Goal: Information Seeking & Learning: Learn about a topic

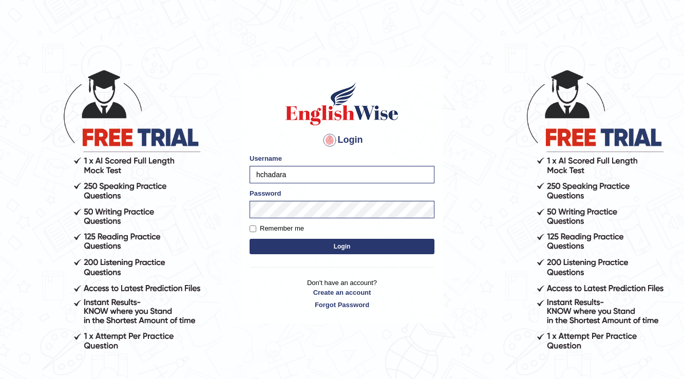
type input "hchadara"
click at [209, 219] on body "Login Please fix the following errors: Username hchadara Password Remember me L…" at bounding box center [342, 223] width 684 height 379
click at [266, 247] on button "Login" at bounding box center [341, 246] width 185 height 15
click at [266, 246] on button "Login" at bounding box center [341, 246] width 185 height 15
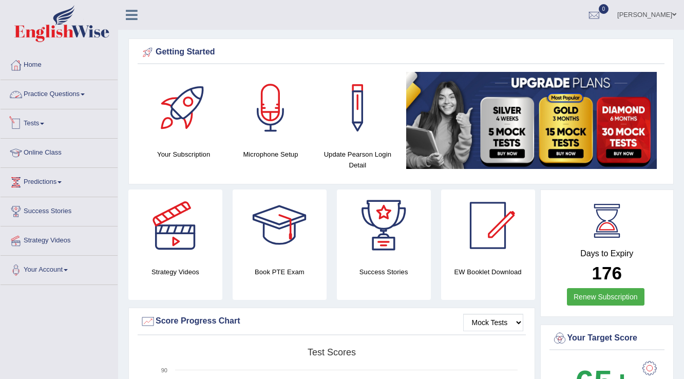
click at [41, 98] on link "Practice Questions" at bounding box center [59, 93] width 117 height 26
click at [48, 139] on link "Online Class" at bounding box center [59, 152] width 117 height 26
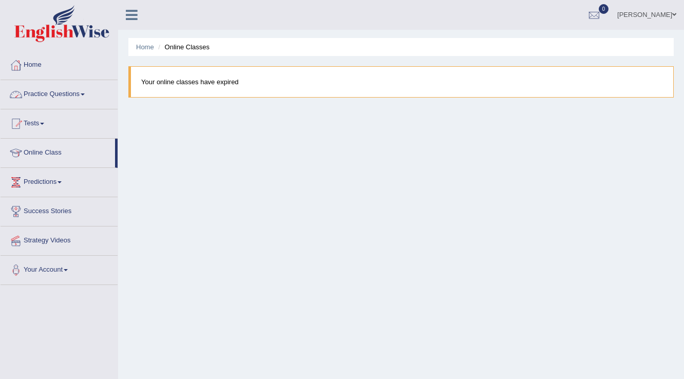
click at [55, 103] on link "Practice Questions" at bounding box center [59, 93] width 117 height 26
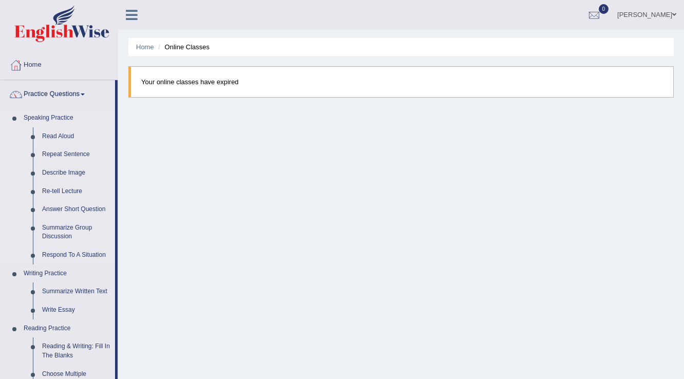
click at [53, 135] on link "Read Aloud" at bounding box center [76, 136] width 78 height 18
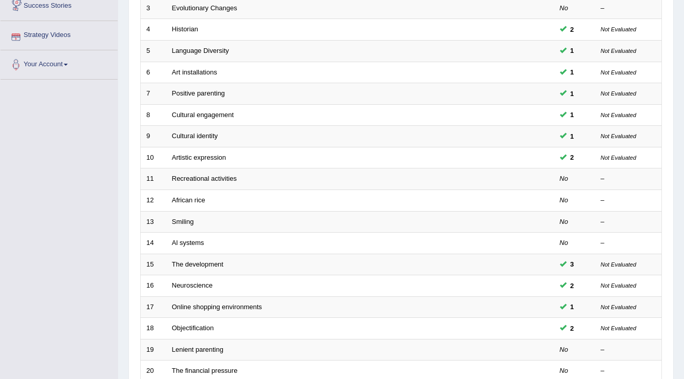
scroll to position [298, 0]
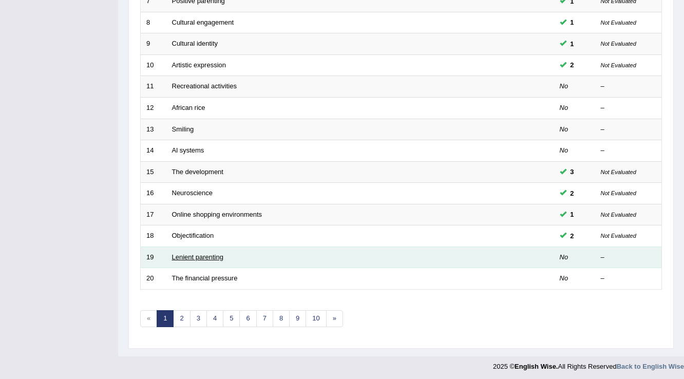
click at [214, 254] on link "Lenient parenting" at bounding box center [197, 257] width 51 height 8
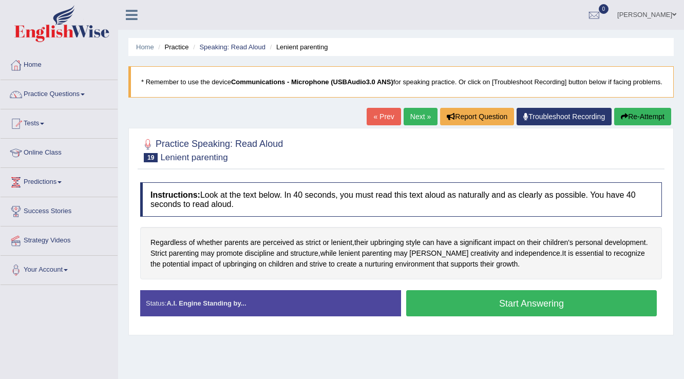
click at [481, 314] on button "Start Answering" at bounding box center [531, 303] width 251 height 26
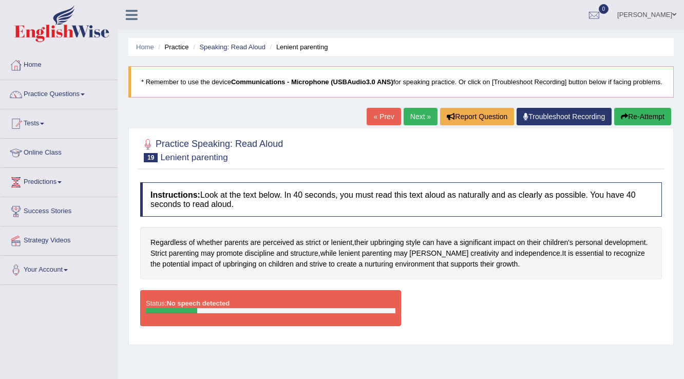
click at [269, 304] on div "Status: No speech detected" at bounding box center [270, 308] width 261 height 36
click at [664, 109] on div "Home Practice Speaking: Read Aloud Lenient parenting * Remember to use the devi…" at bounding box center [401, 256] width 566 height 513
click at [653, 125] on button "Re-Attempt" at bounding box center [642, 116] width 57 height 17
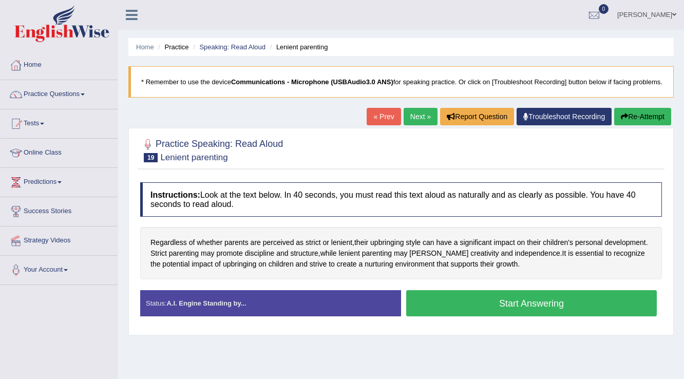
click at [464, 311] on button "Start Answering" at bounding box center [531, 303] width 251 height 26
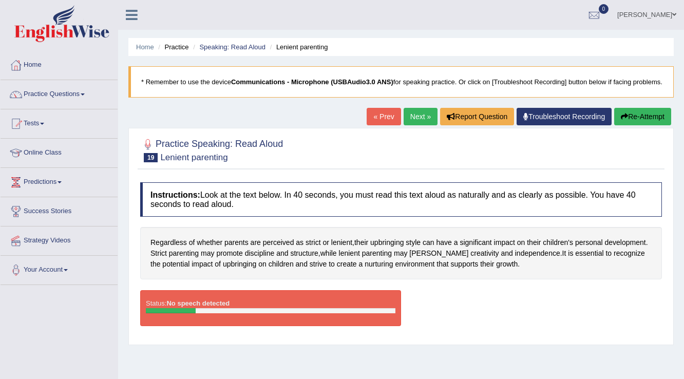
click at [655, 128] on div "« Prev Next » Report Question Troubleshoot Recording Re-Attempt" at bounding box center [520, 118] width 307 height 20
click at [653, 125] on button "Re-Attempt" at bounding box center [642, 116] width 57 height 17
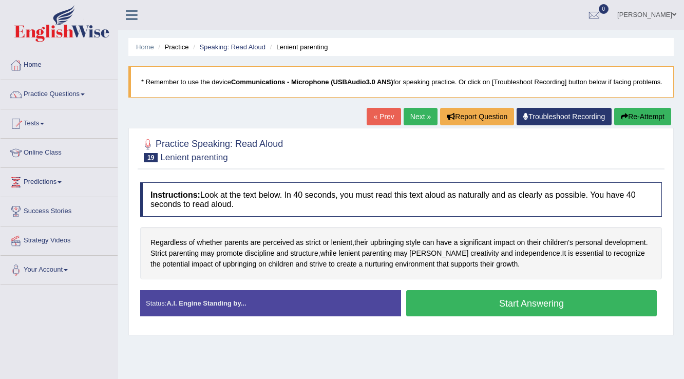
click at [502, 316] on button "Start Answering" at bounding box center [531, 303] width 251 height 26
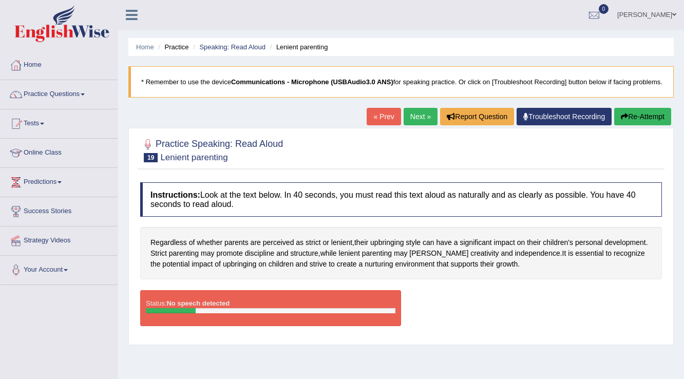
click at [644, 125] on button "Re-Attempt" at bounding box center [642, 116] width 57 height 17
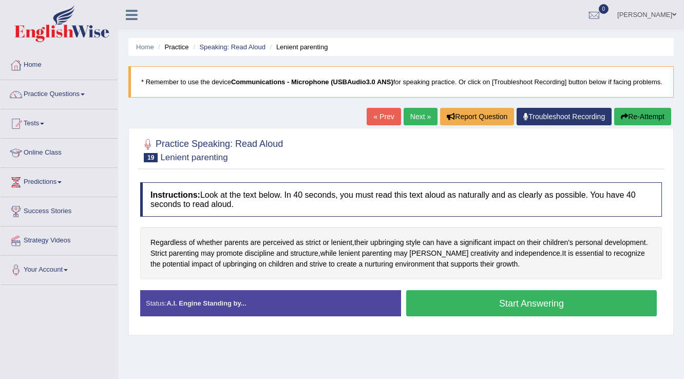
click at [493, 305] on button "Start Answering" at bounding box center [531, 303] width 251 height 26
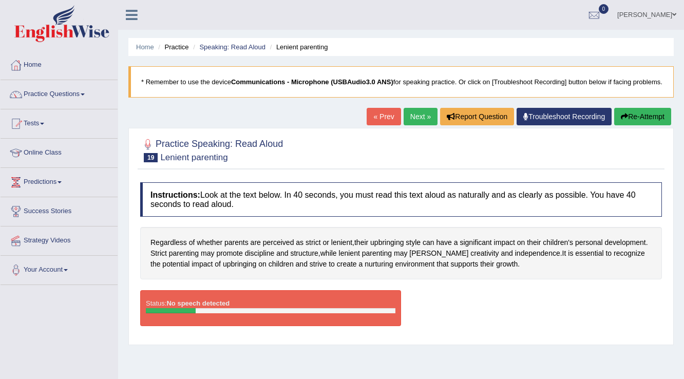
click at [421, 125] on link "Next »" at bounding box center [420, 116] width 34 height 17
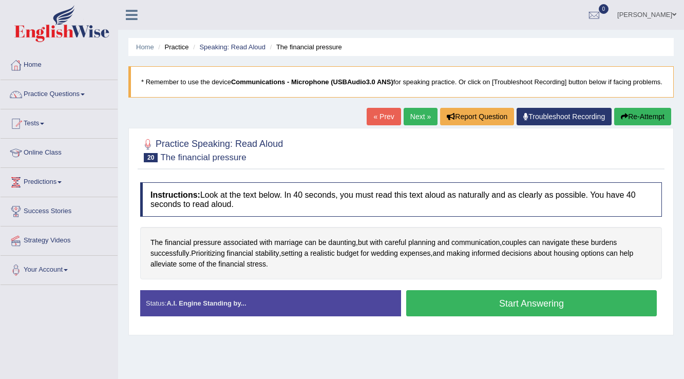
click at [464, 312] on button "Start Answering" at bounding box center [531, 303] width 251 height 26
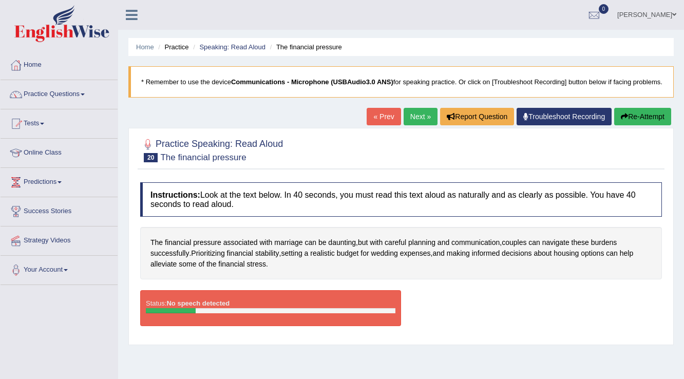
click at [633, 125] on button "Re-Attempt" at bounding box center [642, 116] width 57 height 17
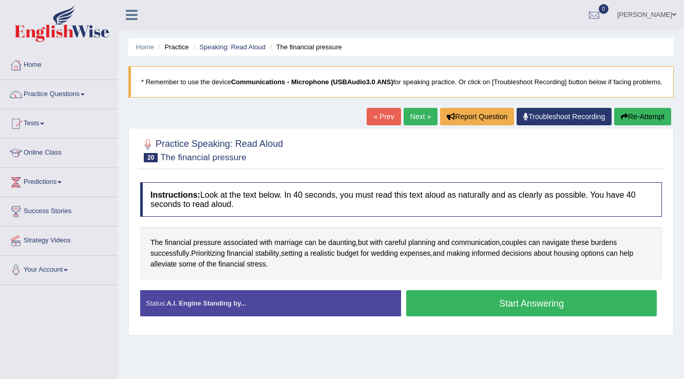
click at [513, 316] on button "Start Answering" at bounding box center [531, 303] width 251 height 26
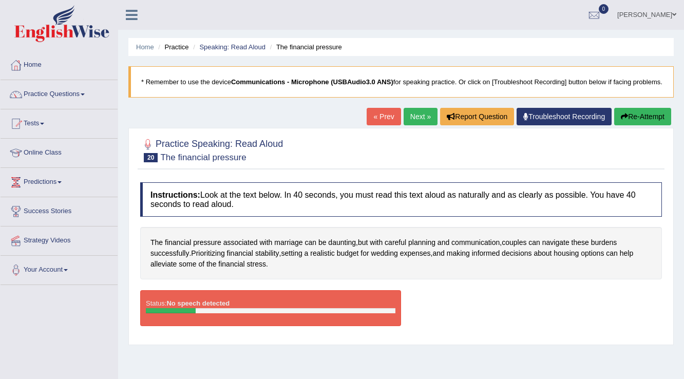
click at [630, 125] on button "Re-Attempt" at bounding box center [642, 116] width 57 height 17
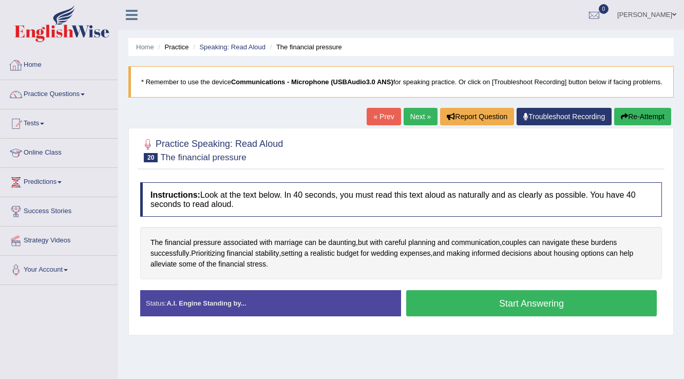
click at [51, 68] on link "Home" at bounding box center [59, 64] width 117 height 26
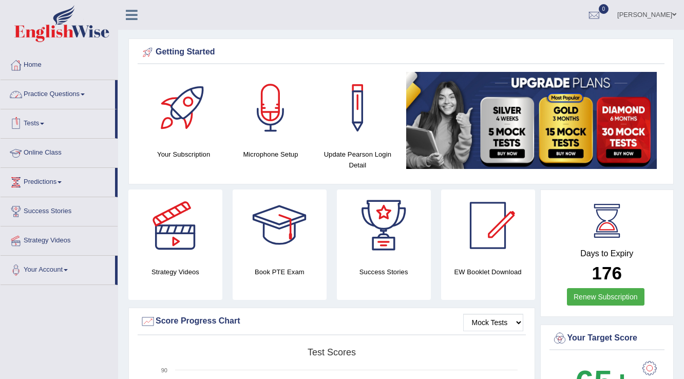
click at [50, 97] on link "Practice Questions" at bounding box center [58, 93] width 114 height 26
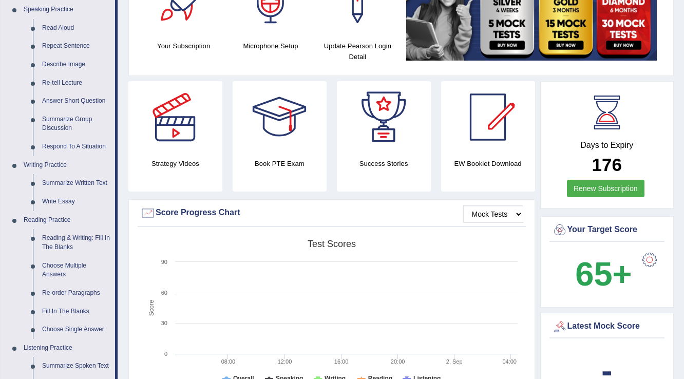
scroll to position [123, 0]
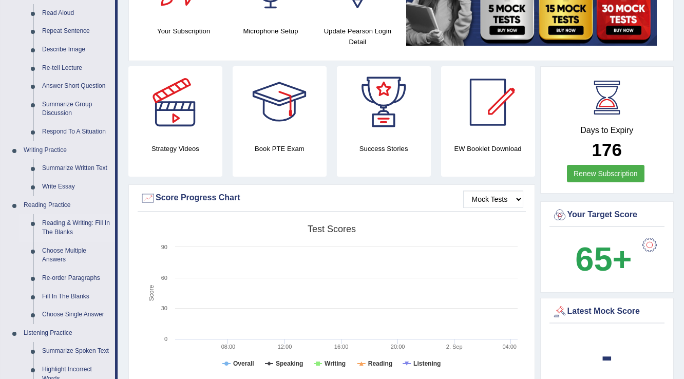
click at [57, 226] on link "Reading & Writing: Fill In The Blanks" at bounding box center [76, 227] width 78 height 27
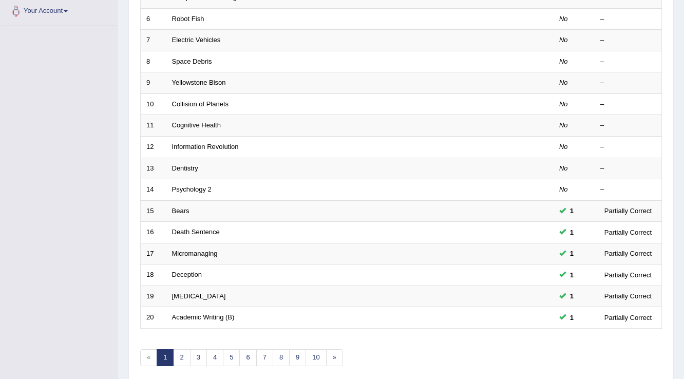
scroll to position [133, 0]
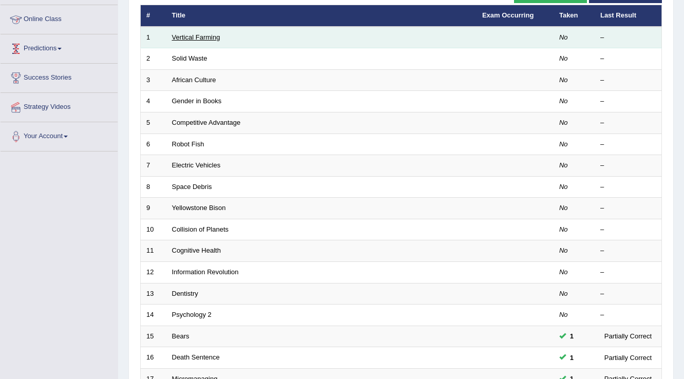
click at [195, 35] on link "Vertical Farming" at bounding box center [196, 37] width 48 height 8
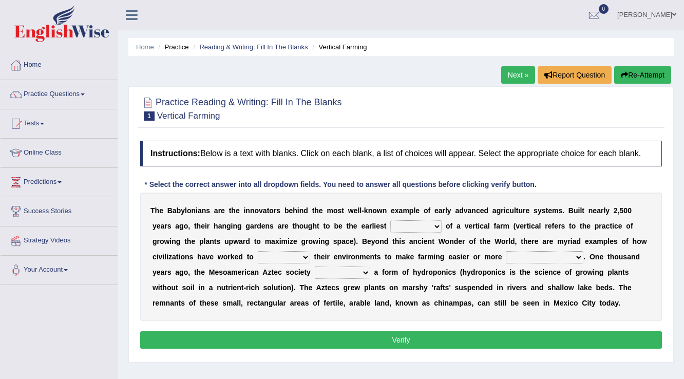
scroll to position [41, 0]
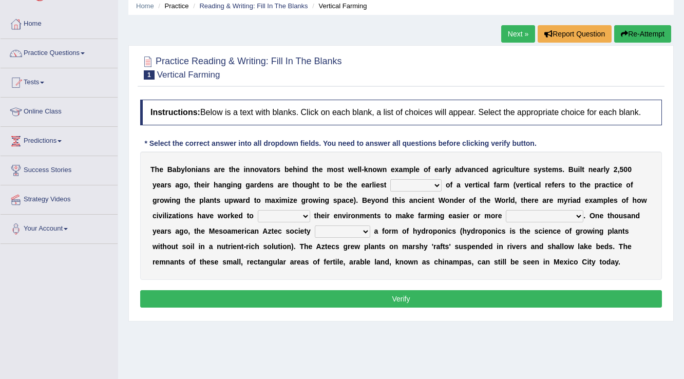
click at [406, 185] on select "prototype failure discredit protocol" at bounding box center [415, 185] width 51 height 12
select select "protocol"
click at [390, 179] on select "prototype failure discredit protocol" at bounding box center [415, 185] width 51 height 12
click at [282, 207] on div "T h e B a b y l o n i a n s a r e t h e i n n o v a t o r s b e h i n d t h e m…" at bounding box center [401, 215] width 522 height 128
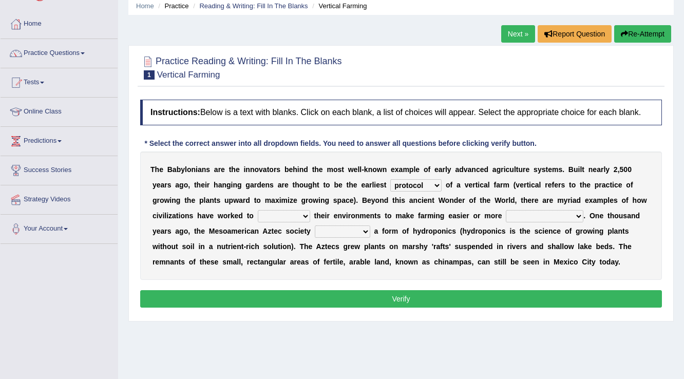
click at [284, 214] on select "manipulate escape respect disarrange" at bounding box center [284, 216] width 52 height 12
select select "escape"
click at [258, 210] on select "manipulate escape respect disarrange" at bounding box center [284, 216] width 52 height 12
click at [519, 216] on select "productive constructive connective counterproductive" at bounding box center [545, 216] width 78 height 12
select select "productive"
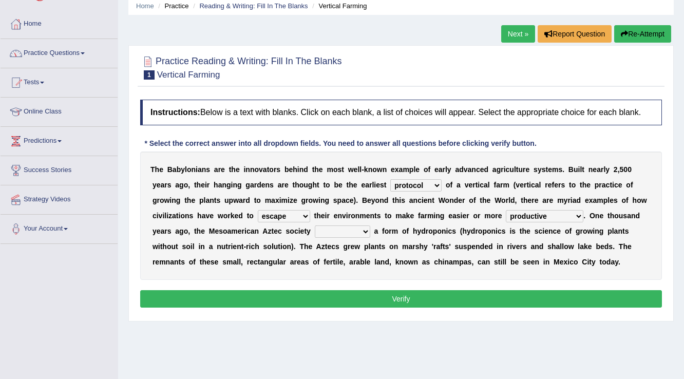
click at [506, 210] on select "productive constructive connective counterproductive" at bounding box center [545, 216] width 78 height 12
click at [316, 229] on select "domineered volunteered pioneered engineered" at bounding box center [342, 231] width 55 height 12
select select "engineered"
click at [315, 225] on select "domineered volunteered pioneered engineered" at bounding box center [342, 231] width 55 height 12
click at [394, 290] on button "Verify" at bounding box center [401, 298] width 522 height 17
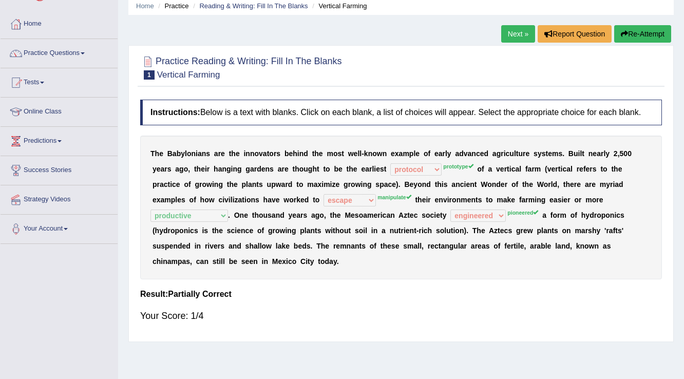
click at [623, 37] on icon "button" at bounding box center [624, 33] width 7 height 7
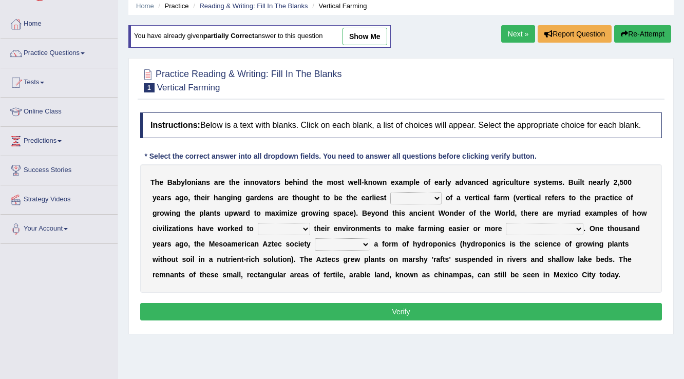
scroll to position [41, 0]
click at [401, 202] on select "prototype failure discredit protocol" at bounding box center [415, 198] width 51 height 12
select select "prototype"
click at [390, 192] on select "prototype failure discredit protocol" at bounding box center [415, 198] width 51 height 12
click at [247, 234] on div "T h e B a b y l o n i a n s a r e t h e i n n o v a t o r s b e h i n d t h e m…" at bounding box center [401, 228] width 522 height 128
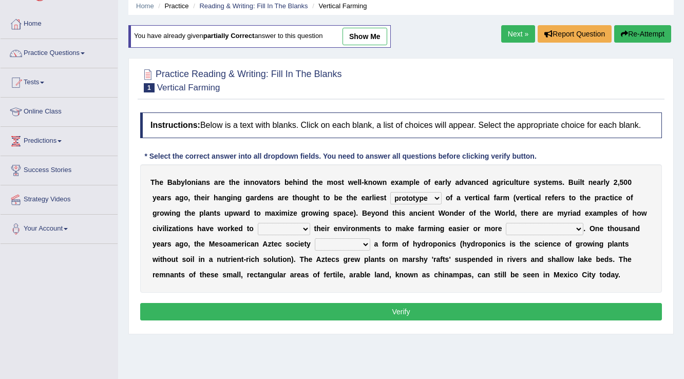
click at [261, 234] on div "T h e B a b y l o n i a n s a r e t h e i n n o v a t o r s b e h i n d t h e m…" at bounding box center [401, 228] width 522 height 128
click at [273, 234] on div "T h e B a b y l o n i a n s a r e t h e i n n o v a t o r s b e h i n d t h e m…" at bounding box center [401, 228] width 522 height 128
click at [273, 230] on select "manipulate escape respect disarrange" at bounding box center [284, 229] width 52 height 12
select select "manipulate"
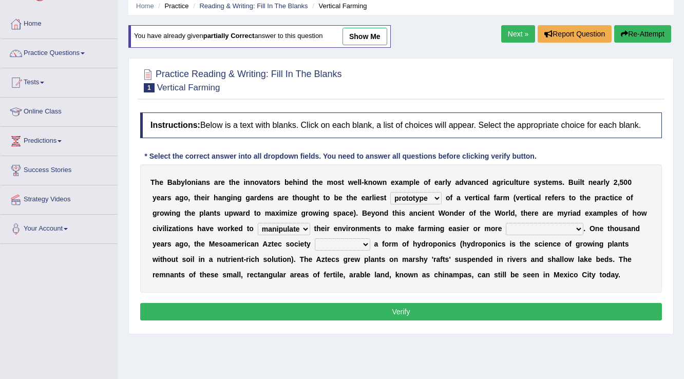
click at [258, 223] on select "manipulate escape respect disarrange" at bounding box center [284, 229] width 52 height 12
click at [511, 229] on select "productive constructive connective counterproductive" at bounding box center [545, 229] width 78 height 12
select select "productive"
click at [506, 223] on select "productive constructive connective counterproductive" at bounding box center [545, 229] width 78 height 12
click at [337, 247] on select "domineered volunteered pioneered engineered" at bounding box center [342, 244] width 55 height 12
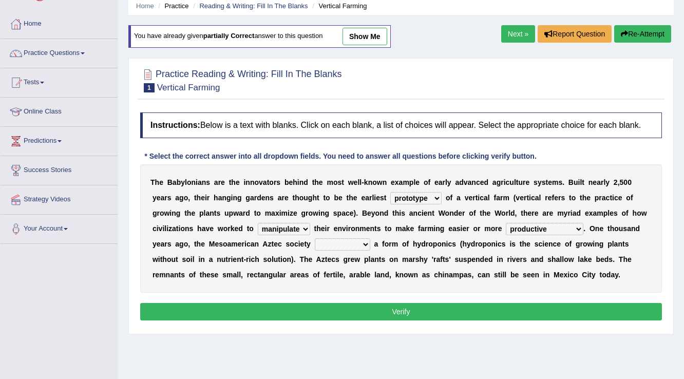
select select "pioneered"
click at [315, 238] on select "domineered volunteered pioneered engineered" at bounding box center [342, 244] width 55 height 12
click at [339, 304] on button "Verify" at bounding box center [401, 311] width 522 height 17
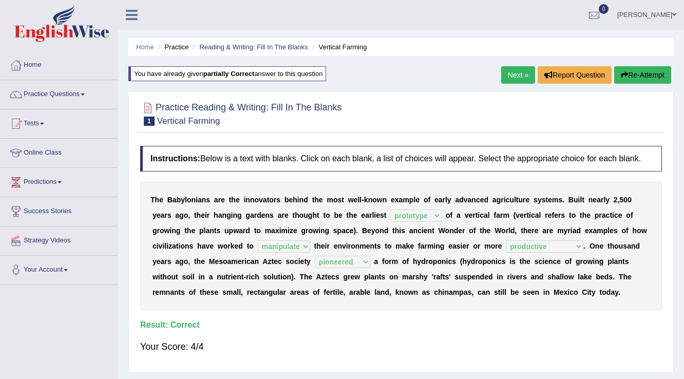
scroll to position [0, 0]
click at [510, 74] on link "Next »" at bounding box center [518, 74] width 34 height 17
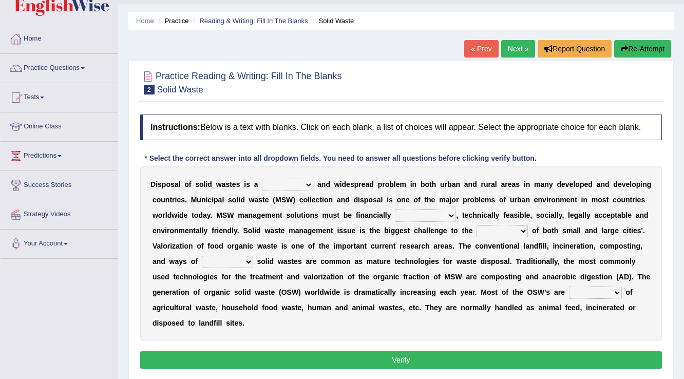
scroll to position [41, 0]
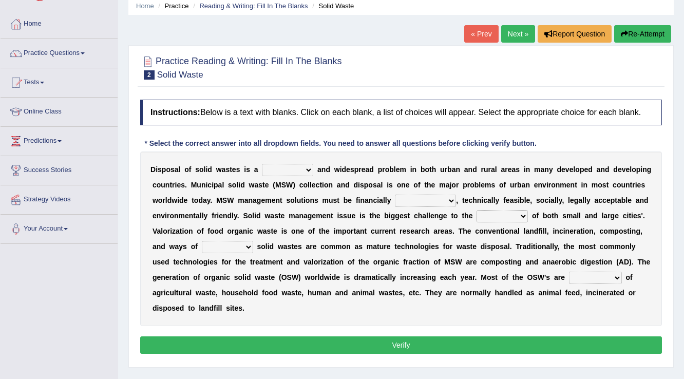
click at [280, 164] on select "slanting stinging stalling shafting" at bounding box center [287, 170] width 51 height 12
click at [93, 55] on link "Practice Questions" at bounding box center [59, 52] width 117 height 26
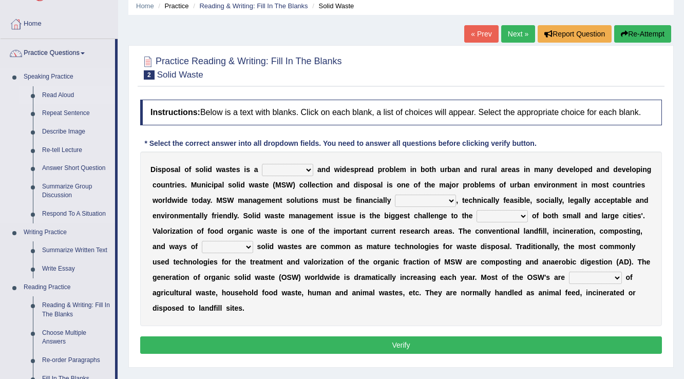
click at [64, 96] on link "Read Aloud" at bounding box center [76, 95] width 78 height 18
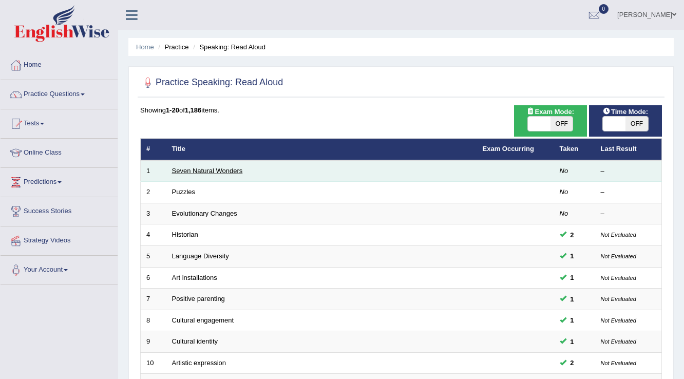
click at [203, 172] on link "Seven Natural Wonders" at bounding box center [207, 171] width 71 height 8
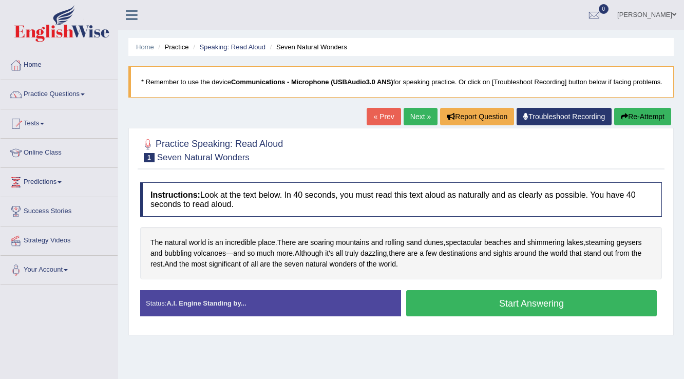
click at [575, 125] on link "Troubleshoot Recording" at bounding box center [563, 116] width 95 height 17
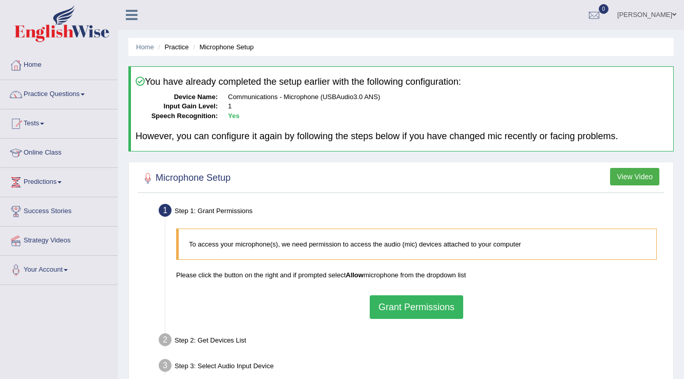
click at [401, 305] on button "Grant Permissions" at bounding box center [416, 307] width 93 height 24
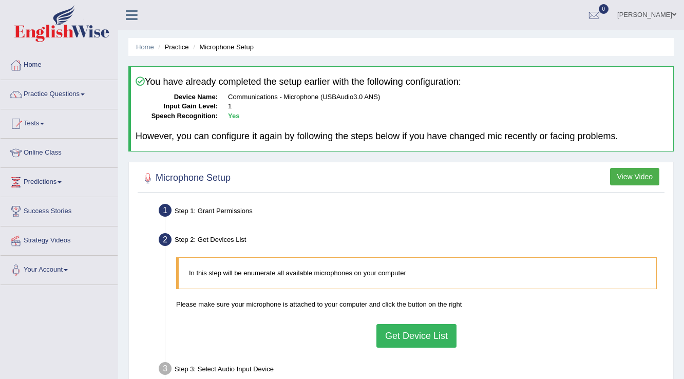
click at [411, 331] on button "Get Device List" at bounding box center [416, 336] width 80 height 24
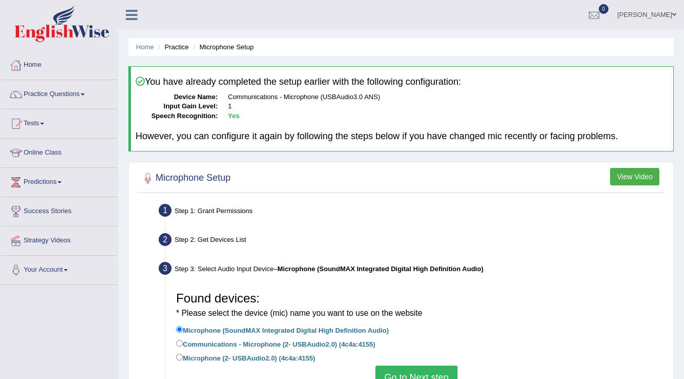
scroll to position [41, 0]
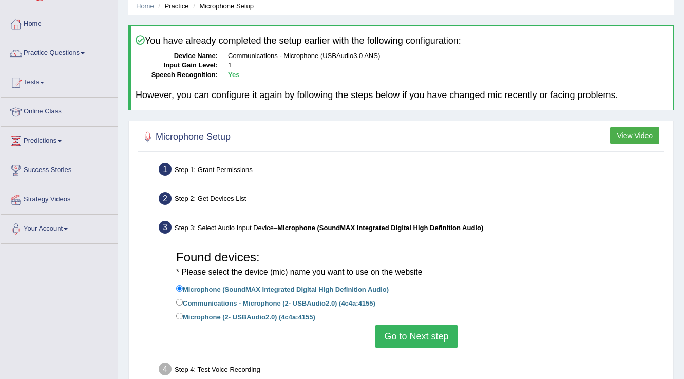
click at [201, 304] on label "Communications - Microphone (2- USBAudio2.0) (4c4a:4155)" at bounding box center [275, 302] width 199 height 11
click at [183, 304] on input "Communications - Microphone (2- USBAudio2.0) (4c4a:4155)" at bounding box center [179, 302] width 7 height 7
radio input "true"
click at [203, 312] on label "Microphone (2- USBAudio2.0) (4c4a:4155)" at bounding box center [245, 316] width 139 height 11
click at [183, 313] on input "Microphone (2- USBAudio2.0) (4c4a:4155)" at bounding box center [179, 316] width 7 height 7
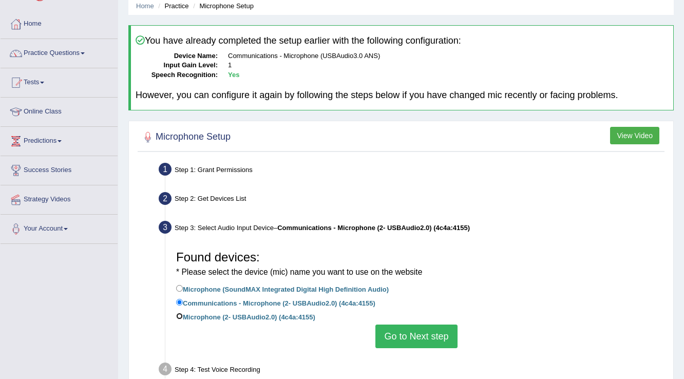
radio input "true"
click at [401, 341] on button "Go to Next step" at bounding box center [416, 336] width 82 height 24
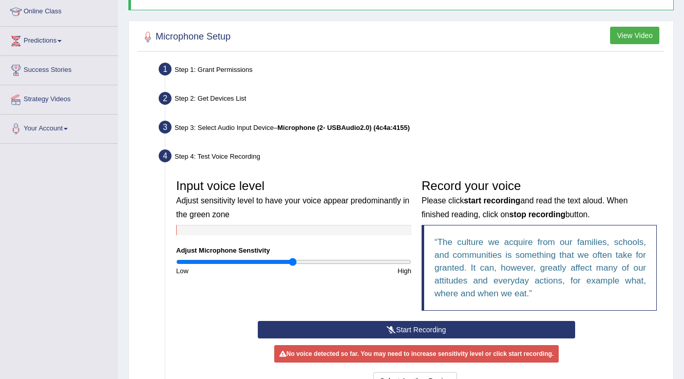
scroll to position [164, 0]
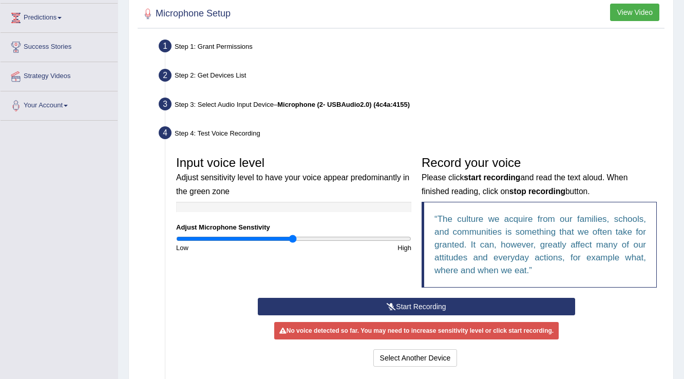
click at [396, 313] on button "Start Recording" at bounding box center [416, 306] width 317 height 17
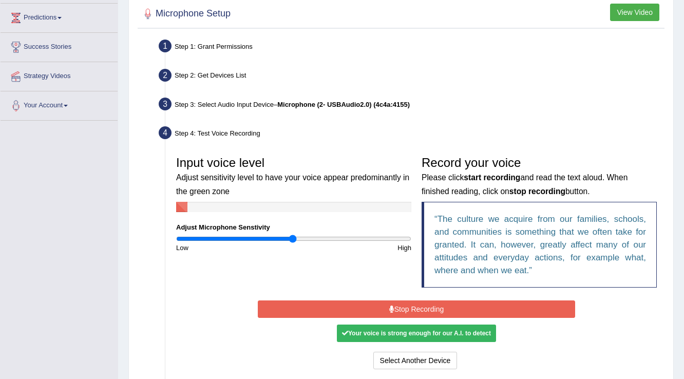
click at [368, 308] on button "Stop Recording" at bounding box center [416, 308] width 317 height 17
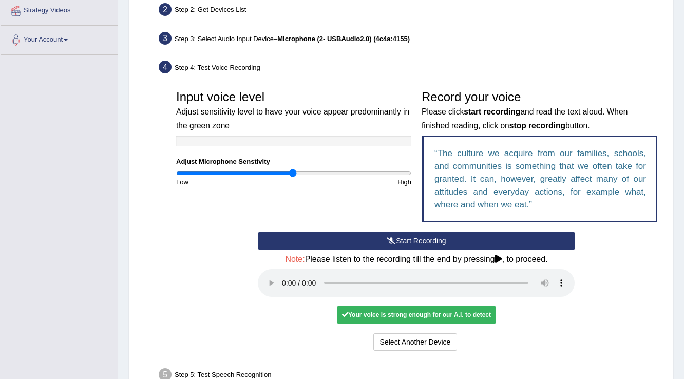
scroll to position [315, 0]
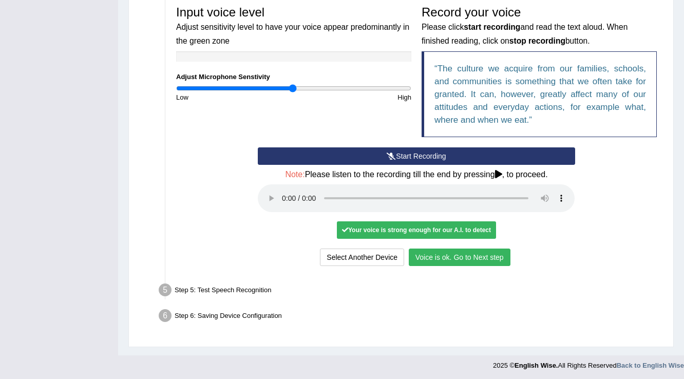
click at [466, 253] on button "Voice is ok. Go to Next step" at bounding box center [460, 256] width 102 height 17
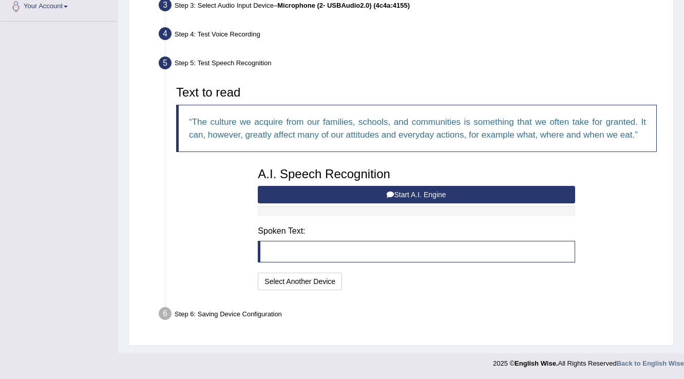
scroll to position [261, 0]
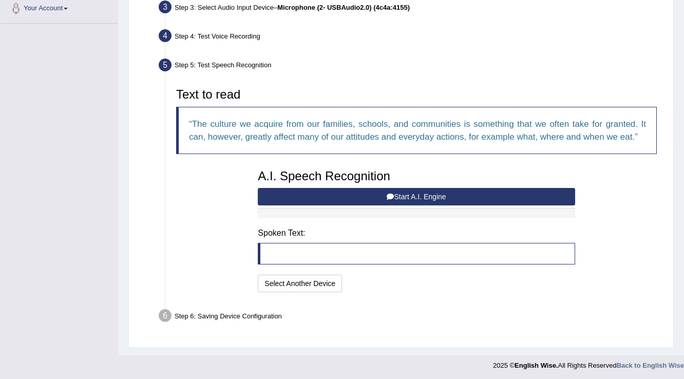
click at [312, 192] on button "Start A.I. Engine" at bounding box center [416, 196] width 317 height 17
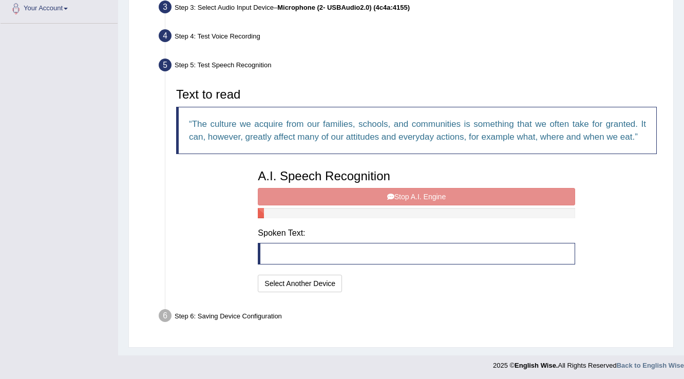
click at [380, 193] on div "A.I. Speech Recognition Start A.I. Engine Stop A.I. Engine Note: Please listen …" at bounding box center [416, 229] width 327 height 130
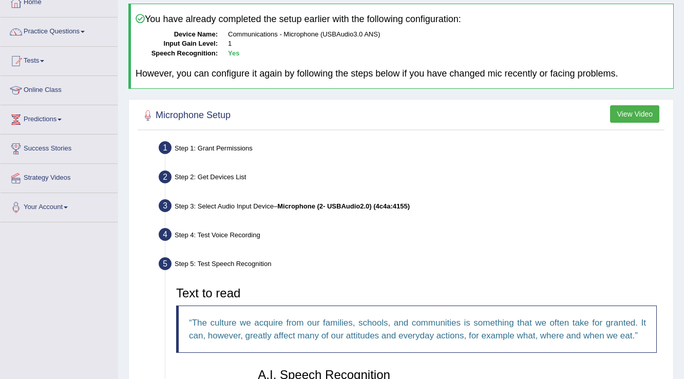
scroll to position [56, 0]
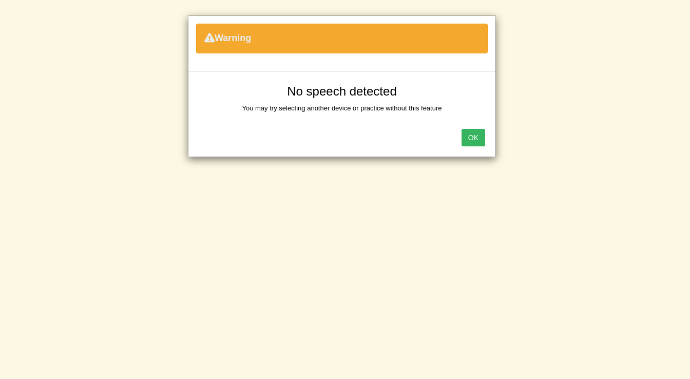
click at [461, 129] on button "OK" at bounding box center [473, 137] width 24 height 17
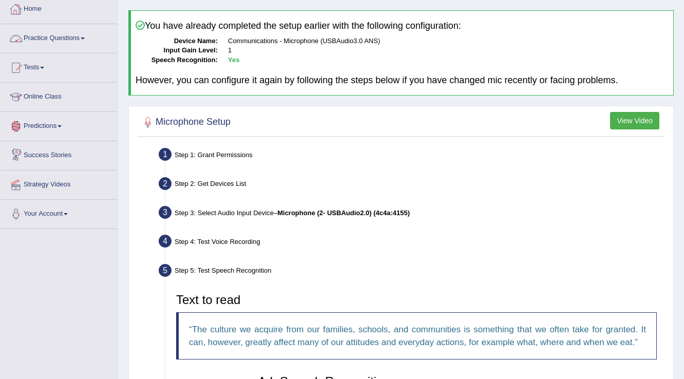
click at [35, 4] on link "Home" at bounding box center [59, 8] width 117 height 26
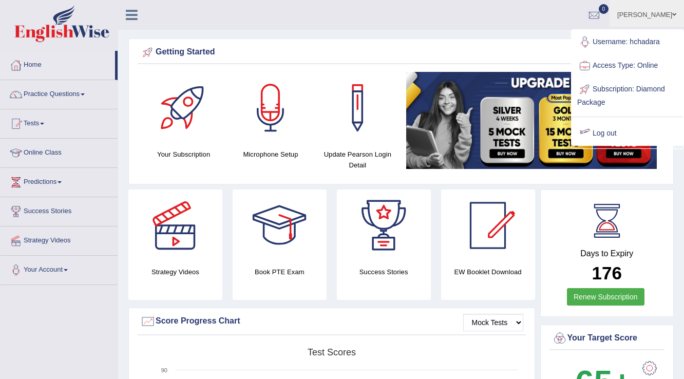
click at [591, 133] on div at bounding box center [584, 133] width 15 height 15
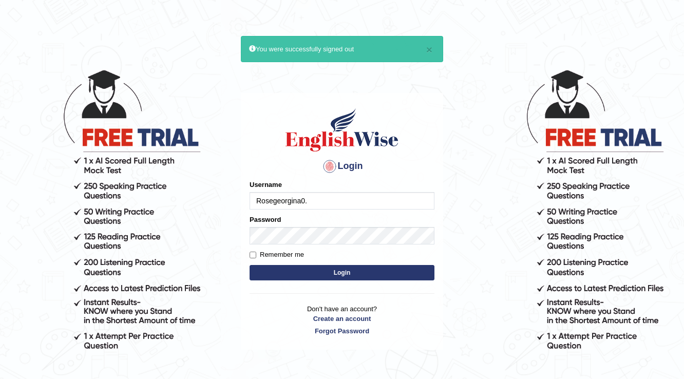
type input "Rosegeorgina0."
click at [249, 265] on button "Login" at bounding box center [341, 272] width 185 height 15
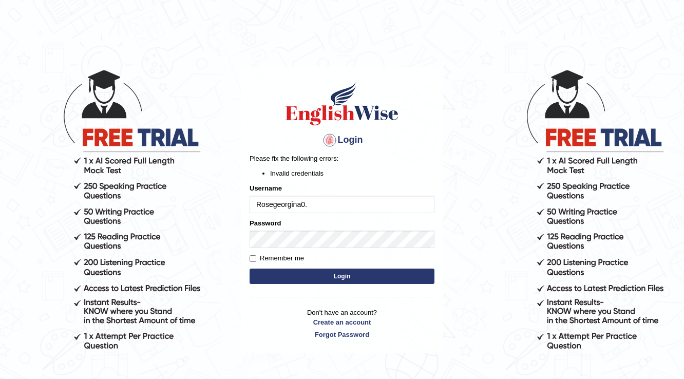
click at [378, 200] on input "Rosegeorgina0." at bounding box center [341, 204] width 185 height 17
type input "R"
type input "farihafghan556"
click at [420, 271] on button "Login" at bounding box center [341, 275] width 185 height 15
click at [296, 212] on input "farihafghan556" at bounding box center [341, 204] width 185 height 17
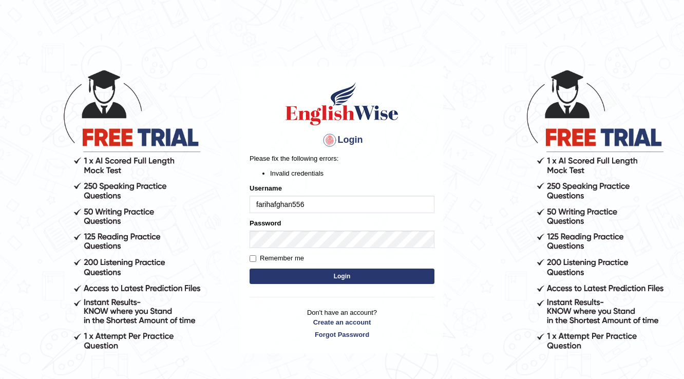
click at [296, 212] on input "farihafghan556" at bounding box center [341, 204] width 185 height 17
click at [275, 218] on form "Please fix the following errors: Invalid credentials Username farihafghan556 Pa…" at bounding box center [341, 219] width 185 height 133
click at [274, 187] on label "Username" at bounding box center [265, 188] width 32 height 10
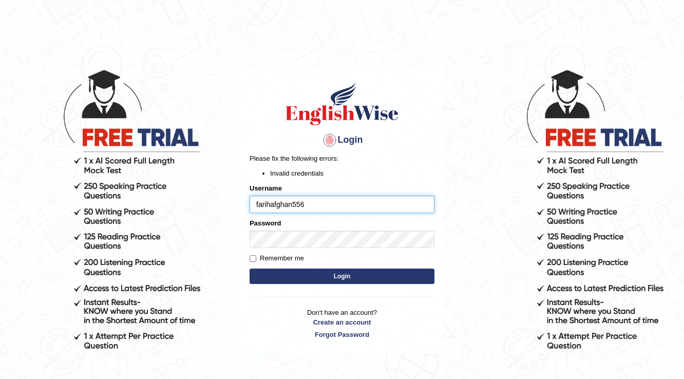
click at [274, 196] on input "farihafghan556" at bounding box center [341, 204] width 185 height 17
click at [386, 274] on button "Login" at bounding box center [341, 275] width 185 height 15
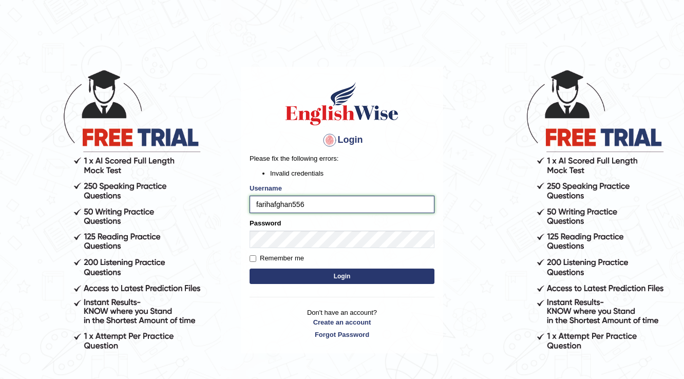
click at [274, 202] on input "farihafghan556" at bounding box center [341, 204] width 185 height 17
type input "farihaafghan556"
click at [350, 277] on button "Login" at bounding box center [341, 275] width 185 height 15
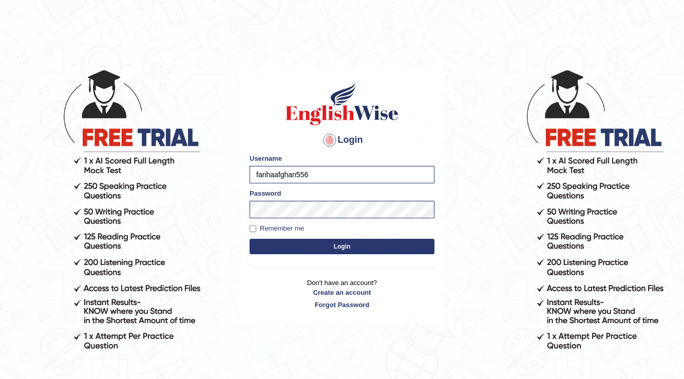
click at [350, 277] on div "Login Please fix the following errors: Username farihaafghan556 Password Rememb…" at bounding box center [342, 195] width 202 height 257
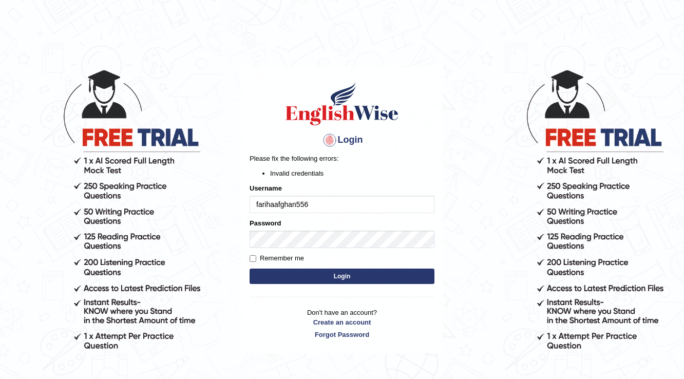
click at [413, 277] on button "Login" at bounding box center [341, 275] width 185 height 15
click at [413, 277] on div "Login Please fix the following errors: Invalid credentials Username farihaafgha…" at bounding box center [342, 210] width 202 height 287
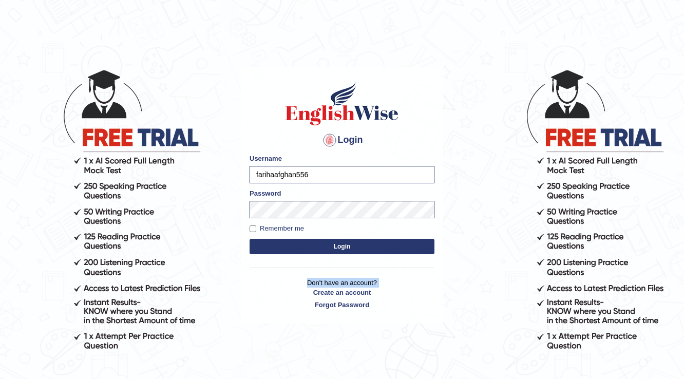
click at [413, 277] on div "Login Please fix the following errors: Username farihaafghan556 Password Rememb…" at bounding box center [342, 195] width 202 height 257
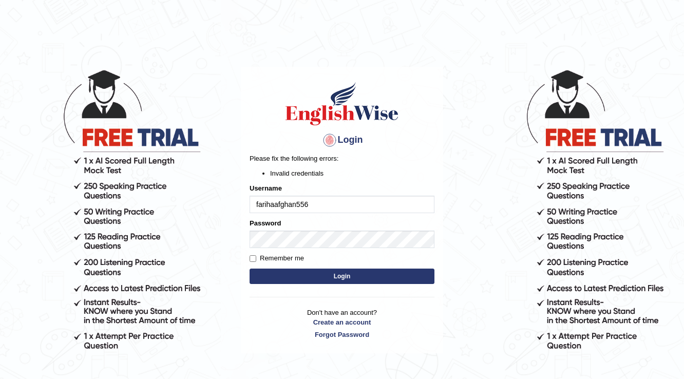
click at [216, 236] on body "Login Please fix the following errors: Invalid credentials Username farihaafgha…" at bounding box center [342, 223] width 684 height 379
click at [410, 279] on button "Login" at bounding box center [341, 275] width 185 height 15
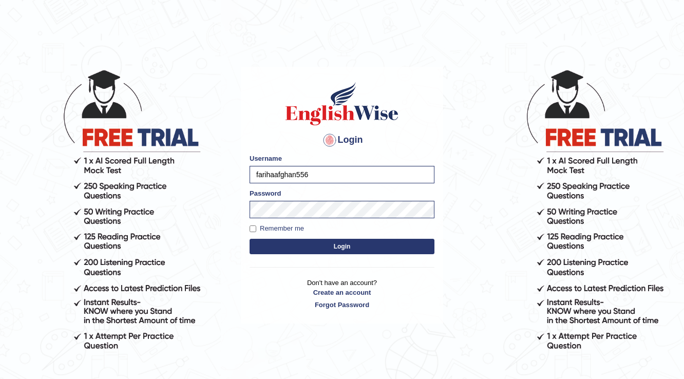
click at [410, 279] on p "Don't have an account? Create an account Forgot Password" at bounding box center [341, 294] width 185 height 32
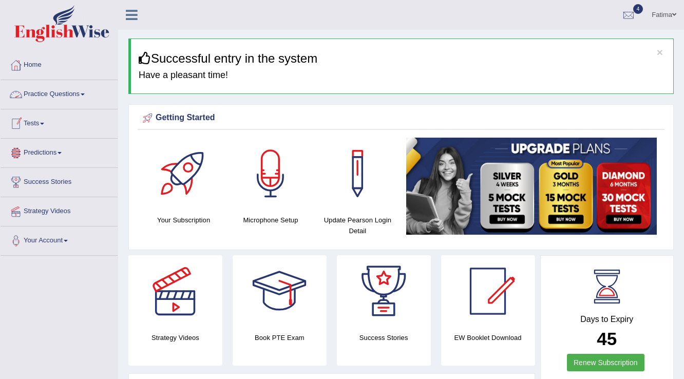
click at [90, 98] on link "Practice Questions" at bounding box center [59, 93] width 117 height 26
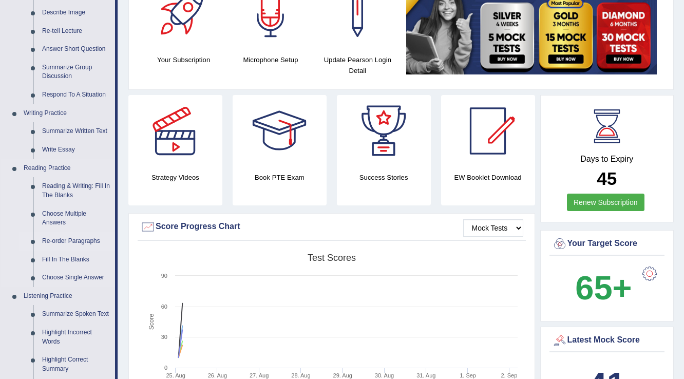
scroll to position [164, 0]
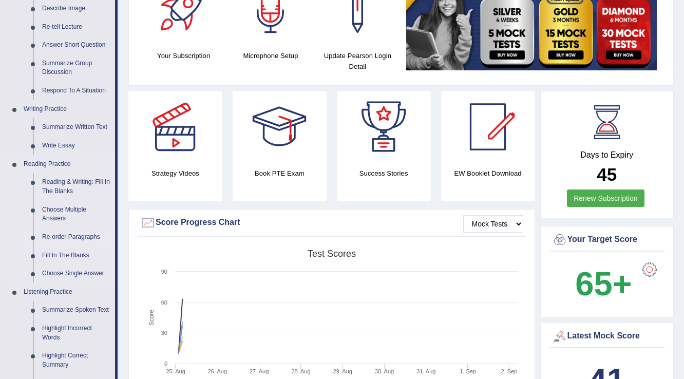
click at [88, 233] on link "Re-order Paragraphs" at bounding box center [76, 237] width 78 height 18
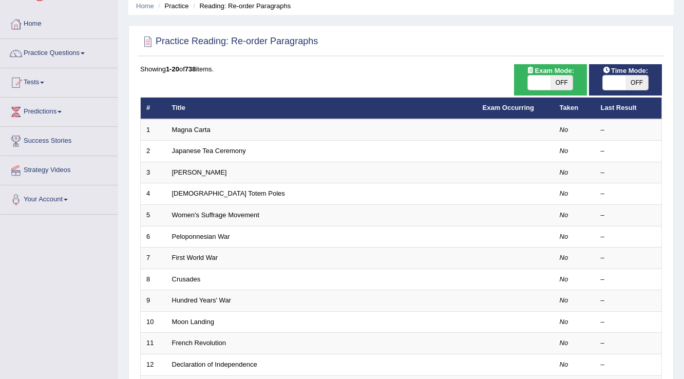
click at [560, 80] on span "OFF" at bounding box center [561, 82] width 23 height 14
checkbox input "true"
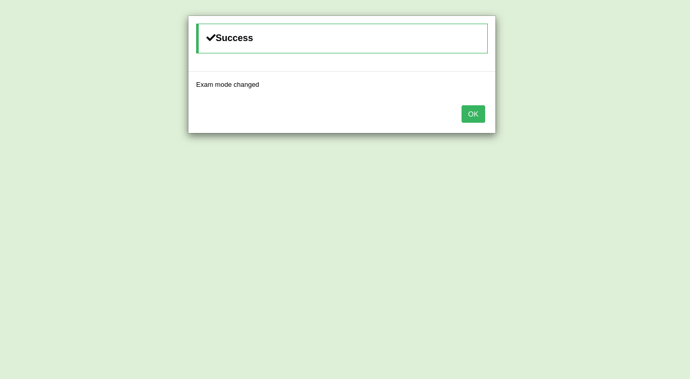
click at [469, 108] on button "OK" at bounding box center [473, 113] width 24 height 17
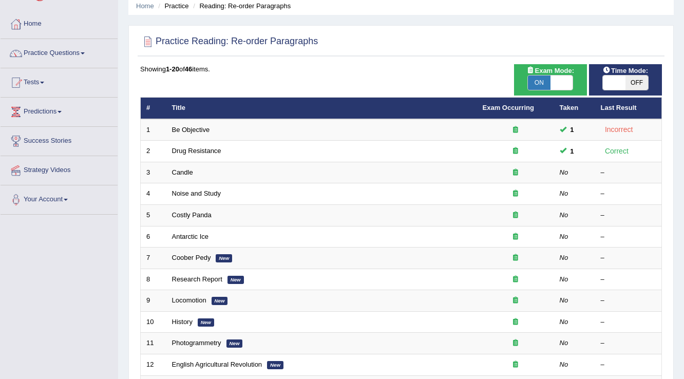
click at [633, 90] on div "Time Mode: ON OFF" at bounding box center [625, 79] width 73 height 31
click at [636, 84] on span "OFF" at bounding box center [636, 82] width 23 height 14
checkbox input "true"
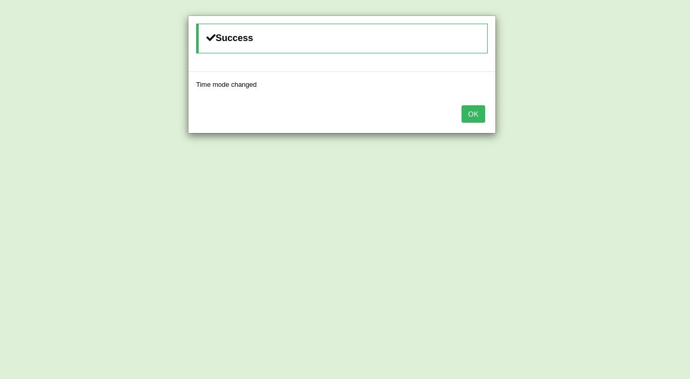
click at [469, 108] on button "OK" at bounding box center [473, 113] width 24 height 17
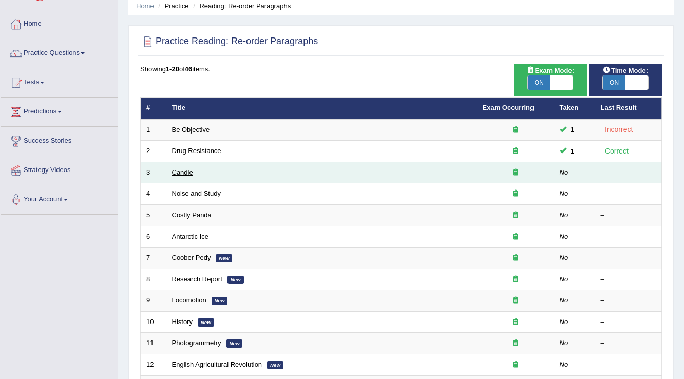
click at [186, 168] on link "Candle" at bounding box center [182, 172] width 21 height 8
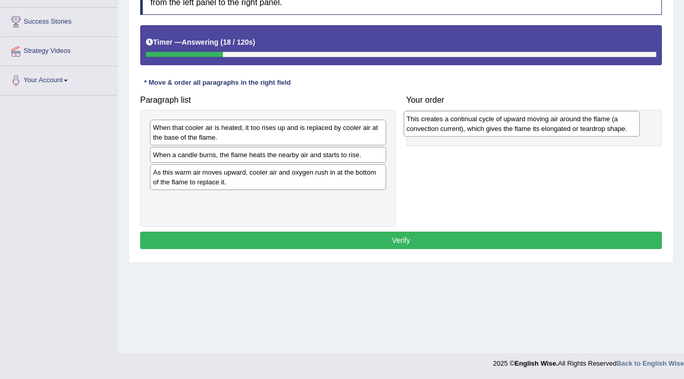
drag, startPoint x: 251, startPoint y: 177, endPoint x: 505, endPoint y: 124, distance: 259.0
click at [505, 124] on div "This creates a continual cycle of upward moving air around the flame (a convect…" at bounding box center [521, 124] width 237 height 26
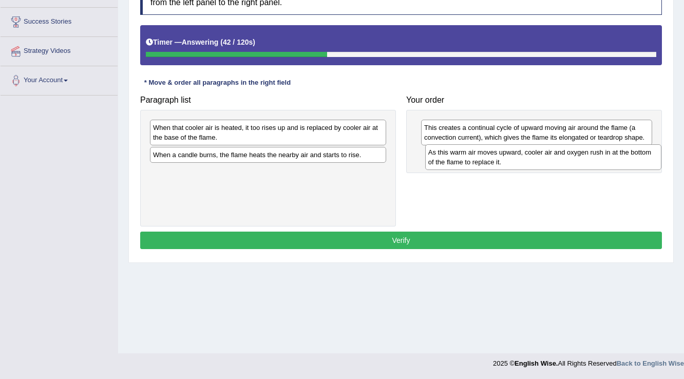
drag, startPoint x: 175, startPoint y: 184, endPoint x: 450, endPoint y: 164, distance: 275.3
click at [450, 164] on div "As this warm air moves upward, cooler air and oxygen rush in at the bottom of t…" at bounding box center [543, 157] width 237 height 26
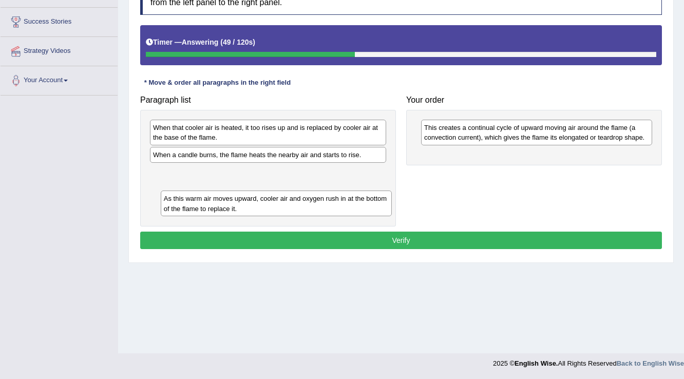
drag, startPoint x: 490, startPoint y: 159, endPoint x: 230, endPoint y: 203, distance: 264.0
click at [230, 203] on div "As this warm air moves upward, cooler air and oxygen rush in at the bottom of t…" at bounding box center [277, 203] width 232 height 26
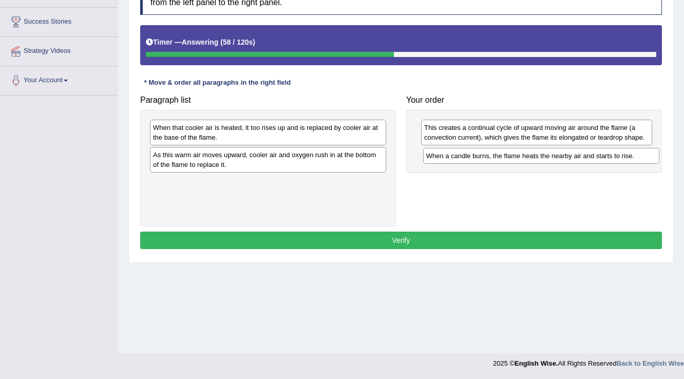
drag, startPoint x: 296, startPoint y: 158, endPoint x: 567, endPoint y: 160, distance: 271.0
click at [567, 160] on div "When a candle burns, the flame heats the nearby air and starts to rise." at bounding box center [541, 156] width 237 height 16
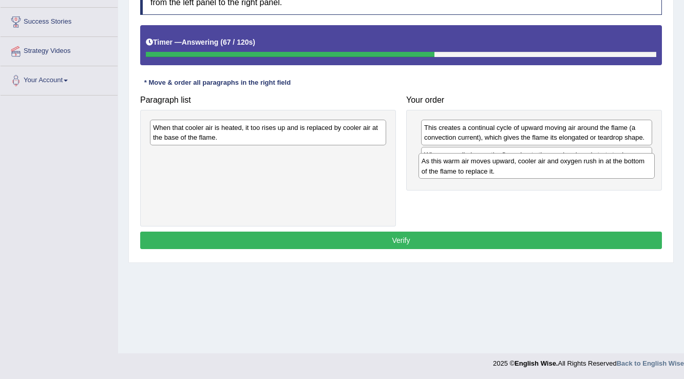
drag, startPoint x: 279, startPoint y: 159, endPoint x: 560, endPoint y: 168, distance: 280.9
click at [551, 166] on div "As this warm air moves upward, cooler air and oxygen rush in at the bottom of t…" at bounding box center [536, 166] width 237 height 26
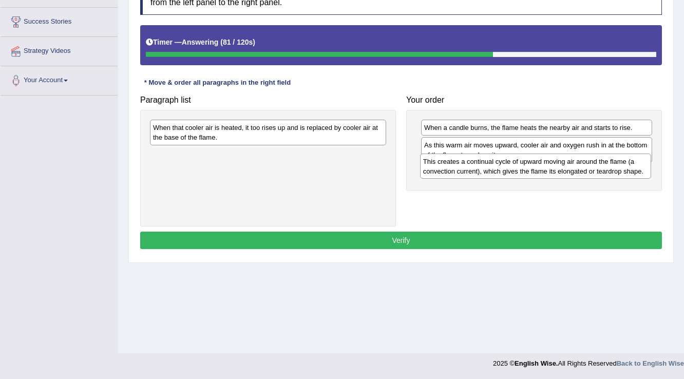
drag, startPoint x: 549, startPoint y: 138, endPoint x: 548, endPoint y: 172, distance: 33.9
click at [548, 172] on div "This creates a continual cycle of upward moving air around the flame (a convect…" at bounding box center [536, 166] width 232 height 26
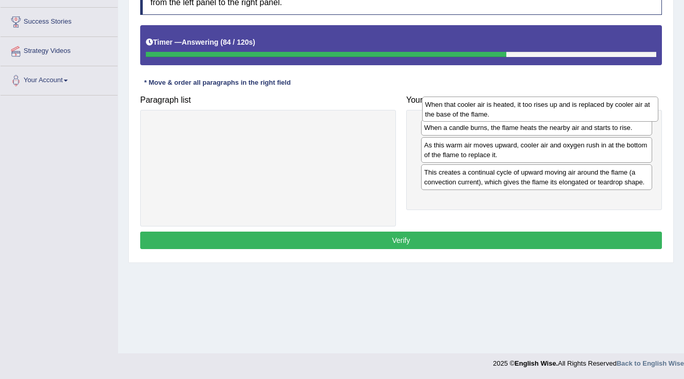
drag, startPoint x: 285, startPoint y: 133, endPoint x: 557, endPoint y: 110, distance: 273.0
click at [557, 110] on div "When that cooler air is heated, it too rises up and is replaced by cooler air a…" at bounding box center [540, 110] width 237 height 26
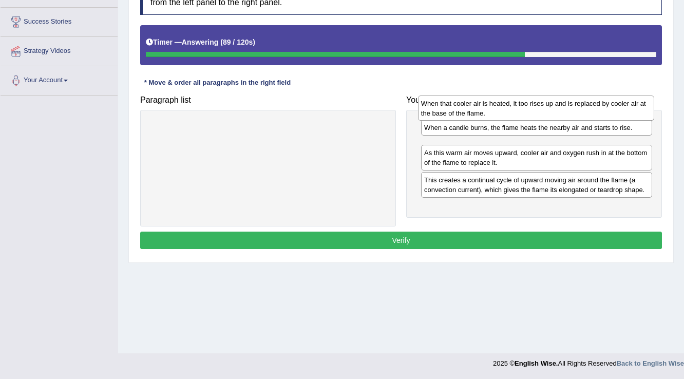
drag, startPoint x: 329, startPoint y: 131, endPoint x: 597, endPoint y: 107, distance: 269.0
click at [597, 107] on div "When that cooler air is heated, it too rises up and is replaced by cooler air a…" at bounding box center [536, 108] width 237 height 26
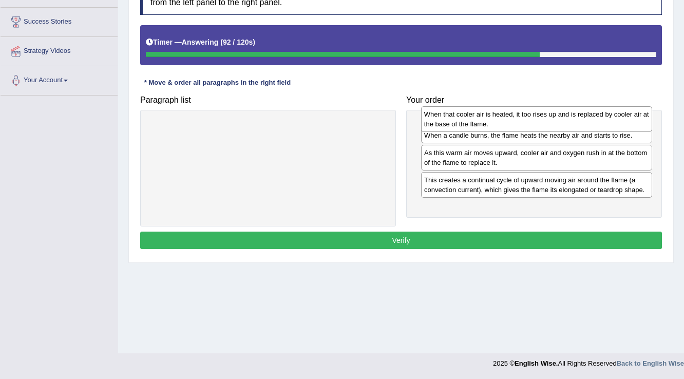
drag, startPoint x: 526, startPoint y: 156, endPoint x: 526, endPoint y: 125, distance: 30.8
click at [526, 125] on div "When that cooler air is heated, it too rises up and is replaced by cooler air a…" at bounding box center [537, 119] width 232 height 26
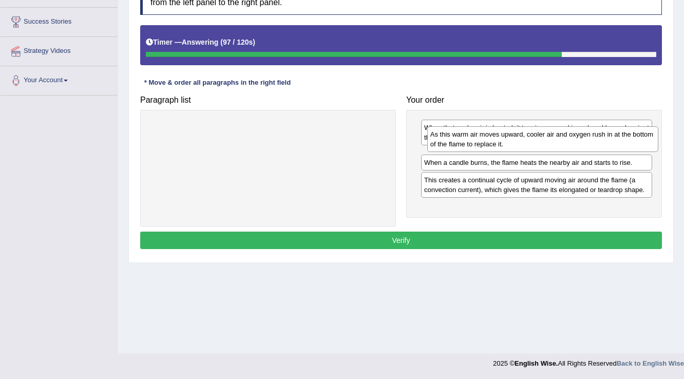
drag, startPoint x: 478, startPoint y: 183, endPoint x: 485, endPoint y: 146, distance: 38.0
click at [485, 146] on div "As this warm air moves upward, cooler air and oxygen rush in at the bottom of t…" at bounding box center [543, 139] width 232 height 26
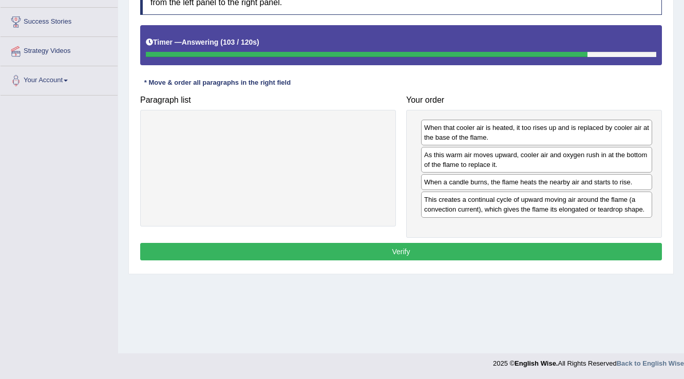
click at [409, 243] on button "Verify" at bounding box center [401, 251] width 522 height 17
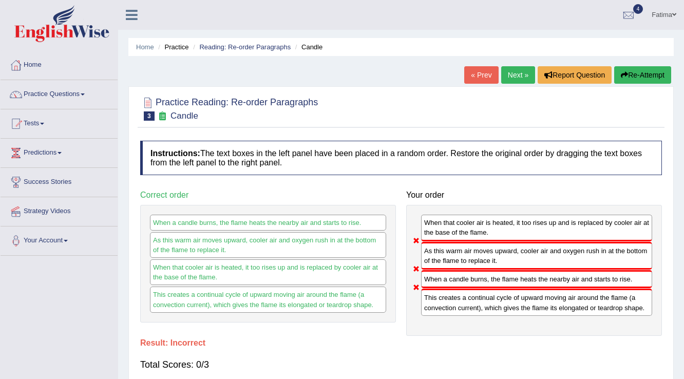
click at [638, 77] on button "Re-Attempt" at bounding box center [642, 74] width 57 height 17
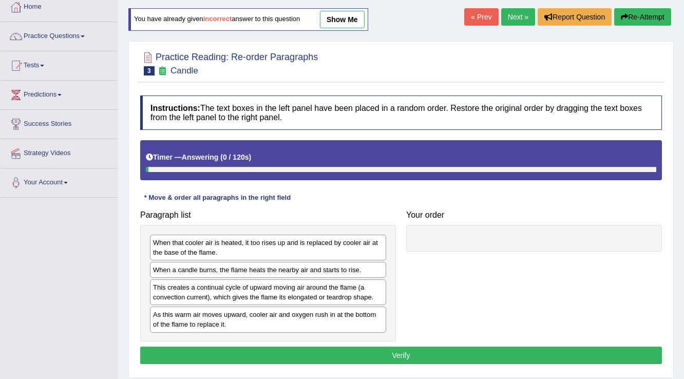
scroll to position [123, 0]
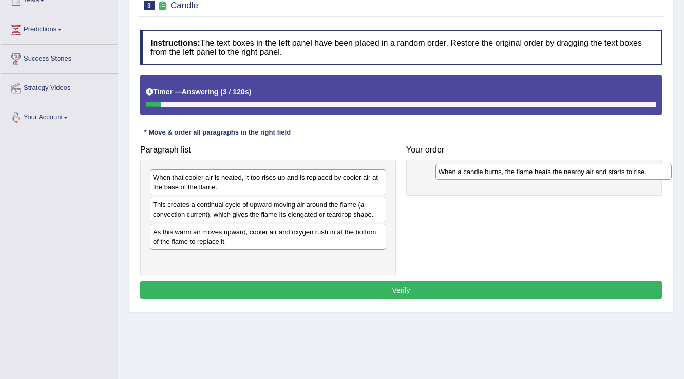
drag, startPoint x: 247, startPoint y: 207, endPoint x: 532, endPoint y: 175, distance: 287.2
click at [532, 175] on div "When a candle burns, the flame heats the nearby air and starts to rise." at bounding box center [553, 172] width 237 height 16
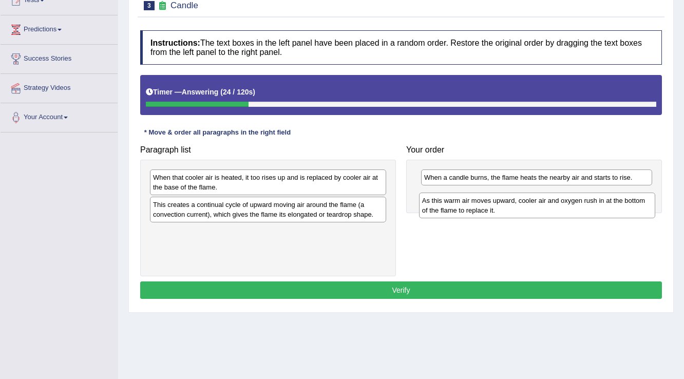
drag, startPoint x: 200, startPoint y: 230, endPoint x: 471, endPoint y: 187, distance: 274.4
click at [470, 192] on div "As this warm air moves upward, cooler air and oxygen rush in at the bottom of t…" at bounding box center [537, 205] width 237 height 26
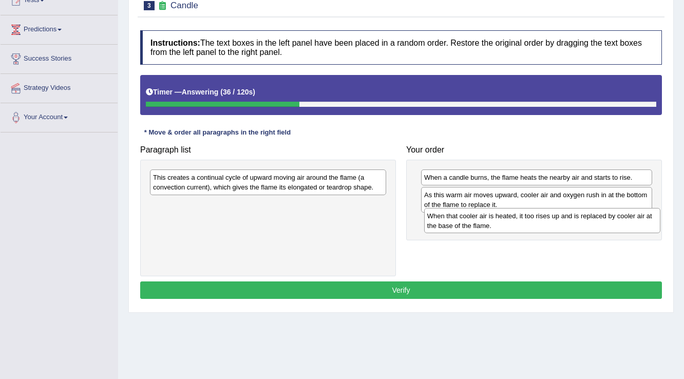
drag, startPoint x: 204, startPoint y: 180, endPoint x: 478, endPoint y: 218, distance: 276.8
click at [478, 218] on div "When that cooler air is heated, it too rises up and is replaced by cooler air a…" at bounding box center [542, 221] width 237 height 26
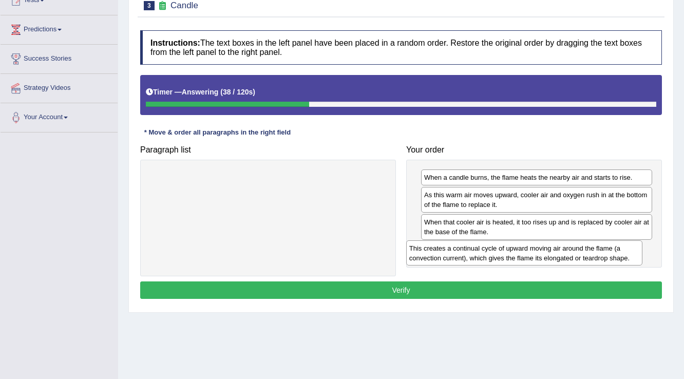
drag, startPoint x: 292, startPoint y: 172, endPoint x: 548, endPoint y: 243, distance: 265.3
click at [548, 243] on div "This creates a continual cycle of upward moving air around the flame (a convect…" at bounding box center [524, 253] width 237 height 26
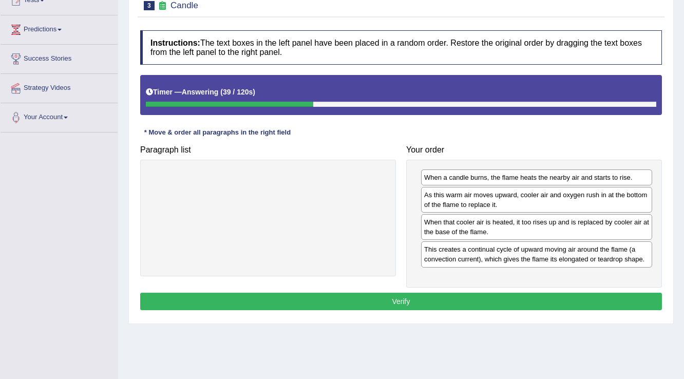
click at [374, 296] on button "Verify" at bounding box center [401, 301] width 522 height 17
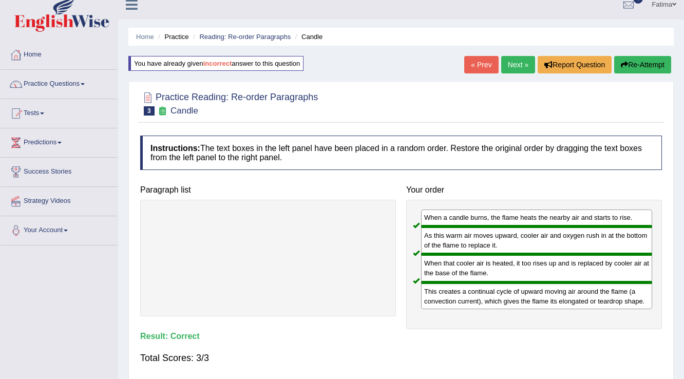
scroll to position [0, 0]
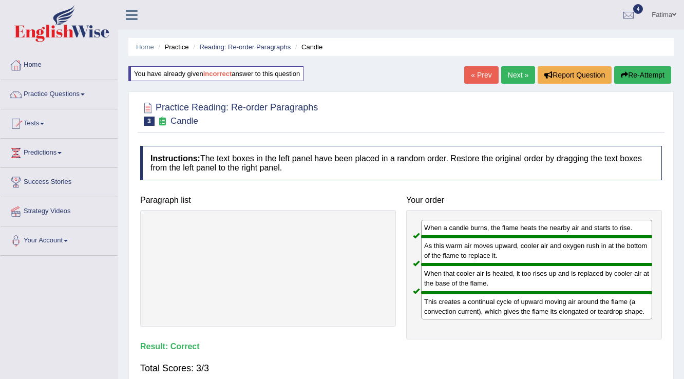
click at [511, 70] on link "Next »" at bounding box center [518, 74] width 34 height 17
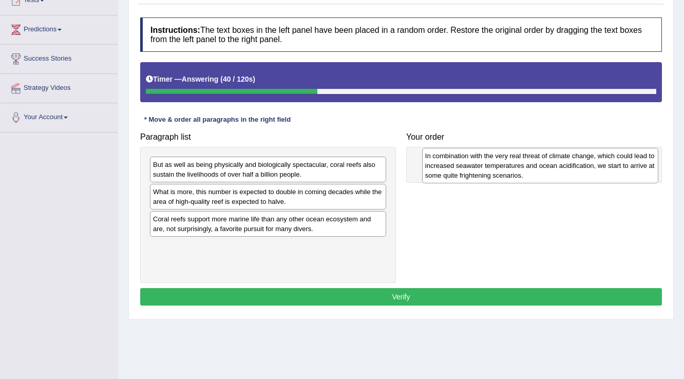
drag, startPoint x: 176, startPoint y: 262, endPoint x: 448, endPoint y: 172, distance: 286.5
click at [448, 172] on div "In combination with the very real threat of climate change, which could lead to…" at bounding box center [540, 165] width 237 height 35
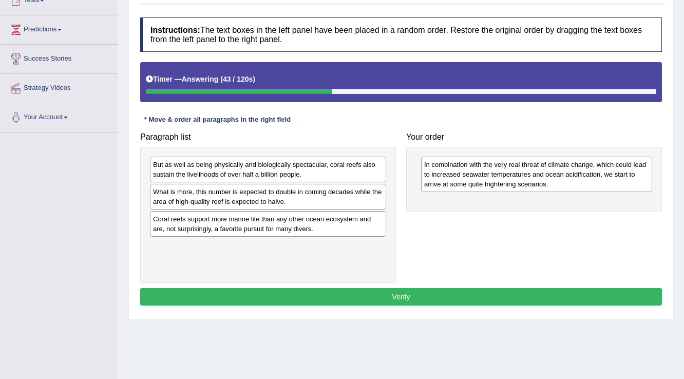
click at [471, 174] on div "In combination with the very real threat of climate change, which could lead to…" at bounding box center [536, 174] width 231 height 35
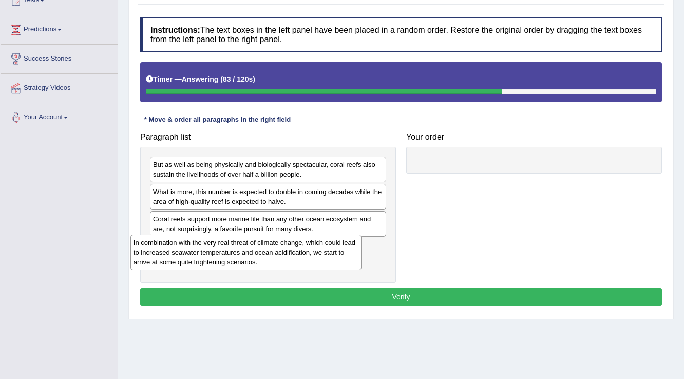
drag, startPoint x: 483, startPoint y: 179, endPoint x: 192, endPoint y: 257, distance: 300.8
click at [192, 257] on div "In combination with the very real threat of climate change, which could lead to…" at bounding box center [246, 252] width 232 height 35
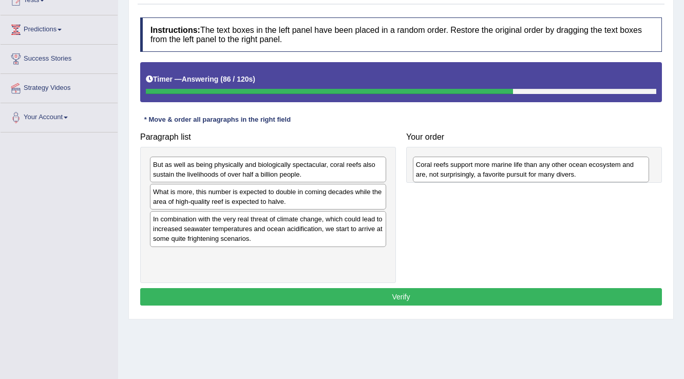
drag, startPoint x: 206, startPoint y: 223, endPoint x: 464, endPoint y: 170, distance: 263.2
click at [464, 170] on div "Coral reefs support more marine life than any other ocean ecosystem and are, no…" at bounding box center [531, 170] width 237 height 26
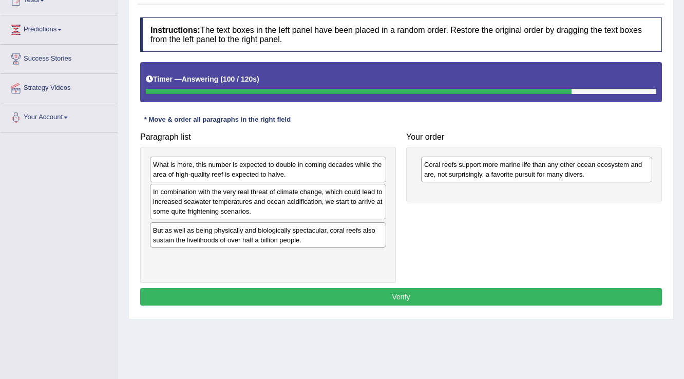
drag, startPoint x: 222, startPoint y: 172, endPoint x: 221, endPoint y: 239, distance: 66.7
click at [220, 240] on div "But as well as being physically and biologically spectacular, coral reefs also …" at bounding box center [268, 235] width 237 height 26
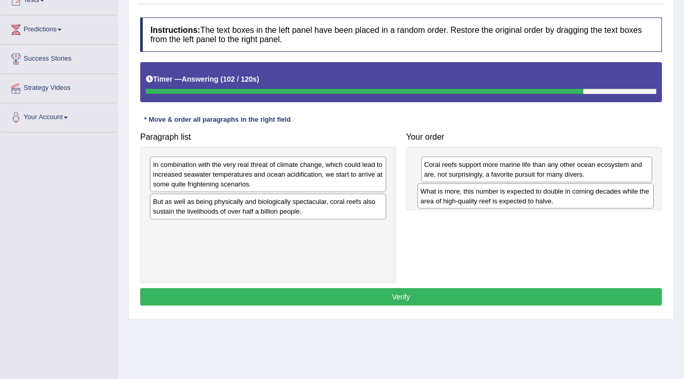
drag, startPoint x: 247, startPoint y: 170, endPoint x: 513, endPoint y: 197, distance: 266.7
click at [513, 197] on div "What is more, this number is expected to double in coming decades while the are…" at bounding box center [535, 196] width 237 height 26
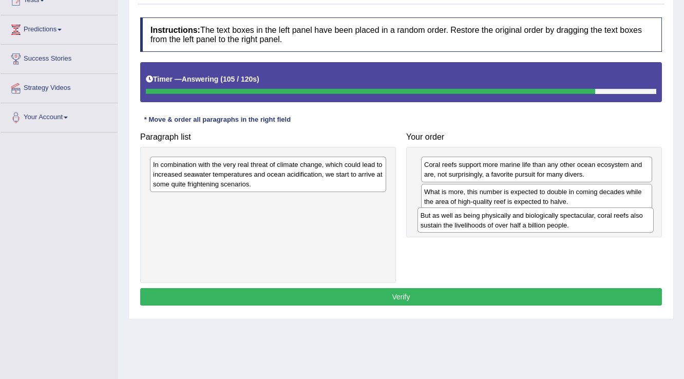
drag, startPoint x: 249, startPoint y: 205, endPoint x: 516, endPoint y: 219, distance: 266.8
click at [516, 219] on div "But as well as being physically and biologically spectacular, coral reefs also …" at bounding box center [535, 220] width 237 height 26
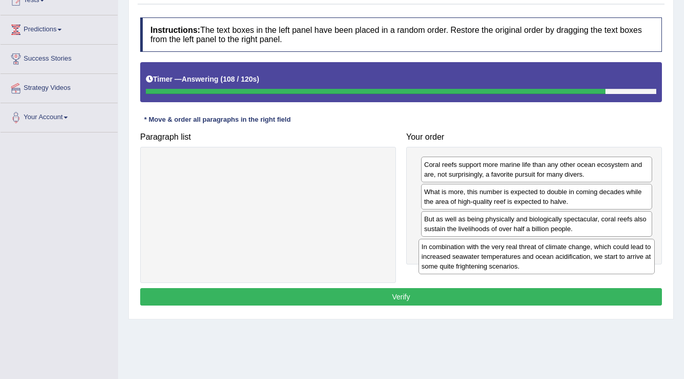
drag, startPoint x: 332, startPoint y: 174, endPoint x: 601, endPoint y: 256, distance: 280.8
click at [601, 256] on div "In combination with the very real threat of climate change, which could lead to…" at bounding box center [536, 256] width 237 height 35
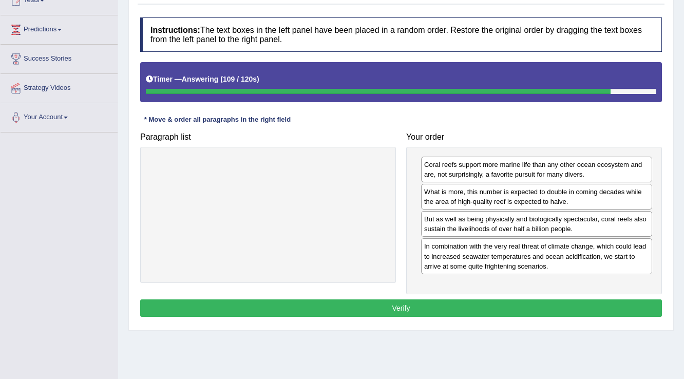
click at [402, 302] on button "Verify" at bounding box center [401, 307] width 522 height 17
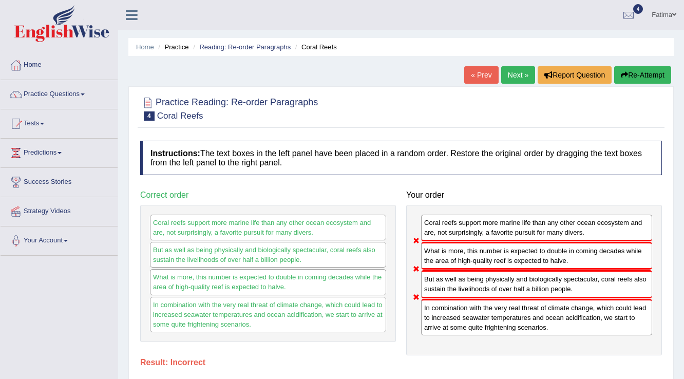
click at [634, 81] on button "Re-Attempt" at bounding box center [642, 74] width 57 height 17
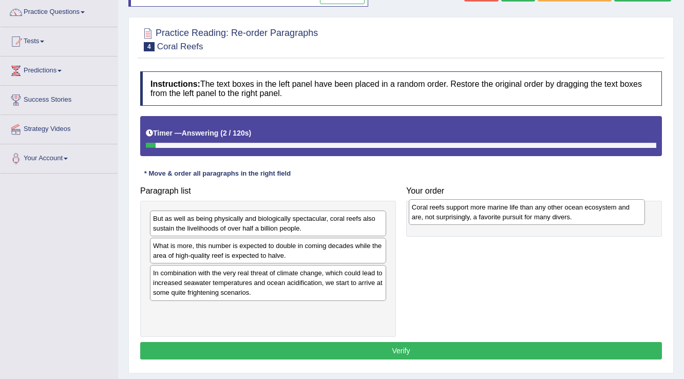
drag, startPoint x: 222, startPoint y: 279, endPoint x: 480, endPoint y: 214, distance: 266.8
click at [480, 214] on div "Coral reefs support more marine life than any other ocean ecosystem and are, no…" at bounding box center [527, 212] width 237 height 26
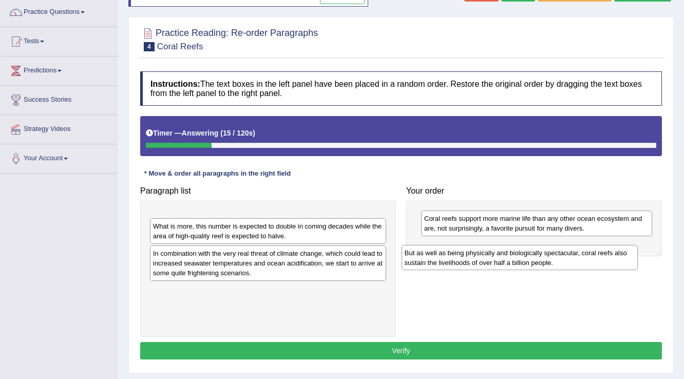
drag, startPoint x: 336, startPoint y: 220, endPoint x: 603, endPoint y: 244, distance: 267.6
click at [600, 246] on div "But as well as being physically and biologically spectacular, coral reefs also …" at bounding box center [519, 258] width 237 height 26
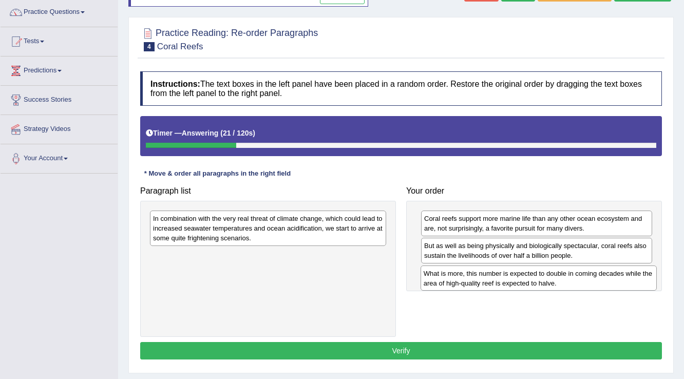
drag, startPoint x: 235, startPoint y: 228, endPoint x: 504, endPoint y: 282, distance: 274.9
click at [504, 282] on div "What is more, this number is expected to double in coming decades while the are…" at bounding box center [538, 278] width 237 height 26
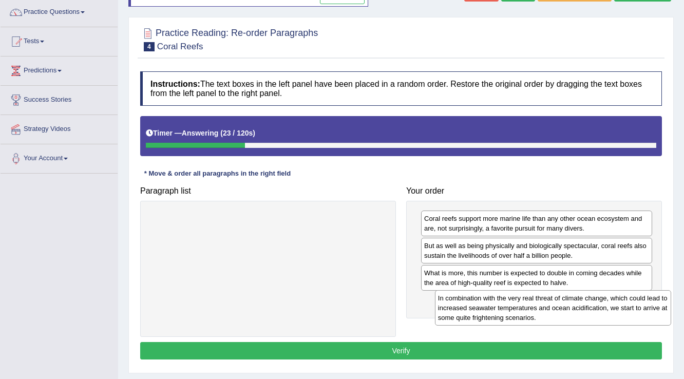
drag, startPoint x: 351, startPoint y: 238, endPoint x: 637, endPoint y: 317, distance: 296.8
click at [637, 317] on div "In combination with the very real threat of climate change, which could lead to…" at bounding box center [553, 307] width 237 height 35
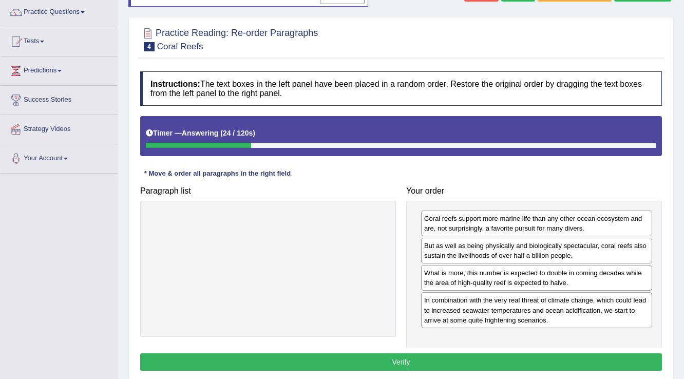
click at [408, 364] on button "Verify" at bounding box center [401, 361] width 522 height 17
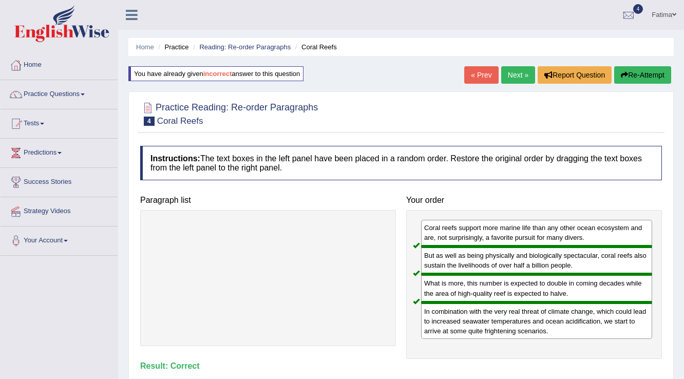
click at [515, 74] on link "Next »" at bounding box center [518, 74] width 34 height 17
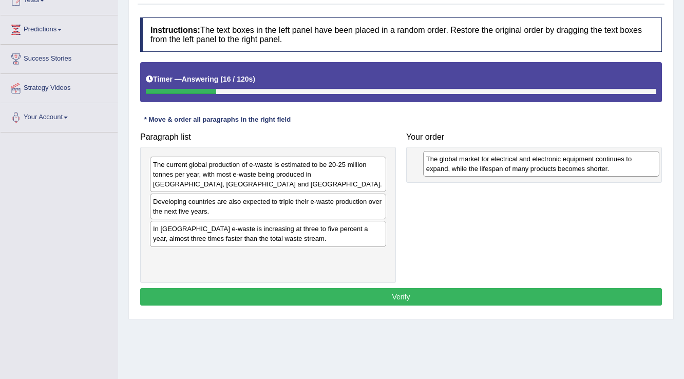
drag, startPoint x: 218, startPoint y: 259, endPoint x: 489, endPoint y: 162, distance: 287.7
click at [489, 162] on div "The global market for electrical and electronic equipment continues to expand, …" at bounding box center [541, 164] width 237 height 26
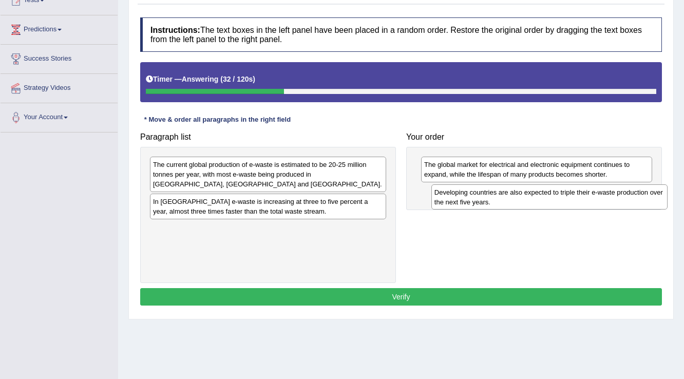
drag, startPoint x: 200, startPoint y: 206, endPoint x: 481, endPoint y: 197, distance: 281.5
click at [481, 197] on div "Developing countries are also expected to triple their e-waste production over …" at bounding box center [549, 197] width 237 height 26
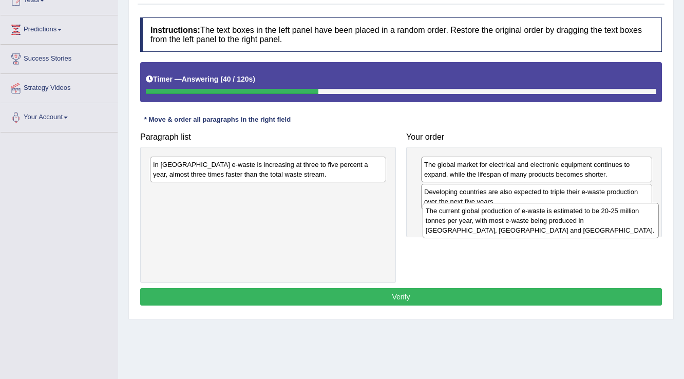
drag, startPoint x: 226, startPoint y: 167, endPoint x: 499, endPoint y: 214, distance: 276.5
click at [499, 214] on div "The current global production of e-waste is estimated to be 20-25 million tonne…" at bounding box center [540, 220] width 237 height 35
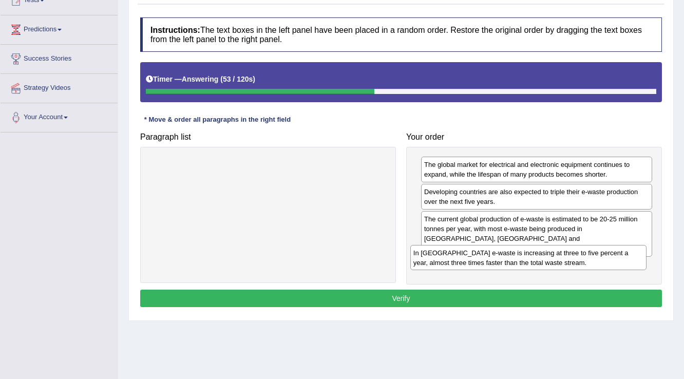
drag, startPoint x: 243, startPoint y: 172, endPoint x: 503, endPoint y: 261, distance: 274.8
click at [503, 261] on div "In Europe e-waste is increasing at three to five percent a year, almost three t…" at bounding box center [528, 258] width 237 height 26
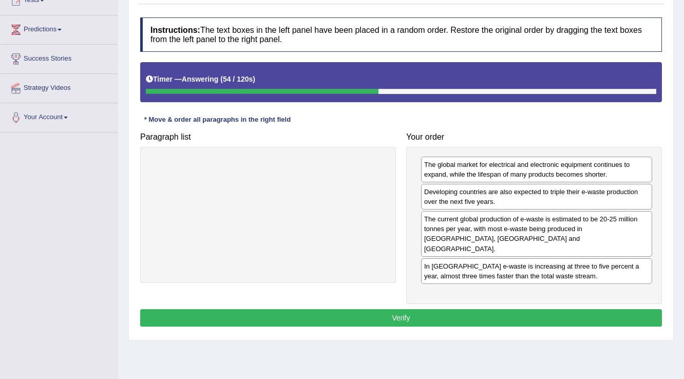
click at [390, 309] on button "Verify" at bounding box center [401, 317] width 522 height 17
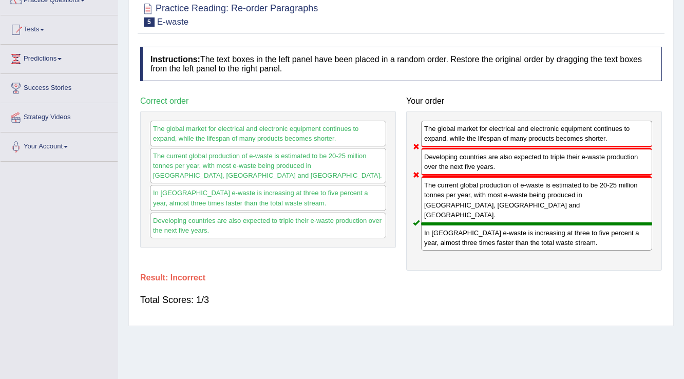
scroll to position [41, 0]
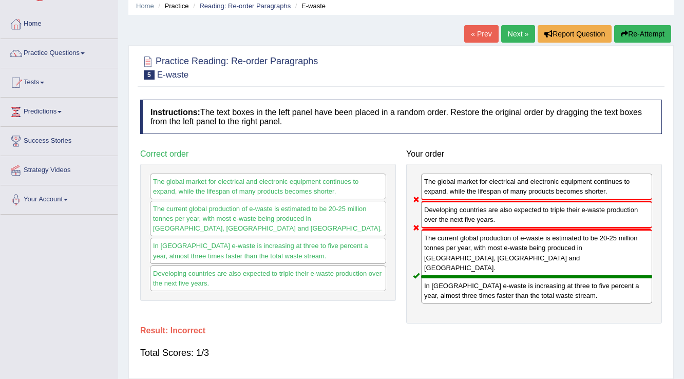
click at [637, 33] on button "Re-Attempt" at bounding box center [642, 33] width 57 height 17
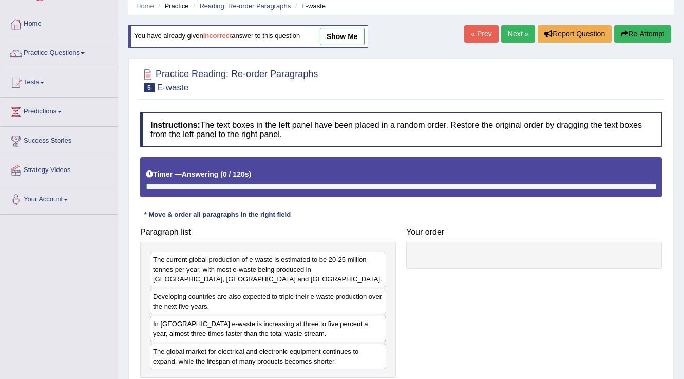
scroll to position [41, 0]
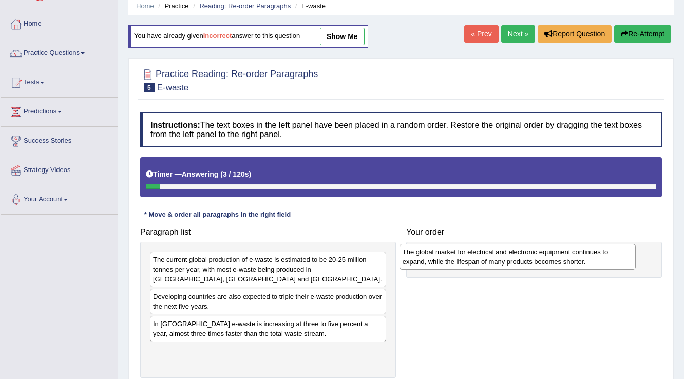
drag, startPoint x: 222, startPoint y: 355, endPoint x: 465, endPoint y: 258, distance: 262.1
click at [465, 258] on div "The global market for electrical and electronic equipment continues to expand, …" at bounding box center [517, 257] width 237 height 26
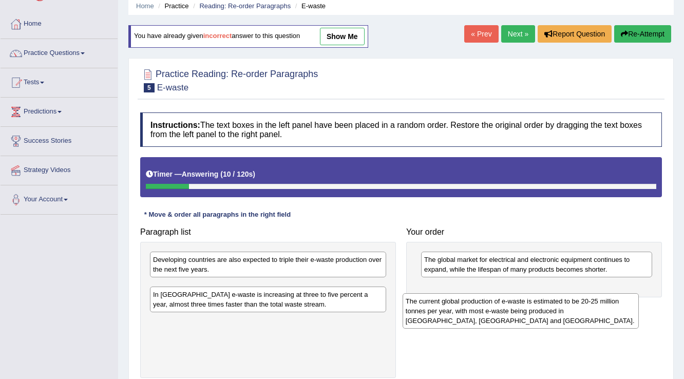
drag, startPoint x: 226, startPoint y: 267, endPoint x: 499, endPoint y: 287, distance: 273.3
click at [494, 293] on div "The current global production of e-waste is estimated to be 20-25 million tonne…" at bounding box center [520, 310] width 237 height 35
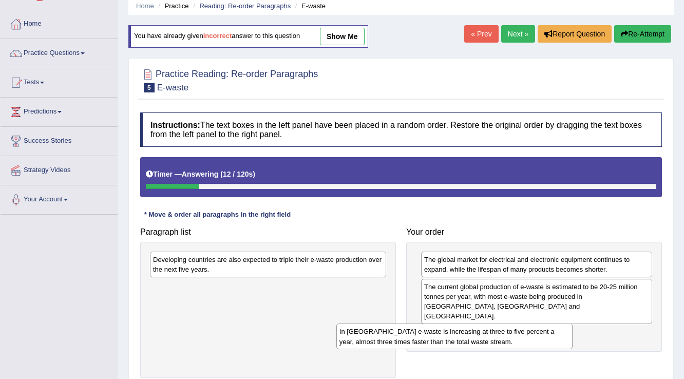
drag, startPoint x: 261, startPoint y: 299, endPoint x: 491, endPoint y: 328, distance: 231.8
click at [459, 333] on div "In Europe e-waste is increasing at three to five percent a year, almost three t…" at bounding box center [454, 336] width 237 height 26
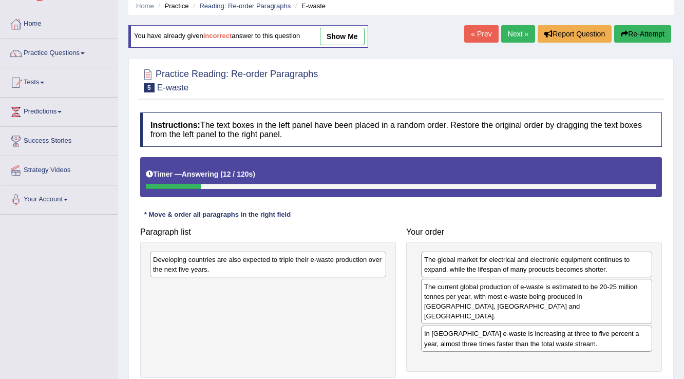
click at [513, 325] on div "In Europe e-waste is increasing at three to five percent a year, almost three t…" at bounding box center [536, 338] width 231 height 26
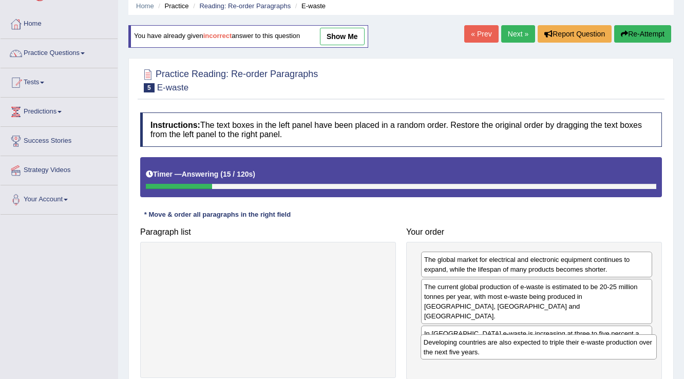
drag, startPoint x: 284, startPoint y: 256, endPoint x: 552, endPoint y: 341, distance: 280.7
click at [554, 339] on div "Developing countries are also expected to triple their e-waste production over …" at bounding box center [538, 347] width 237 height 26
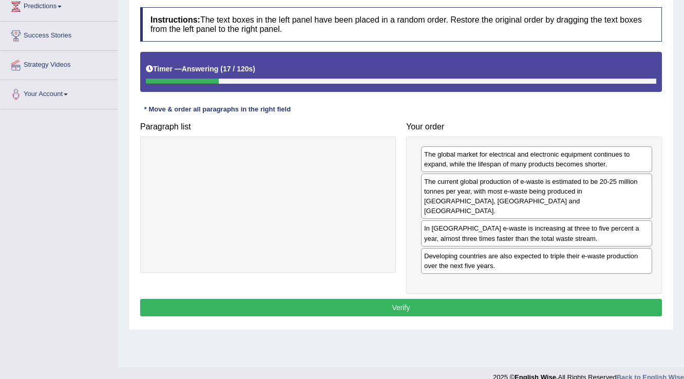
scroll to position [160, 0]
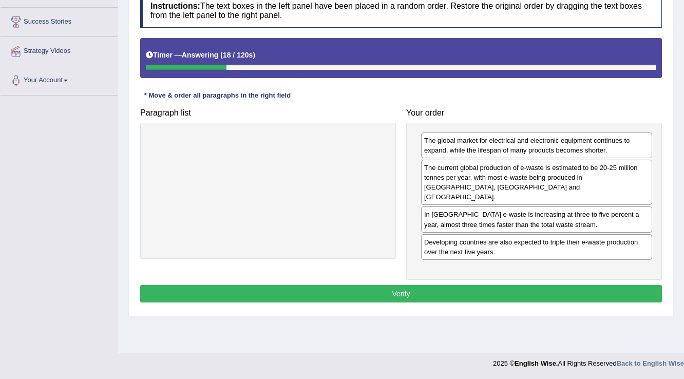
click at [361, 285] on button "Verify" at bounding box center [401, 293] width 522 height 17
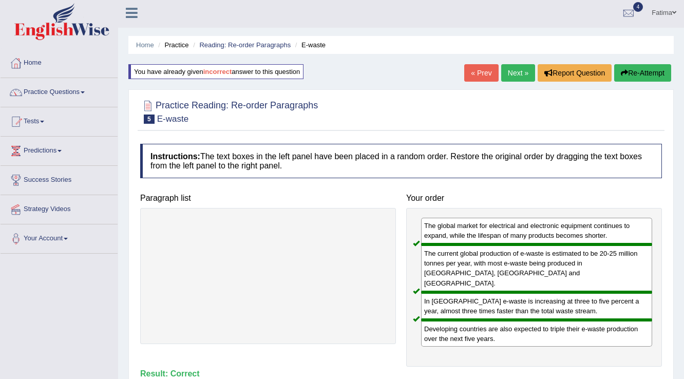
scroll to position [0, 0]
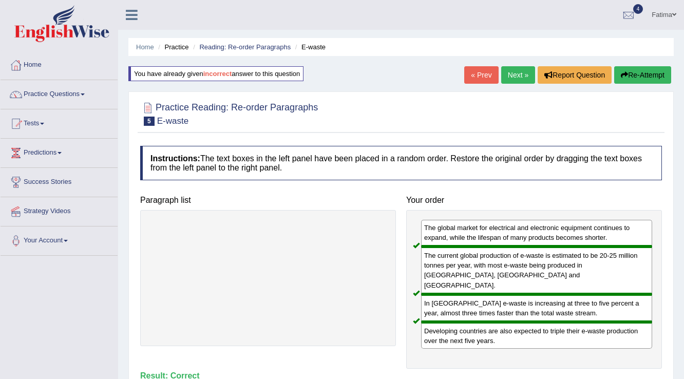
click at [513, 72] on link "Next »" at bounding box center [518, 74] width 34 height 17
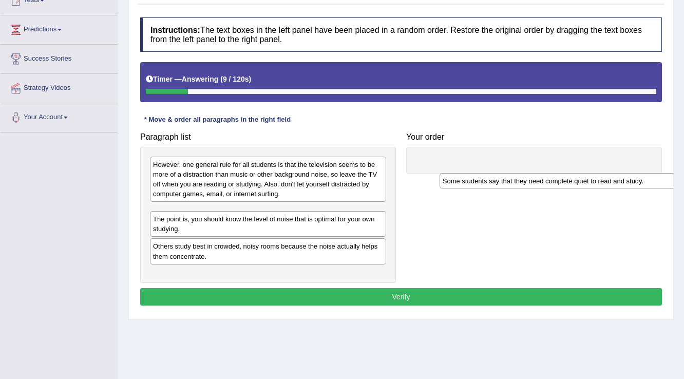
drag, startPoint x: 218, startPoint y: 214, endPoint x: 506, endPoint y: 158, distance: 293.3
click at [507, 173] on div "Some students say that they need complete quiet to read and study." at bounding box center [557, 181] width 237 height 16
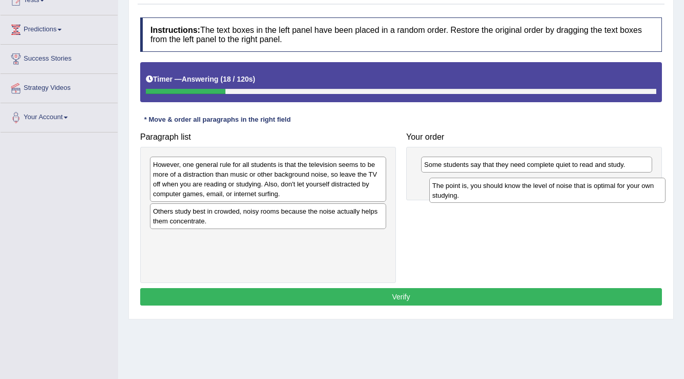
drag, startPoint x: 175, startPoint y: 211, endPoint x: 456, endPoint y: 182, distance: 282.8
click at [456, 182] on div "The point is, you should know the level of noise that is optimal for your own s…" at bounding box center [547, 191] width 237 height 26
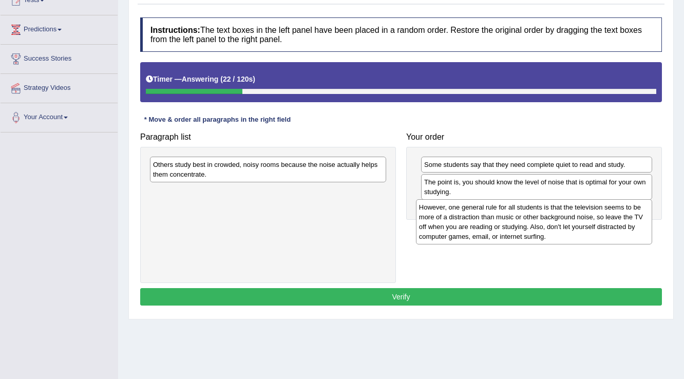
drag, startPoint x: 162, startPoint y: 167, endPoint x: 428, endPoint y: 210, distance: 269.3
click at [428, 210] on div "However, one general rule for all students is that the television seems to be m…" at bounding box center [534, 221] width 237 height 45
drag, startPoint x: 277, startPoint y: 189, endPoint x: 553, endPoint y: 204, distance: 276.1
click at [553, 204] on div "However, one general rule for all students is that the television seems to be m…" at bounding box center [544, 220] width 237 height 45
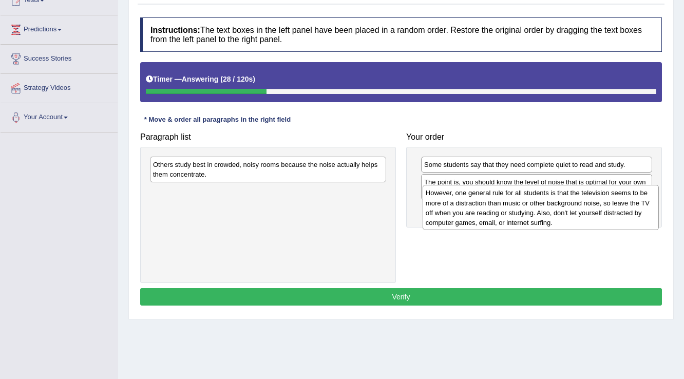
drag, startPoint x: 293, startPoint y: 208, endPoint x: 566, endPoint y: 209, distance: 272.6
click at [566, 209] on div "However, one general rule for all students is that the television seems to be m…" at bounding box center [540, 207] width 237 height 45
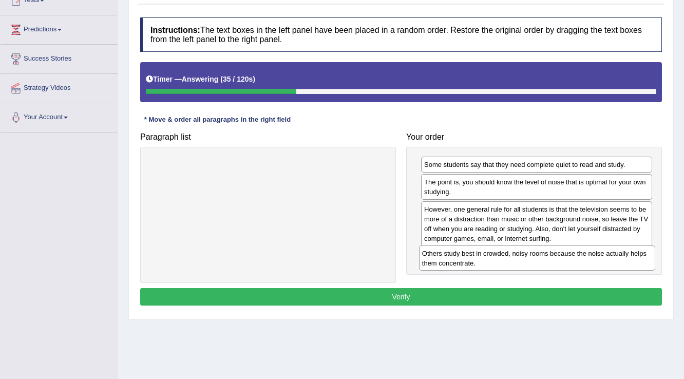
drag, startPoint x: 252, startPoint y: 173, endPoint x: 519, endPoint y: 263, distance: 282.6
click at [519, 263] on div "Others study best in crowded, noisy rooms because the noise actually helps them…" at bounding box center [537, 258] width 237 height 26
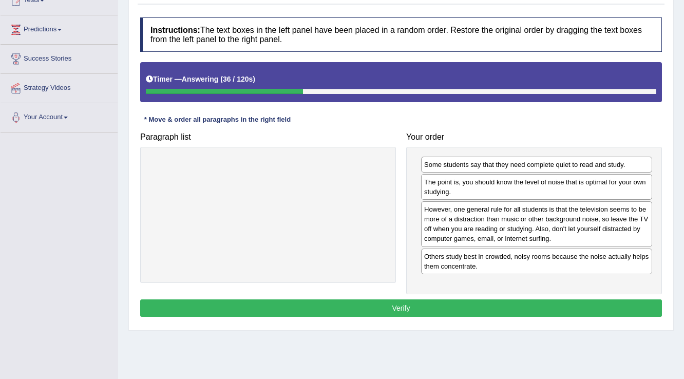
click at [401, 310] on button "Verify" at bounding box center [401, 307] width 522 height 17
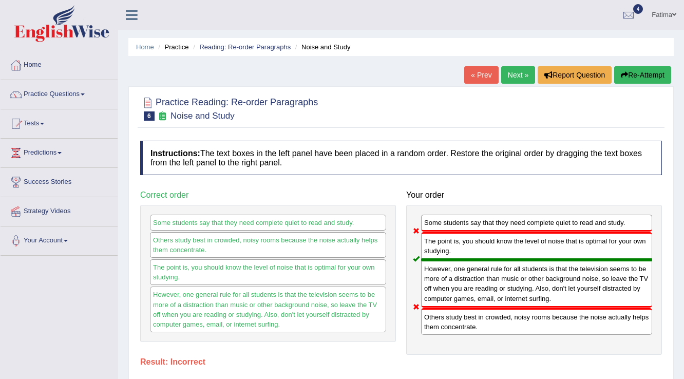
click at [623, 82] on button "Re-Attempt" at bounding box center [642, 74] width 57 height 17
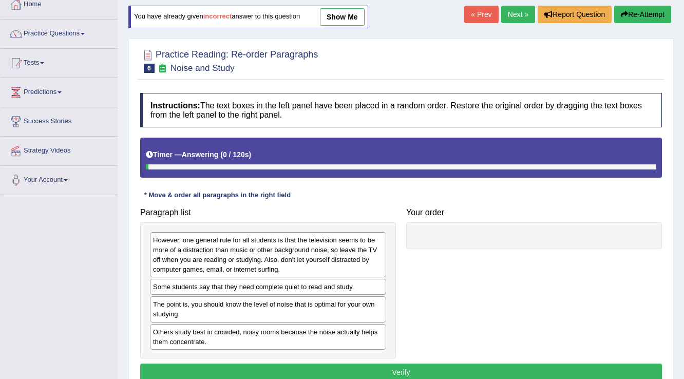
scroll to position [123, 0]
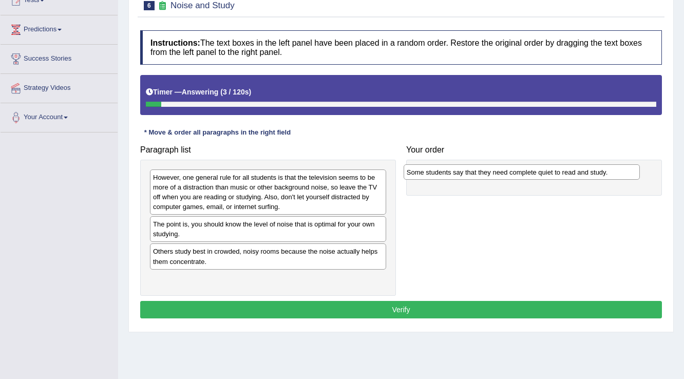
drag, startPoint x: 211, startPoint y: 222, endPoint x: 465, endPoint y: 171, distance: 258.7
click at [465, 171] on div "Some students say that they need complete quiet to read and study." at bounding box center [521, 172] width 237 height 16
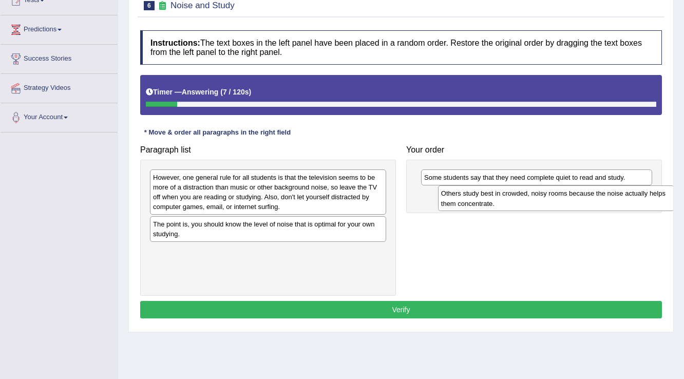
drag, startPoint x: 211, startPoint y: 253, endPoint x: 497, endPoint y: 195, distance: 291.6
click at [497, 195] on div "Others study best in crowded, noisy rooms because the noise actually helps them…" at bounding box center [556, 198] width 237 height 26
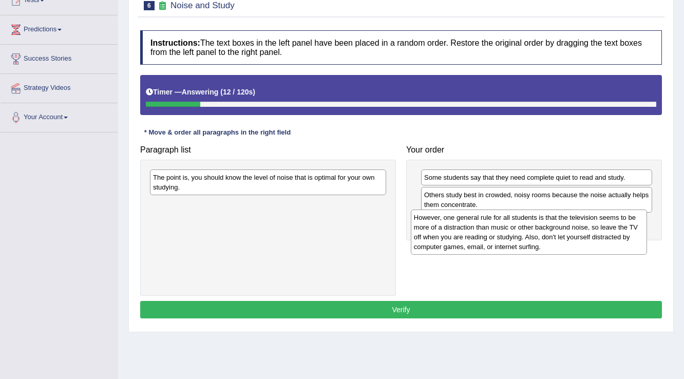
drag, startPoint x: 225, startPoint y: 192, endPoint x: 486, endPoint y: 232, distance: 263.8
click at [486, 232] on div "However, one general rule for all students is that the television seems to be m…" at bounding box center [529, 231] width 237 height 45
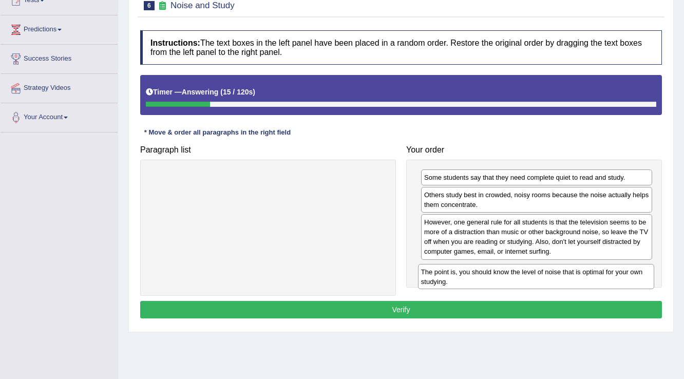
drag, startPoint x: 304, startPoint y: 183, endPoint x: 572, endPoint y: 278, distance: 284.1
click at [572, 278] on div "The point is, you should know the level of noise that is optimal for your own s…" at bounding box center [536, 277] width 237 height 26
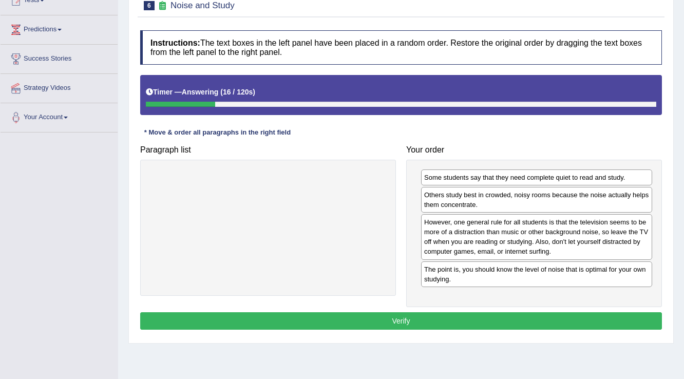
click at [383, 318] on button "Verify" at bounding box center [401, 320] width 522 height 17
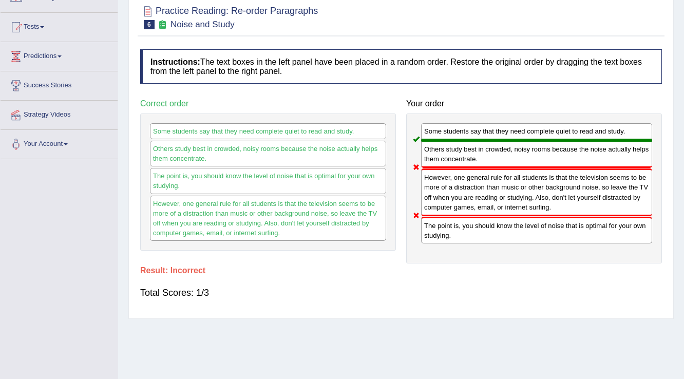
scroll to position [41, 0]
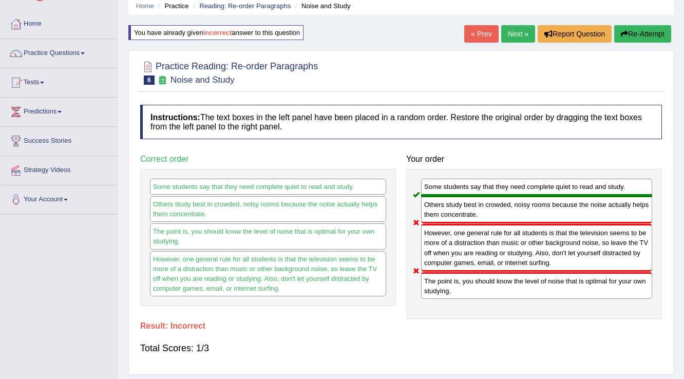
click at [649, 28] on button "Re-Attempt" at bounding box center [642, 33] width 57 height 17
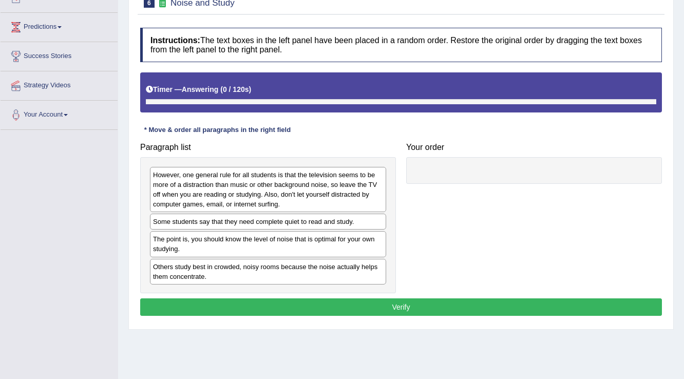
scroll to position [160, 0]
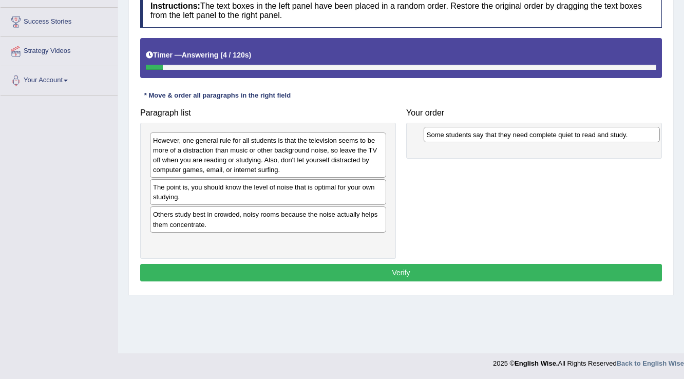
drag, startPoint x: 449, startPoint y: 207, endPoint x: 549, endPoint y: 137, distance: 122.6
click at [549, 137] on div "Some students say that they need complete quiet to read and study." at bounding box center [541, 135] width 237 height 16
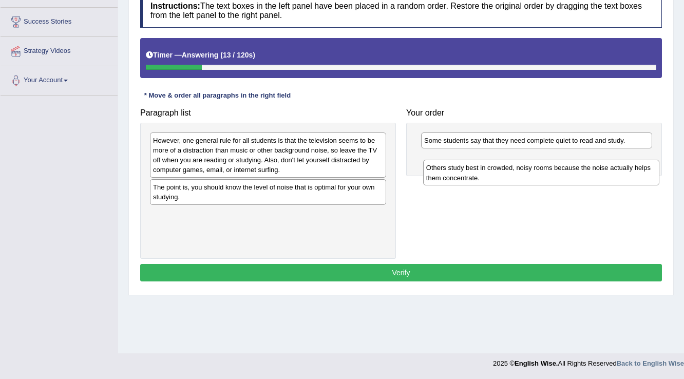
drag, startPoint x: 241, startPoint y: 222, endPoint x: 514, endPoint y: 176, distance: 277.0
click at [514, 176] on div "Others study best in crowded, noisy rooms because the noise actually helps them…" at bounding box center [541, 173] width 237 height 26
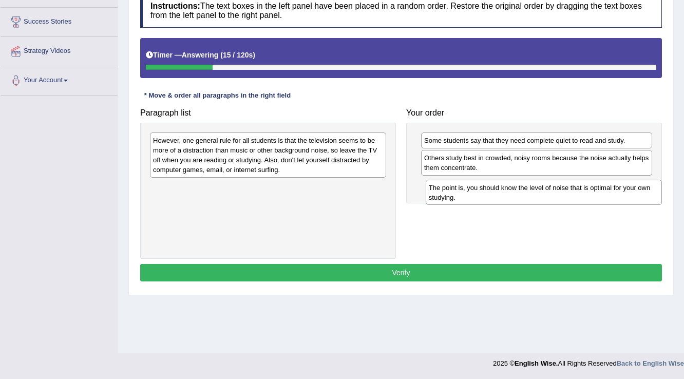
drag, startPoint x: 271, startPoint y: 200, endPoint x: 530, endPoint y: 194, distance: 258.8
click at [530, 194] on div "The point is, you should know the level of noise that is optimal for your own s…" at bounding box center [544, 193] width 237 height 26
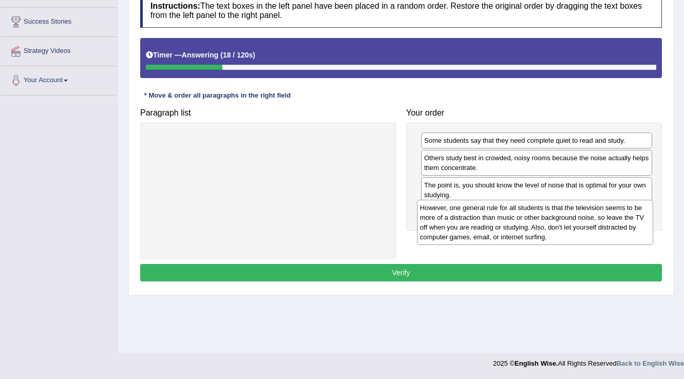
drag, startPoint x: 229, startPoint y: 163, endPoint x: 496, endPoint y: 230, distance: 275.3
click at [496, 230] on div "However, one general rule for all students is that the television seems to be m…" at bounding box center [535, 222] width 237 height 45
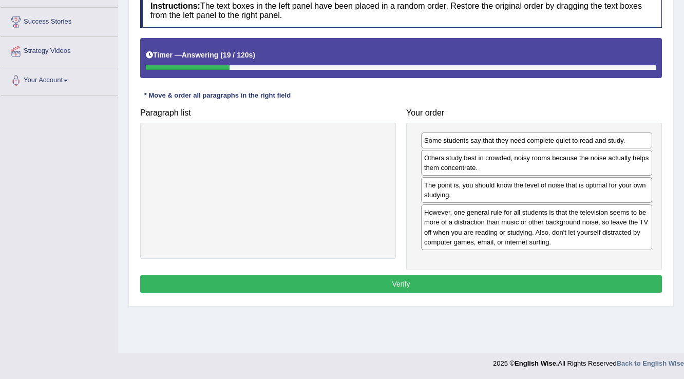
click at [367, 283] on button "Verify" at bounding box center [401, 283] width 522 height 17
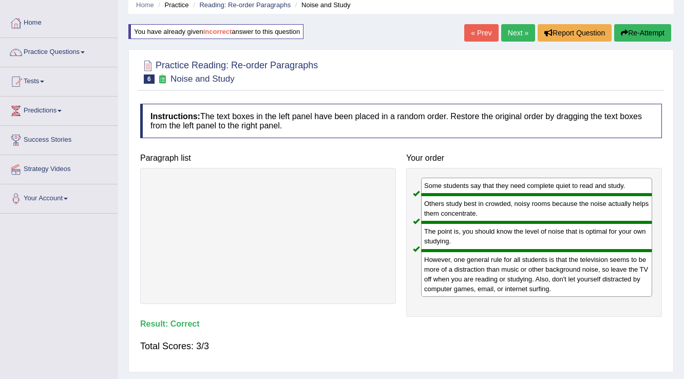
scroll to position [0, 0]
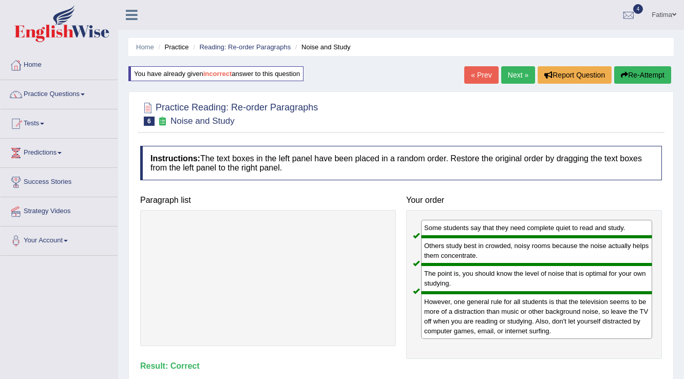
click at [516, 80] on link "Next »" at bounding box center [518, 74] width 34 height 17
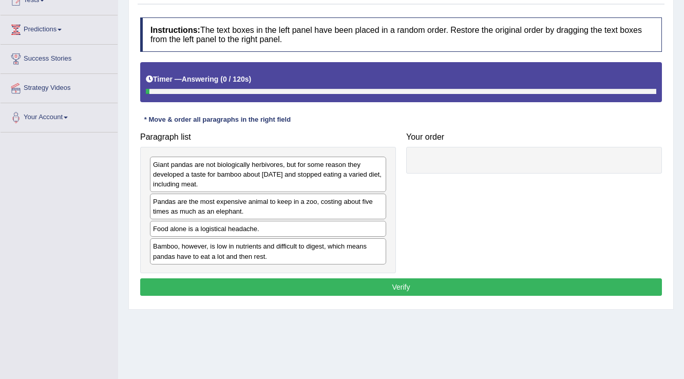
scroll to position [123, 0]
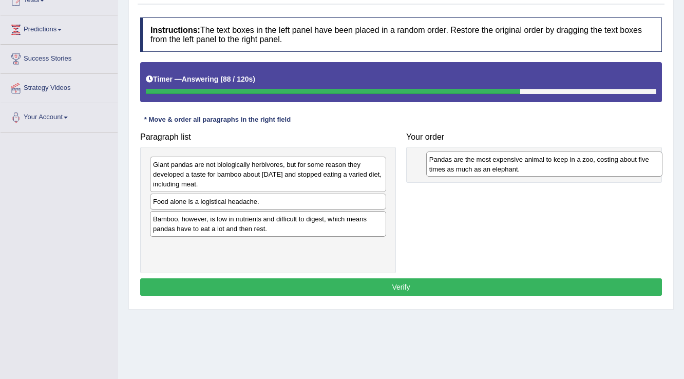
drag, startPoint x: 217, startPoint y: 214, endPoint x: 491, endPoint y: 176, distance: 276.2
click at [491, 176] on div "Pandas are the most expensive animal to keep in a zoo, costing about five times…" at bounding box center [544, 164] width 237 height 26
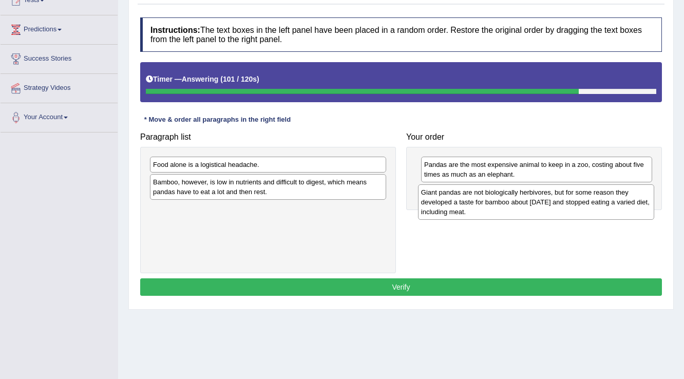
drag, startPoint x: 226, startPoint y: 174, endPoint x: 494, endPoint y: 202, distance: 269.4
click at [494, 202] on div "Giant pandas are not biologically herbivores, but for some reason they develope…" at bounding box center [536, 201] width 237 height 35
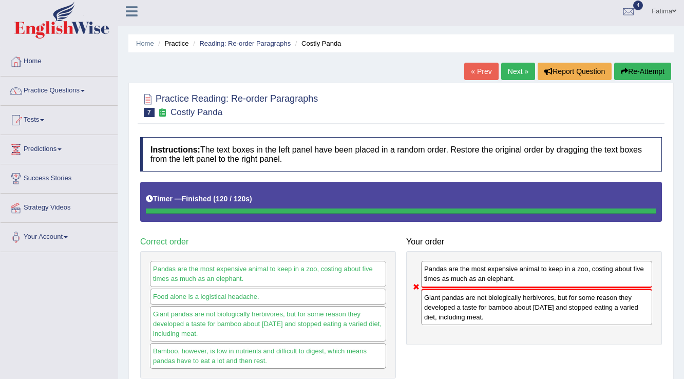
scroll to position [0, 0]
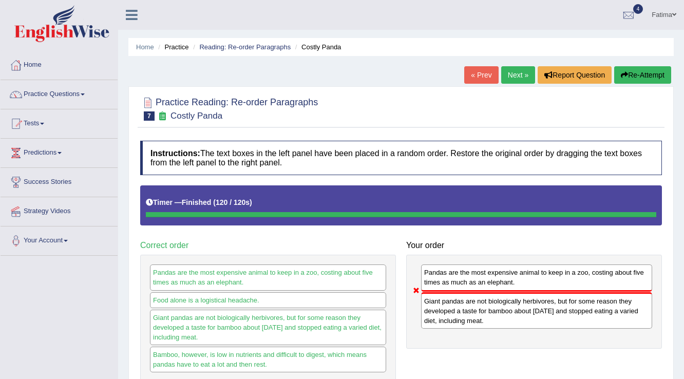
click at [641, 73] on button "Re-Attempt" at bounding box center [642, 74] width 57 height 17
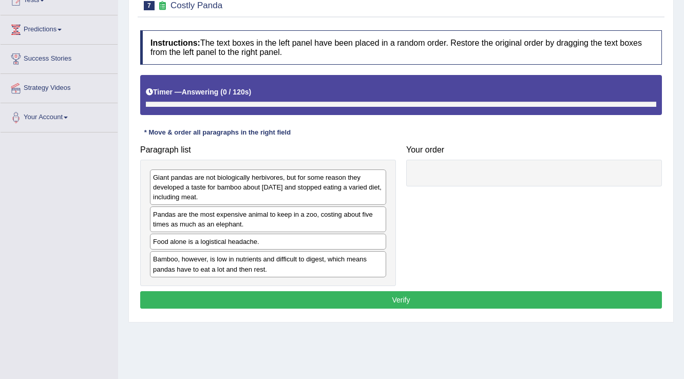
scroll to position [123, 0]
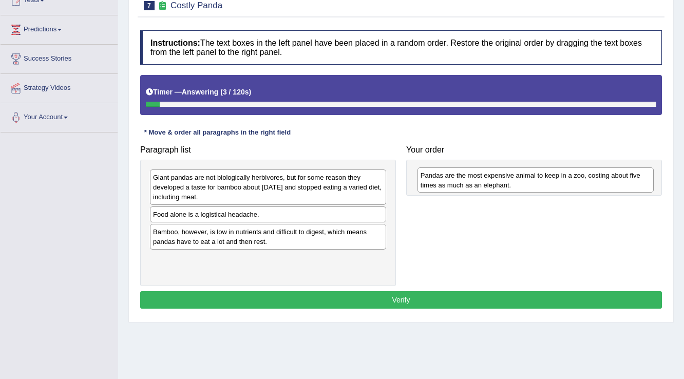
drag, startPoint x: 210, startPoint y: 223, endPoint x: 478, endPoint y: 184, distance: 270.3
click at [478, 184] on div "Pandas are the most expensive animal to keep in a zoo, costing about five times…" at bounding box center [535, 180] width 237 height 26
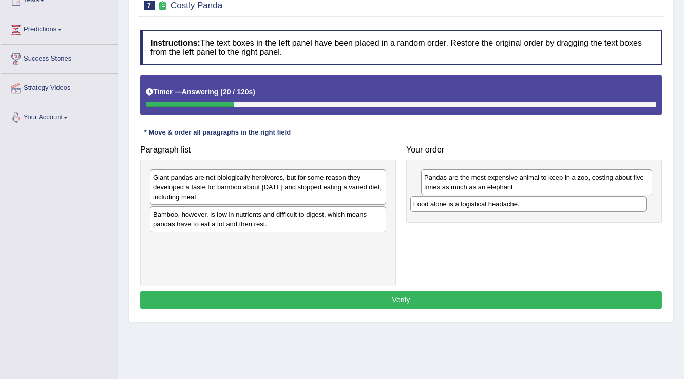
drag, startPoint x: 228, startPoint y: 214, endPoint x: 495, endPoint y: 203, distance: 267.1
click at [494, 203] on div "Food alone is a logistical headache." at bounding box center [528, 204] width 237 height 16
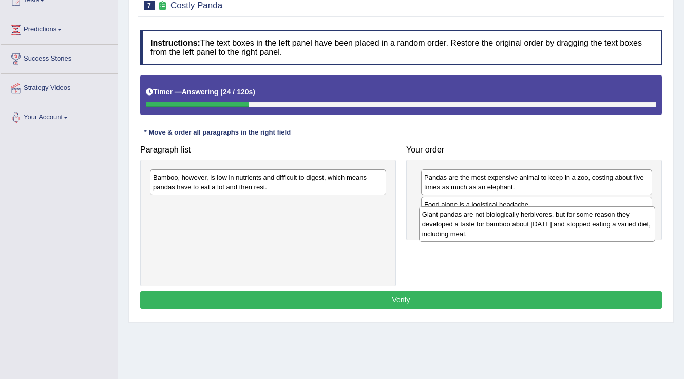
drag, startPoint x: 287, startPoint y: 179, endPoint x: 556, endPoint y: 216, distance: 271.5
click at [556, 216] on div "Giant pandas are not biologically herbivores, but for some reason they develope…" at bounding box center [537, 223] width 237 height 35
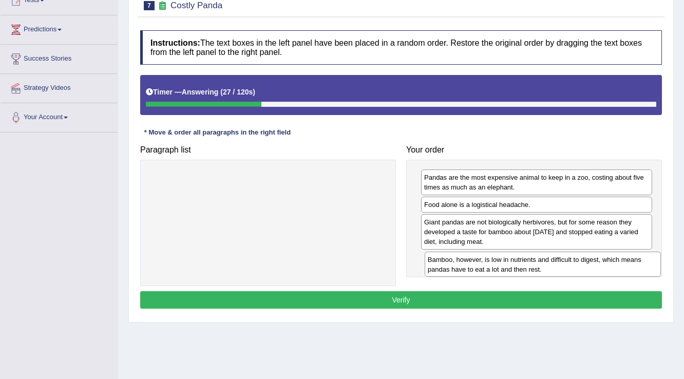
drag, startPoint x: 279, startPoint y: 187, endPoint x: 554, endPoint y: 269, distance: 287.1
click at [554, 269] on div "Bamboo, however, is low in nutrients and difficult to digest, which means panda…" at bounding box center [543, 265] width 237 height 26
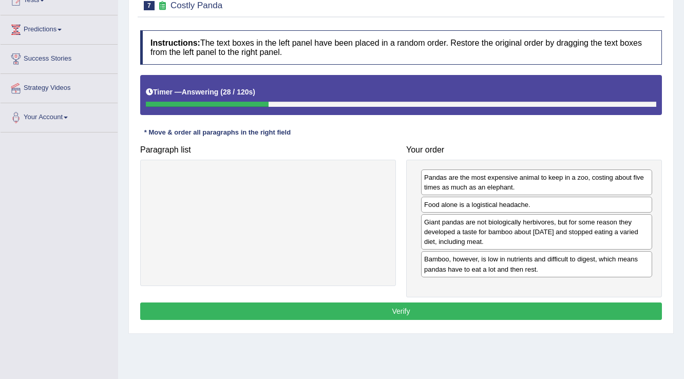
click at [418, 307] on button "Verify" at bounding box center [401, 310] width 522 height 17
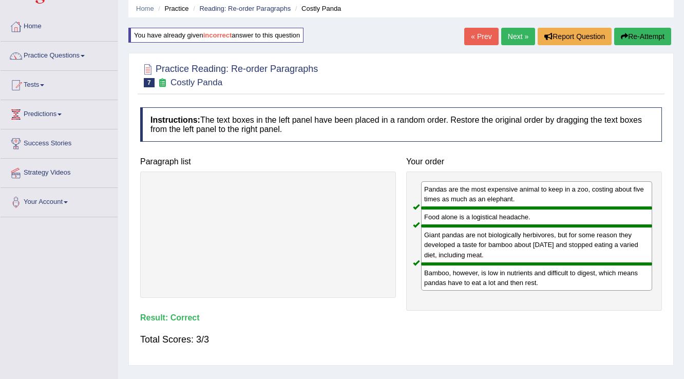
scroll to position [0, 0]
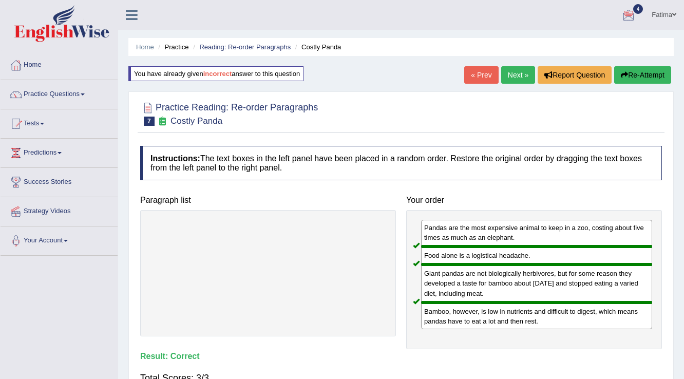
click at [519, 80] on link "Next »" at bounding box center [518, 74] width 34 height 17
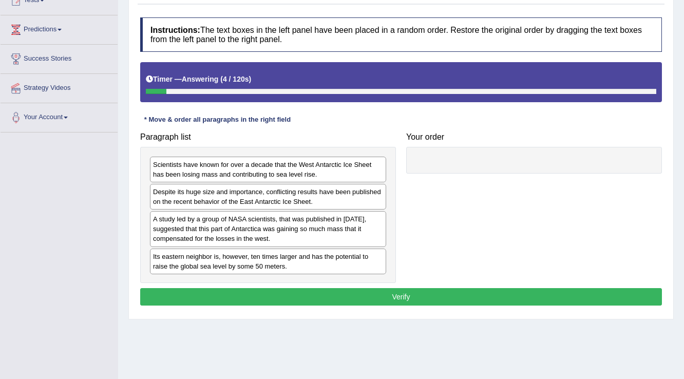
click at [271, 227] on div "A study led by a group of NASA scientists, that was published in [DATE], sugges…" at bounding box center [268, 228] width 236 height 35
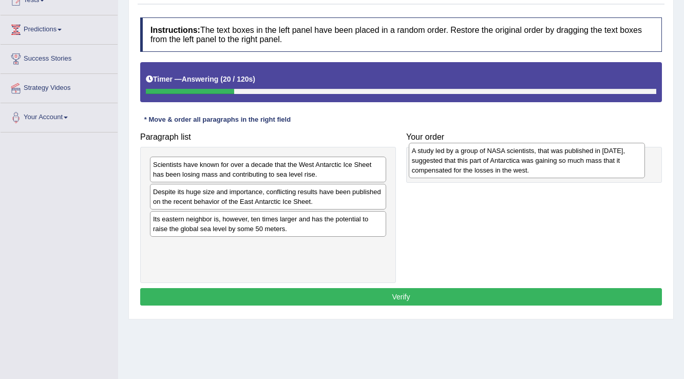
drag, startPoint x: 269, startPoint y: 222, endPoint x: 529, endPoint y: 154, distance: 268.4
click at [529, 154] on div "A study led by a group of NASA scientists, that was published in [DATE], sugges…" at bounding box center [527, 160] width 237 height 35
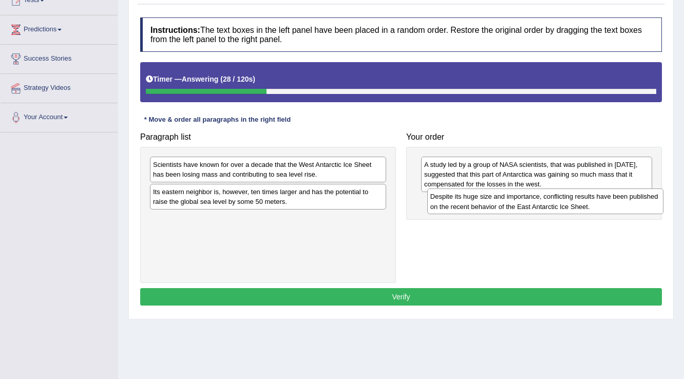
drag, startPoint x: 243, startPoint y: 203, endPoint x: 520, endPoint y: 208, distance: 277.2
click at [520, 208] on div "Despite its huge size and importance, conflicting results have been published o…" at bounding box center [545, 201] width 237 height 26
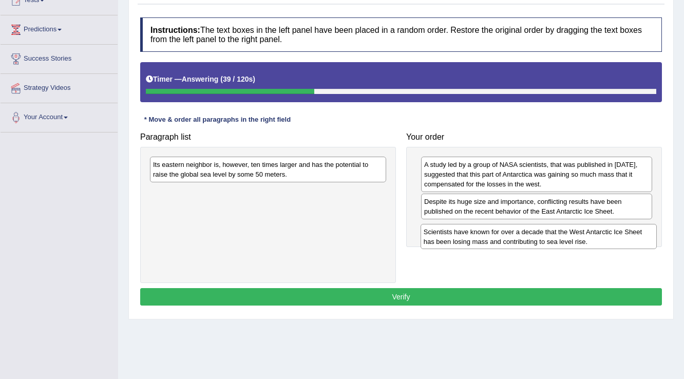
drag, startPoint x: 274, startPoint y: 175, endPoint x: 544, endPoint y: 242, distance: 278.8
click at [544, 242] on div "Scientists have known for over a decade that the West Antarctic Ice Sheet has b…" at bounding box center [538, 237] width 237 height 26
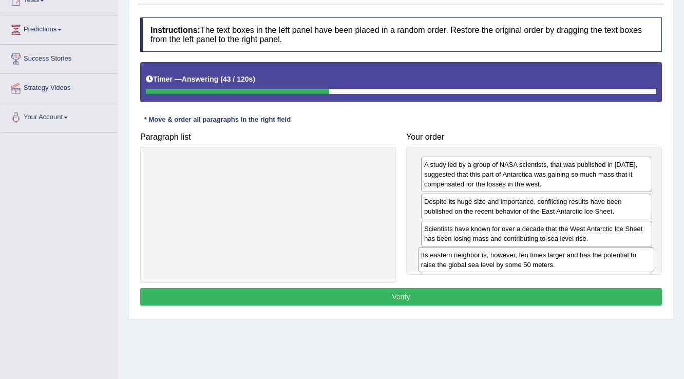
drag, startPoint x: 294, startPoint y: 160, endPoint x: 562, endPoint y: 251, distance: 282.8
click at [562, 251] on div "Its eastern neighbor is, however, ten times larger and has the potential to rai…" at bounding box center [536, 260] width 237 height 26
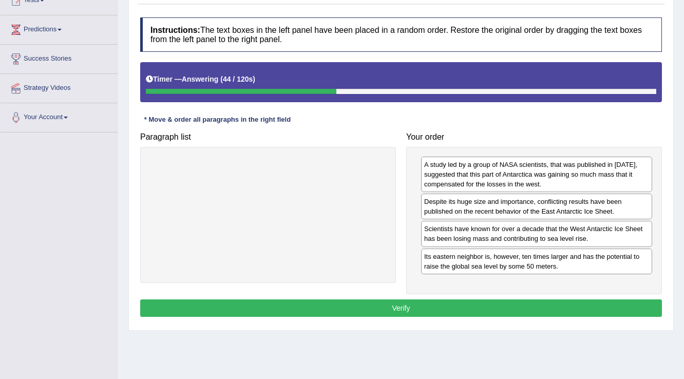
click at [396, 310] on button "Verify" at bounding box center [401, 307] width 522 height 17
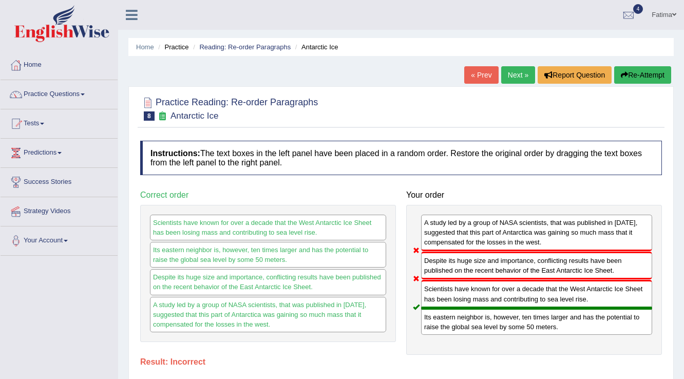
click at [646, 60] on div "Home Practice Reading: Re-order Paragraphs Antarctic Ice « Prev Next » Report Q…" at bounding box center [401, 256] width 566 height 513
click at [650, 80] on button "Re-Attempt" at bounding box center [642, 74] width 57 height 17
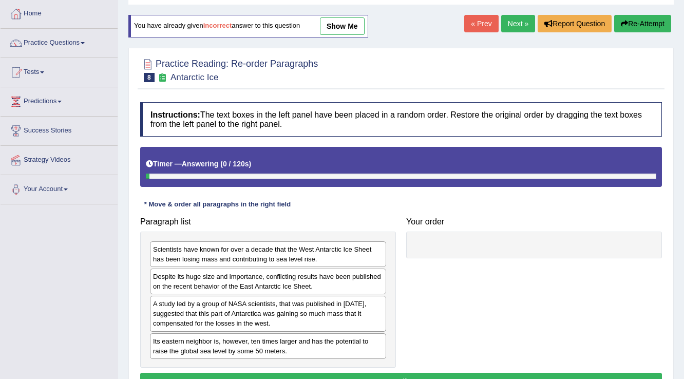
scroll to position [160, 0]
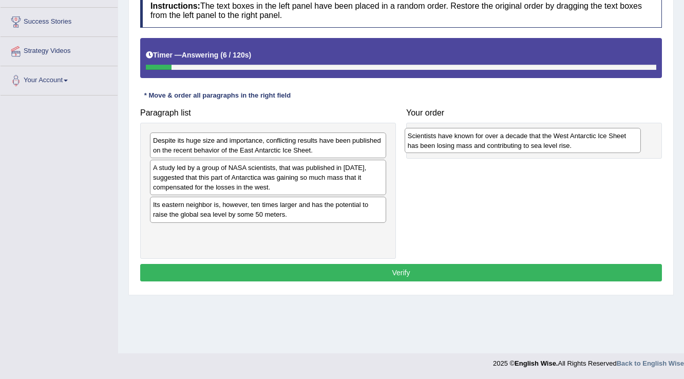
drag, startPoint x: 242, startPoint y: 146, endPoint x: 497, endPoint y: 142, distance: 254.7
click at [497, 142] on div "Scientists have known for over a decade that the West Antarctic Ice Sheet has b…" at bounding box center [522, 141] width 237 height 26
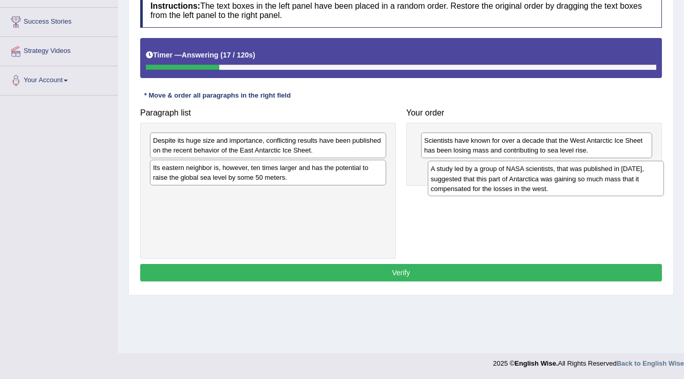
drag, startPoint x: 226, startPoint y: 182, endPoint x: 504, endPoint y: 184, distance: 277.7
click at [504, 184] on div "A study led by a group of NASA scientists, that was published in [DATE], sugges…" at bounding box center [546, 178] width 237 height 35
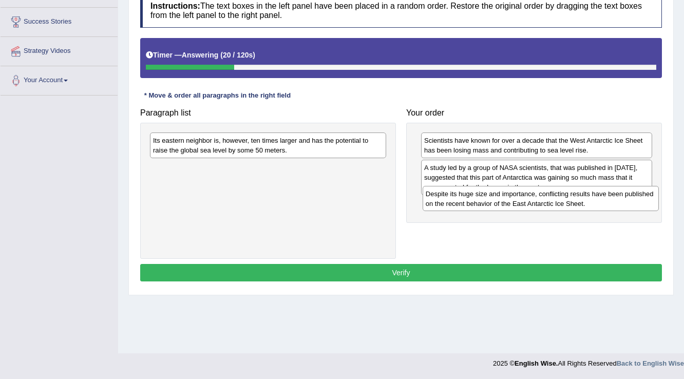
drag, startPoint x: 222, startPoint y: 152, endPoint x: 494, endPoint y: 206, distance: 277.8
click at [494, 206] on div "Despite its huge size and importance, conflicting results have been published o…" at bounding box center [540, 199] width 237 height 26
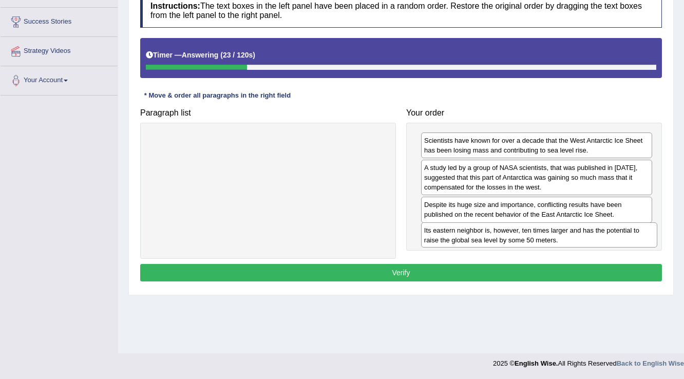
drag, startPoint x: 251, startPoint y: 138, endPoint x: 522, endPoint y: 228, distance: 285.5
click at [522, 228] on div "Its eastern neighbor is, however, ten times larger and has the potential to rai…" at bounding box center [539, 235] width 237 height 26
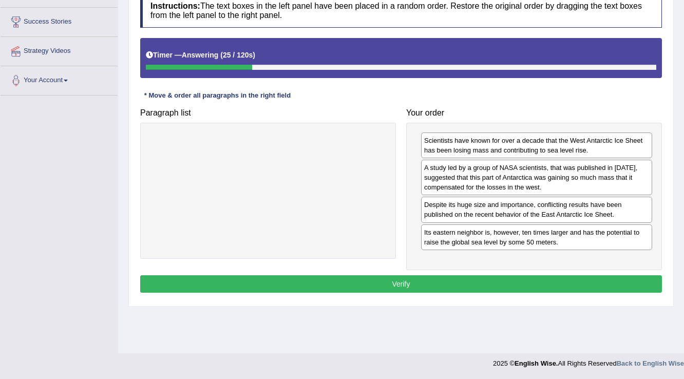
click at [384, 281] on button "Verify" at bounding box center [401, 283] width 522 height 17
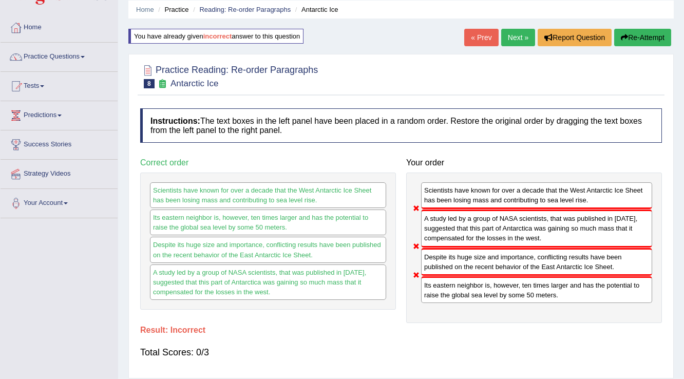
scroll to position [37, 0]
click at [645, 42] on button "Re-Attempt" at bounding box center [642, 37] width 57 height 17
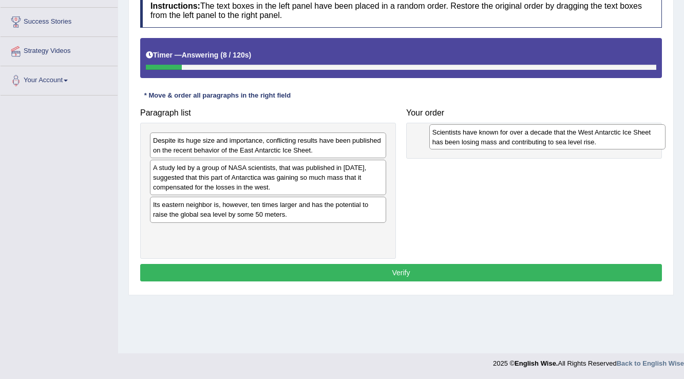
drag, startPoint x: 276, startPoint y: 147, endPoint x: 555, endPoint y: 139, distance: 279.4
click at [555, 139] on div "Scientists have known for over a decade that the West Antarctic Ice Sheet has b…" at bounding box center [547, 137] width 237 height 26
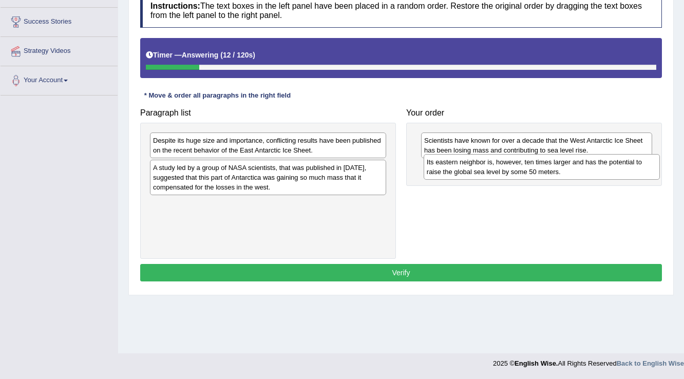
drag, startPoint x: 222, startPoint y: 213, endPoint x: 496, endPoint y: 170, distance: 276.8
click at [496, 170] on div "Its eastern neighbor is, however, ten times larger and has the potential to rai…" at bounding box center [541, 167] width 237 height 26
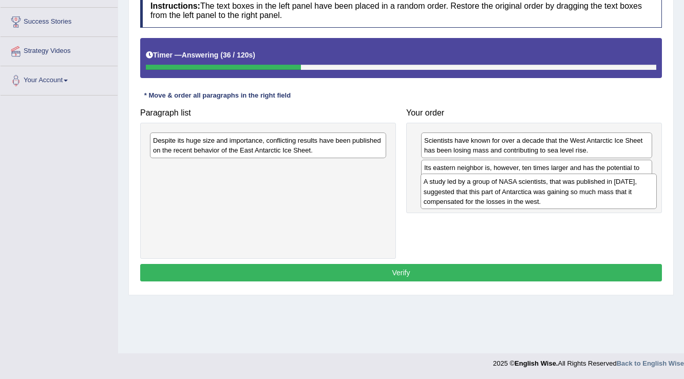
drag, startPoint x: 245, startPoint y: 175, endPoint x: 515, endPoint y: 189, distance: 270.9
click at [515, 189] on div "A study led by a group of NASA scientists, that was published in [DATE], sugges…" at bounding box center [538, 191] width 237 height 35
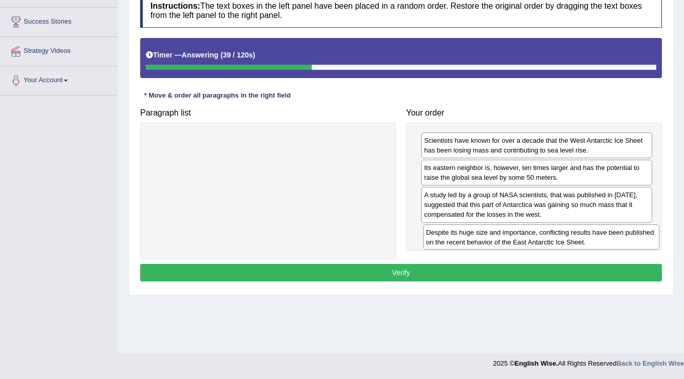
drag, startPoint x: 326, startPoint y: 146, endPoint x: 600, endPoint y: 238, distance: 288.1
click at [600, 238] on div "Despite its huge size and importance, conflicting results have been published o…" at bounding box center [541, 237] width 237 height 26
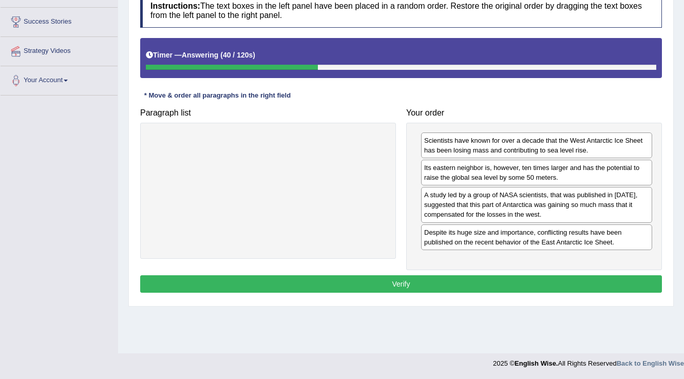
click at [370, 285] on button "Verify" at bounding box center [401, 283] width 522 height 17
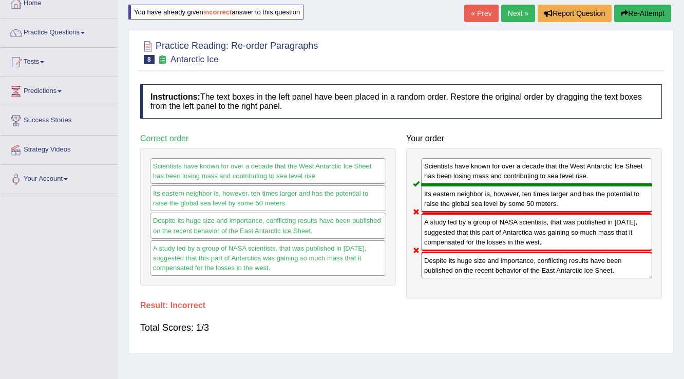
scroll to position [37, 0]
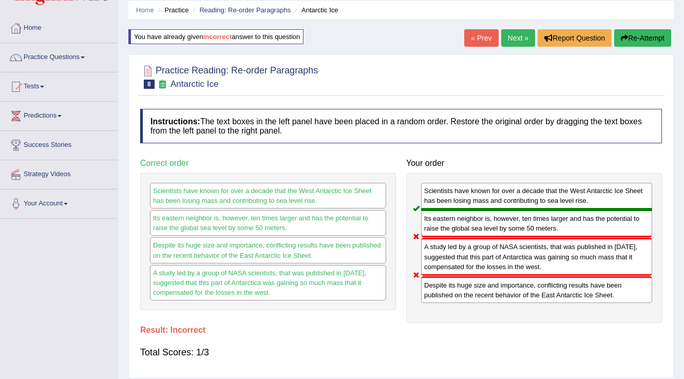
click at [640, 40] on button "Re-Attempt" at bounding box center [642, 37] width 57 height 17
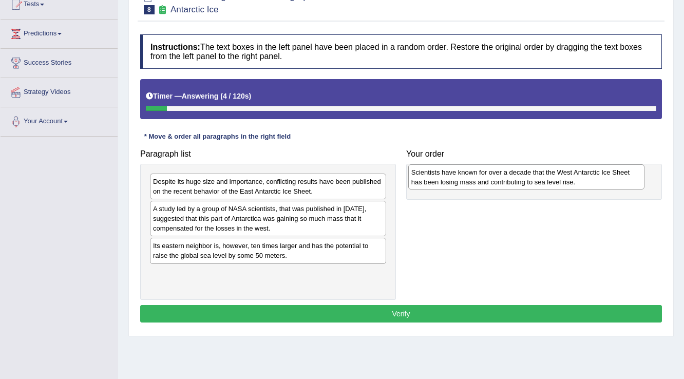
drag, startPoint x: 249, startPoint y: 184, endPoint x: 507, endPoint y: 175, distance: 258.4
click at [507, 175] on div "Scientists have known for over a decade that the West Antarctic Ice Sheet has b…" at bounding box center [526, 177] width 237 height 26
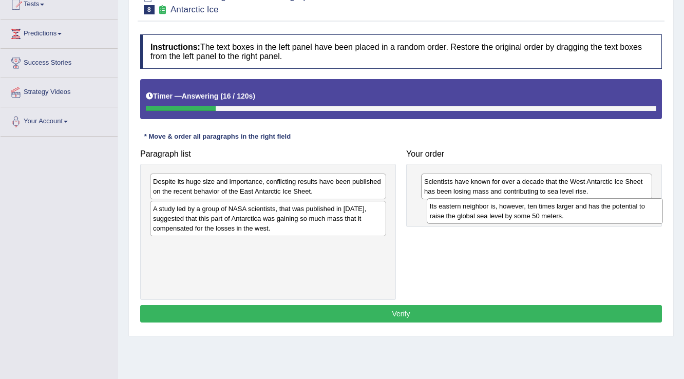
drag, startPoint x: 223, startPoint y: 251, endPoint x: 500, endPoint y: 212, distance: 279.4
click at [500, 212] on div "Its eastern neighbor is, however, ten times larger and has the potential to rai…" at bounding box center [545, 211] width 237 height 26
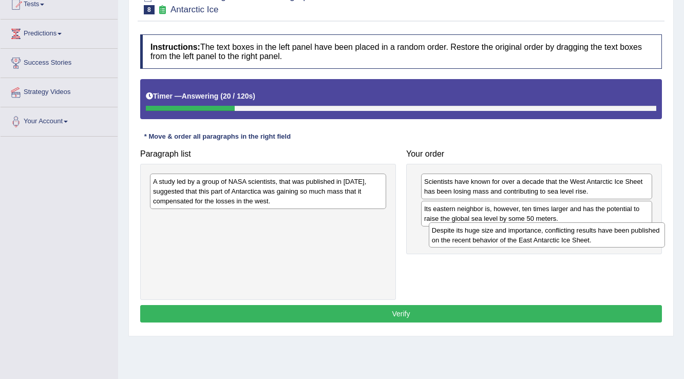
drag, startPoint x: 248, startPoint y: 189, endPoint x: 527, endPoint y: 238, distance: 283.0
click at [527, 238] on div "Despite its huge size and importance, conflicting results have been published o…" at bounding box center [547, 235] width 237 height 26
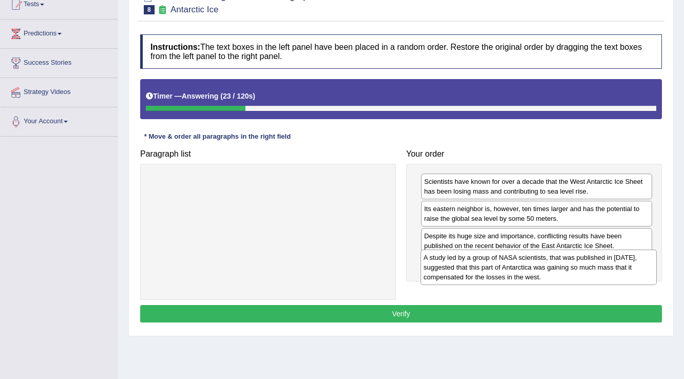
drag, startPoint x: 284, startPoint y: 191, endPoint x: 555, endPoint y: 267, distance: 281.0
click at [555, 267] on div "A study led by a group of NASA scientists, that was published in 2015, suggeste…" at bounding box center [538, 266] width 237 height 35
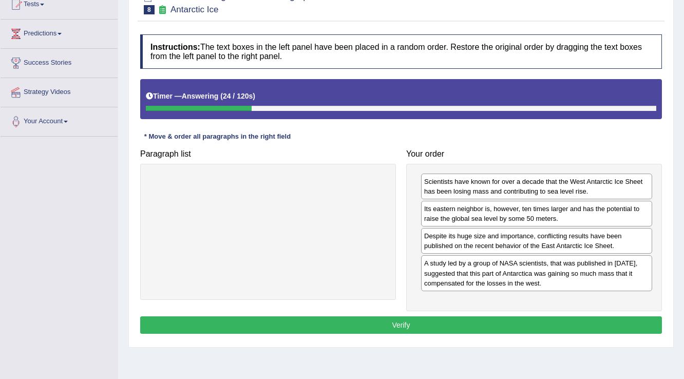
click at [368, 323] on button "Verify" at bounding box center [401, 324] width 522 height 17
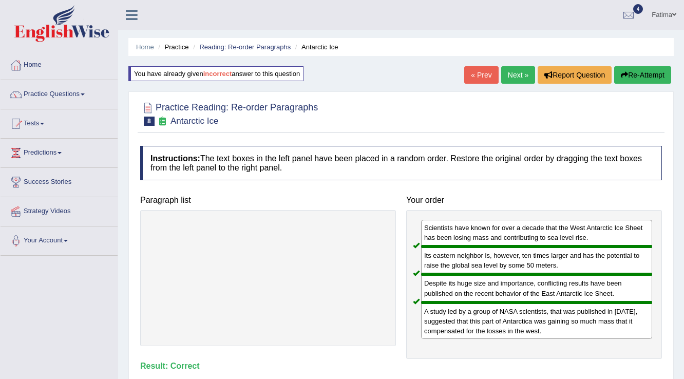
click at [515, 72] on link "Next »" at bounding box center [518, 74] width 34 height 17
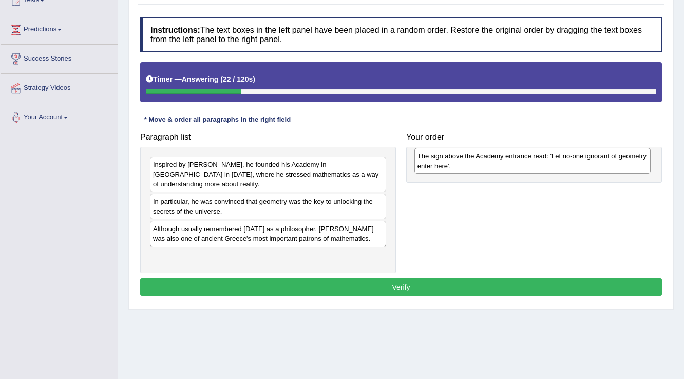
drag, startPoint x: 208, startPoint y: 202, endPoint x: 472, endPoint y: 166, distance: 266.7
click at [472, 166] on div "The sign above the Academy entrance read: 'Let no-one ignorant of geometry ente…" at bounding box center [532, 161] width 237 height 26
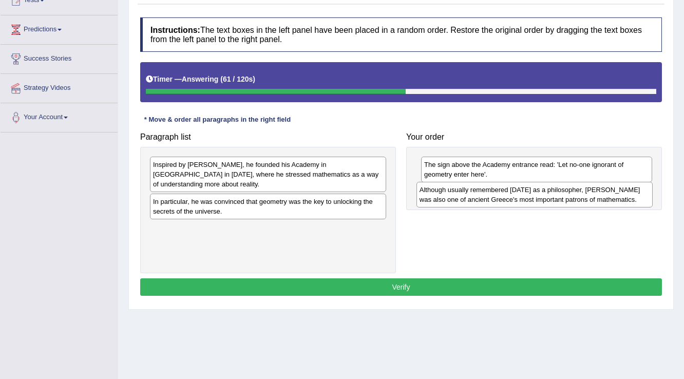
drag, startPoint x: 257, startPoint y: 232, endPoint x: 524, endPoint y: 203, distance: 268.0
click at [524, 203] on div "Although usually remembered today as a philosopher, Plato was also one of ancie…" at bounding box center [534, 195] width 237 height 26
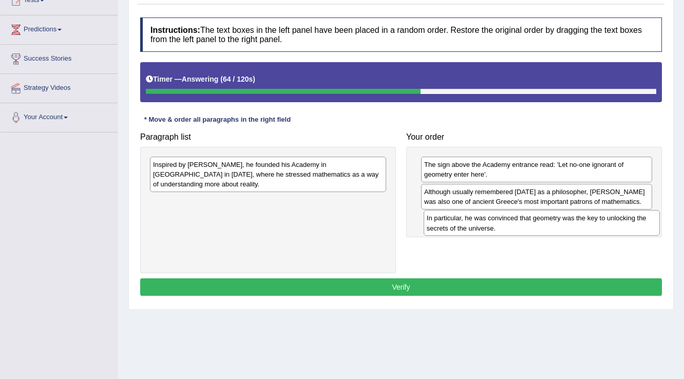
drag, startPoint x: 201, startPoint y: 197, endPoint x: 475, endPoint y: 224, distance: 274.9
click at [475, 224] on div "In particular, he was convinced that geometry was the key to unlocking the secr…" at bounding box center [541, 223] width 237 height 26
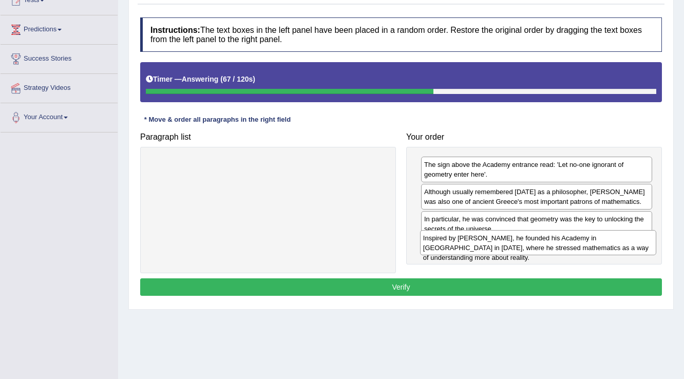
drag, startPoint x: 283, startPoint y: 173, endPoint x: 553, endPoint y: 246, distance: 279.8
click at [553, 246] on div "Inspired by Pythagoras, he founded his Academy in Athens in 387 BC, where he st…" at bounding box center [538, 243] width 237 height 26
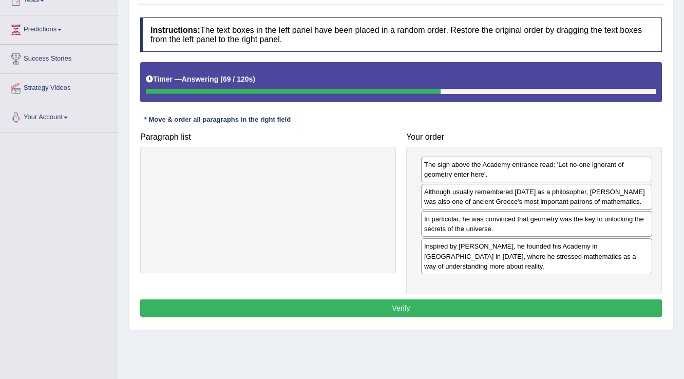
click at [370, 309] on button "Verify" at bounding box center [401, 307] width 522 height 17
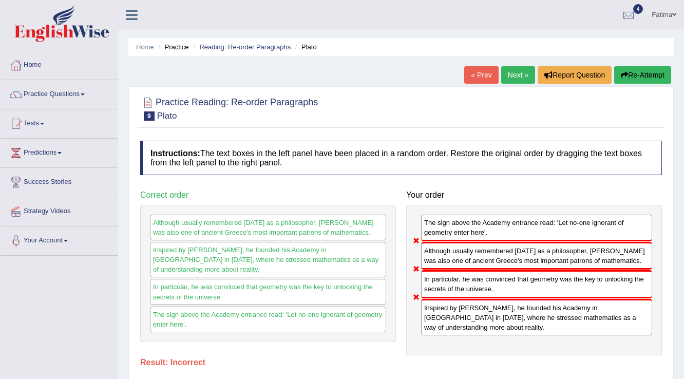
click at [632, 82] on button "Re-Attempt" at bounding box center [642, 74] width 57 height 17
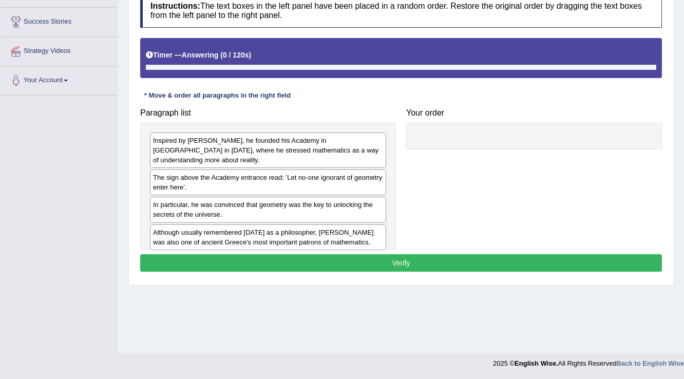
scroll to position [160, 0]
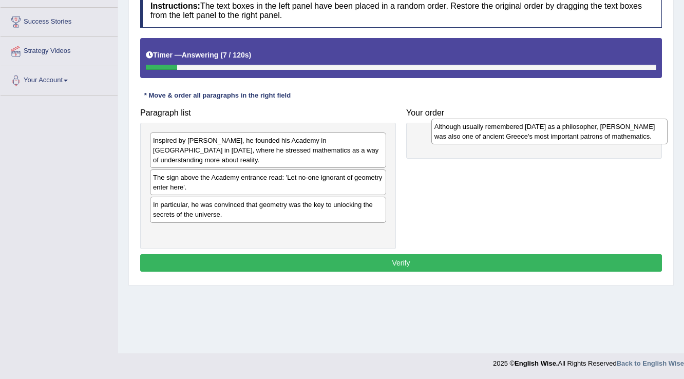
drag, startPoint x: 271, startPoint y: 224, endPoint x: 559, endPoint y: 146, distance: 298.9
click at [556, 131] on div "Although usually remembered today as a philosopher, Plato was also one of ancie…" at bounding box center [549, 132] width 237 height 26
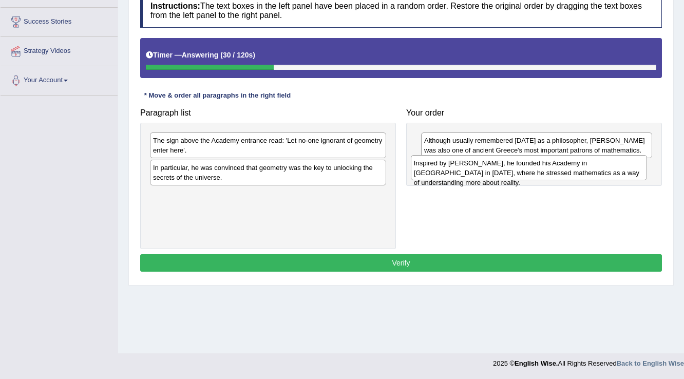
drag, startPoint x: 216, startPoint y: 144, endPoint x: 476, endPoint y: 166, distance: 261.7
click at [476, 166] on div "Inspired by Pythagoras, he founded his Academy in Athens in 387 BC, where he st…" at bounding box center [529, 168] width 237 height 26
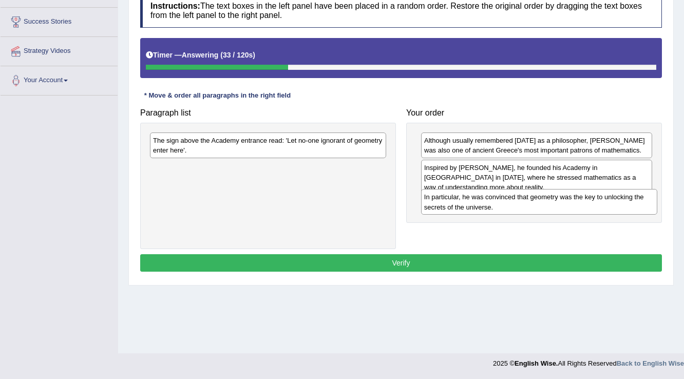
drag, startPoint x: 240, startPoint y: 172, endPoint x: 511, endPoint y: 202, distance: 272.7
click at [511, 202] on div "In particular, he was convinced that geometry was the key to unlocking the secr…" at bounding box center [539, 202] width 237 height 26
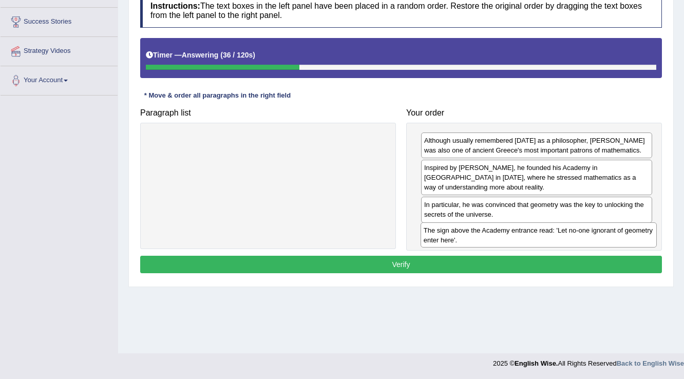
drag, startPoint x: 280, startPoint y: 150, endPoint x: 554, endPoint y: 259, distance: 295.4
click at [553, 241] on div "The sign above the Academy entrance read: 'Let no-one ignorant of geometry ente…" at bounding box center [538, 235] width 237 height 26
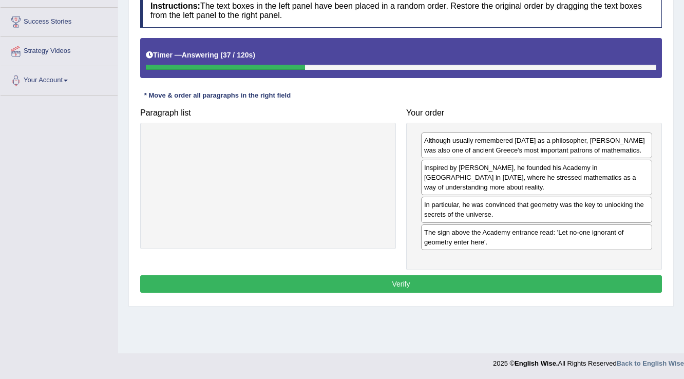
click at [407, 280] on button "Verify" at bounding box center [401, 283] width 522 height 17
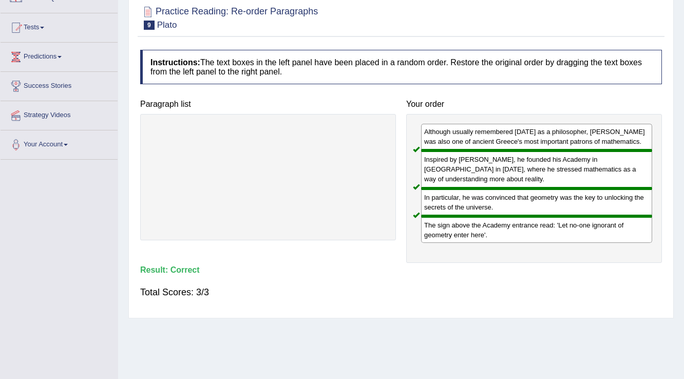
scroll to position [0, 0]
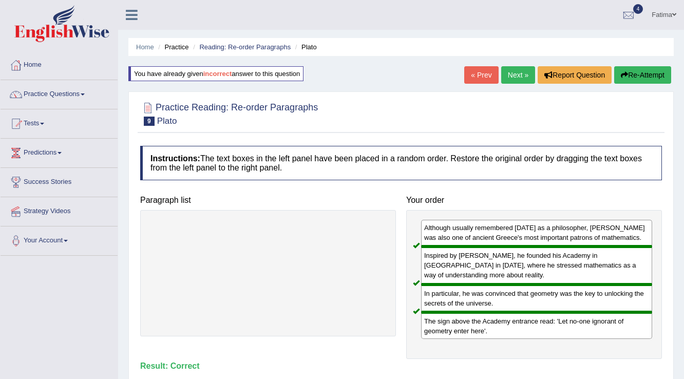
click at [515, 81] on link "Next »" at bounding box center [518, 74] width 34 height 17
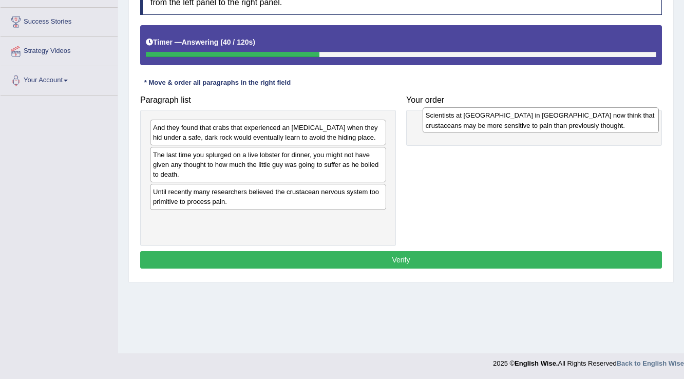
drag, startPoint x: 225, startPoint y: 164, endPoint x: 495, endPoint y: 127, distance: 272.0
click at [495, 125] on div "Scientists at [GEOGRAPHIC_DATA] in [GEOGRAPHIC_DATA] now think that crustaceans…" at bounding box center [540, 120] width 237 height 26
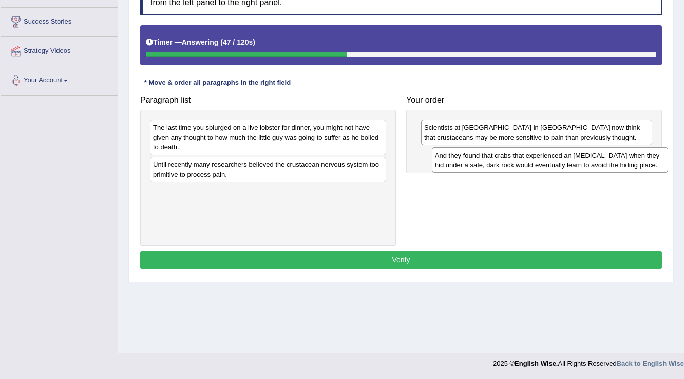
drag, startPoint x: 249, startPoint y: 124, endPoint x: 528, endPoint y: 152, distance: 280.7
click at [529, 152] on div "And they found that crabs that experienced an [MEDICAL_DATA] when they hid unde…" at bounding box center [550, 160] width 237 height 26
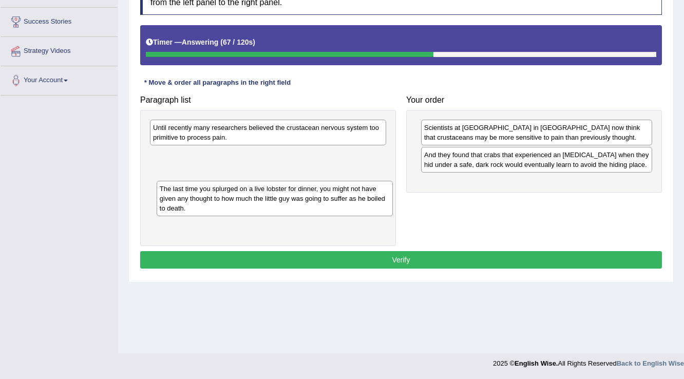
drag, startPoint x: 235, startPoint y: 131, endPoint x: 237, endPoint y: 195, distance: 63.7
click at [237, 195] on div "The last time you splurged on a live lobster for dinner, you might not have giv…" at bounding box center [275, 198] width 237 height 35
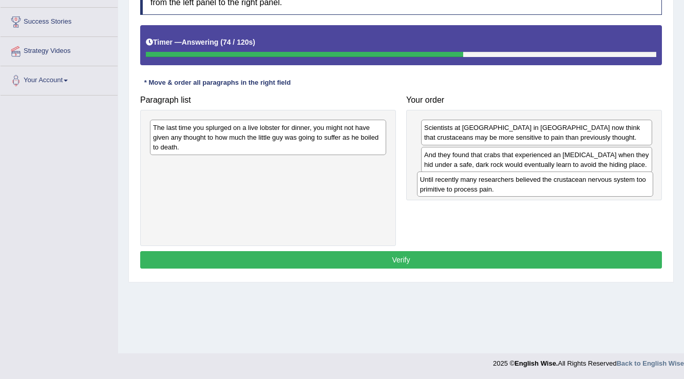
drag, startPoint x: 242, startPoint y: 131, endPoint x: 508, endPoint y: 181, distance: 270.6
click at [510, 181] on div "Until recently many researchers believed the crustacean nervous system too prim…" at bounding box center [535, 184] width 237 height 26
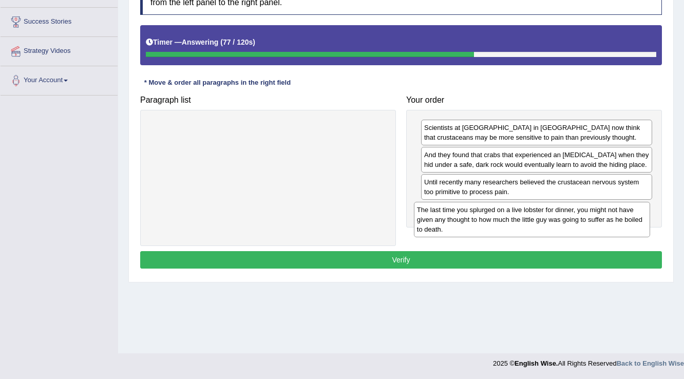
drag, startPoint x: 266, startPoint y: 133, endPoint x: 538, endPoint y: 222, distance: 286.2
click at [530, 215] on div "The last time you splurged on a live lobster for dinner, you might not have giv…" at bounding box center [532, 219] width 237 height 35
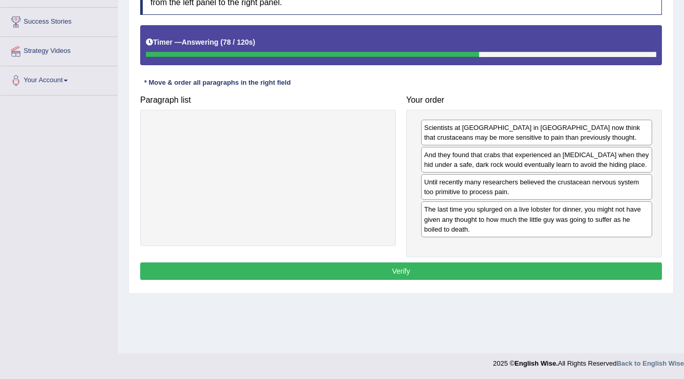
click at [349, 265] on button "Verify" at bounding box center [401, 270] width 522 height 17
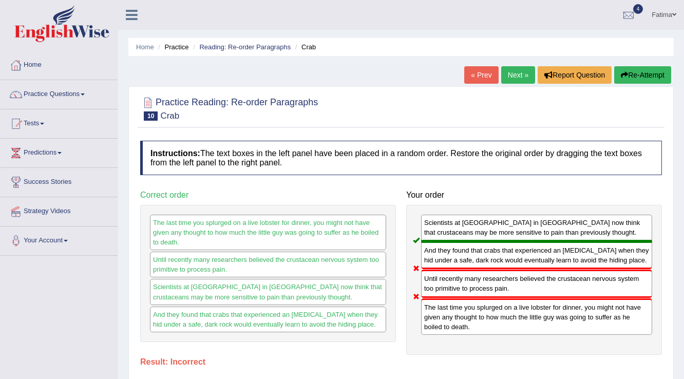
click at [506, 73] on link "Next »" at bounding box center [518, 74] width 34 height 17
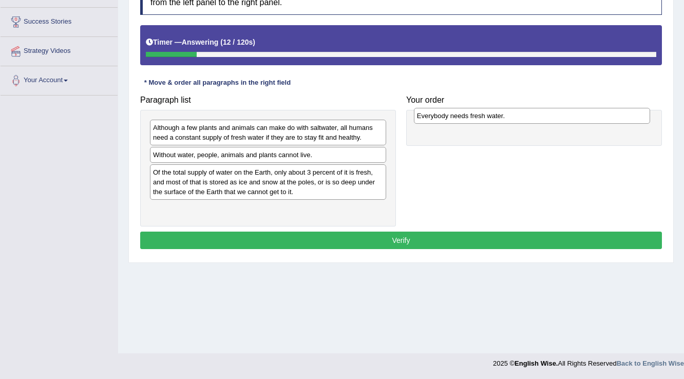
drag, startPoint x: 196, startPoint y: 209, endPoint x: 460, endPoint y: 117, distance: 279.7
click at [460, 117] on div "Everybody needs fresh water." at bounding box center [532, 116] width 237 height 16
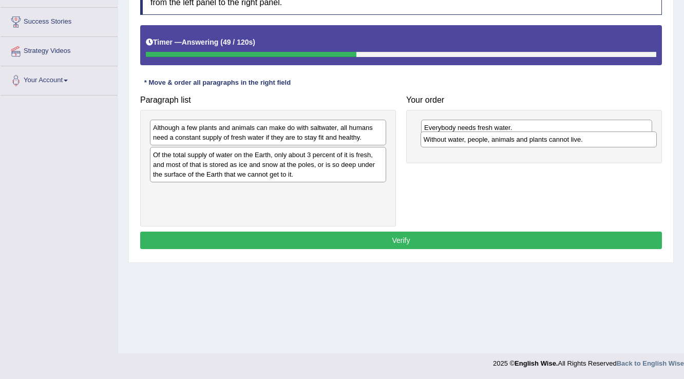
drag, startPoint x: 218, startPoint y: 159, endPoint x: 489, endPoint y: 144, distance: 270.9
click at [489, 144] on div "Without water, people, animals and plants cannot live." at bounding box center [538, 139] width 237 height 16
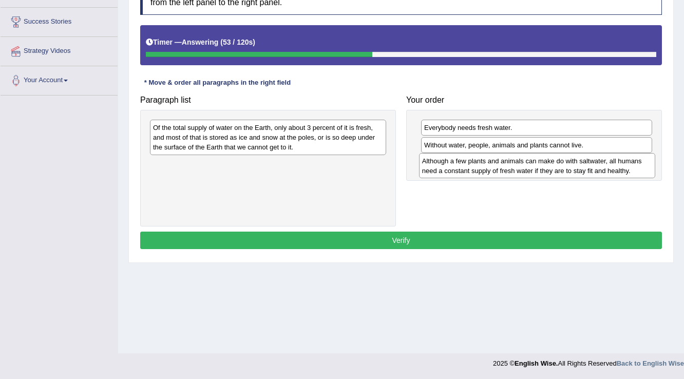
drag, startPoint x: 184, startPoint y: 133, endPoint x: 453, endPoint y: 166, distance: 271.0
click at [453, 166] on div "Although a few plants and animals can make do with saltwater, all humans need a…" at bounding box center [537, 166] width 237 height 26
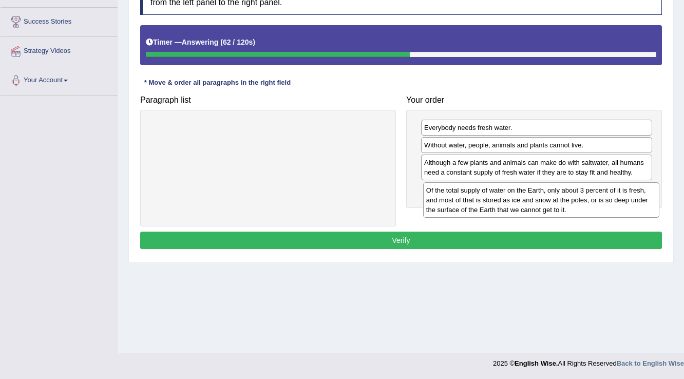
drag, startPoint x: 216, startPoint y: 144, endPoint x: 488, endPoint y: 205, distance: 279.4
click at [488, 205] on div "Of the total supply of water on the Earth, only about 3 percent of it is fresh,…" at bounding box center [541, 199] width 237 height 35
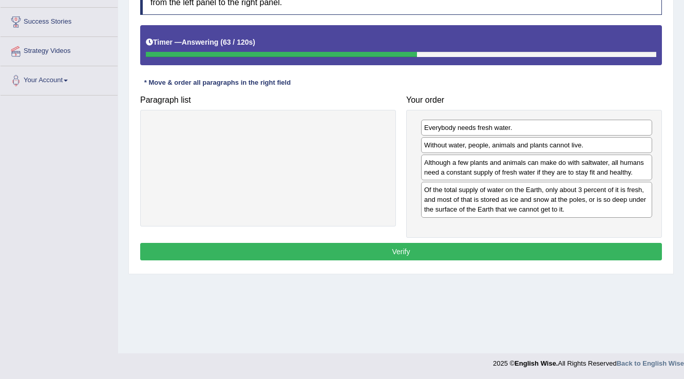
click at [410, 238] on div "Instructions: The text boxes in the left panel have been placed in a random ord…" at bounding box center [401, 121] width 527 height 293
click at [407, 248] on button "Verify" at bounding box center [401, 251] width 522 height 17
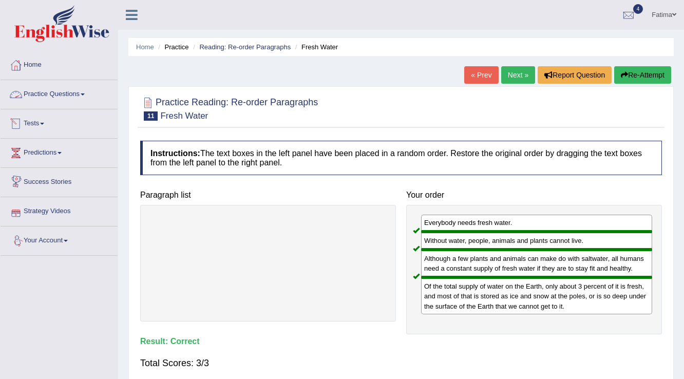
click at [69, 101] on link "Practice Questions" at bounding box center [59, 93] width 117 height 26
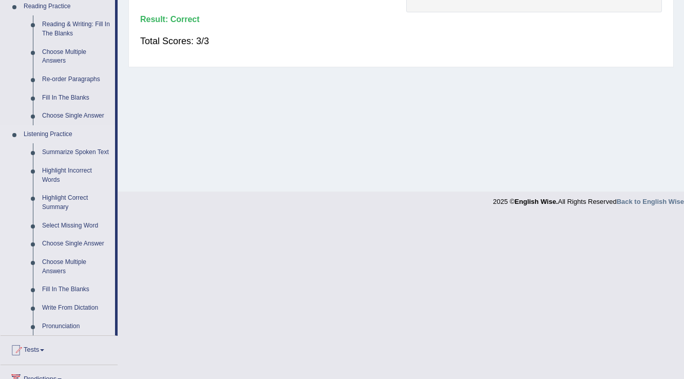
scroll to position [329, 0]
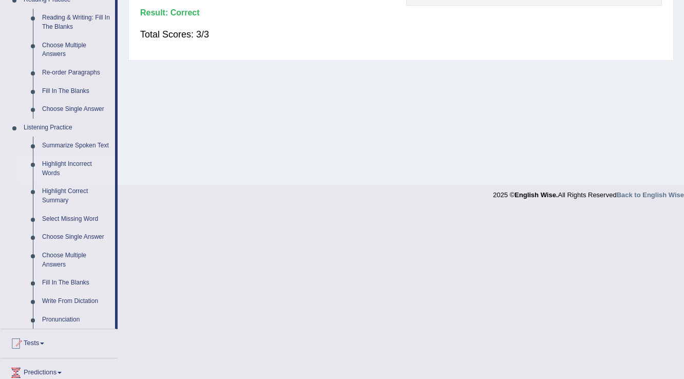
click at [71, 162] on link "Highlight Incorrect Words" at bounding box center [76, 168] width 78 height 27
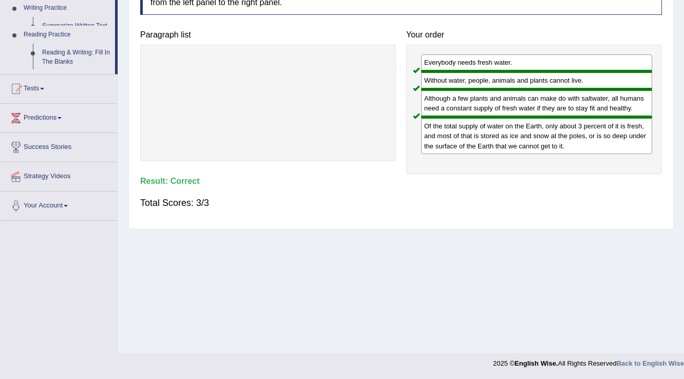
scroll to position [160, 0]
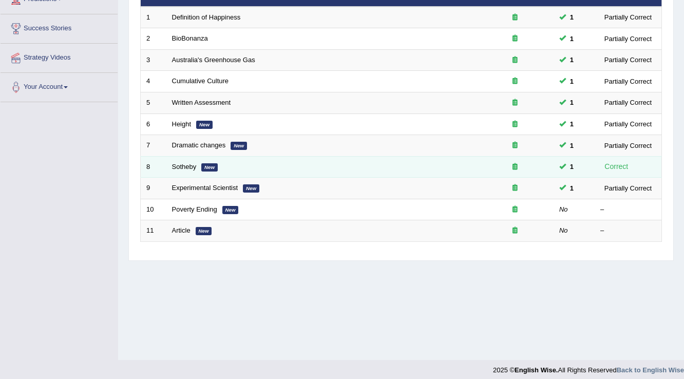
scroll to position [160, 0]
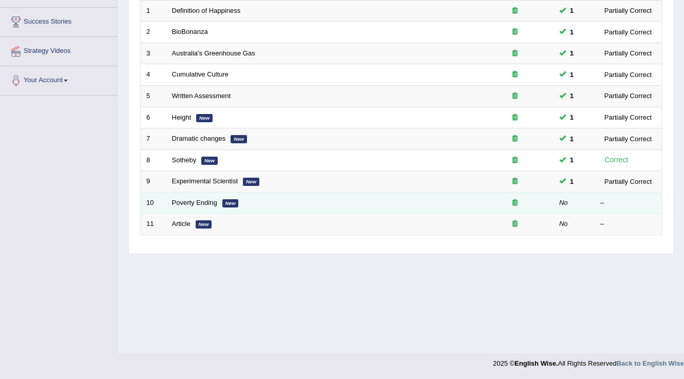
click at [176, 196] on td "Poverty Ending New" at bounding box center [321, 203] width 310 height 22
click at [187, 201] on link "Poverty Ending" at bounding box center [194, 203] width 45 height 8
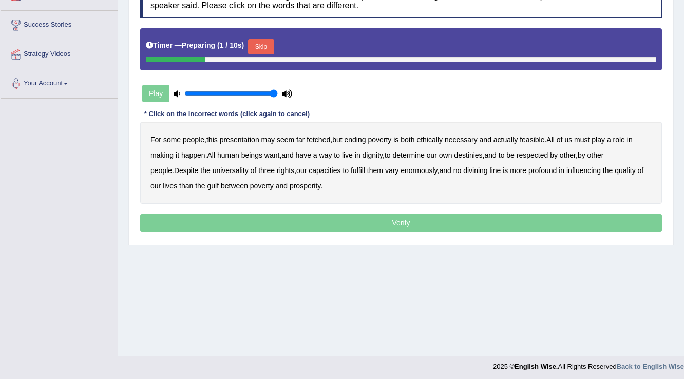
scroll to position [160, 0]
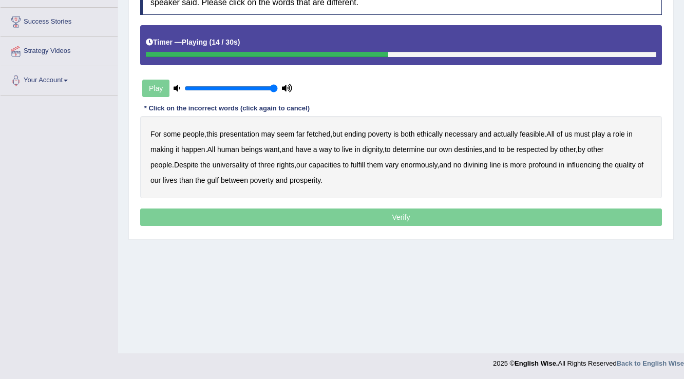
click at [329, 148] on b "way" at bounding box center [325, 149] width 13 height 8
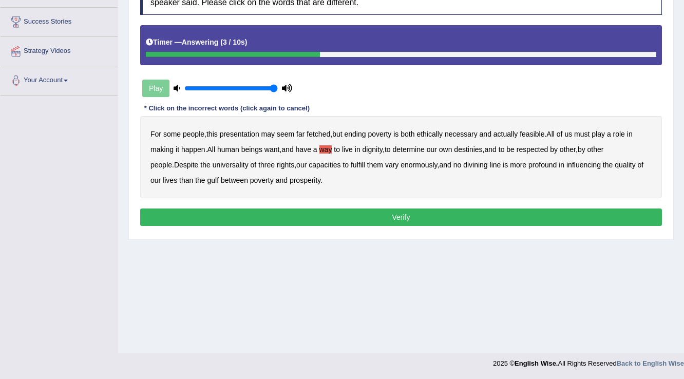
click at [298, 218] on button "Verify" at bounding box center [401, 216] width 522 height 17
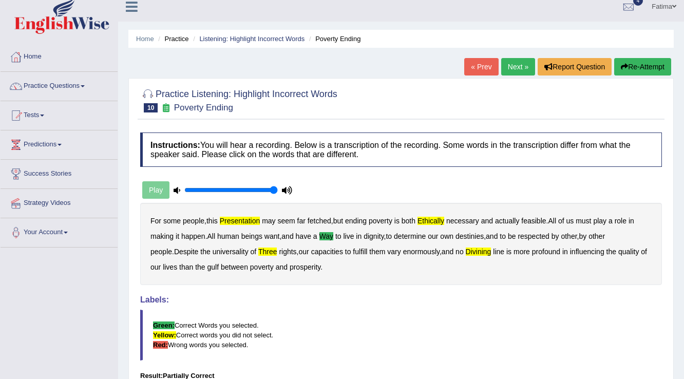
scroll to position [0, 0]
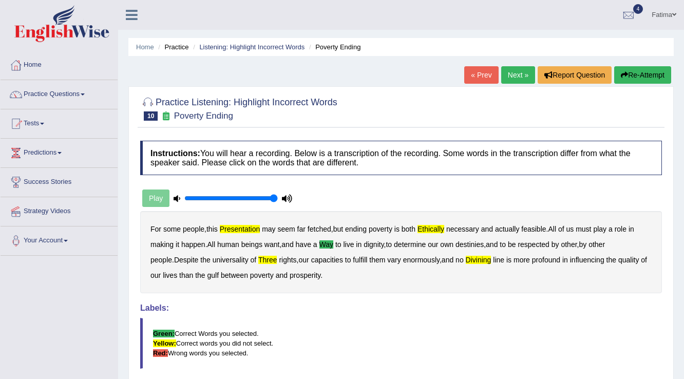
click at [646, 80] on button "Re-Attempt" at bounding box center [642, 74] width 57 height 17
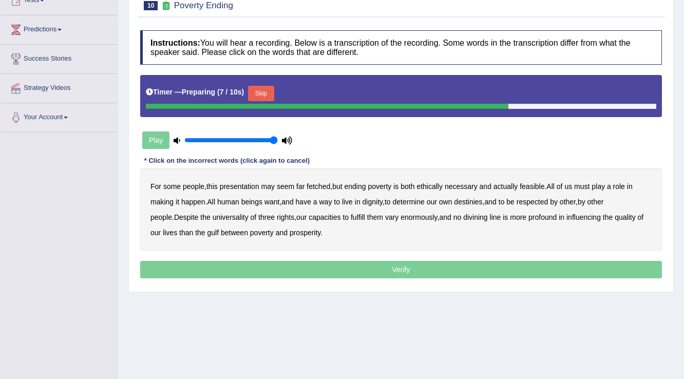
scroll to position [82, 0]
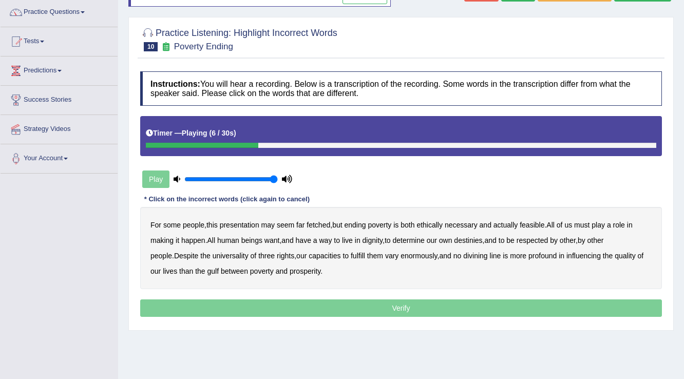
click at [440, 224] on b "ethically" at bounding box center [429, 225] width 26 height 8
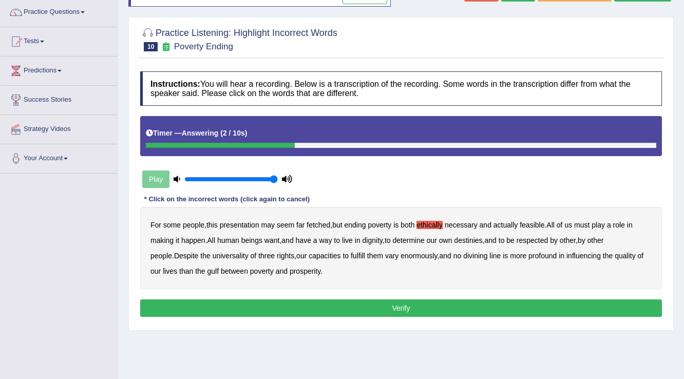
click at [329, 241] on b "way" at bounding box center [325, 240] width 13 height 8
click at [324, 306] on button "Verify" at bounding box center [401, 307] width 522 height 17
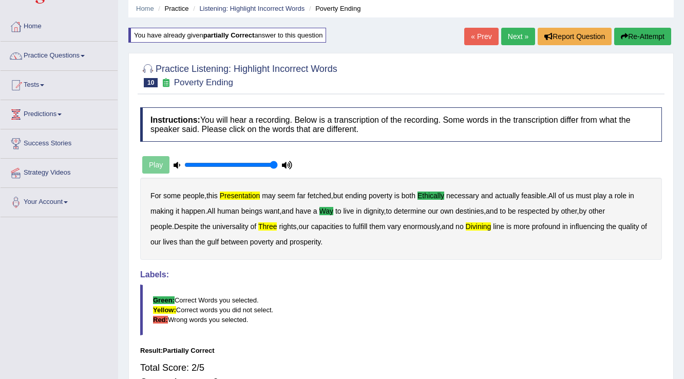
scroll to position [37, 0]
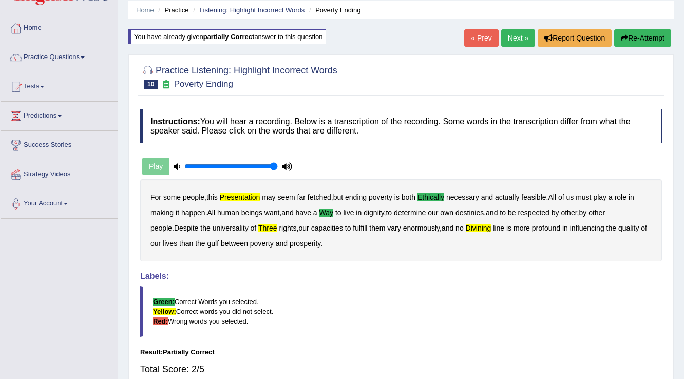
click at [517, 37] on link "Next »" at bounding box center [518, 37] width 34 height 17
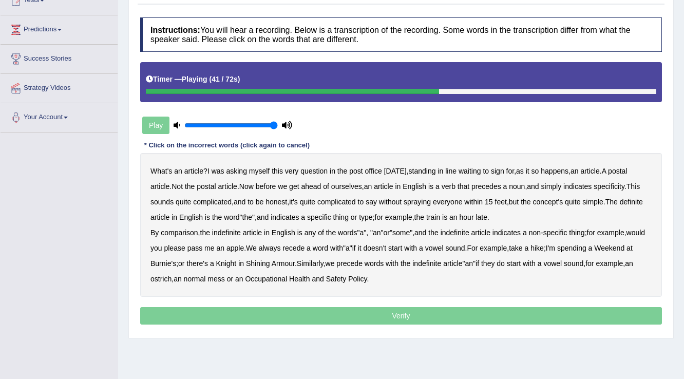
click at [180, 234] on b "comparison" at bounding box center [179, 232] width 37 height 8
click at [304, 246] on b "recede" at bounding box center [293, 248] width 22 height 8
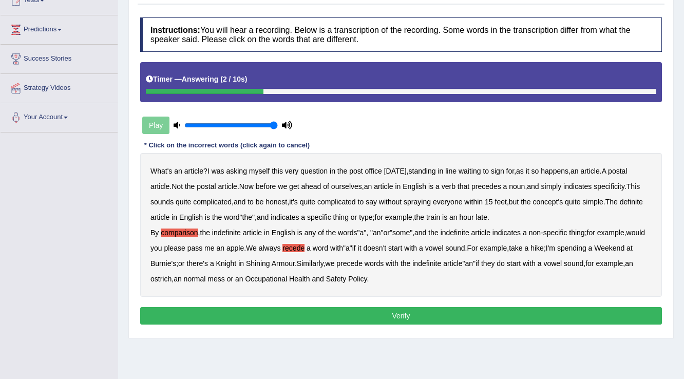
click at [409, 310] on button "Verify" at bounding box center [401, 315] width 522 height 17
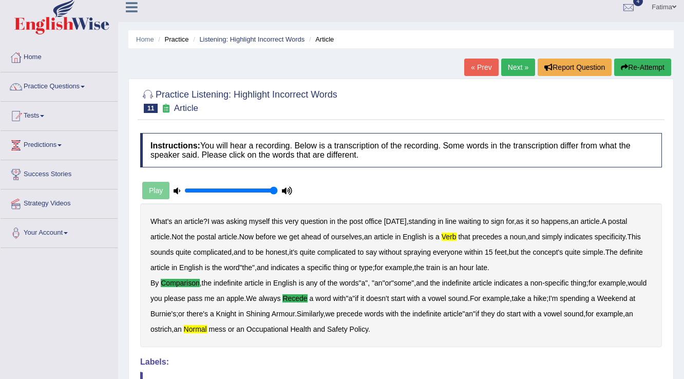
scroll to position [6, 0]
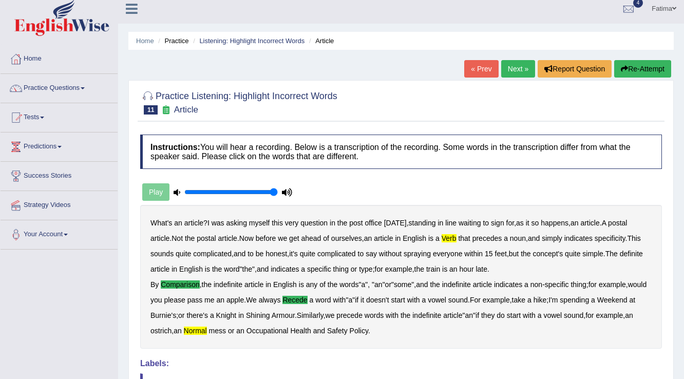
click at [512, 60] on link "Next »" at bounding box center [518, 68] width 34 height 17
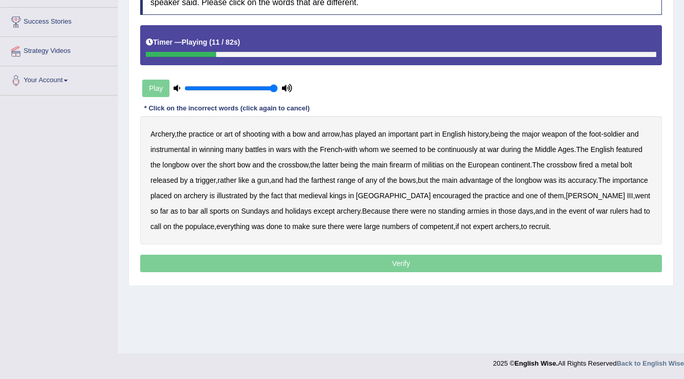
click at [540, 131] on b "major" at bounding box center [531, 134] width 18 height 8
click at [468, 156] on div "Archery , the practice or art of shooting with a bow and arrow , has played an …" at bounding box center [401, 180] width 522 height 128
click at [470, 148] on b "continuously" at bounding box center [457, 149] width 40 height 8
click at [331, 180] on b "farthest" at bounding box center [323, 180] width 24 height 8
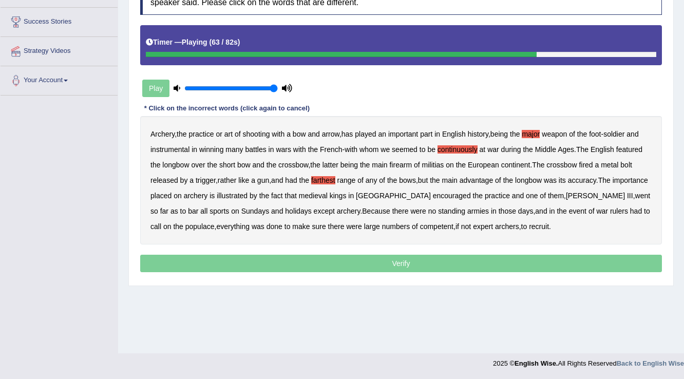
click at [337, 214] on b "archery" at bounding box center [349, 211] width 24 height 8
click at [308, 214] on div "Archery , the practice or art of shooting with a bow and arrow , has played an …" at bounding box center [401, 180] width 522 height 128
click at [337, 210] on b "archery" at bounding box center [349, 211] width 24 height 8
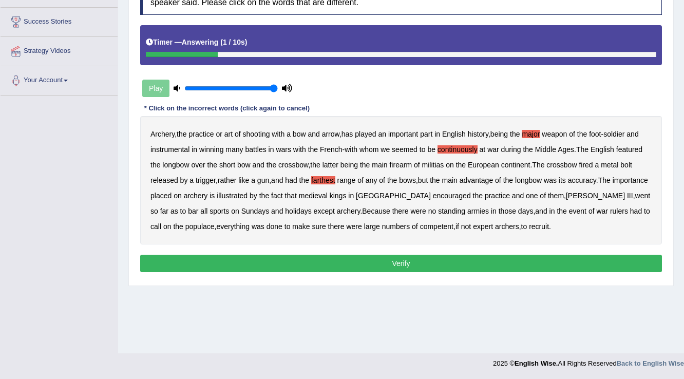
click at [379, 252] on div "Instructions: You will hear a recording. Below is a transcription of the record…" at bounding box center [401, 127] width 527 height 305
click at [383, 265] on button "Verify" at bounding box center [401, 263] width 522 height 17
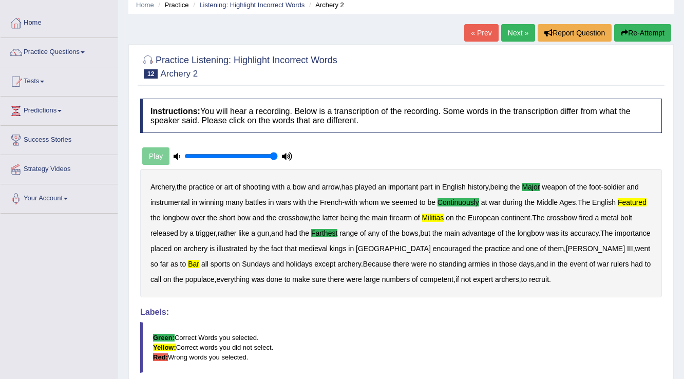
scroll to position [37, 0]
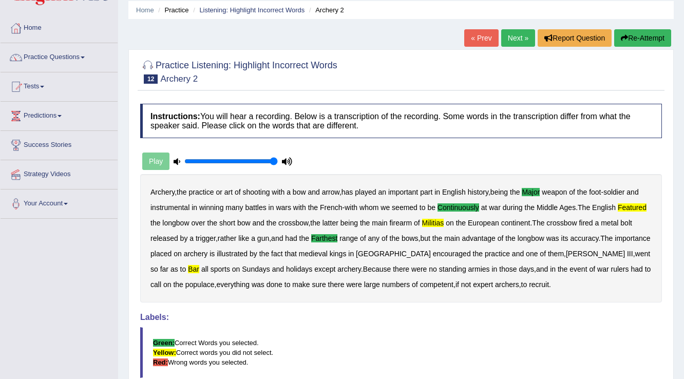
click at [515, 35] on link "Next »" at bounding box center [518, 37] width 34 height 17
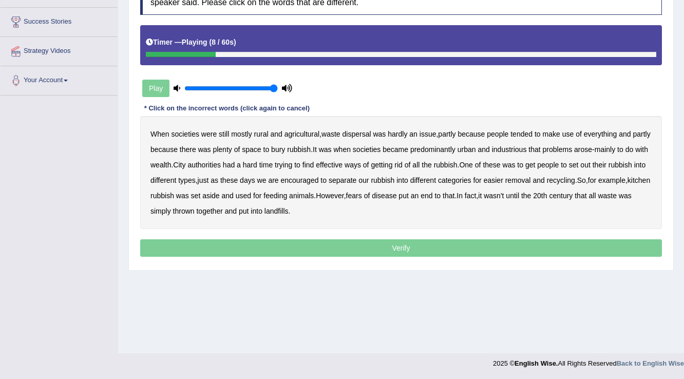
click at [368, 136] on b "dispersal" at bounding box center [356, 134] width 29 height 8
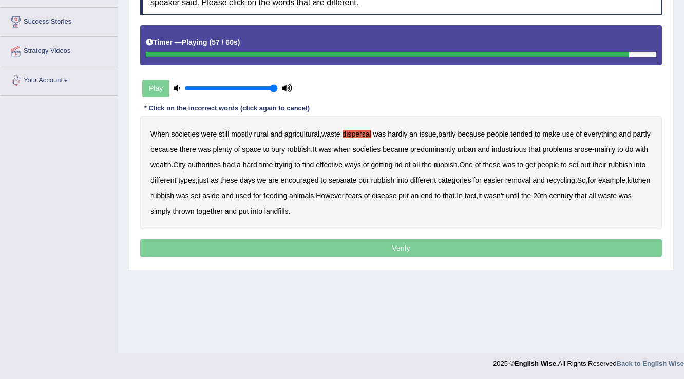
click at [262, 207] on b "into" at bounding box center [257, 211] width 12 height 8
click at [248, 211] on b "put" at bounding box center [244, 211] width 10 height 8
click at [288, 211] on b "landfills" at bounding box center [276, 211] width 24 height 8
click at [262, 210] on b "into" at bounding box center [257, 211] width 12 height 8
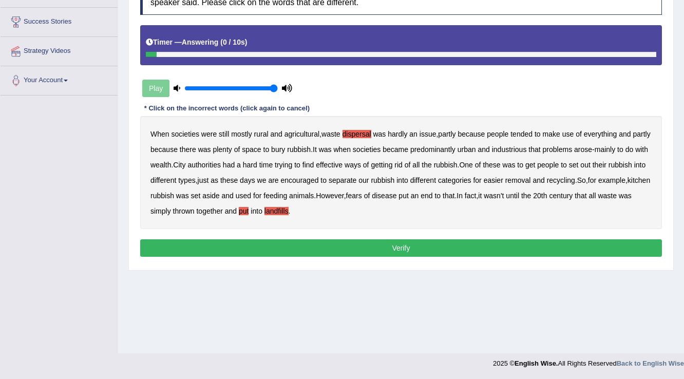
click at [288, 210] on b "landfills" at bounding box center [276, 211] width 24 height 8
click at [313, 244] on button "Verify" at bounding box center [401, 247] width 522 height 17
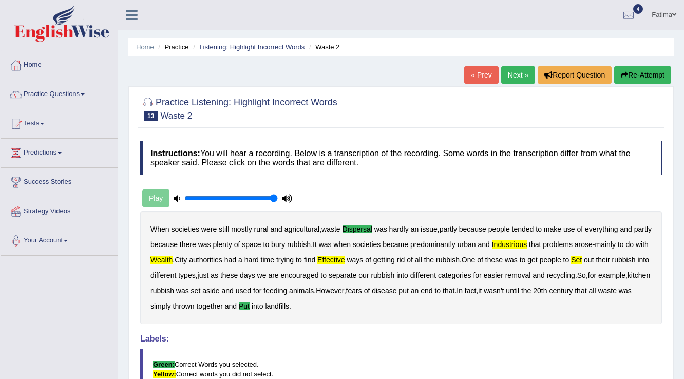
click at [520, 73] on link "Next »" at bounding box center [518, 74] width 34 height 17
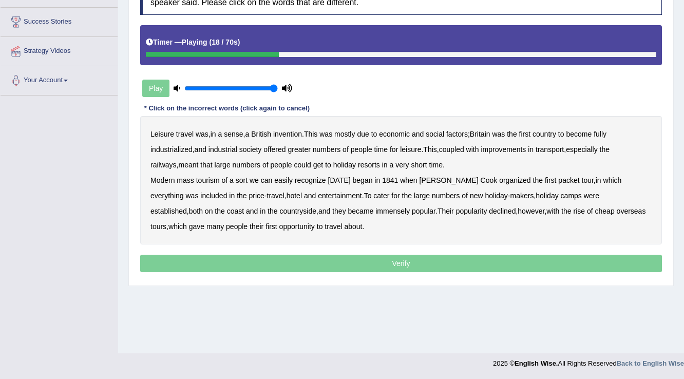
click at [297, 149] on b "greater" at bounding box center [298, 149] width 23 height 8
click at [248, 193] on b "price" at bounding box center [255, 195] width 15 height 8
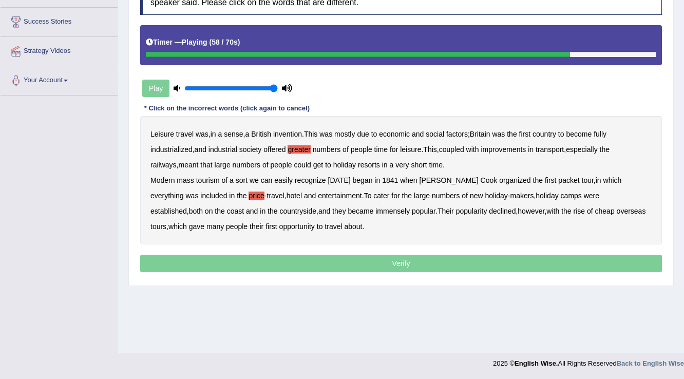
click at [375, 211] on b "immensely" at bounding box center [392, 211] width 34 height 8
drag, startPoint x: 320, startPoint y: 211, endPoint x: 337, endPoint y: 235, distance: 29.1
click at [339, 235] on div "Leisure travel was , in a sense , a British invention . This was mostly due to …" at bounding box center [401, 180] width 522 height 128
click at [296, 219] on div "Leisure travel was , in a sense , a British invention . This was mostly due to …" at bounding box center [401, 180] width 522 height 128
click at [344, 223] on b "about" at bounding box center [353, 226] width 18 height 8
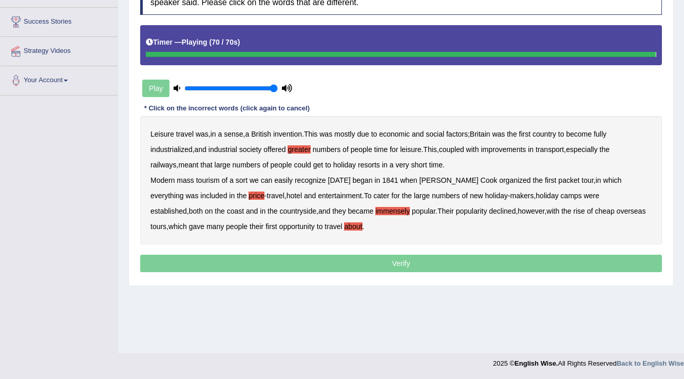
click at [344, 223] on b "about" at bounding box center [353, 226] width 18 height 8
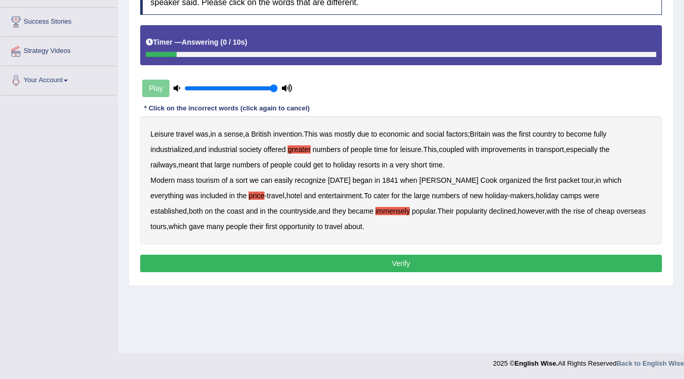
click at [344, 223] on b "about" at bounding box center [353, 226] width 18 height 8
click at [314, 256] on button "Verify" at bounding box center [401, 263] width 522 height 17
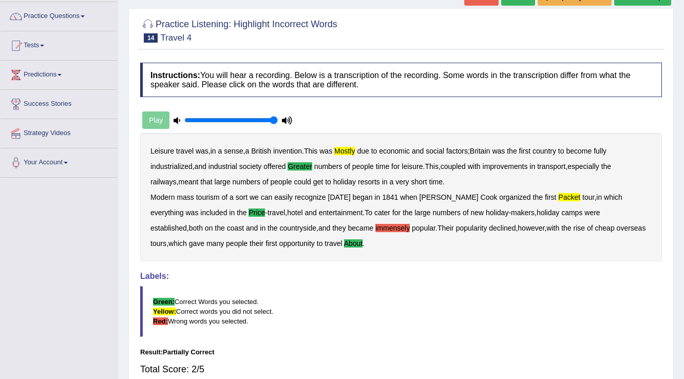
scroll to position [37, 0]
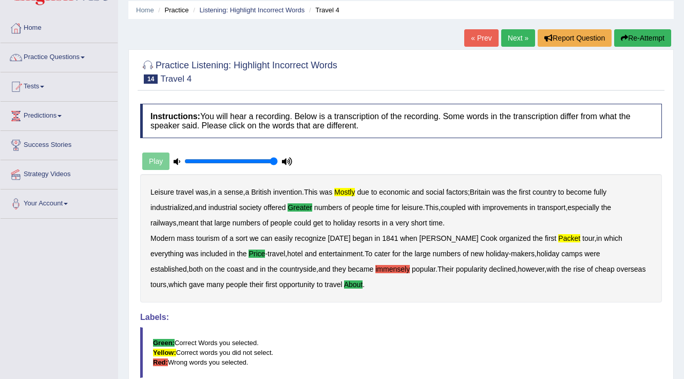
click at [641, 39] on button "Re-Attempt" at bounding box center [642, 37] width 57 height 17
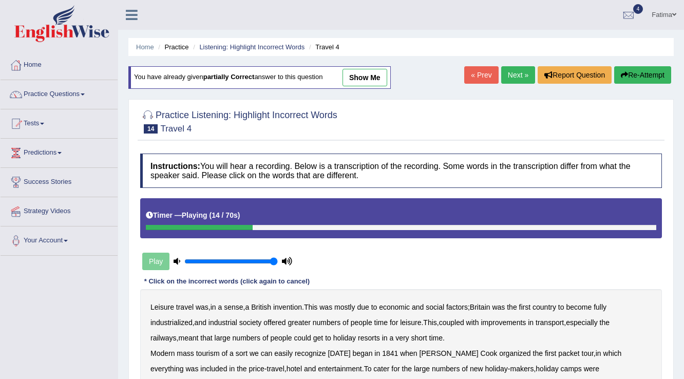
click at [517, 71] on link "Next »" at bounding box center [518, 74] width 34 height 17
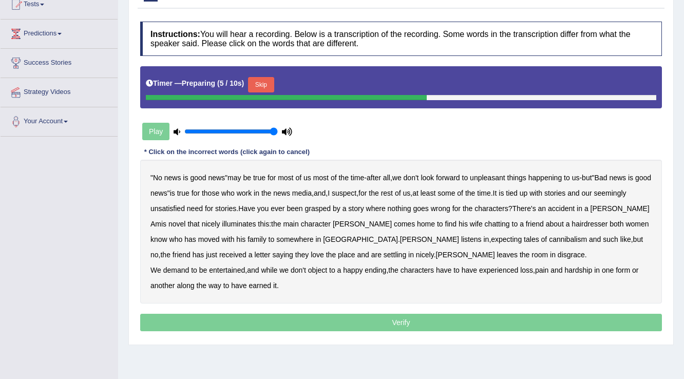
scroll to position [160, 0]
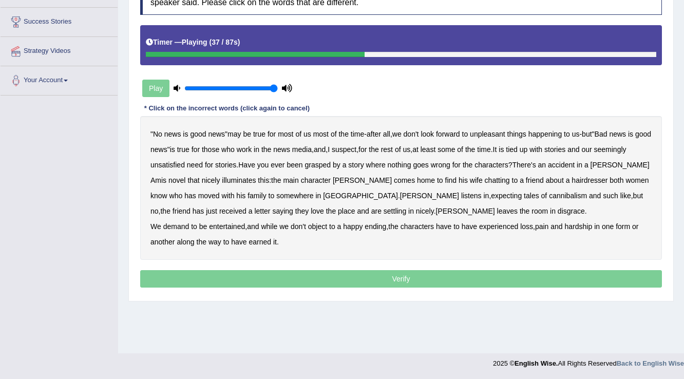
click at [185, 164] on b "unsatisfied" at bounding box center [167, 165] width 34 height 8
click at [374, 201] on div "" No news is good news " may be true for most of us most of the time - after al…" at bounding box center [401, 188] width 522 height 144
click at [557, 209] on b "disgrace" at bounding box center [570, 211] width 27 height 8
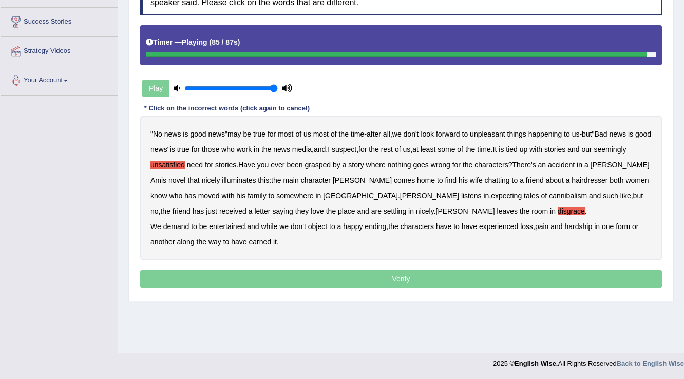
click at [259, 238] on b "earned" at bounding box center [260, 242] width 23 height 8
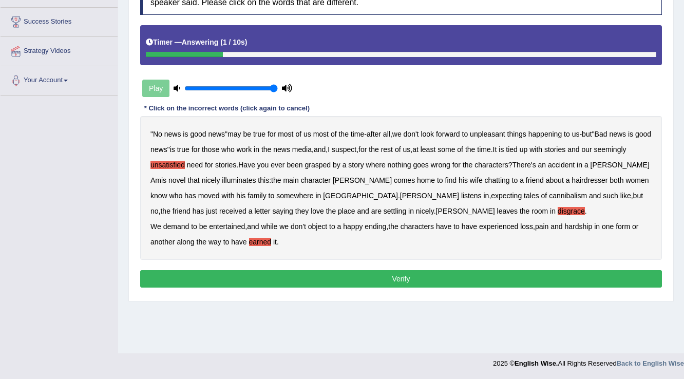
click at [303, 280] on button "Verify" at bounding box center [401, 278] width 522 height 17
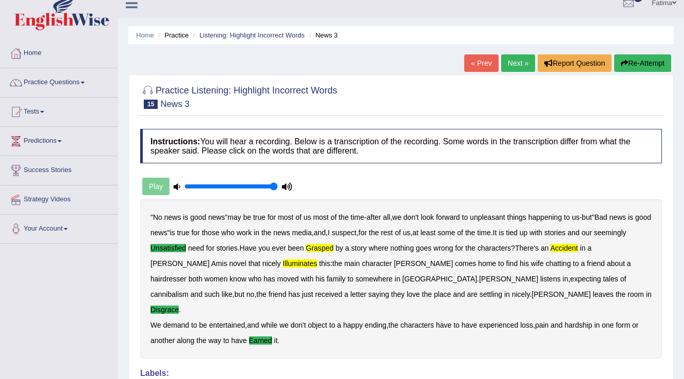
scroll to position [6, 0]
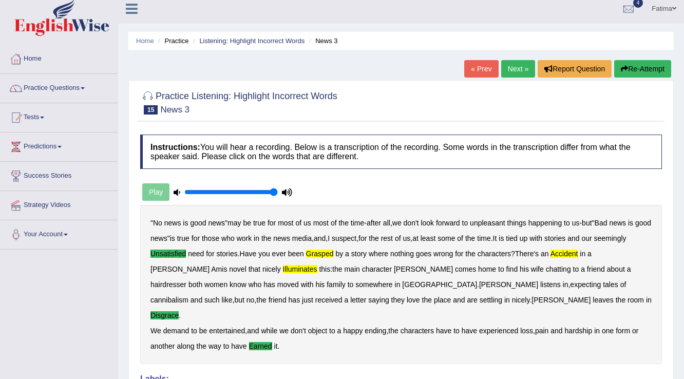
click at [516, 68] on link "Next »" at bounding box center [518, 68] width 34 height 17
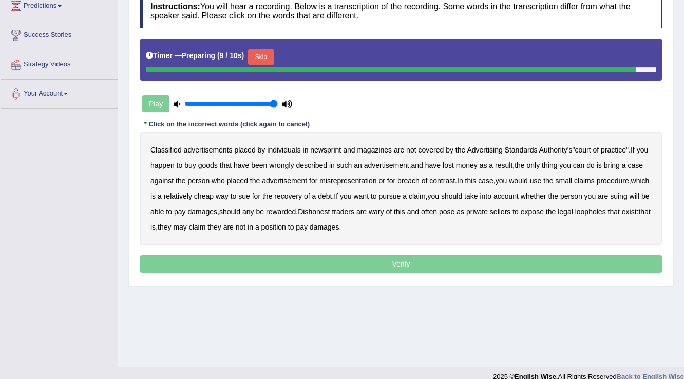
scroll to position [160, 0]
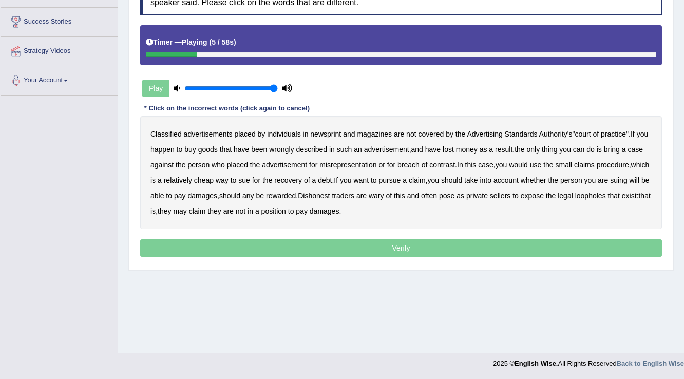
click at [329, 132] on b "newsprint" at bounding box center [325, 134] width 31 height 8
click at [368, 165] on b "misrepresentation" at bounding box center [347, 165] width 57 height 8
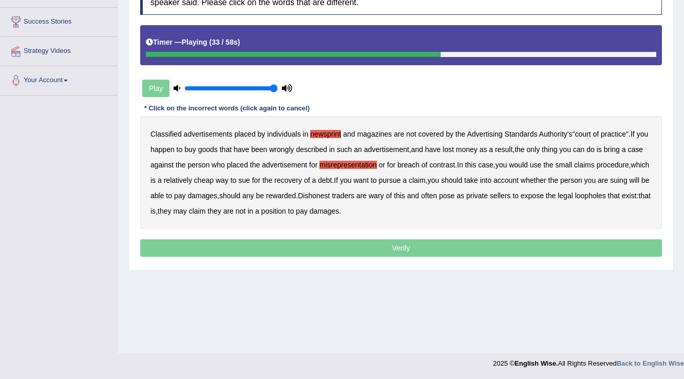
click at [192, 178] on b "relatively" at bounding box center [178, 180] width 28 height 8
click at [192, 179] on b "relatively" at bounding box center [178, 180] width 28 height 8
click at [384, 195] on b "wary" at bounding box center [376, 195] width 15 height 8
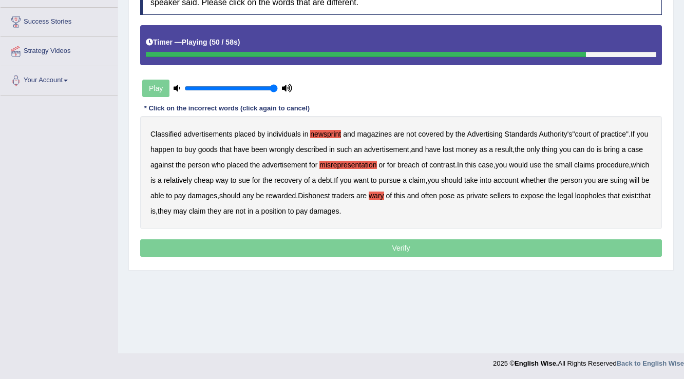
click at [384, 195] on b "wary" at bounding box center [376, 195] width 15 height 8
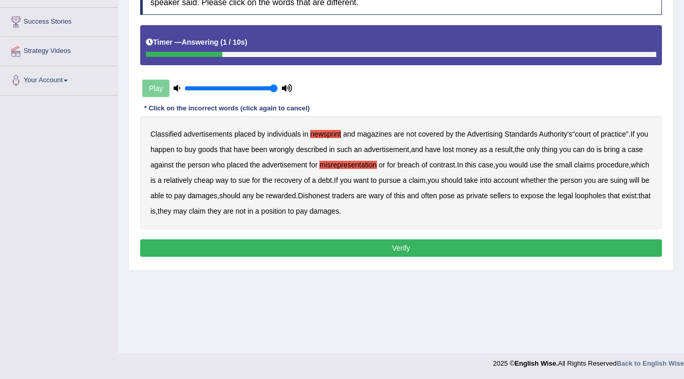
click at [335, 242] on button "Verify" at bounding box center [401, 247] width 522 height 17
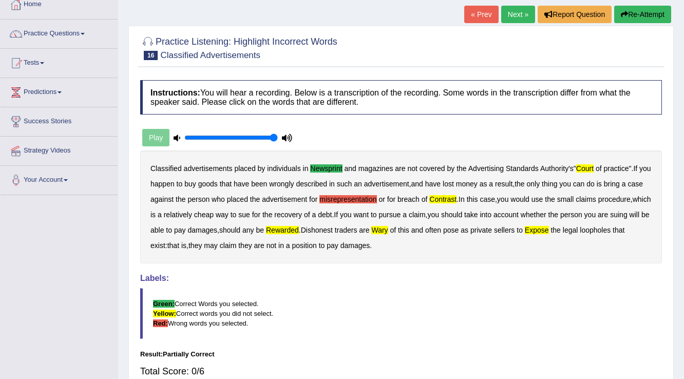
scroll to position [37, 0]
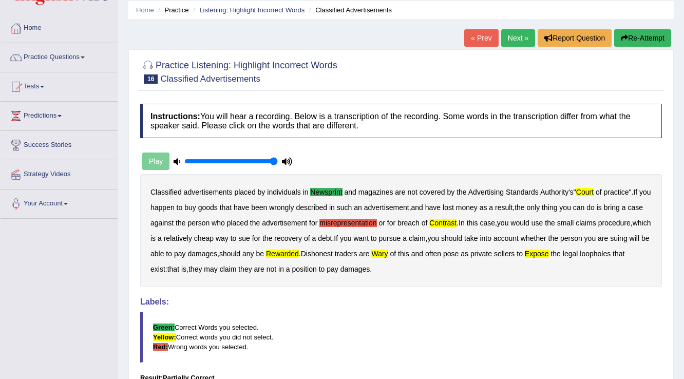
click at [517, 44] on link "Next »" at bounding box center [518, 37] width 34 height 17
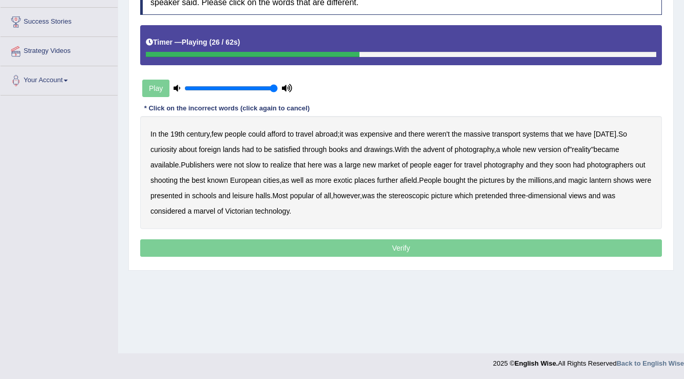
click at [560, 151] on b "version" at bounding box center [549, 149] width 23 height 8
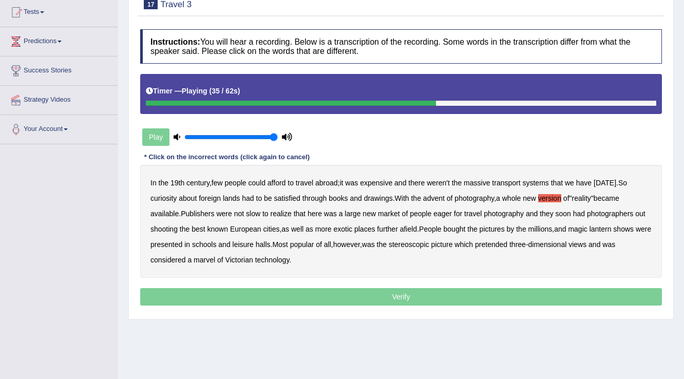
scroll to position [37, 0]
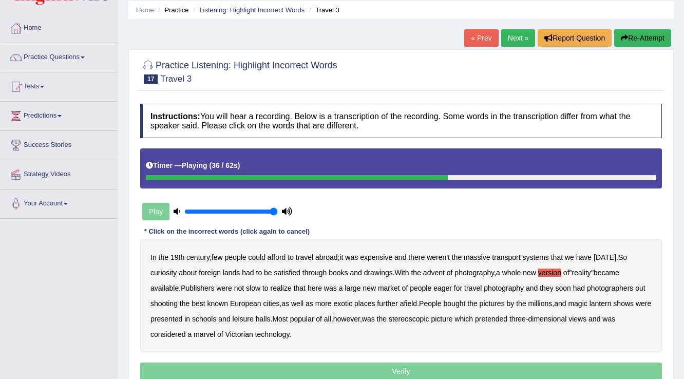
click at [661, 37] on button "Re-Attempt" at bounding box center [642, 37] width 57 height 17
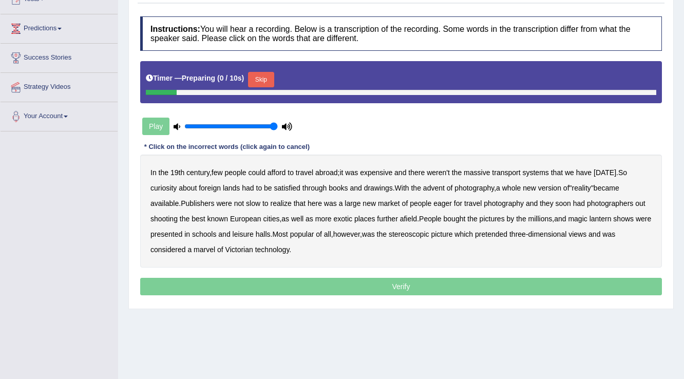
scroll to position [160, 0]
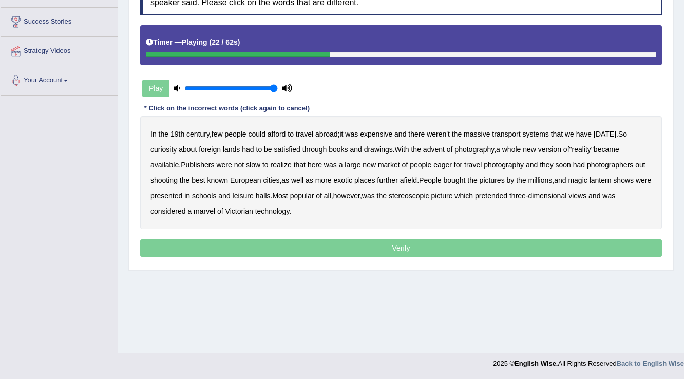
click at [559, 152] on b "version" at bounding box center [549, 149] width 23 height 8
click at [335, 164] on b "was" at bounding box center [330, 165] width 13 height 8
click at [329, 162] on b "was" at bounding box center [330, 165] width 13 height 8
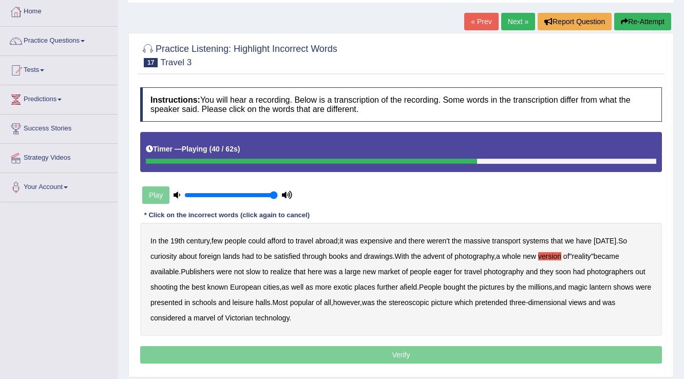
scroll to position [37, 0]
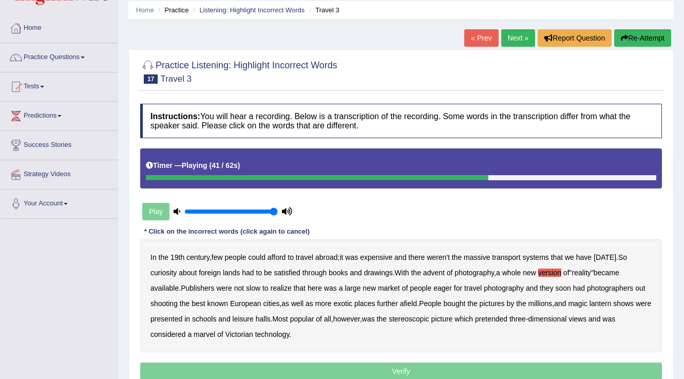
click at [663, 37] on button "Re-Attempt" at bounding box center [642, 37] width 57 height 17
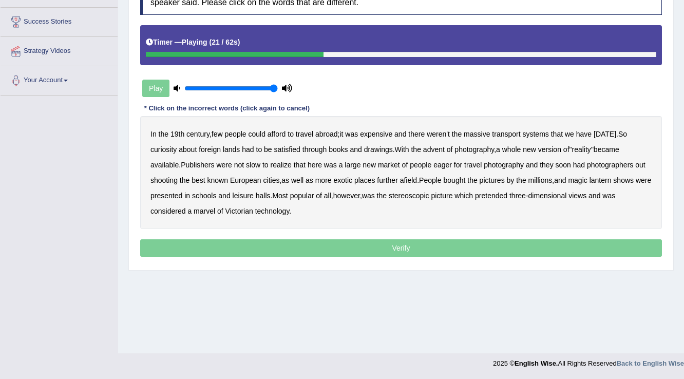
click at [553, 149] on b "version" at bounding box center [549, 149] width 23 height 8
click at [333, 163] on b "was" at bounding box center [330, 165] width 13 height 8
click at [337, 165] on b "was" at bounding box center [330, 165] width 13 height 8
click at [449, 164] on b "eager" at bounding box center [442, 165] width 18 height 8
click at [414, 179] on b "afield" at bounding box center [408, 180] width 17 height 8
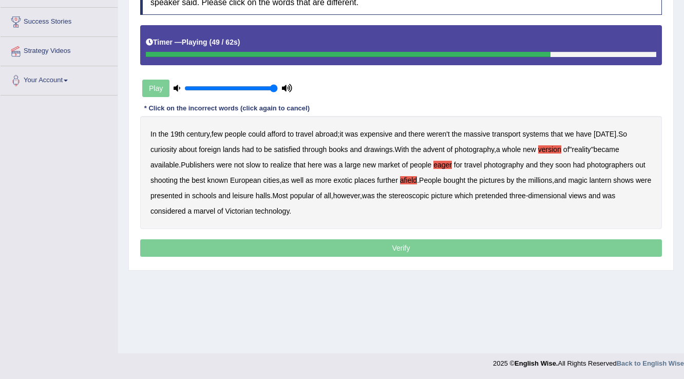
click at [254, 194] on b "leisure" at bounding box center [243, 195] width 21 height 8
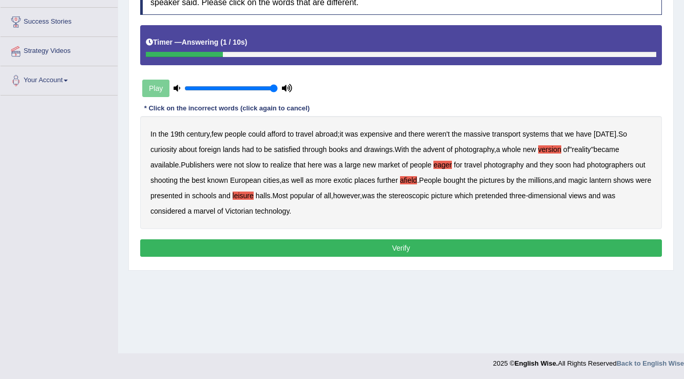
click at [357, 250] on button "Verify" at bounding box center [401, 247] width 522 height 17
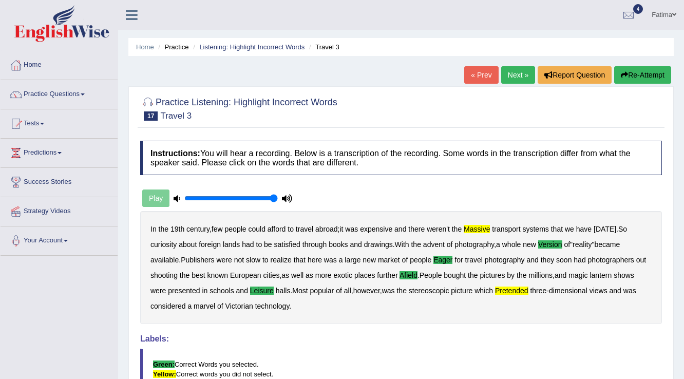
click at [511, 78] on link "Next »" at bounding box center [518, 74] width 34 height 17
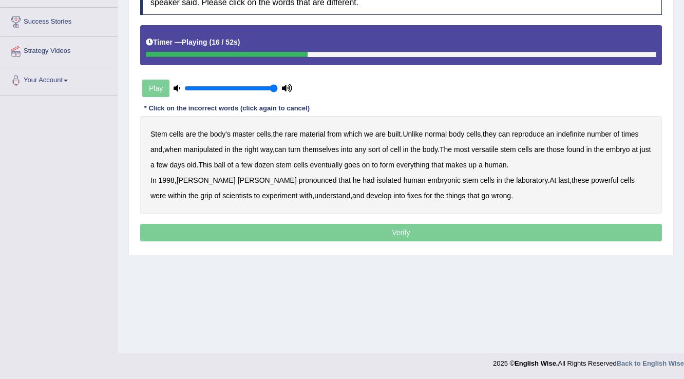
click at [294, 149] on b "turn" at bounding box center [294, 149] width 12 height 8
click at [505, 166] on b "human" at bounding box center [496, 165] width 22 height 8
click at [299, 177] on b "pronounced" at bounding box center [318, 180] width 38 height 8
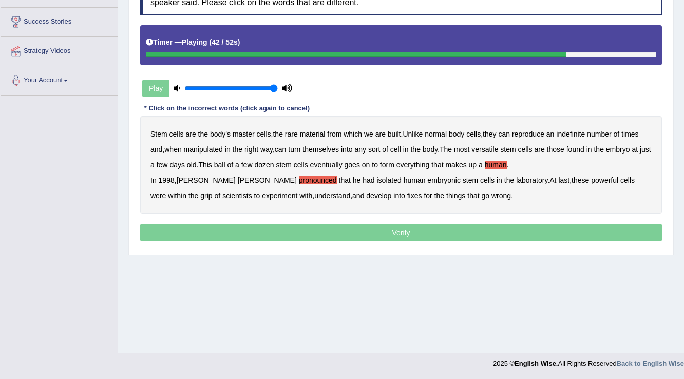
click at [212, 191] on b "grip" at bounding box center [206, 195] width 12 height 8
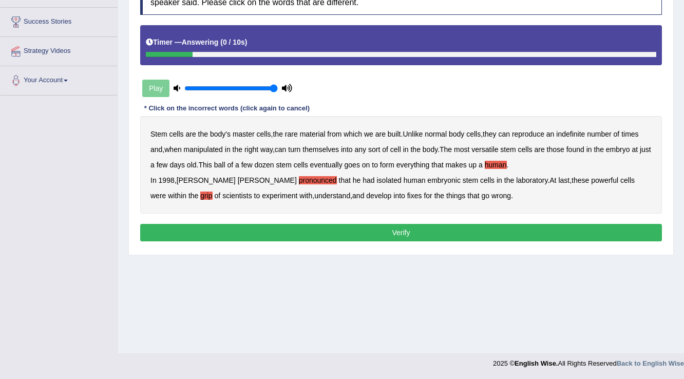
click at [384, 236] on button "Verify" at bounding box center [401, 232] width 522 height 17
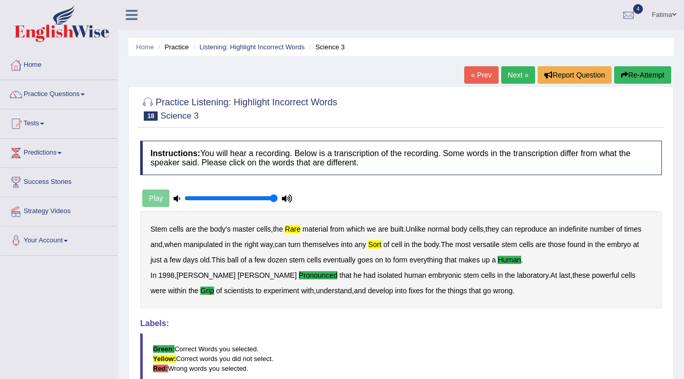
click at [517, 78] on link "Next »" at bounding box center [518, 74] width 34 height 17
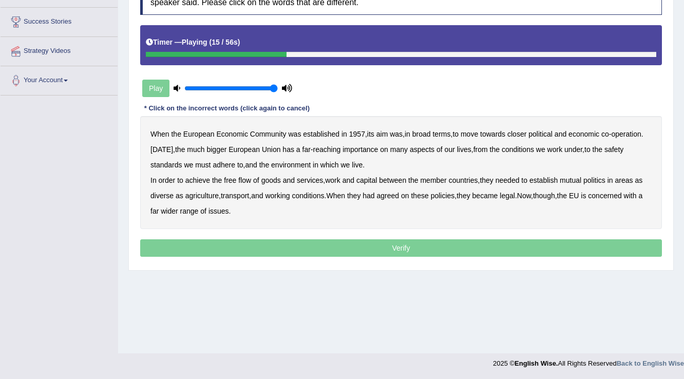
click at [221, 148] on b "bigger" at bounding box center [216, 149] width 20 height 8
click at [359, 152] on div "When the European Economic Community was established in 1957 , its aim was , in…" at bounding box center [401, 172] width 522 height 113
click at [370, 153] on div "When the European Economic Community was established in 1957 , its aim was , in…" at bounding box center [401, 172] width 522 height 113
click at [364, 150] on b "importance" at bounding box center [359, 149] width 35 height 8
click at [219, 164] on b "adhere" at bounding box center [224, 165] width 23 height 8
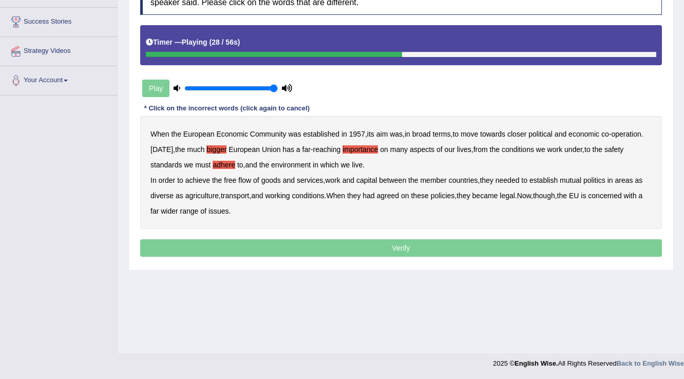
click at [228, 167] on b "adhere" at bounding box center [224, 165] width 23 height 8
click at [337, 172] on div "When the European Economic Community was established in 1957 , its aim was , in…" at bounding box center [401, 172] width 522 height 113
click at [335, 176] on b "work" at bounding box center [332, 180] width 15 height 8
click at [515, 193] on b "legal" at bounding box center [506, 195] width 15 height 8
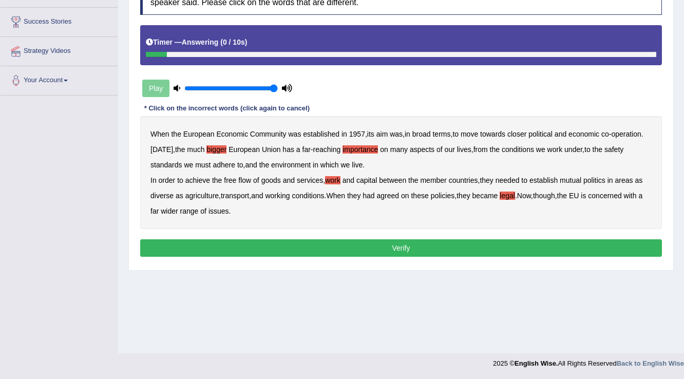
click at [383, 251] on button "Verify" at bounding box center [401, 247] width 522 height 17
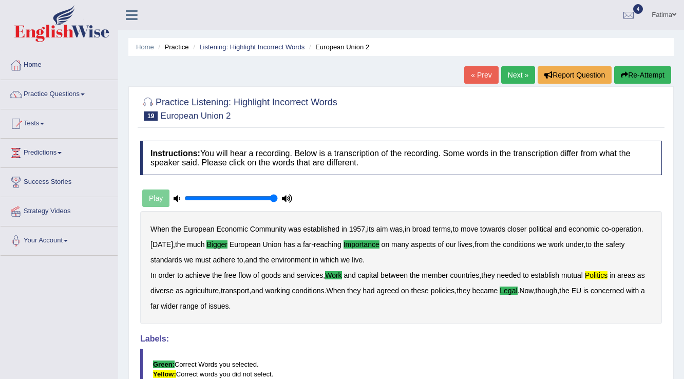
click at [523, 76] on link "Next »" at bounding box center [518, 74] width 34 height 17
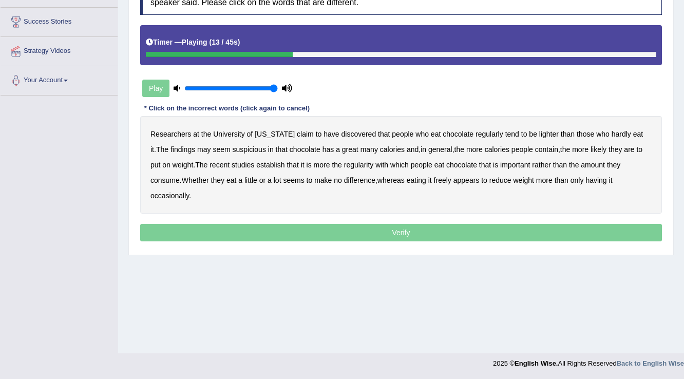
click at [615, 136] on b "hardly" at bounding box center [621, 134] width 20 height 8
click at [547, 145] on b "contain" at bounding box center [546, 149] width 23 height 8
click at [280, 164] on b "establish" at bounding box center [270, 165] width 28 height 8
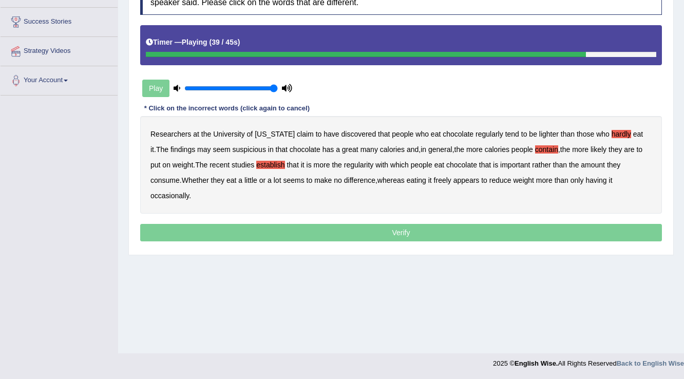
click at [439, 176] on b "freely" at bounding box center [442, 180] width 17 height 8
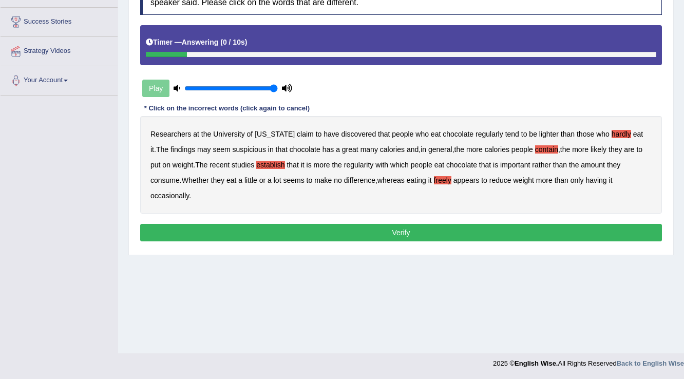
click at [324, 233] on button "Verify" at bounding box center [401, 232] width 522 height 17
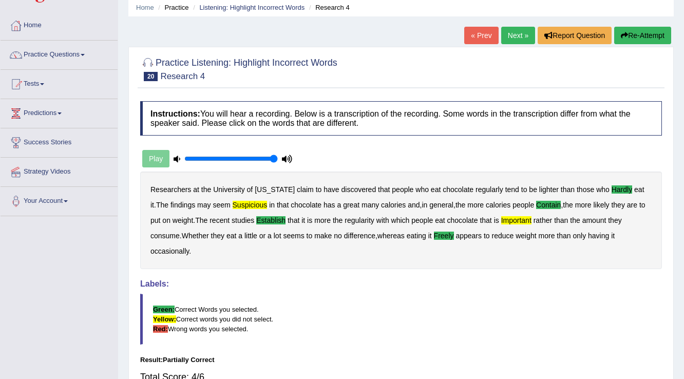
scroll to position [37, 0]
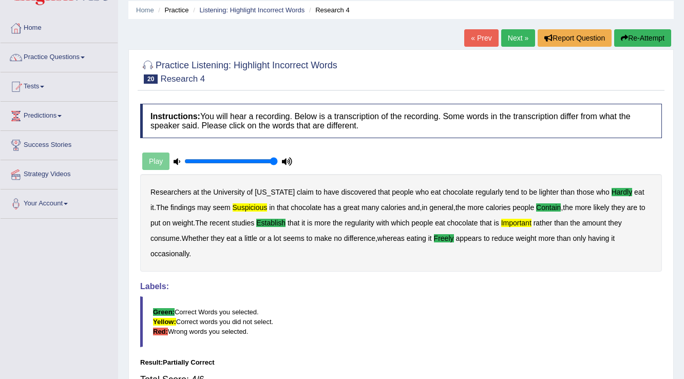
click at [513, 35] on link "Next »" at bounding box center [518, 37] width 34 height 17
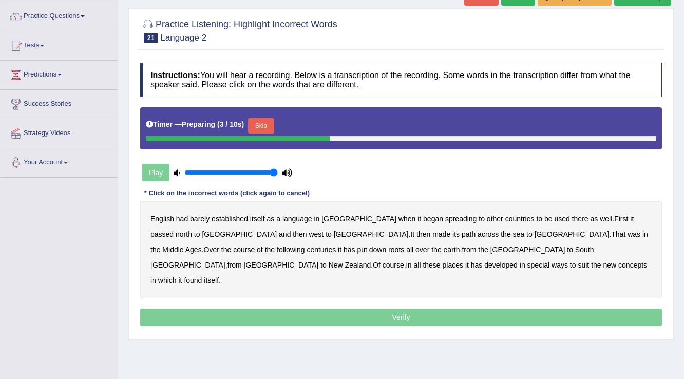
scroll to position [119, 0]
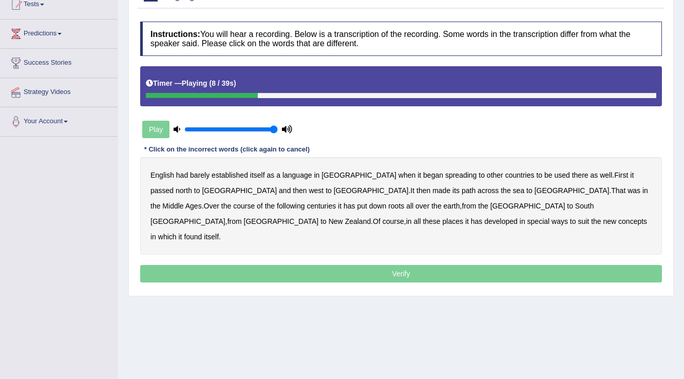
click at [445, 175] on b "spreading" at bounding box center [461, 175] width 32 height 8
click at [174, 186] on b "passed" at bounding box center [161, 190] width 23 height 8
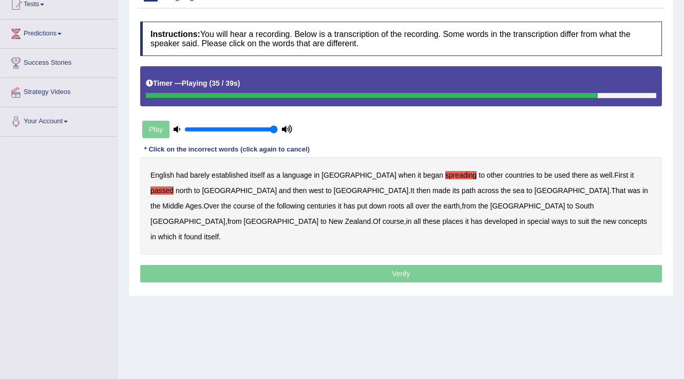
click at [618, 220] on b "concepts" at bounding box center [632, 221] width 29 height 8
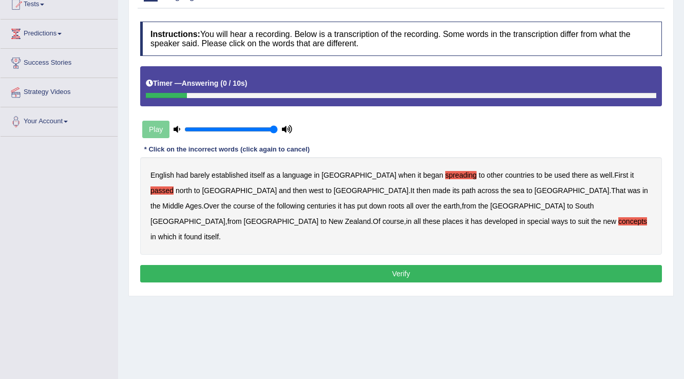
click at [291, 265] on button "Verify" at bounding box center [401, 273] width 522 height 17
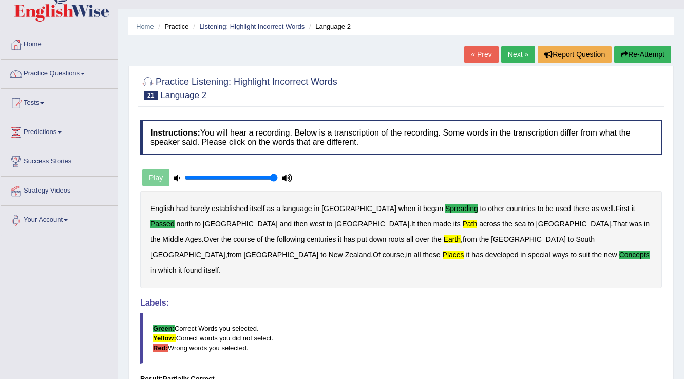
scroll to position [0, 0]
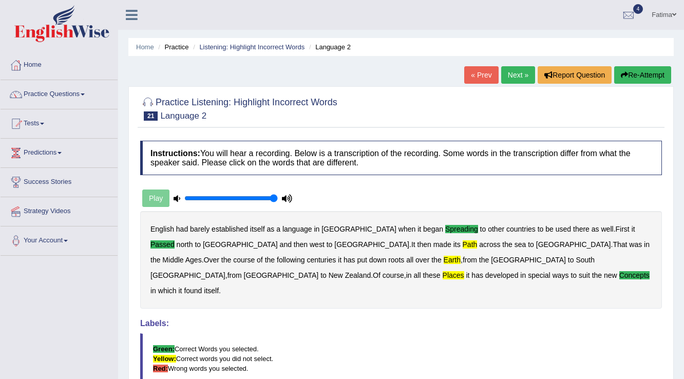
click at [507, 76] on link "Next »" at bounding box center [518, 74] width 34 height 17
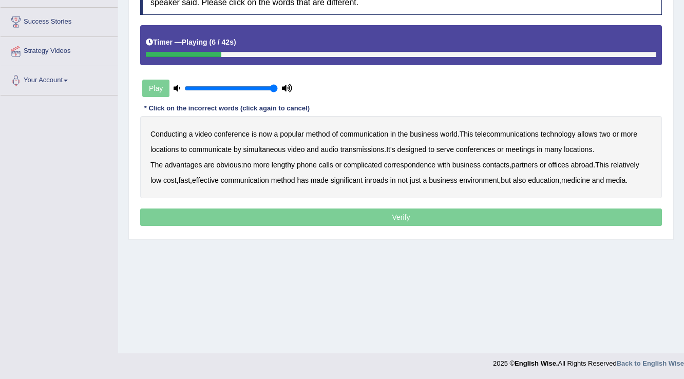
click at [319, 136] on b "method" at bounding box center [318, 134] width 24 height 8
click at [554, 150] on b "many" at bounding box center [552, 149] width 17 height 8
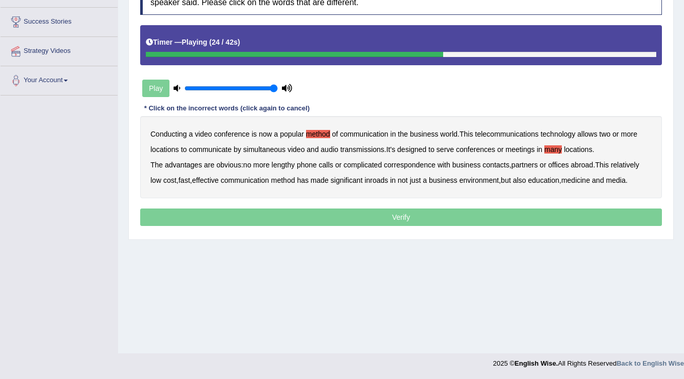
click at [374, 157] on div "Conducting a video conference is now a popular method of communication in the b…" at bounding box center [401, 157] width 522 height 82
click at [373, 161] on b "complicated" at bounding box center [362, 165] width 38 height 8
click at [583, 162] on b "abroad" at bounding box center [582, 165] width 23 height 8
click at [473, 181] on b "environment" at bounding box center [479, 180] width 40 height 8
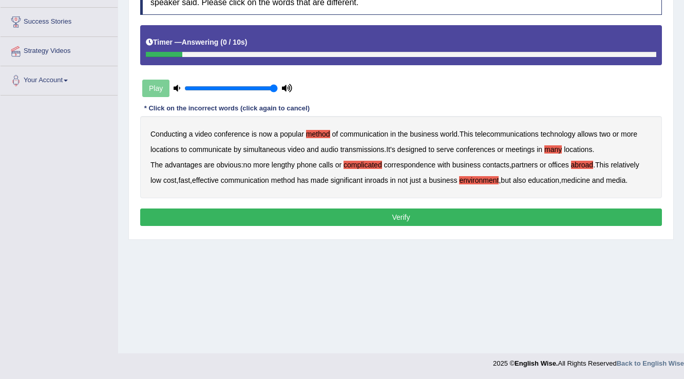
click at [368, 219] on button "Verify" at bounding box center [401, 216] width 522 height 17
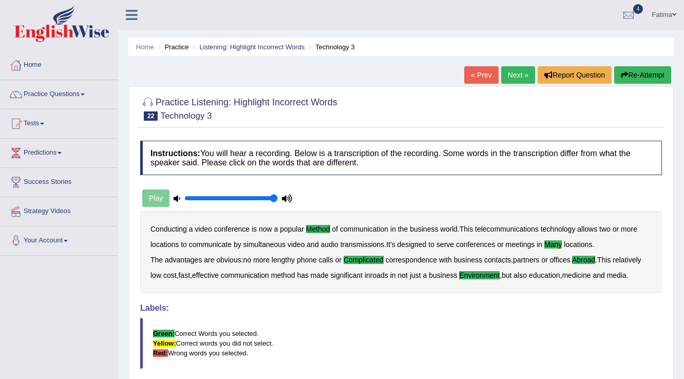
click at [501, 74] on link "Next »" at bounding box center [518, 74] width 34 height 17
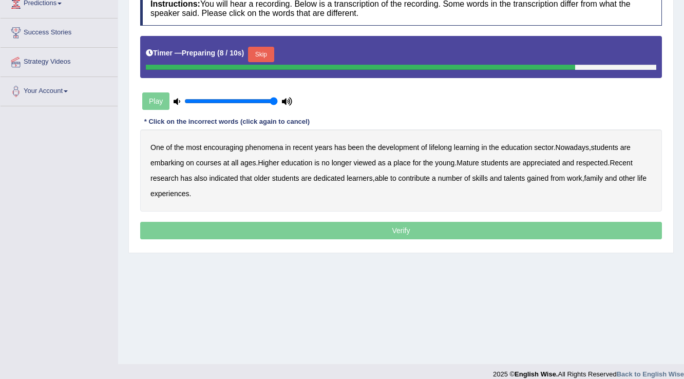
scroll to position [160, 0]
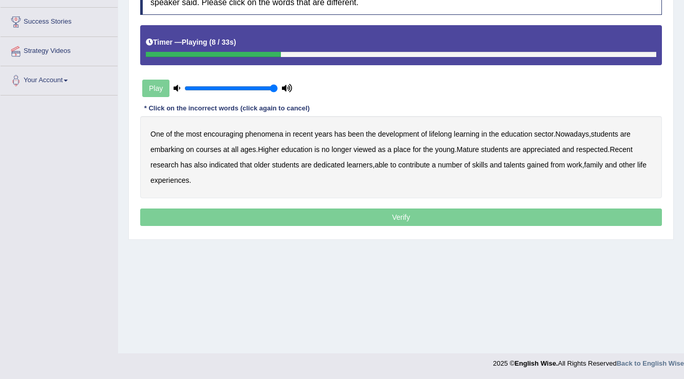
click at [389, 137] on b "development" at bounding box center [398, 134] width 41 height 8
click at [359, 143] on div "One of the most encouraging phenomena in recent years has been the development …" at bounding box center [401, 157] width 522 height 82
click at [359, 146] on b "viewed" at bounding box center [364, 149] width 23 height 8
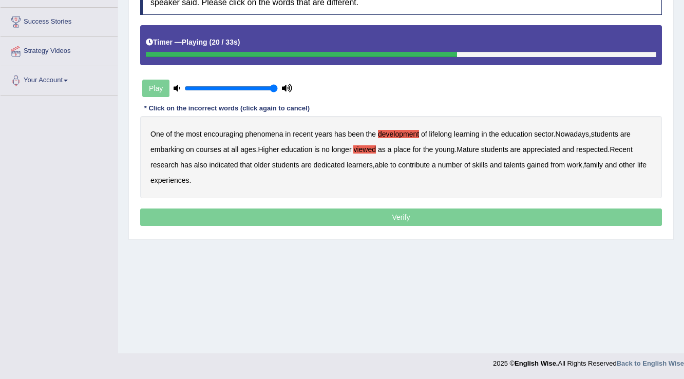
click at [602, 148] on b "respected" at bounding box center [591, 149] width 31 height 8
click at [513, 166] on b "talents" at bounding box center [514, 165] width 21 height 8
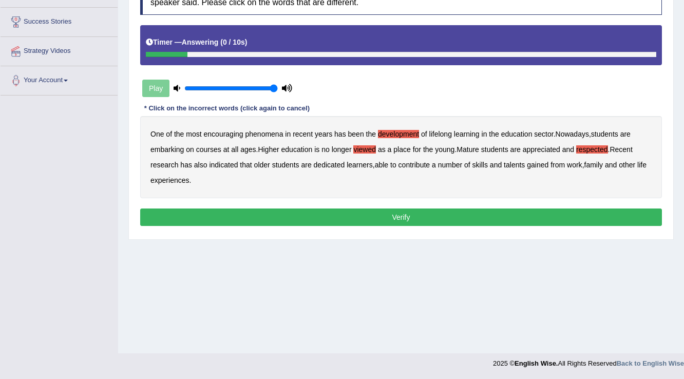
click at [361, 218] on button "Verify" at bounding box center [401, 216] width 522 height 17
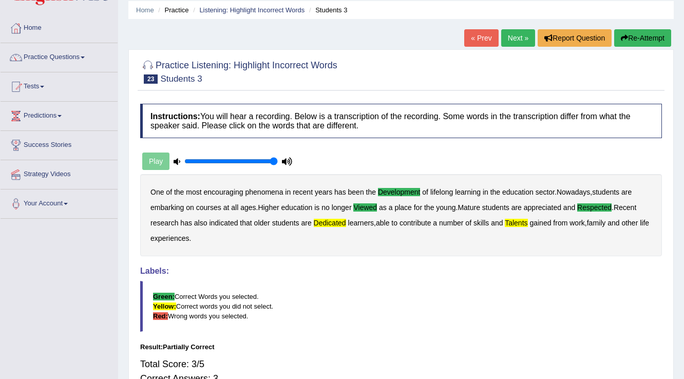
scroll to position [0, 0]
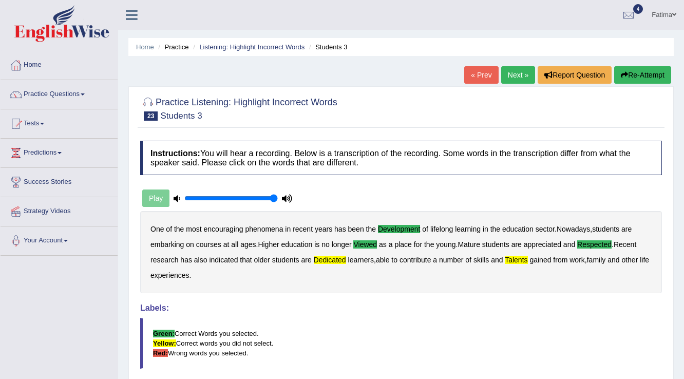
click at [519, 75] on link "Next »" at bounding box center [518, 74] width 34 height 17
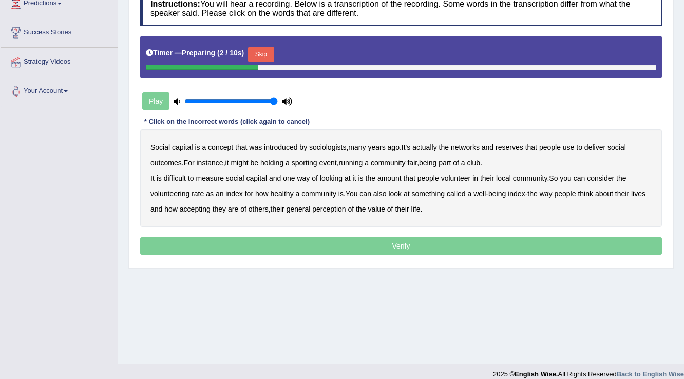
scroll to position [160, 0]
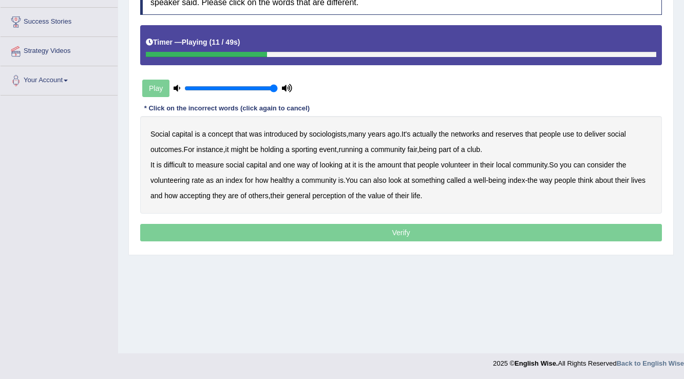
click at [522, 133] on b "reserves" at bounding box center [509, 134] width 28 height 8
click at [415, 148] on b "fair" at bounding box center [412, 149] width 10 height 8
click at [390, 165] on b "amount" at bounding box center [389, 165] width 24 height 8
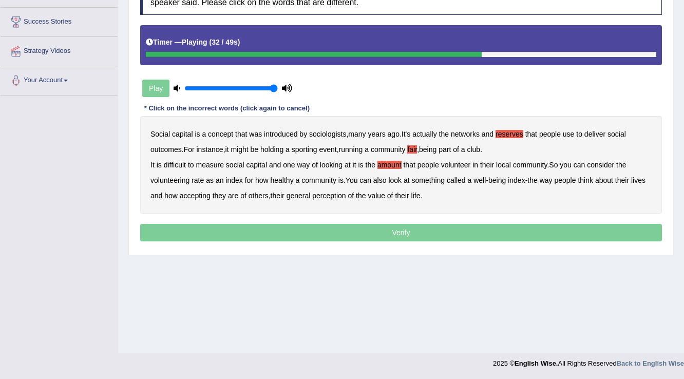
click at [233, 181] on b "index" at bounding box center [233, 180] width 17 height 8
click at [194, 194] on b "accepting" at bounding box center [195, 195] width 31 height 8
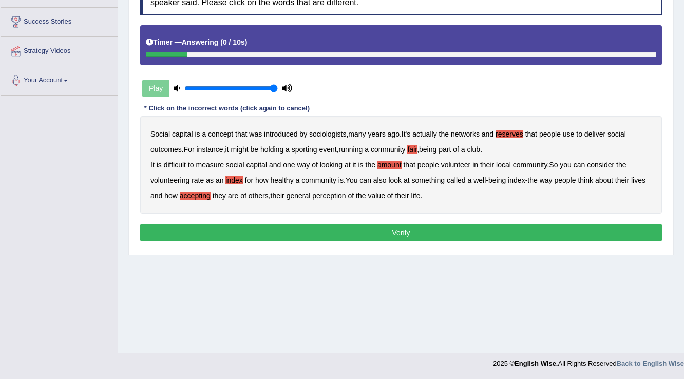
click at [382, 232] on button "Verify" at bounding box center [401, 232] width 522 height 17
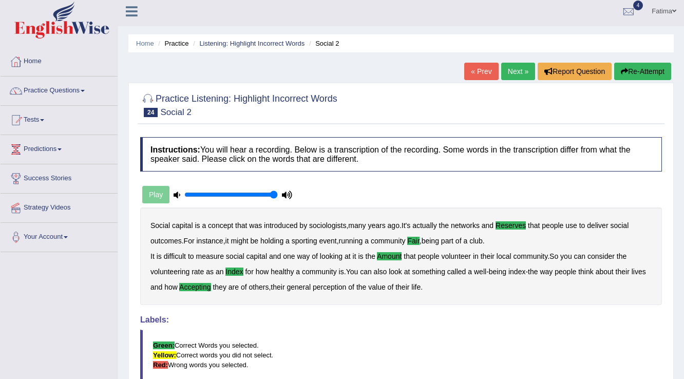
scroll to position [0, 0]
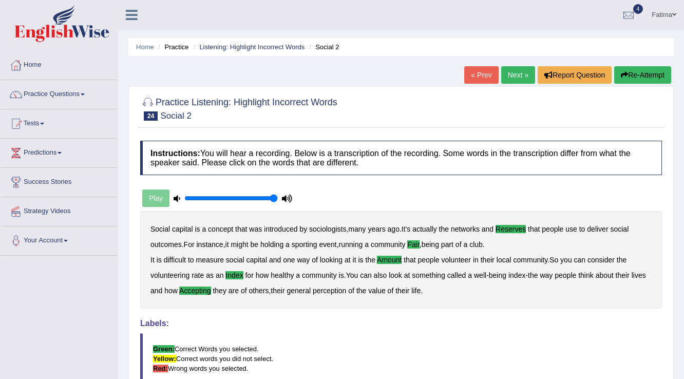
click at [515, 80] on link "Next »" at bounding box center [518, 74] width 34 height 17
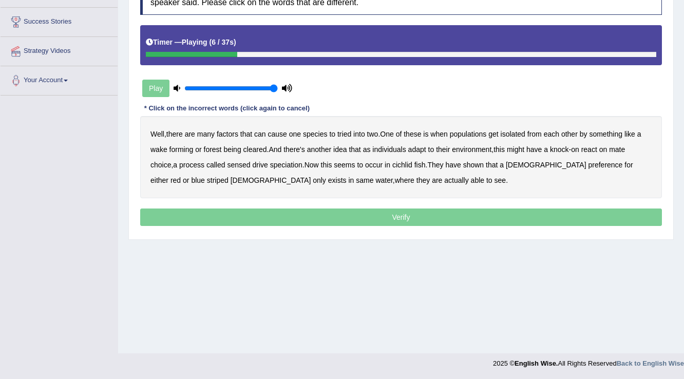
click at [346, 133] on b "tried" at bounding box center [344, 134] width 14 height 8
click at [159, 148] on b "wake" at bounding box center [158, 149] width 17 height 8
click at [595, 150] on b "react" at bounding box center [589, 149] width 16 height 8
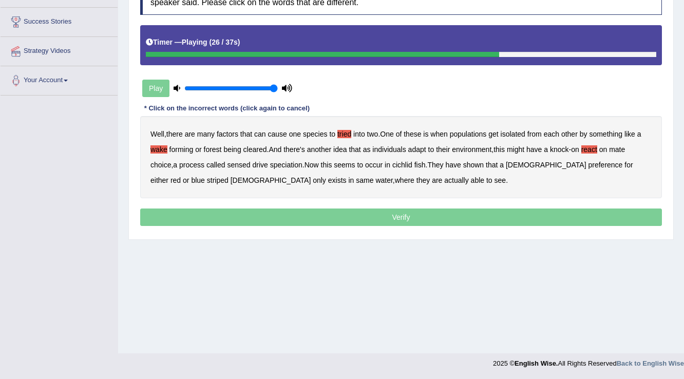
click at [408, 217] on p "Verify" at bounding box center [401, 216] width 522 height 17
click at [356, 180] on b "same" at bounding box center [364, 180] width 17 height 8
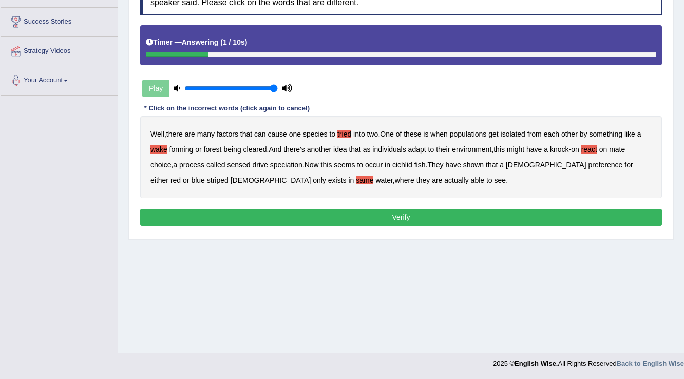
click at [375, 221] on button "Verify" at bounding box center [401, 216] width 522 height 17
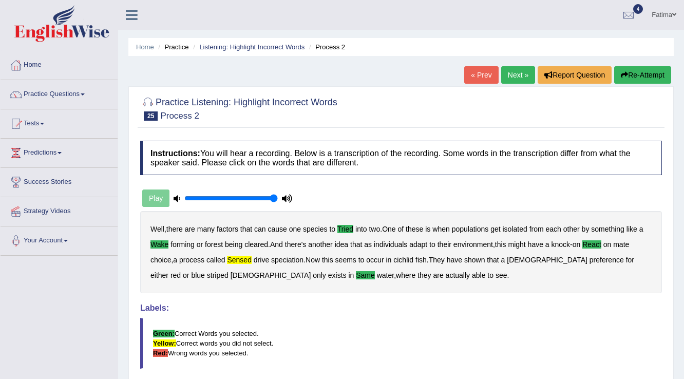
click at [513, 74] on link "Next »" at bounding box center [518, 74] width 34 height 17
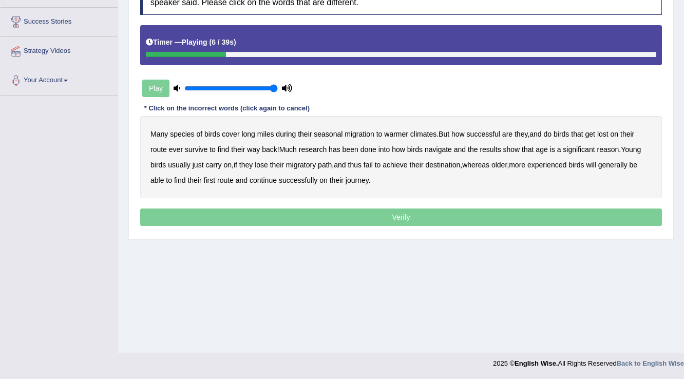
click at [271, 131] on b "miles" at bounding box center [265, 134] width 17 height 8
click at [606, 145] on b "reason" at bounding box center [607, 149] width 22 height 8
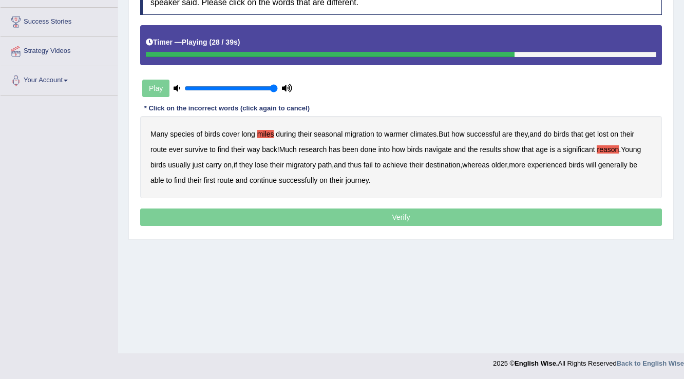
click at [401, 165] on b "achieve" at bounding box center [394, 165] width 25 height 8
click at [214, 179] on b "first" at bounding box center [210, 180] width 12 height 8
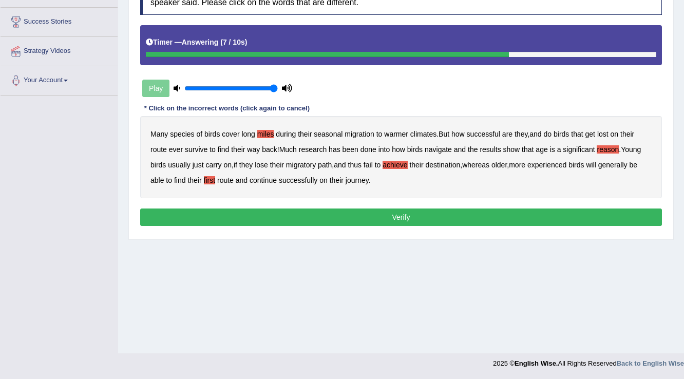
click at [264, 178] on b "continue" at bounding box center [262, 180] width 27 height 8
click at [323, 217] on button "Verify" at bounding box center [401, 216] width 522 height 17
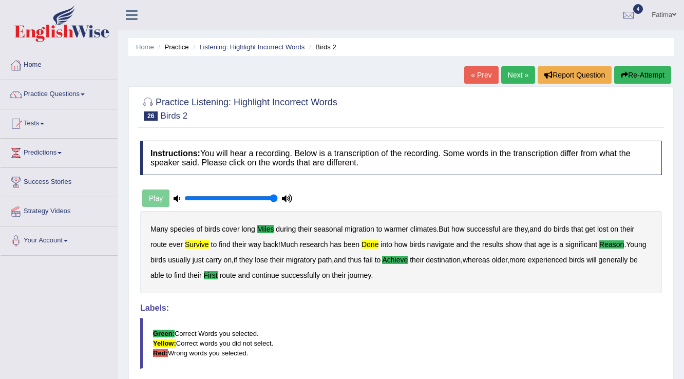
click at [513, 80] on link "Next »" at bounding box center [518, 74] width 34 height 17
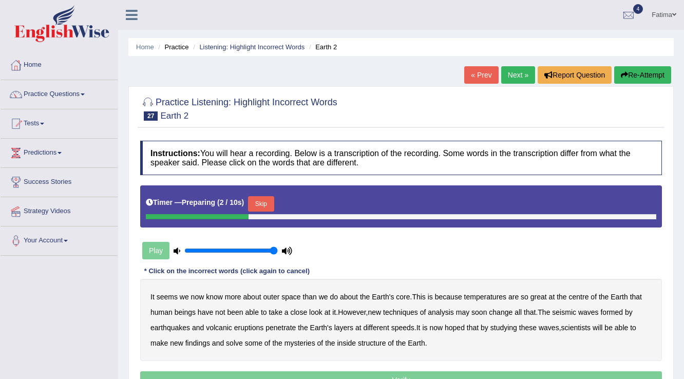
scroll to position [160, 0]
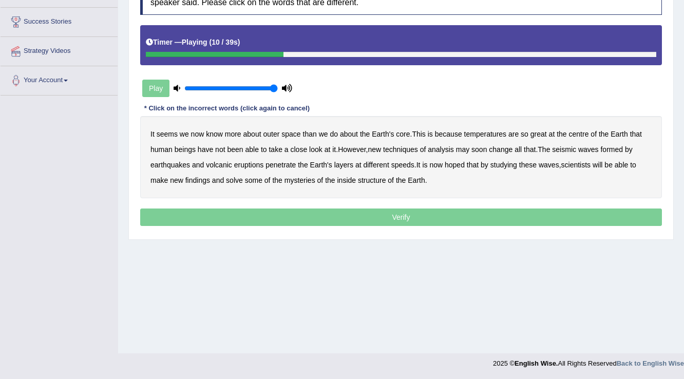
click at [534, 131] on b "great" at bounding box center [538, 134] width 16 height 8
click at [406, 148] on b "techniques" at bounding box center [400, 149] width 35 height 8
click at [570, 150] on b "seismic" at bounding box center [564, 149] width 24 height 8
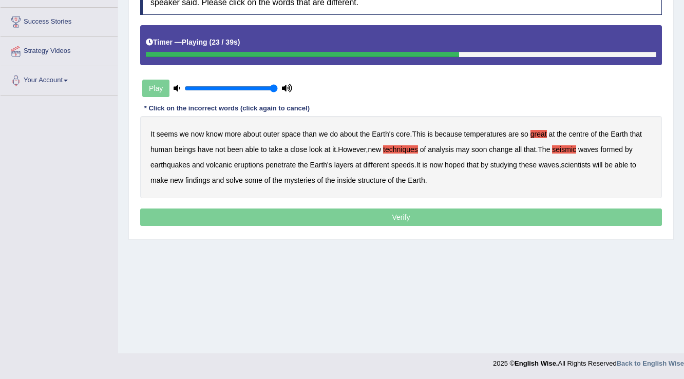
click at [567, 149] on b "seismic" at bounding box center [564, 149] width 24 height 8
click at [199, 181] on b "findings" at bounding box center [197, 180] width 25 height 8
click at [292, 180] on b "mysteries" at bounding box center [299, 180] width 31 height 8
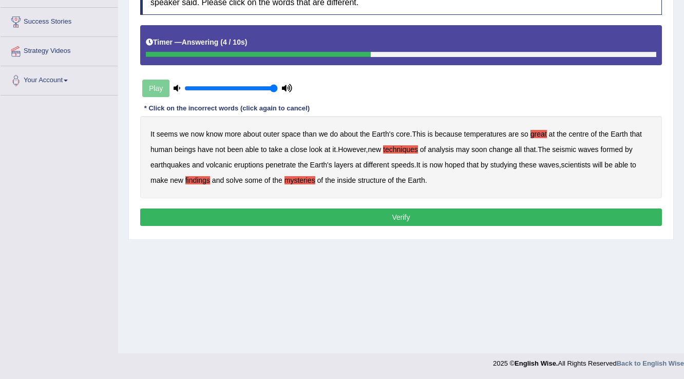
click at [390, 218] on button "Verify" at bounding box center [401, 216] width 522 height 17
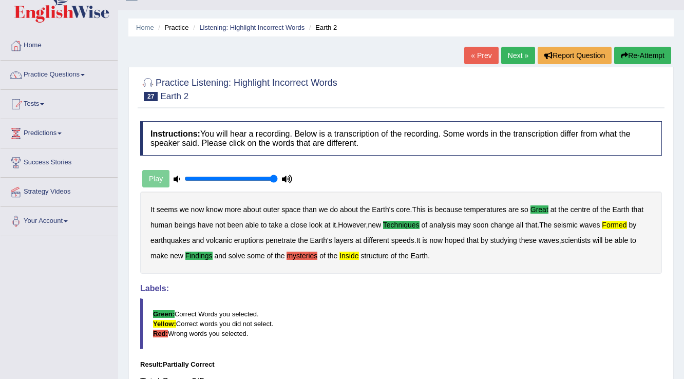
scroll to position [0, 0]
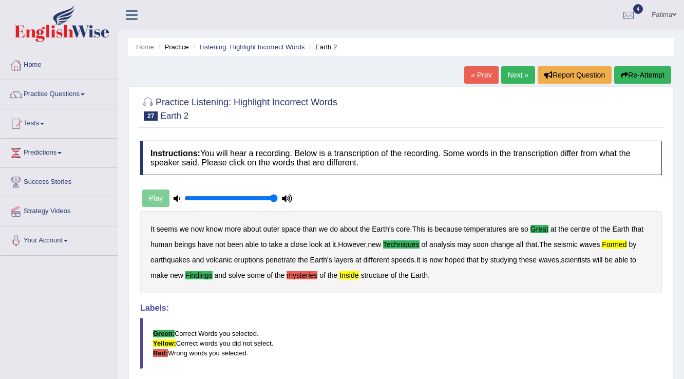
click at [515, 79] on link "Next »" at bounding box center [518, 74] width 34 height 17
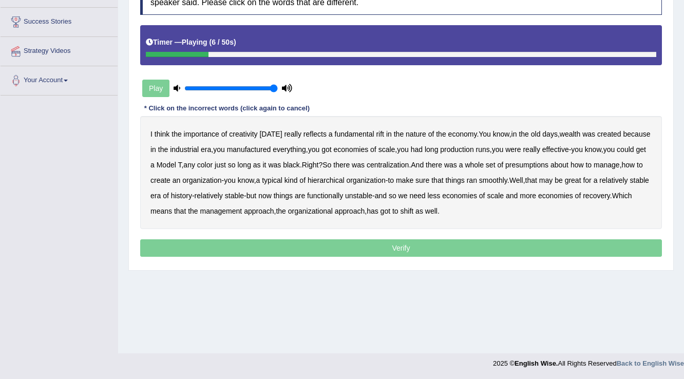
click at [368, 130] on b "fundamental" at bounding box center [355, 134] width 40 height 8
click at [376, 131] on b "rift" at bounding box center [380, 134] width 8 height 8
click at [359, 133] on b "fundamental" at bounding box center [355, 134] width 40 height 8
click at [567, 149] on b "effective" at bounding box center [555, 149] width 27 height 8
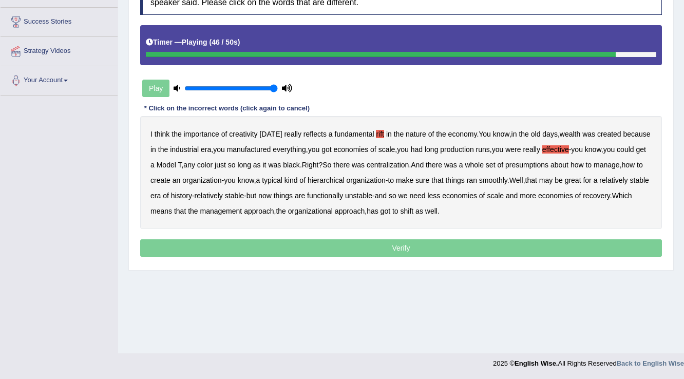
click at [583, 200] on b "recovery" at bounding box center [596, 195] width 27 height 8
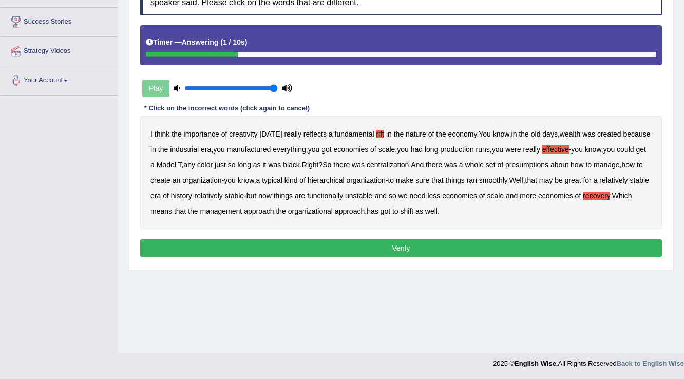
click at [304, 248] on button "Verify" at bounding box center [401, 247] width 522 height 17
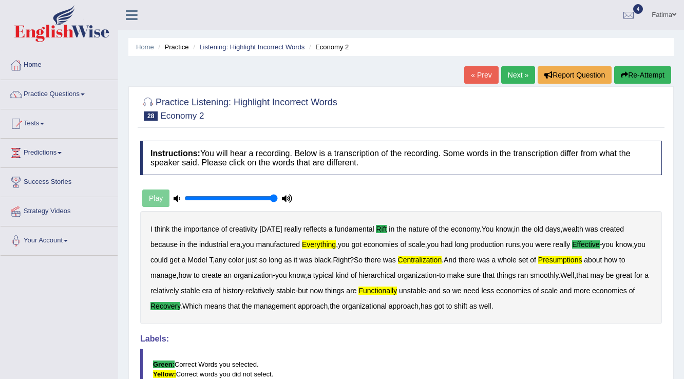
click at [519, 78] on link "Next »" at bounding box center [518, 74] width 34 height 17
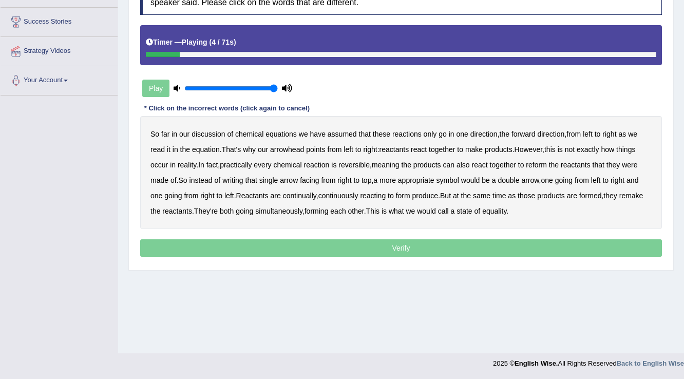
click at [273, 132] on b "equations" at bounding box center [280, 134] width 31 height 8
click at [191, 163] on b "reality" at bounding box center [187, 165] width 18 height 8
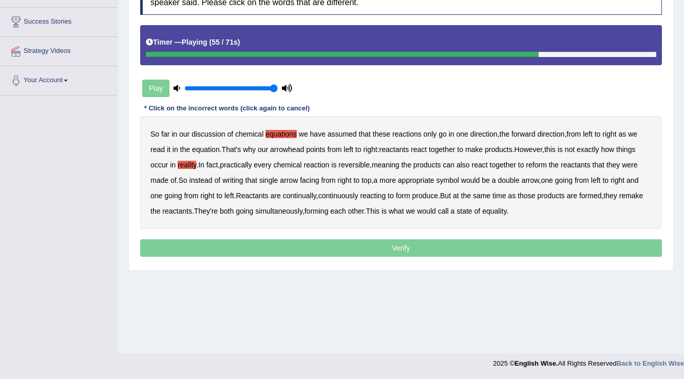
click at [428, 191] on b "produce" at bounding box center [425, 195] width 26 height 8
click at [497, 214] on div "So far in our discussion of chemical equations we have assumed that these react…" at bounding box center [401, 172] width 522 height 113
click at [494, 213] on b "equality" at bounding box center [494, 211] width 24 height 8
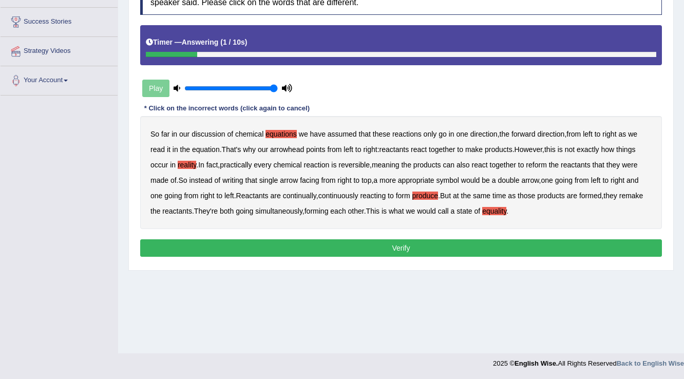
click at [398, 242] on button "Verify" at bounding box center [401, 247] width 522 height 17
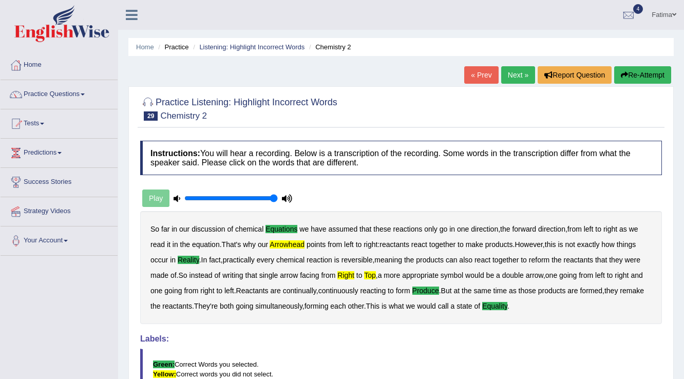
click at [514, 80] on link "Next »" at bounding box center [518, 74] width 34 height 17
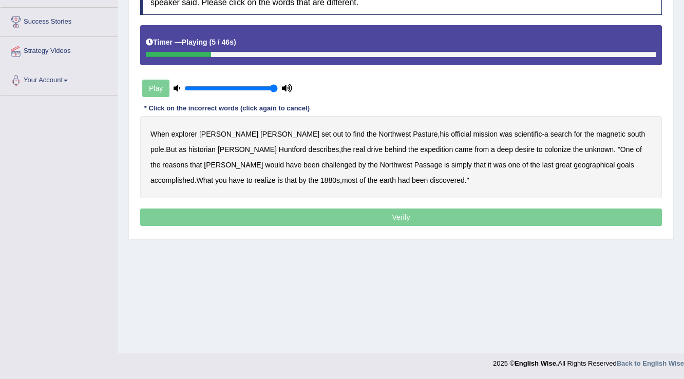
click at [413, 131] on b "Pasture" at bounding box center [425, 134] width 25 height 8
click at [627, 132] on b "south" at bounding box center [635, 134] width 17 height 8
click at [544, 149] on b "colonize" at bounding box center [557, 149] width 26 height 8
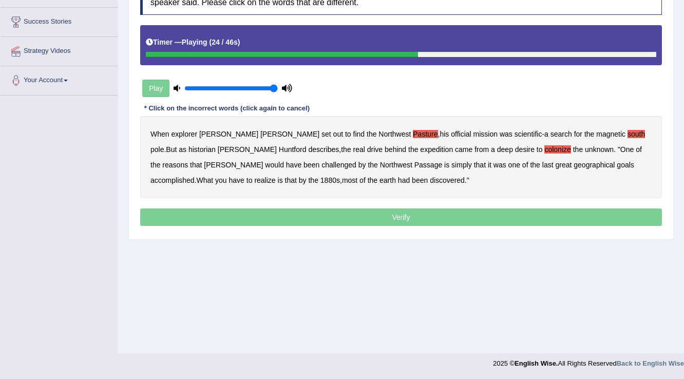
click at [321, 163] on b "challenged" at bounding box center [338, 165] width 35 height 8
click at [320, 181] on b "1880s" at bounding box center [330, 180] width 20 height 8
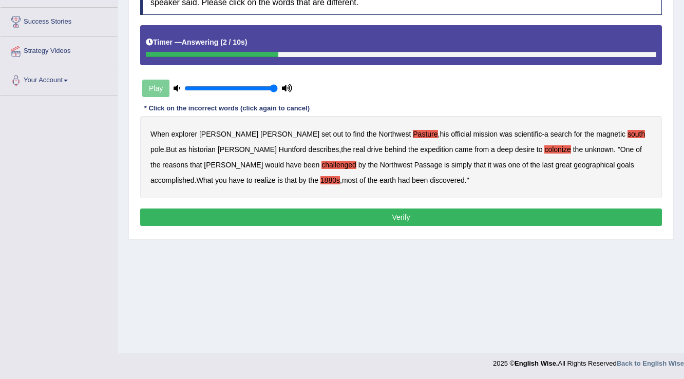
click at [370, 219] on button "Verify" at bounding box center [401, 216] width 522 height 17
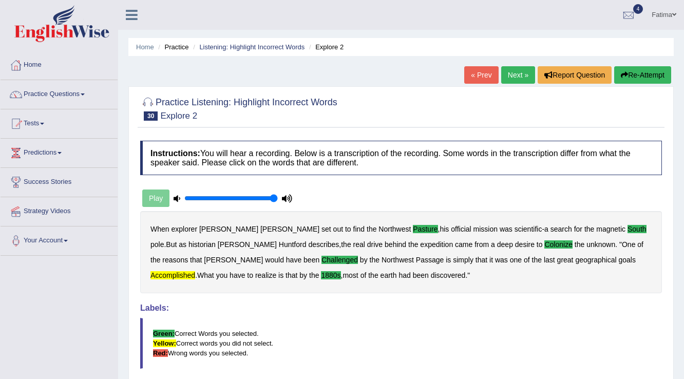
click at [509, 76] on link "Next »" at bounding box center [518, 74] width 34 height 17
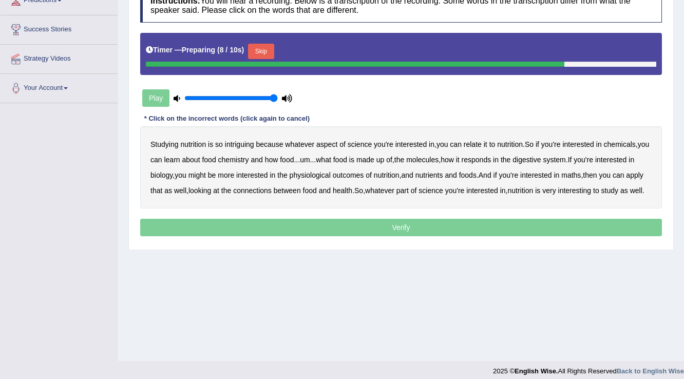
scroll to position [160, 0]
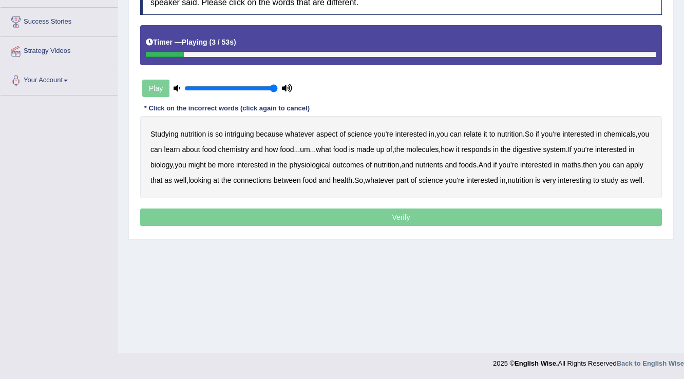
click at [242, 138] on div "Studying nutrition is so intriguing because whatever aspect of science you're i…" at bounding box center [401, 157] width 522 height 82
click at [242, 136] on b "intriguing" at bounding box center [239, 134] width 29 height 8
click at [614, 130] on b "chemicals" at bounding box center [620, 134] width 32 height 8
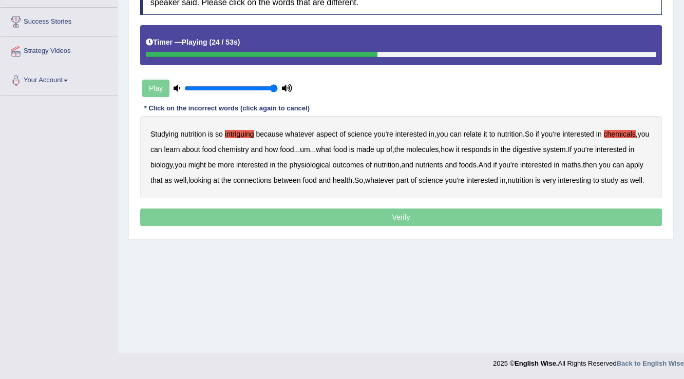
click at [491, 147] on b "responds" at bounding box center [476, 149] width 30 height 8
click at [364, 165] on b "outcomes" at bounding box center [348, 165] width 31 height 8
click at [272, 182] on b "connections" at bounding box center [252, 180] width 38 height 8
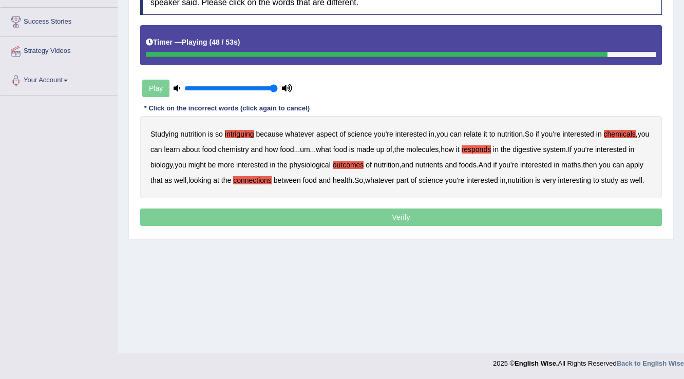
click at [409, 182] on b "part" at bounding box center [402, 180] width 12 height 8
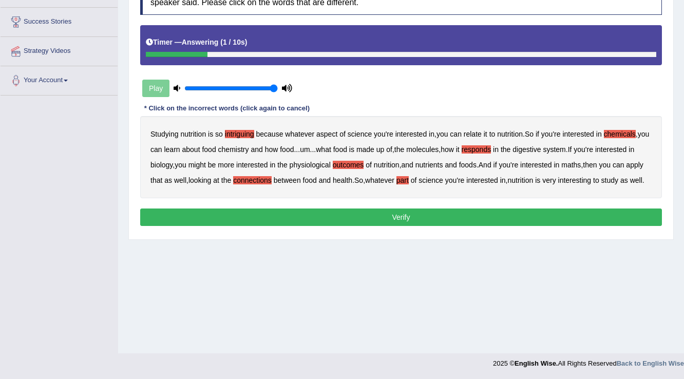
click at [250, 226] on button "Verify" at bounding box center [401, 216] width 522 height 17
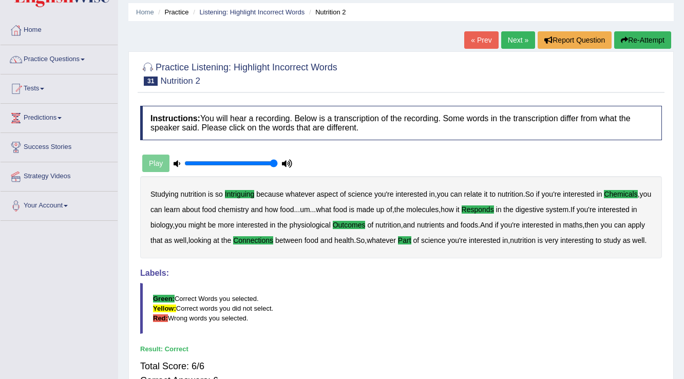
scroll to position [0, 0]
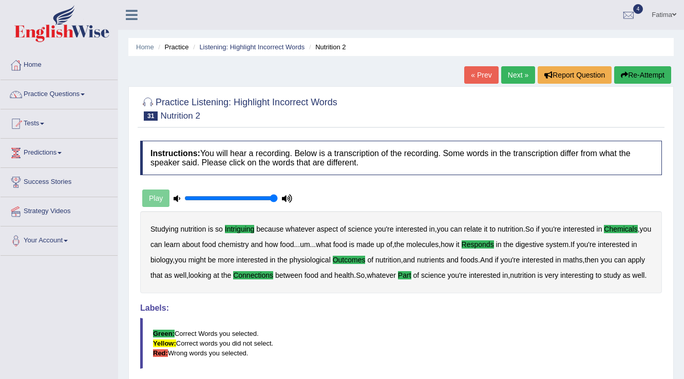
click at [507, 80] on link "Next »" at bounding box center [518, 74] width 34 height 17
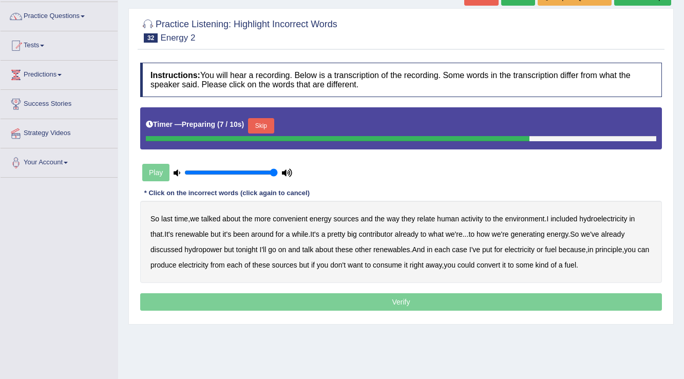
scroll to position [119, 0]
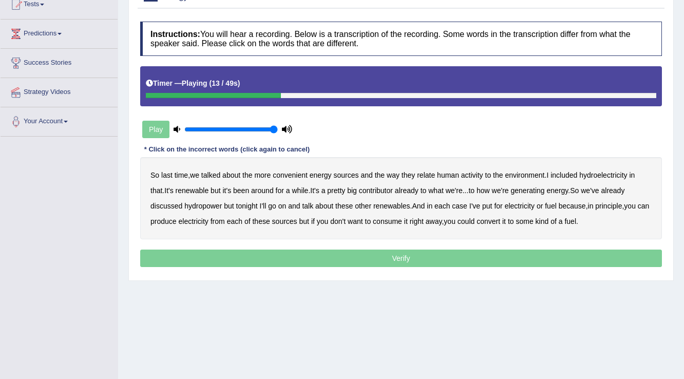
click at [593, 172] on b "hydroelectricity" at bounding box center [603, 175] width 48 height 8
click at [345, 189] on b "pretty" at bounding box center [336, 190] width 18 height 8
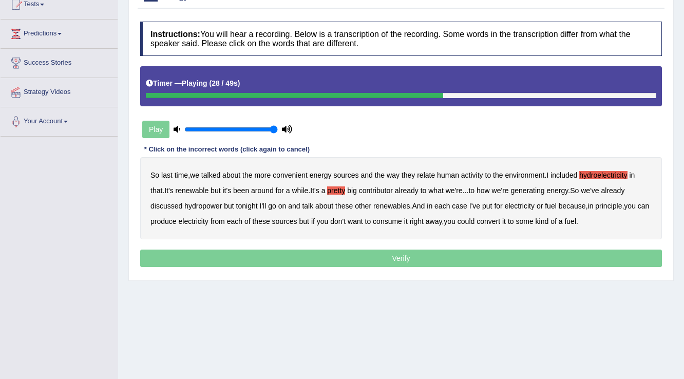
click at [249, 204] on b "tonight" at bounding box center [247, 206] width 22 height 8
click at [177, 219] on b "produce" at bounding box center [163, 221] width 26 height 8
click at [395, 222] on b "consume" at bounding box center [387, 221] width 29 height 8
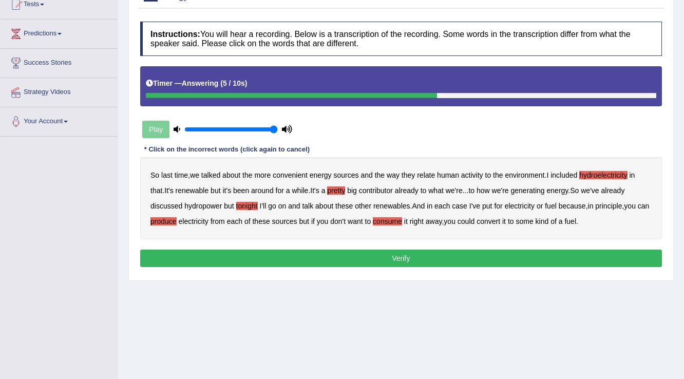
click at [360, 258] on button "Verify" at bounding box center [401, 257] width 522 height 17
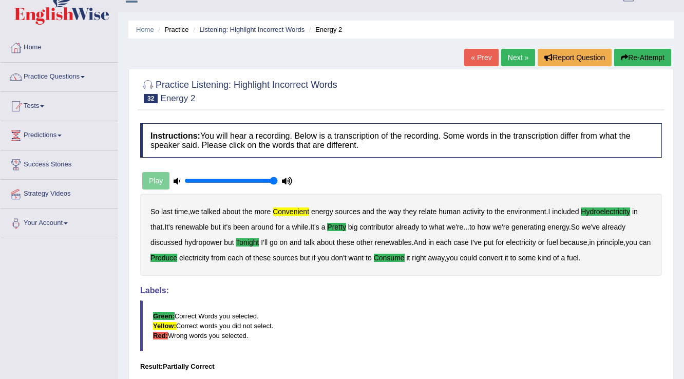
scroll to position [0, 0]
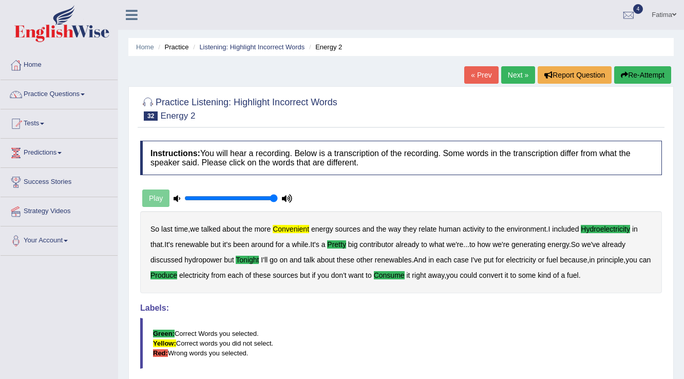
click at [505, 75] on link "Next »" at bounding box center [518, 74] width 34 height 17
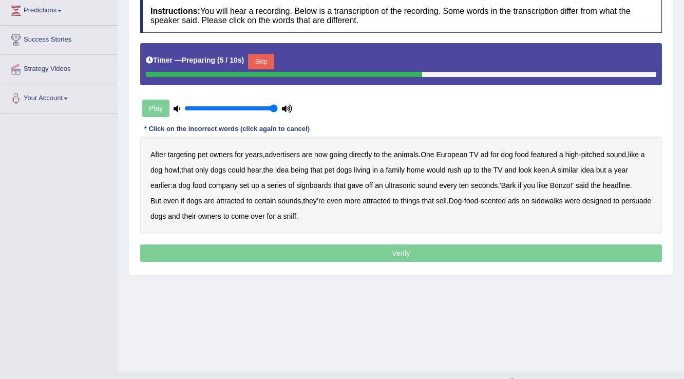
scroll to position [160, 0]
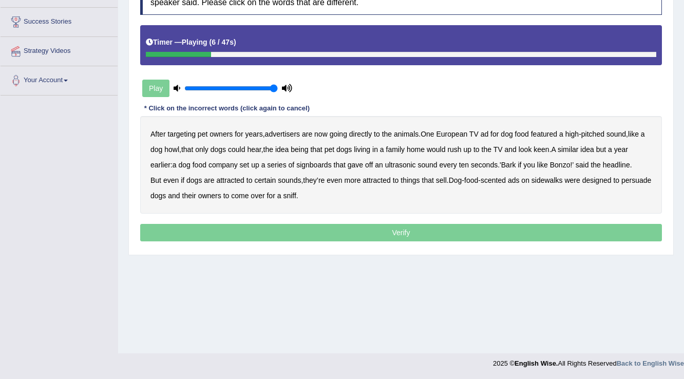
click at [358, 132] on b "directly" at bounding box center [360, 134] width 23 height 8
click at [338, 133] on b "going" at bounding box center [338, 134] width 17 height 8
click at [170, 150] on b "howl" at bounding box center [171, 149] width 15 height 8
click at [628, 145] on b "year" at bounding box center [621, 149] width 14 height 8
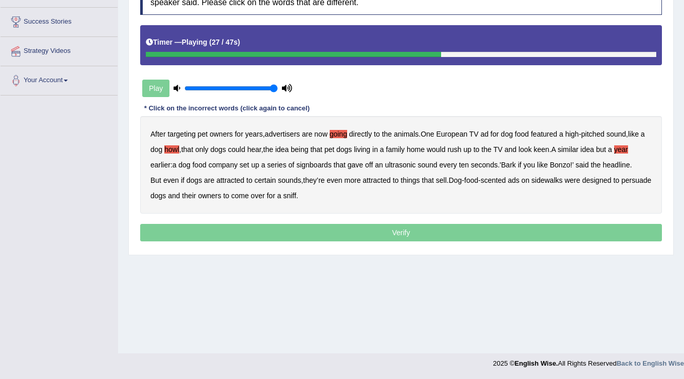
click at [322, 165] on b "signboards" at bounding box center [313, 165] width 35 height 8
click at [444, 178] on b "sell" at bounding box center [441, 180] width 11 height 8
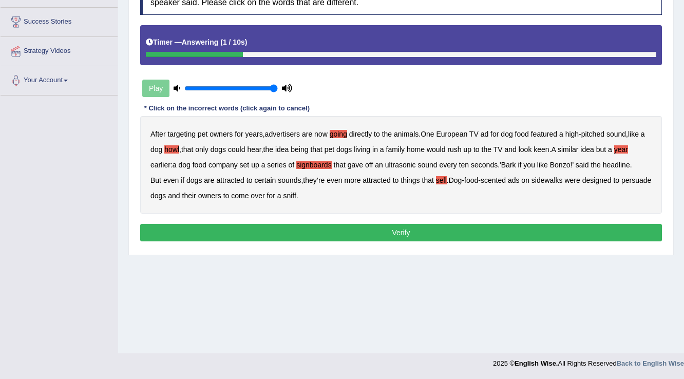
click at [369, 232] on button "Verify" at bounding box center [401, 232] width 522 height 17
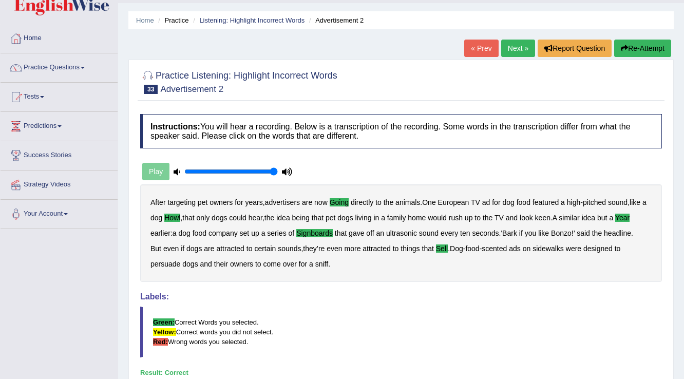
scroll to position [0, 0]
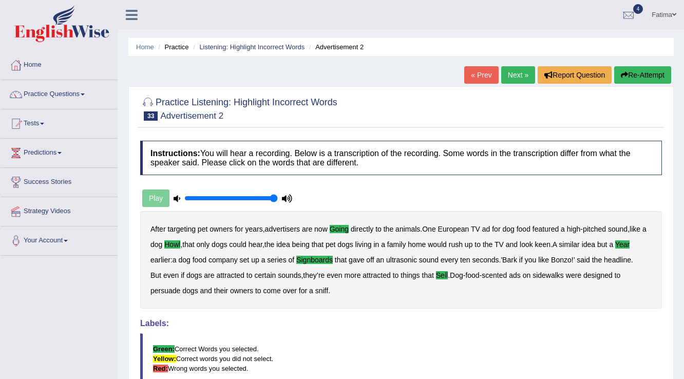
click at [510, 79] on link "Next »" at bounding box center [518, 74] width 34 height 17
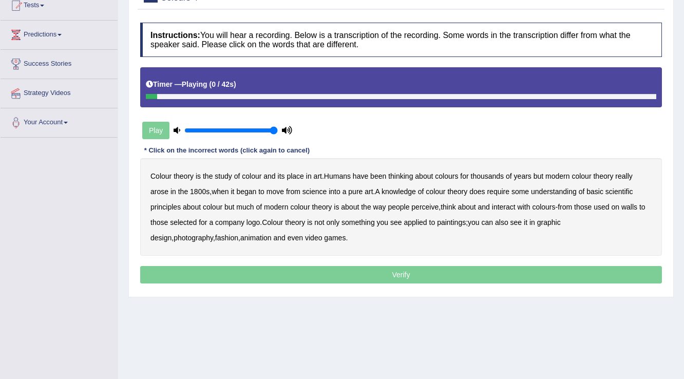
scroll to position [160, 0]
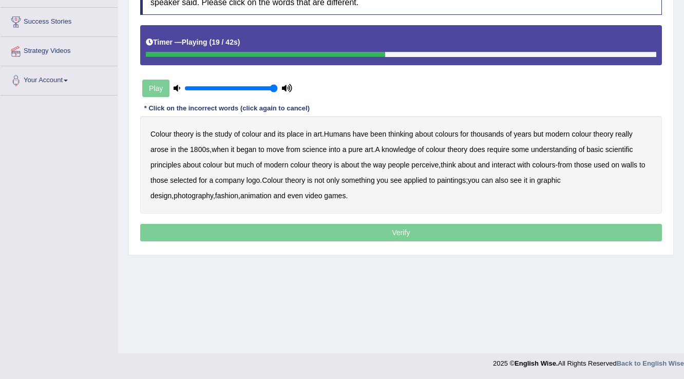
click at [596, 147] on b "basic" at bounding box center [594, 149] width 17 height 8
click at [420, 164] on b "perceive" at bounding box center [424, 165] width 27 height 8
click at [446, 179] on b "paintings" at bounding box center [451, 180] width 29 height 8
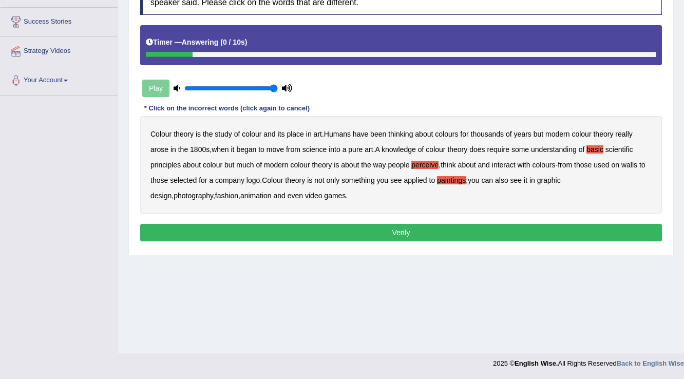
click at [324, 232] on button "Verify" at bounding box center [401, 232] width 522 height 17
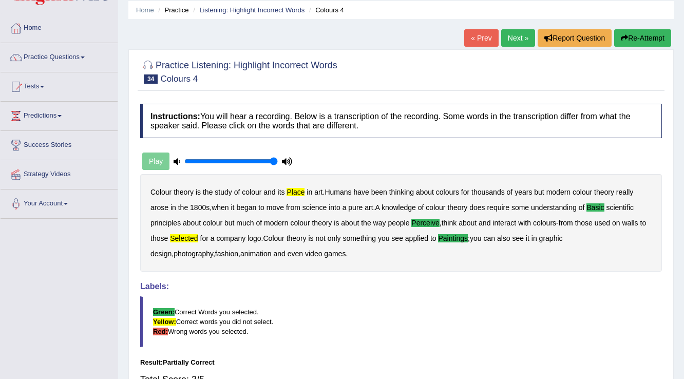
scroll to position [37, 0]
click at [508, 39] on link "Next »" at bounding box center [518, 37] width 34 height 17
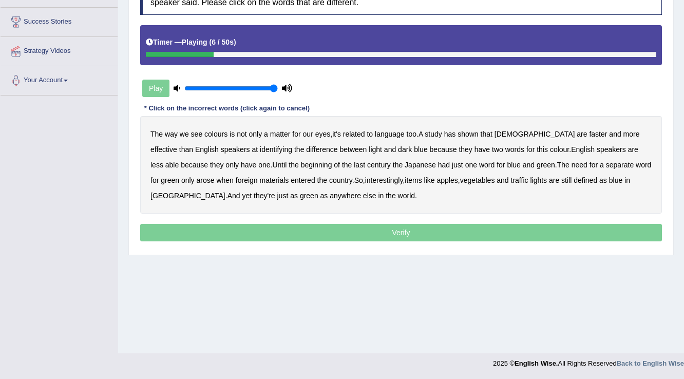
click at [349, 131] on b "related" at bounding box center [354, 134] width 22 height 8
drag, startPoint x: 550, startPoint y: 130, endPoint x: 542, endPoint y: 138, distance: 11.6
click at [589, 132] on b "faster" at bounding box center [598, 134] width 18 height 8
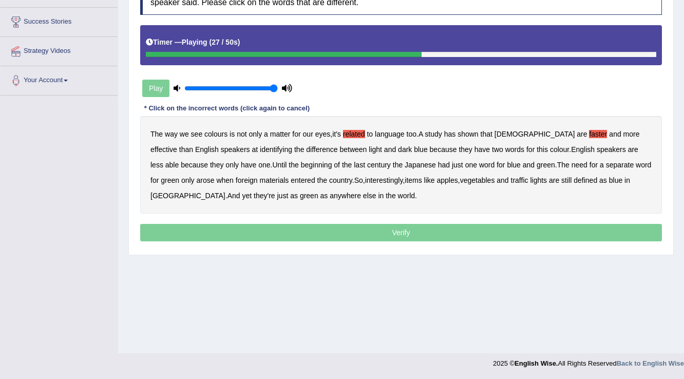
drag, startPoint x: 292, startPoint y: 162, endPoint x: 296, endPoint y: 166, distance: 5.8
click at [301, 164] on b "beginning" at bounding box center [316, 165] width 31 height 8
click at [197, 177] on b "arose" at bounding box center [206, 180] width 18 height 8
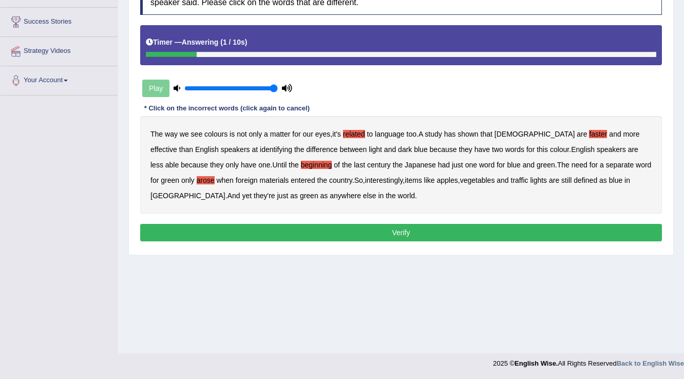
click at [300, 237] on button "Verify" at bounding box center [401, 232] width 522 height 17
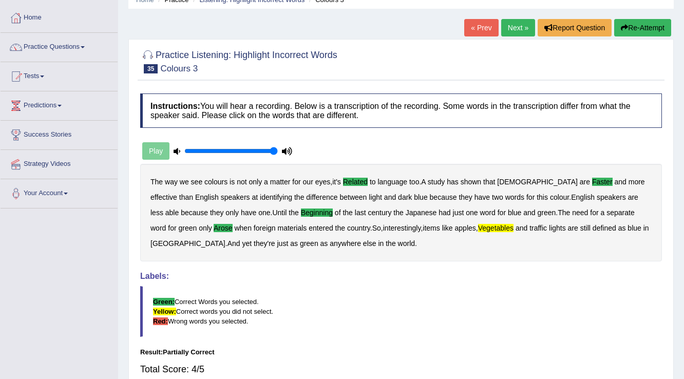
scroll to position [37, 0]
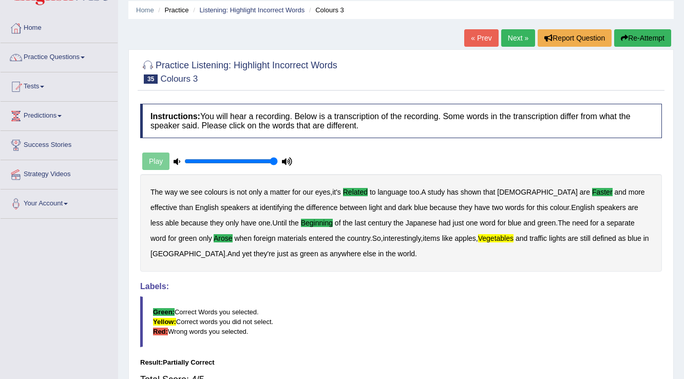
click at [510, 40] on link "Next »" at bounding box center [518, 37] width 34 height 17
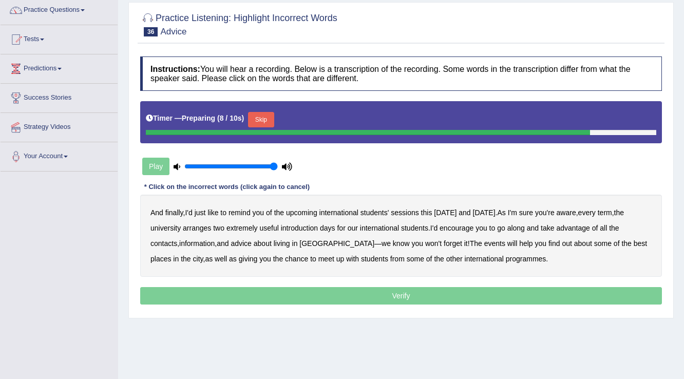
scroll to position [78, 0]
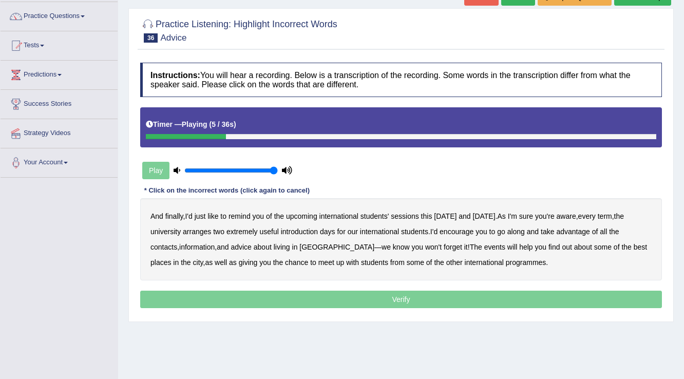
click at [409, 214] on b "sessions" at bounding box center [405, 216] width 28 height 8
click at [612, 218] on b "term" at bounding box center [605, 216] width 14 height 8
click at [205, 227] on b "arranges" at bounding box center [197, 231] width 28 height 8
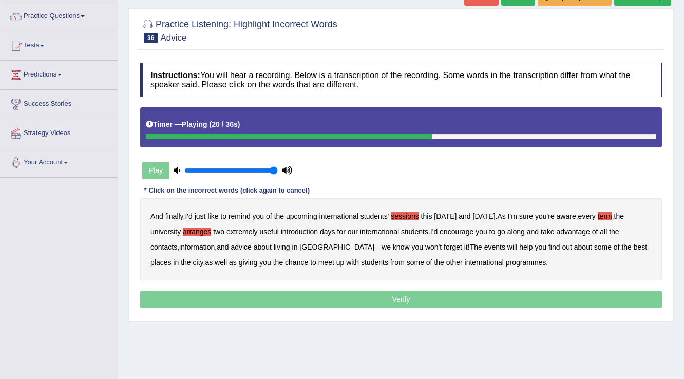
scroll to position [119, 0]
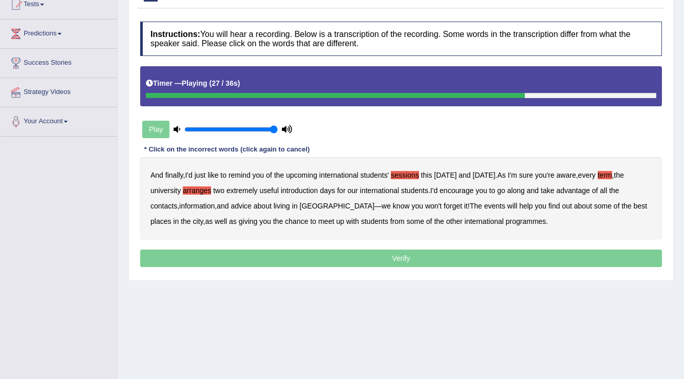
click at [444, 207] on b "forget" at bounding box center [453, 206] width 18 height 8
click at [285, 221] on b "chance" at bounding box center [296, 221] width 23 height 8
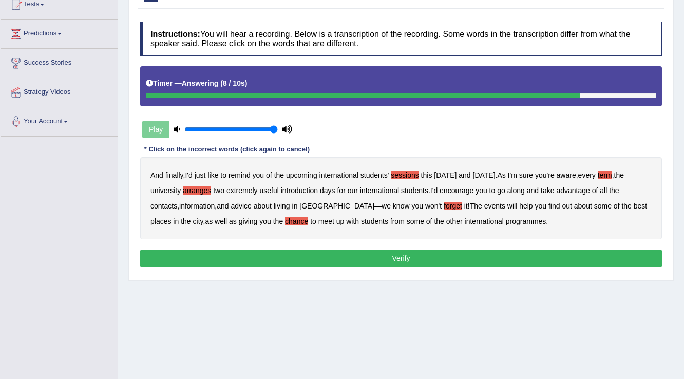
click at [326, 250] on button "Verify" at bounding box center [401, 257] width 522 height 17
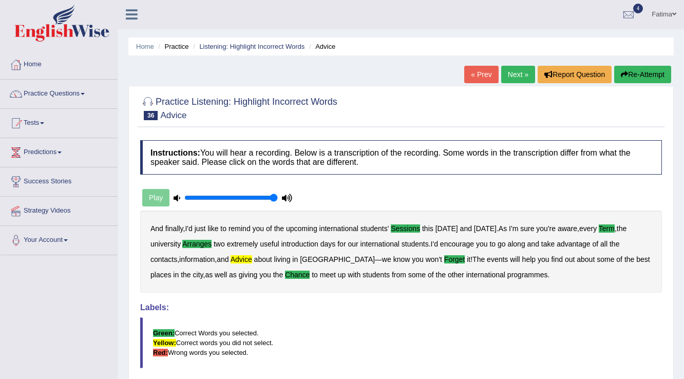
scroll to position [0, 0]
click at [508, 75] on link "Next »" at bounding box center [518, 74] width 34 height 17
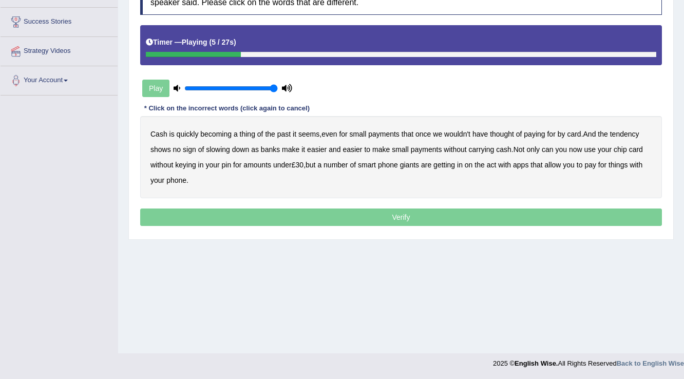
click at [383, 133] on b "payments" at bounding box center [383, 134] width 31 height 8
drag, startPoint x: 506, startPoint y: 131, endPoint x: 518, endPoint y: 140, distance: 14.8
click at [506, 132] on b "thought" at bounding box center [502, 134] width 24 height 8
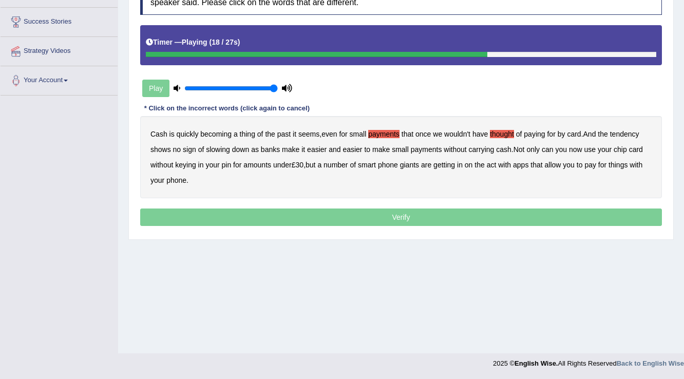
click at [508, 151] on b "cash" at bounding box center [503, 149] width 15 height 8
click at [375, 162] on b "smart" at bounding box center [367, 165] width 18 height 8
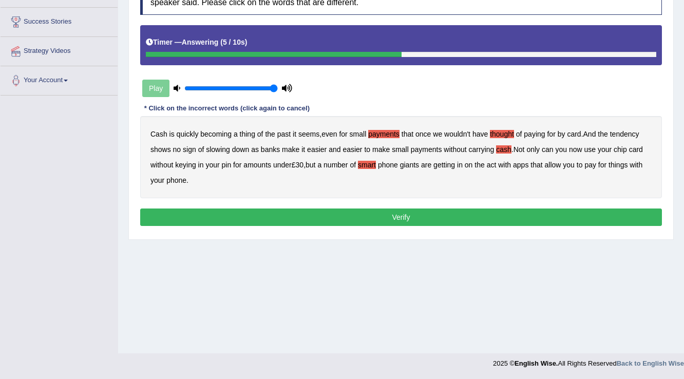
click at [322, 211] on button "Verify" at bounding box center [401, 216] width 522 height 17
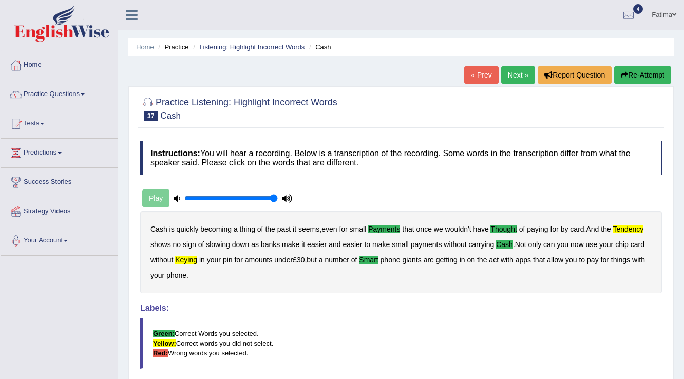
click at [523, 77] on link "Next »" at bounding box center [518, 74] width 34 height 17
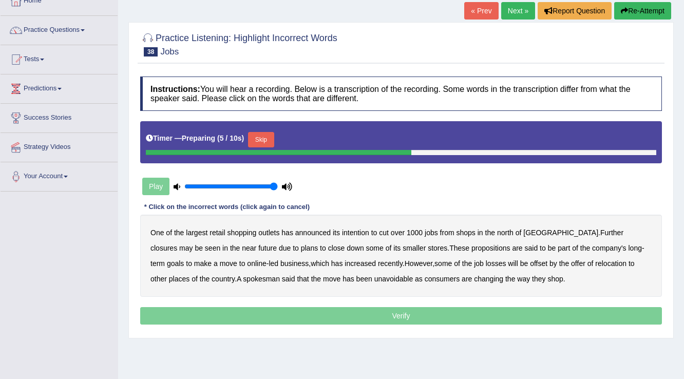
scroll to position [119, 0]
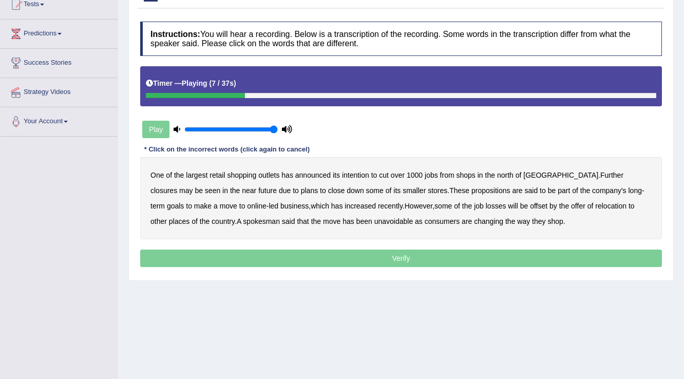
click at [464, 176] on b "shops" at bounding box center [465, 175] width 19 height 8
click at [328, 189] on b "close" at bounding box center [336, 190] width 17 height 8
click at [471, 189] on b "propositions" at bounding box center [490, 190] width 39 height 8
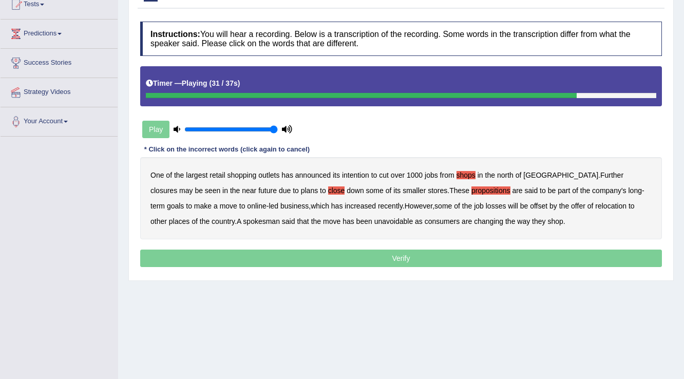
click at [189, 217] on b "places" at bounding box center [179, 221] width 21 height 8
click at [425, 222] on b "consumers" at bounding box center [442, 221] width 35 height 8
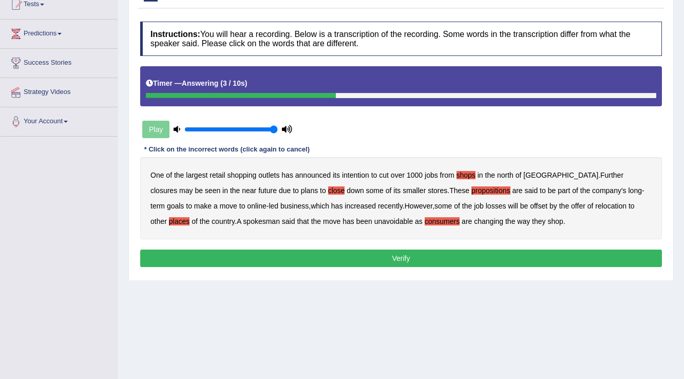
click at [376, 253] on button "Verify" at bounding box center [401, 257] width 522 height 17
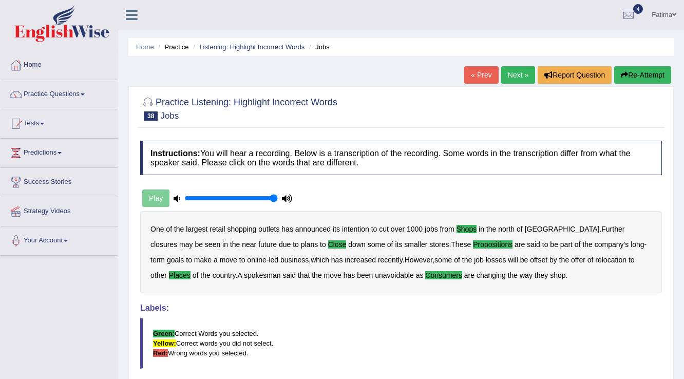
scroll to position [0, 0]
click at [501, 76] on link "Next »" at bounding box center [518, 74] width 34 height 17
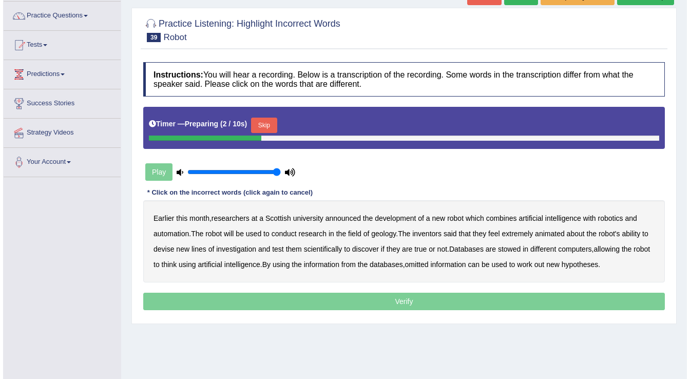
scroll to position [78, 0]
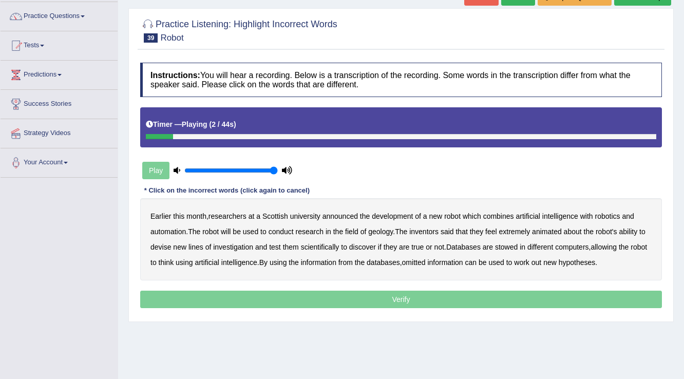
click at [188, 216] on b "month" at bounding box center [196, 216] width 20 height 8
click at [545, 231] on b "animated" at bounding box center [547, 231] width 30 height 8
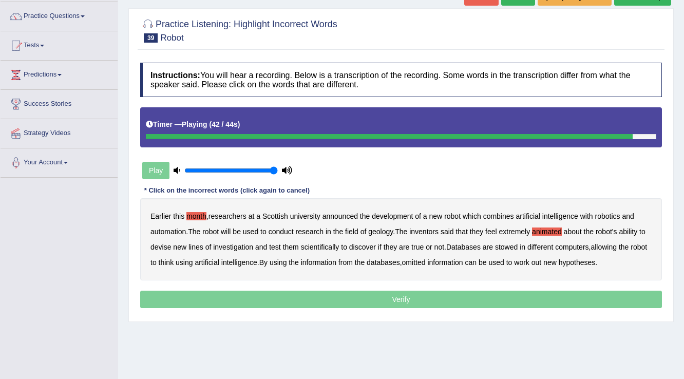
click at [418, 261] on b "omitted" at bounding box center [414, 262] width 24 height 8
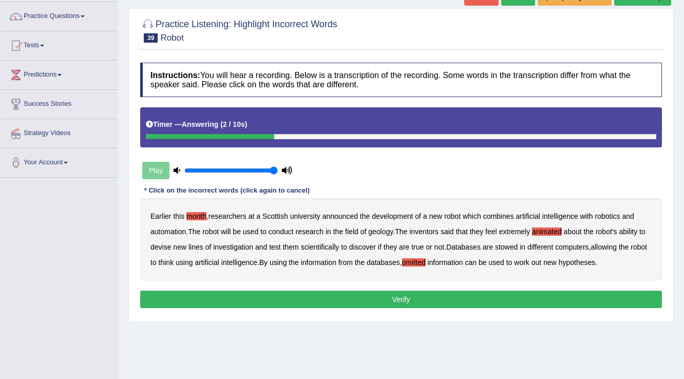
click at [367, 296] on button "Verify" at bounding box center [401, 299] width 522 height 17
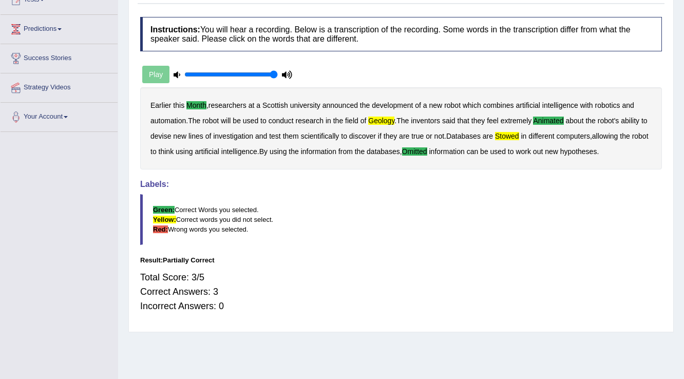
scroll to position [0, 0]
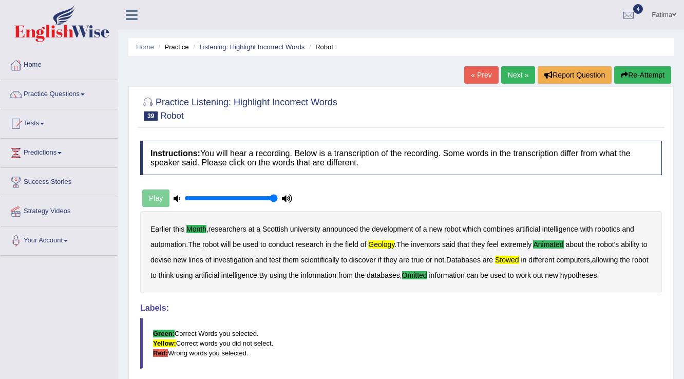
click at [507, 74] on link "Next »" at bounding box center [518, 74] width 34 height 17
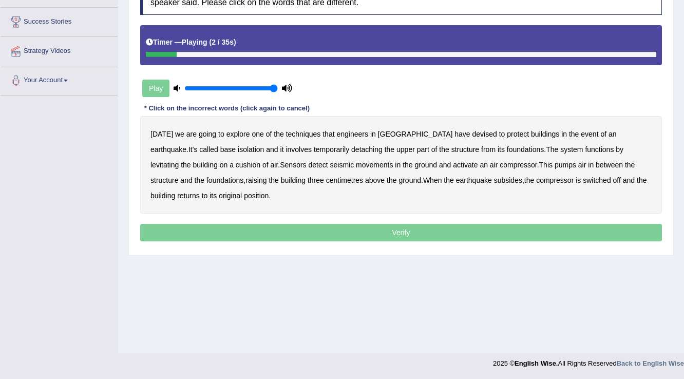
click at [229, 133] on b "explore" at bounding box center [238, 134] width 24 height 8
click at [472, 133] on b "devised" at bounding box center [484, 134] width 25 height 8
click at [351, 148] on b "detaching" at bounding box center [366, 149] width 31 height 8
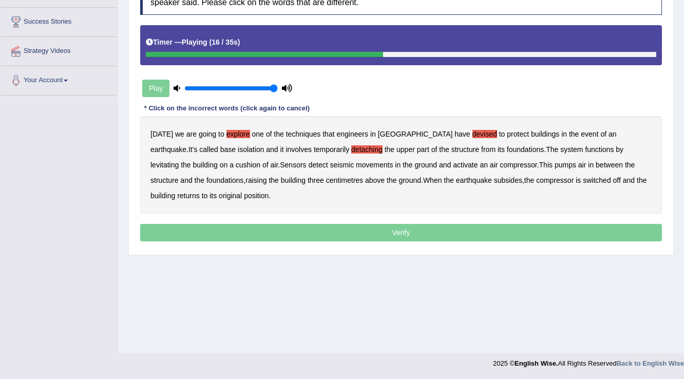
click at [585, 149] on b "functions" at bounding box center [599, 149] width 29 height 8
click at [266, 176] on b "raising" at bounding box center [255, 180] width 21 height 8
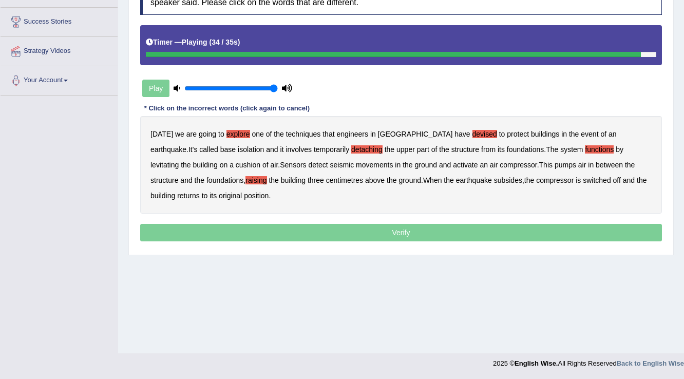
click at [583, 179] on b "switched" at bounding box center [597, 180] width 28 height 8
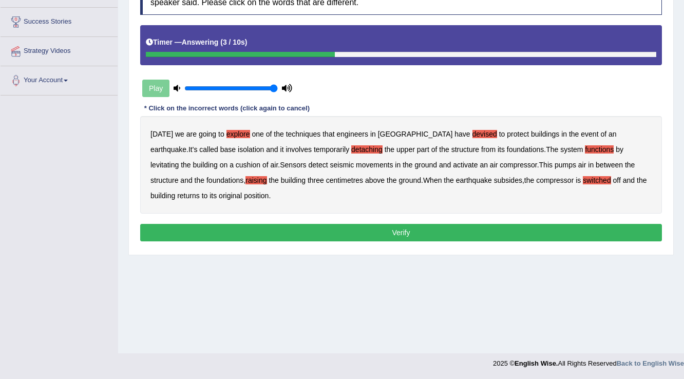
click at [389, 229] on button "Verify" at bounding box center [401, 232] width 522 height 17
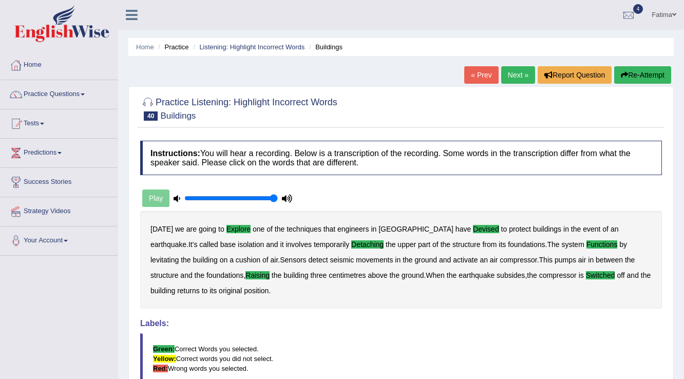
click at [517, 75] on link "Next »" at bounding box center [518, 74] width 34 height 17
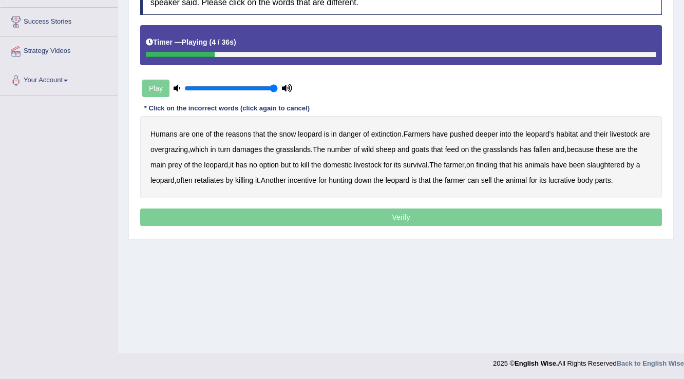
click at [385, 130] on b "extinction" at bounding box center [386, 134] width 30 height 8
click at [543, 148] on b "fallen" at bounding box center [541, 149] width 17 height 8
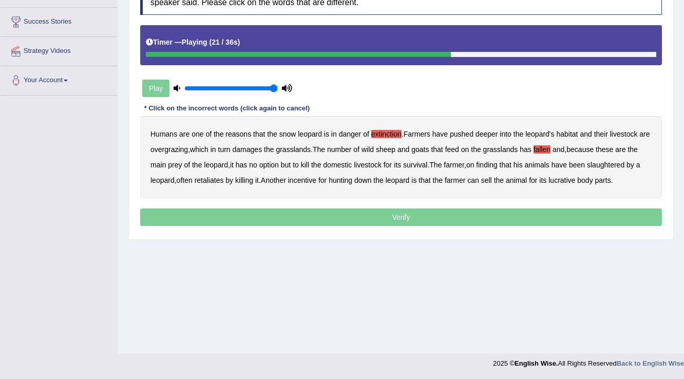
click at [273, 162] on b "option" at bounding box center [269, 165] width 20 height 8
drag, startPoint x: 605, startPoint y: 163, endPoint x: 591, endPoint y: 166, distance: 14.7
click at [603, 163] on b "slaughtered" at bounding box center [605, 165] width 37 height 8
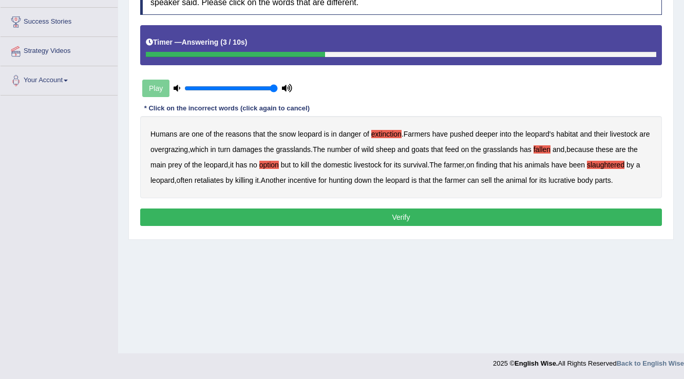
click at [565, 183] on div "Humans are one of the reasons that the snow leopard is in danger of extinction …" at bounding box center [401, 157] width 522 height 82
click at [565, 179] on b "lucrative" at bounding box center [561, 180] width 27 height 8
click at [314, 219] on button "Verify" at bounding box center [401, 216] width 522 height 17
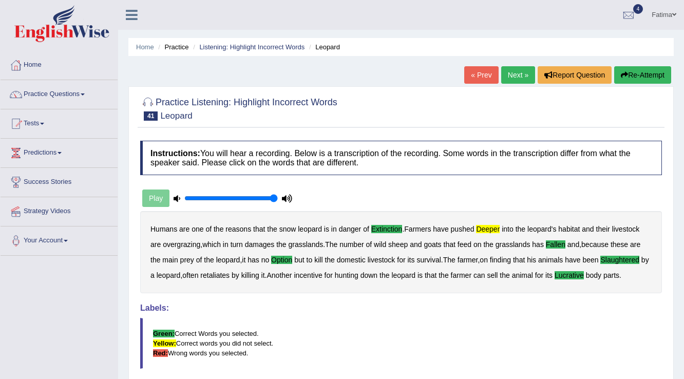
click at [508, 75] on link "Next »" at bounding box center [518, 74] width 34 height 17
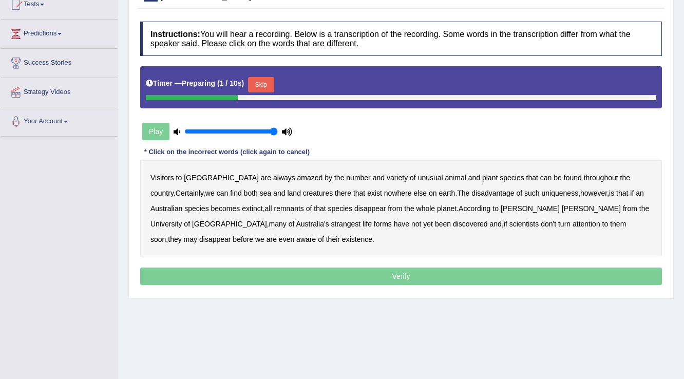
scroll to position [78, 0]
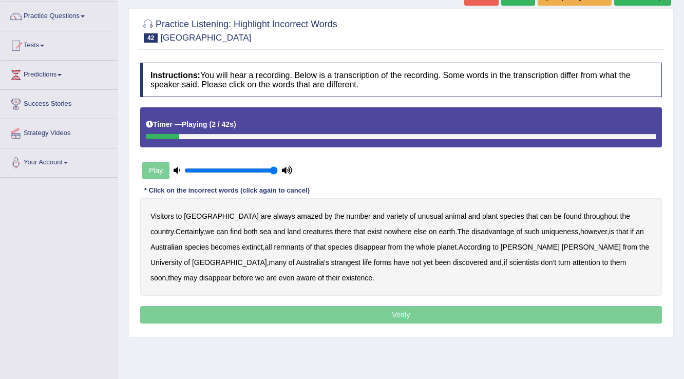
click at [297, 214] on b "amazed" at bounding box center [310, 216] width 26 height 8
click at [203, 227] on b "Certainly" at bounding box center [190, 231] width 28 height 8
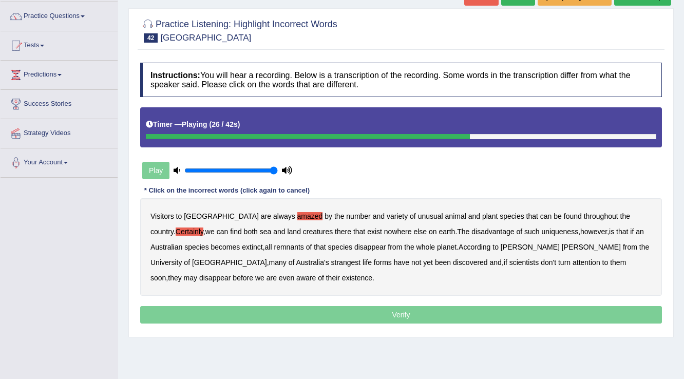
click at [416, 243] on b "whole" at bounding box center [425, 247] width 19 height 8
drag, startPoint x: 194, startPoint y: 257, endPoint x: 218, endPoint y: 258, distance: 23.7
click at [331, 258] on b "strangest" at bounding box center [346, 262] width 30 height 8
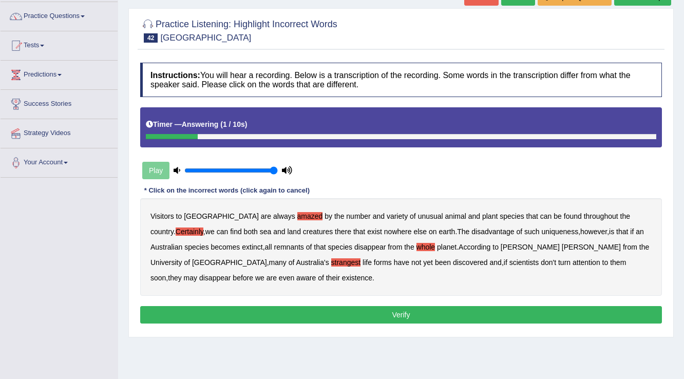
click at [323, 314] on button "Verify" at bounding box center [401, 314] width 522 height 17
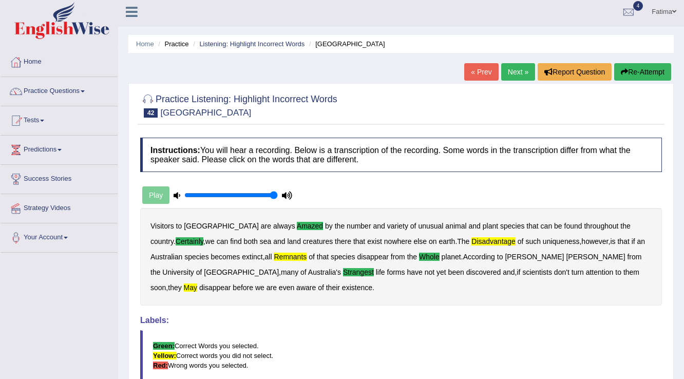
scroll to position [0, 0]
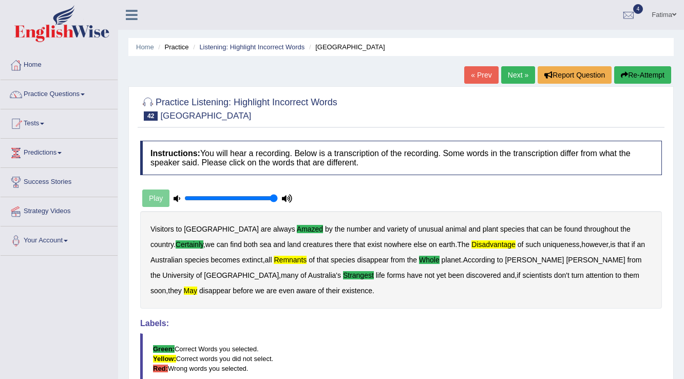
click at [507, 80] on link "Next »" at bounding box center [518, 74] width 34 height 17
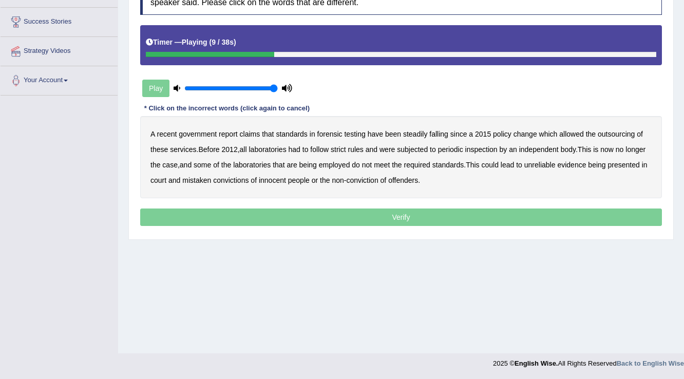
drag, startPoint x: 564, startPoint y: 131, endPoint x: 583, endPoint y: 137, distance: 20.2
click at [568, 133] on b "allowed" at bounding box center [571, 134] width 24 height 8
click at [357, 150] on b "rules" at bounding box center [355, 149] width 15 height 8
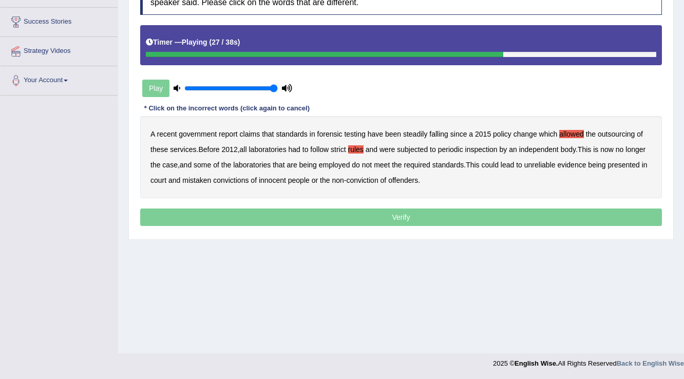
click at [334, 166] on b "employed" at bounding box center [334, 165] width 31 height 8
drag, startPoint x: 197, startPoint y: 182, endPoint x: 217, endPoint y: 183, distance: 19.5
click at [198, 182] on b "mistaken" at bounding box center [196, 180] width 29 height 8
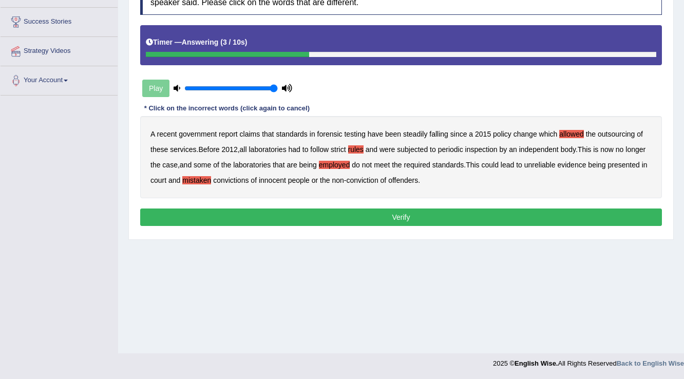
click at [297, 219] on button "Verify" at bounding box center [401, 216] width 522 height 17
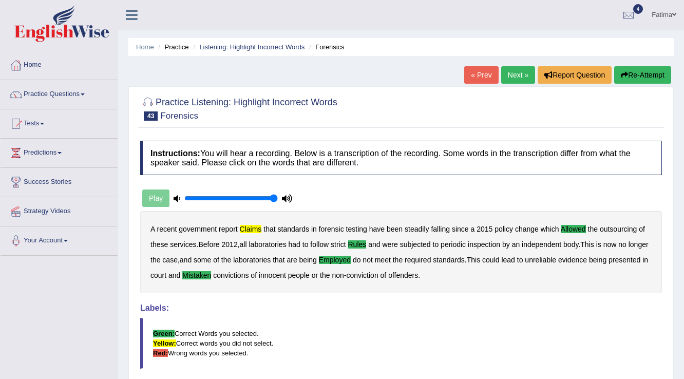
click at [505, 78] on link "Next »" at bounding box center [518, 74] width 34 height 17
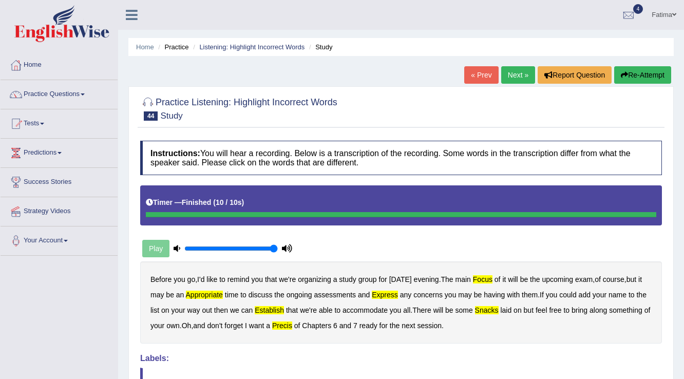
click at [632, 78] on button "Re-Attempt" at bounding box center [642, 74] width 57 height 17
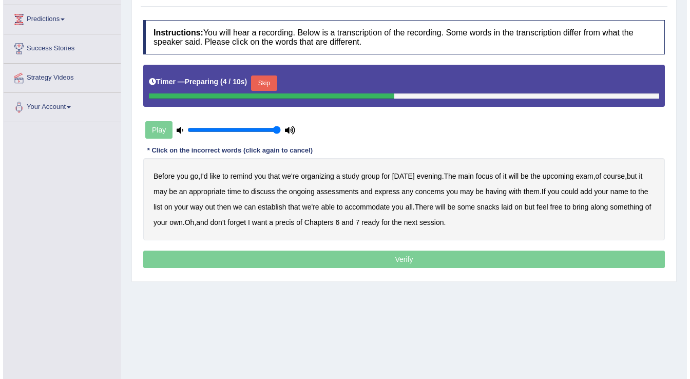
scroll to position [119, 0]
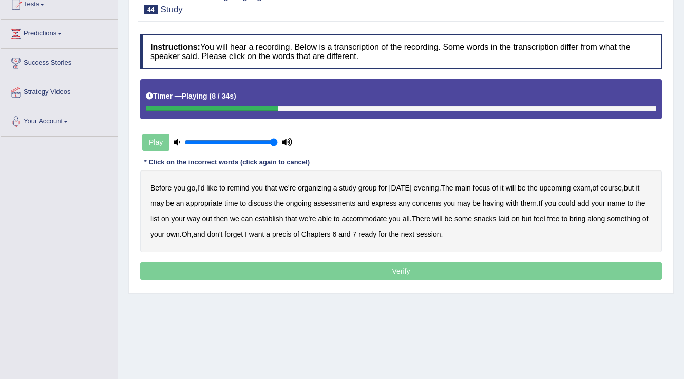
click at [490, 187] on b "focus" at bounding box center [481, 188] width 17 height 8
click at [208, 205] on b "appropriate" at bounding box center [204, 203] width 36 height 8
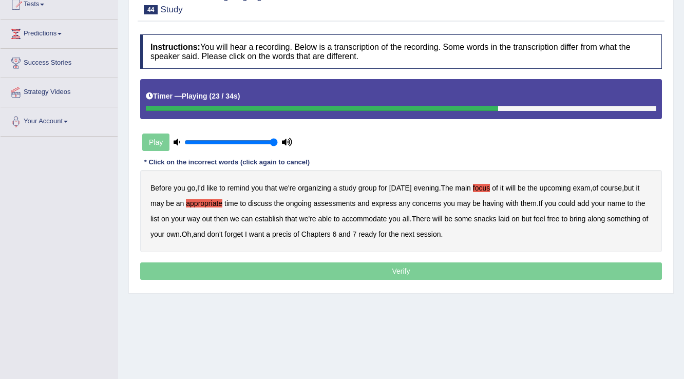
click at [283, 219] on b "establish" at bounding box center [269, 219] width 28 height 8
click at [291, 231] on b "precis" at bounding box center [281, 234] width 19 height 8
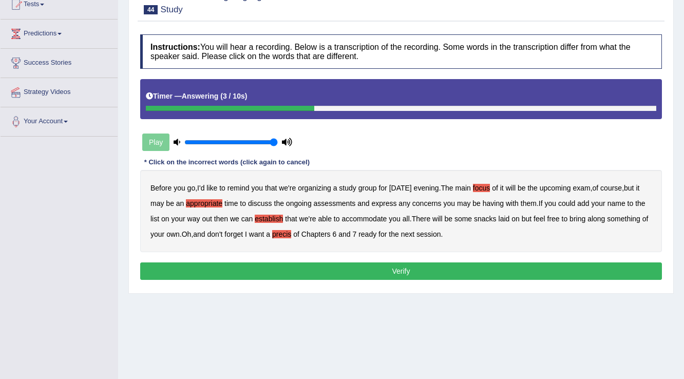
click at [365, 268] on button "Verify" at bounding box center [401, 270] width 522 height 17
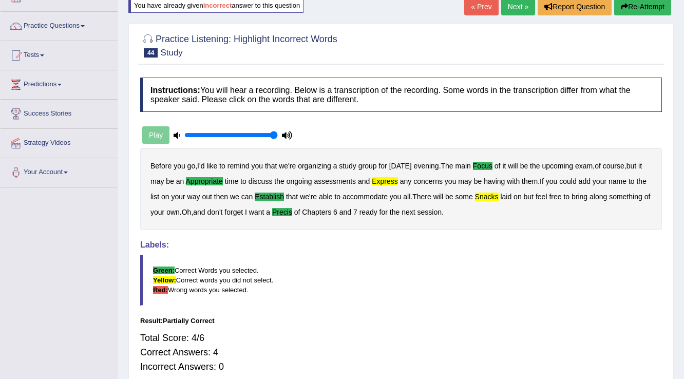
scroll to position [37, 0]
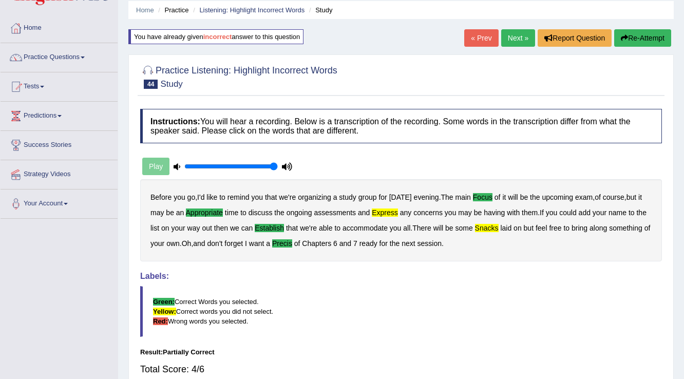
click at [519, 38] on link "Next »" at bounding box center [518, 37] width 34 height 17
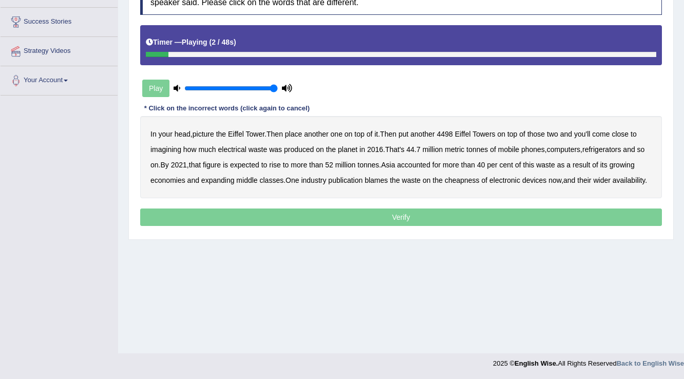
click at [181, 131] on b "head" at bounding box center [183, 134] width 16 height 8
click at [425, 132] on b "another" at bounding box center [422, 134] width 24 height 8
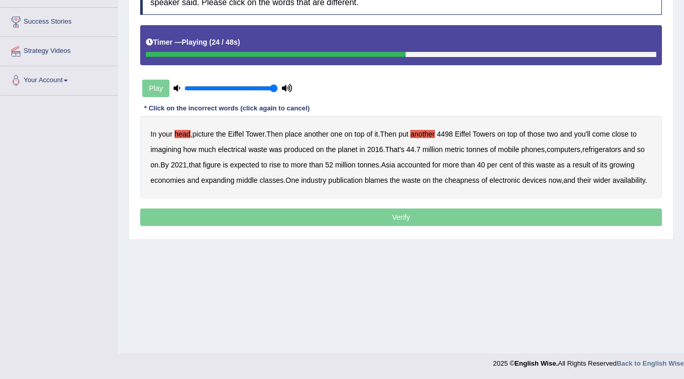
click at [561, 147] on b "computers" at bounding box center [563, 149] width 33 height 8
click at [552, 164] on b "waste" at bounding box center [545, 165] width 19 height 8
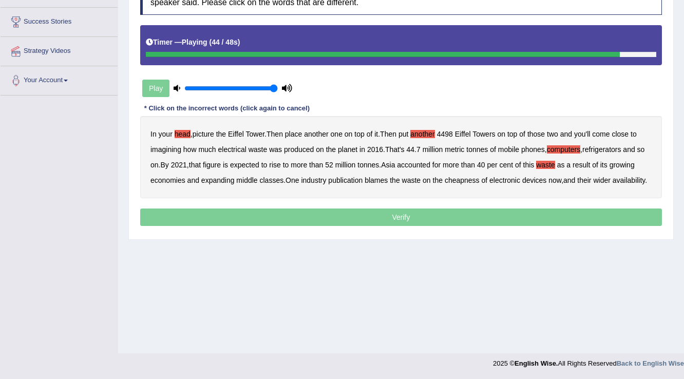
click at [466, 184] on div "In your head , picture the Eiffel Tower . Then place another one on top of it .…" at bounding box center [401, 157] width 522 height 82
click at [467, 181] on b "cheapness" at bounding box center [462, 180] width 35 height 8
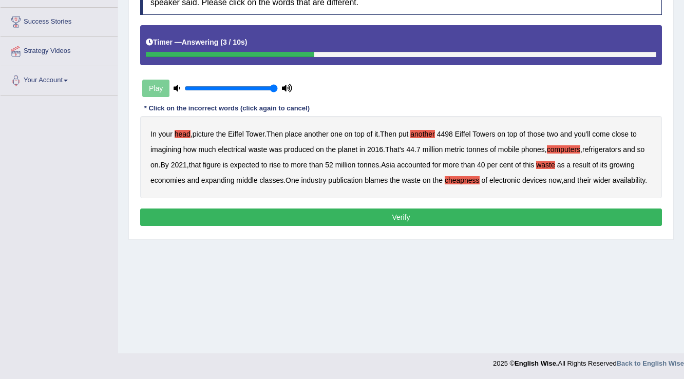
click at [405, 218] on button "Verify" at bounding box center [401, 216] width 522 height 17
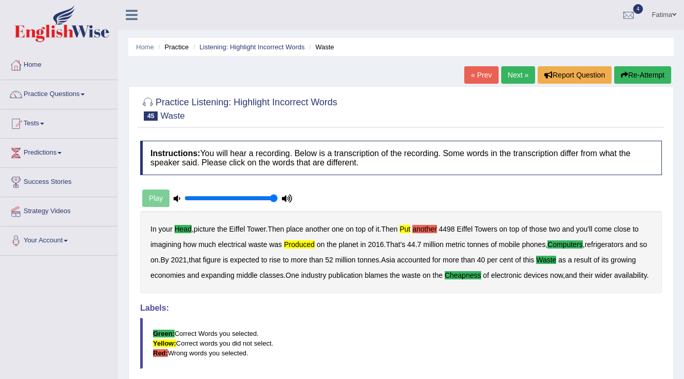
click at [511, 78] on link "Next »" at bounding box center [518, 74] width 34 height 17
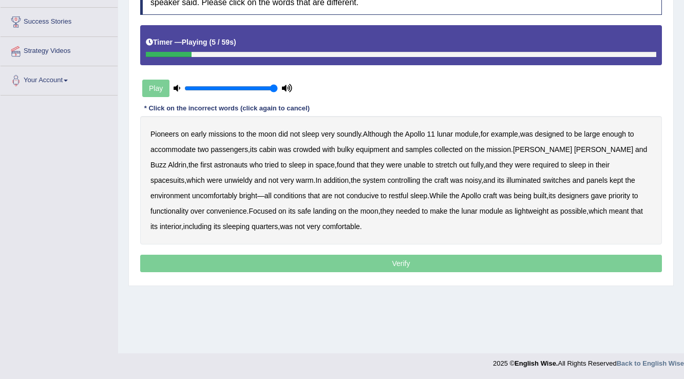
click at [343, 132] on b "soundly" at bounding box center [349, 134] width 24 height 8
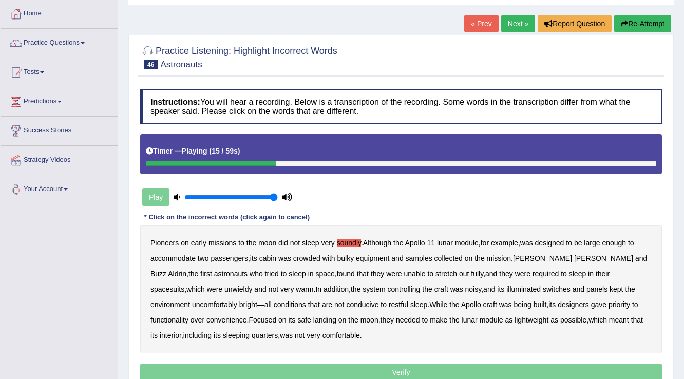
scroll to position [37, 0]
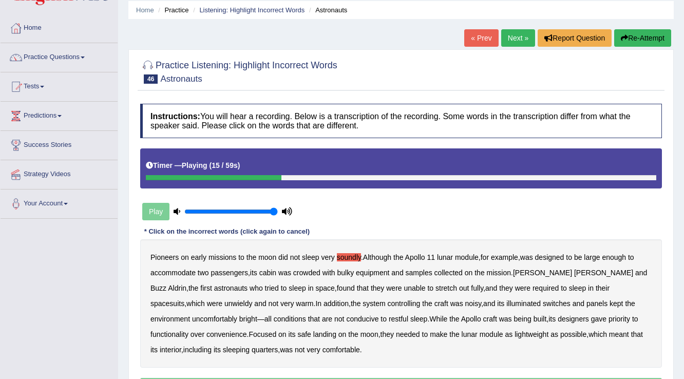
click at [641, 40] on button "Re-Attempt" at bounding box center [642, 37] width 57 height 17
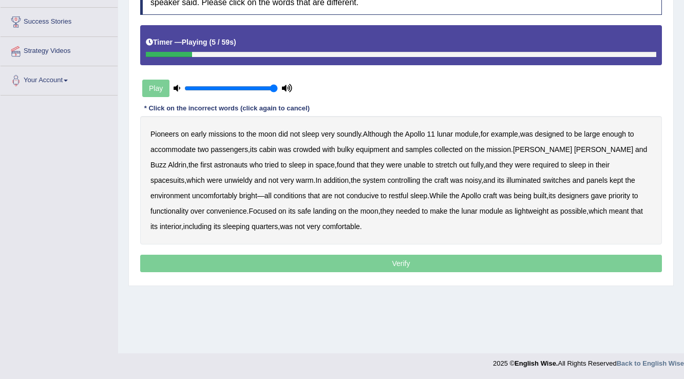
click at [354, 135] on b "soundly" at bounding box center [349, 134] width 24 height 8
click at [429, 150] on b "samples" at bounding box center [419, 149] width 27 height 8
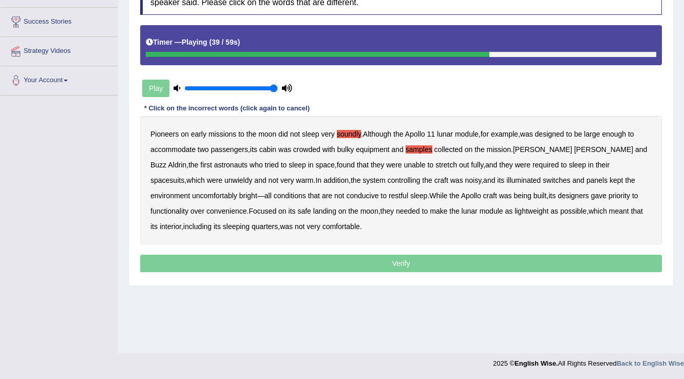
click at [274, 196] on b "conditions" at bounding box center [290, 195] width 32 height 8
click at [206, 211] on b "convenience" at bounding box center [226, 211] width 41 height 8
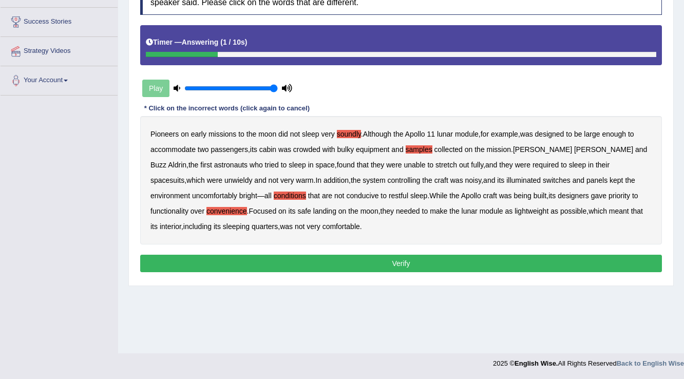
click at [322, 222] on b "comfortable" at bounding box center [340, 226] width 37 height 8
click at [357, 263] on button "Verify" at bounding box center [401, 263] width 522 height 17
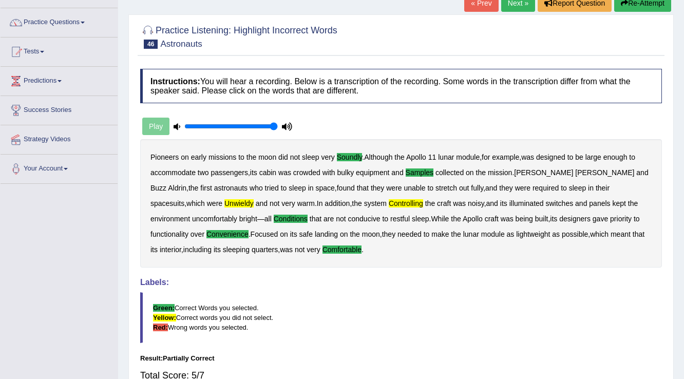
scroll to position [37, 0]
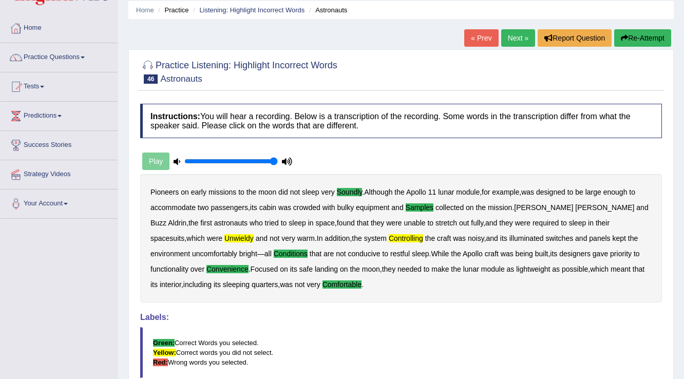
click at [510, 37] on link "Next »" at bounding box center [518, 37] width 34 height 17
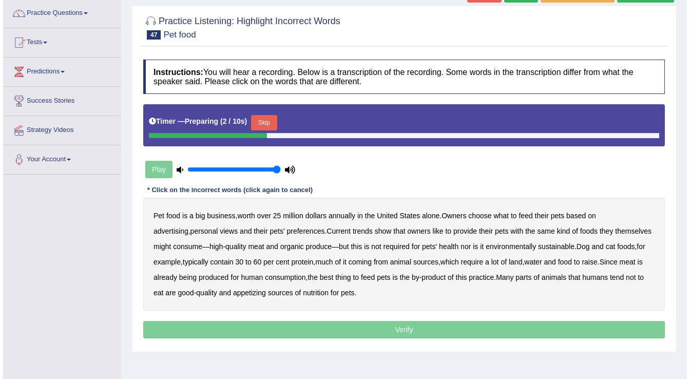
scroll to position [78, 0]
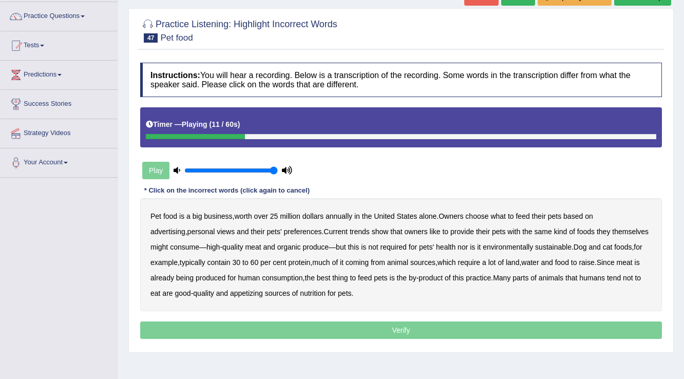
click at [185, 227] on b "advertising" at bounding box center [167, 231] width 35 height 8
click at [380, 246] on b "required" at bounding box center [393, 247] width 26 height 8
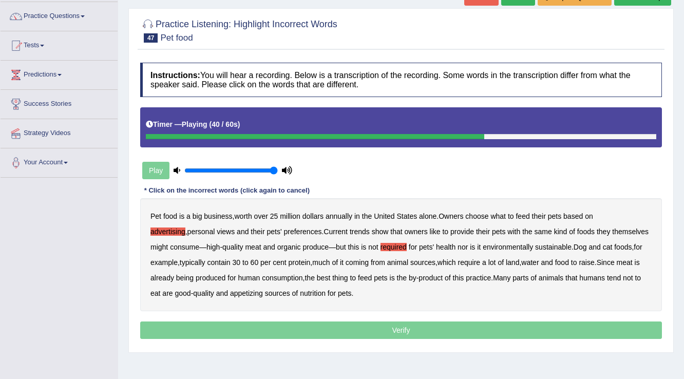
click at [365, 264] on b "coming" at bounding box center [356, 262] width 23 height 8
click at [480, 275] on b "practice" at bounding box center [478, 278] width 25 height 8
click at [256, 292] on b "appetizing" at bounding box center [246, 293] width 33 height 8
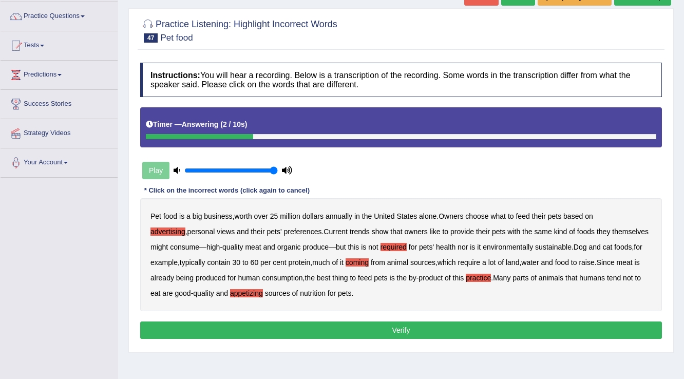
click at [365, 330] on button "Verify" at bounding box center [401, 329] width 522 height 17
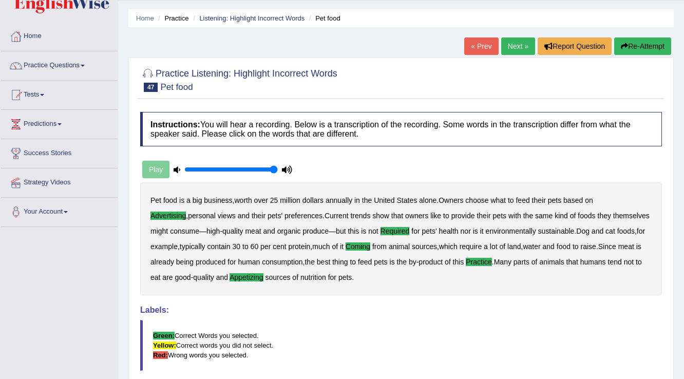
scroll to position [0, 0]
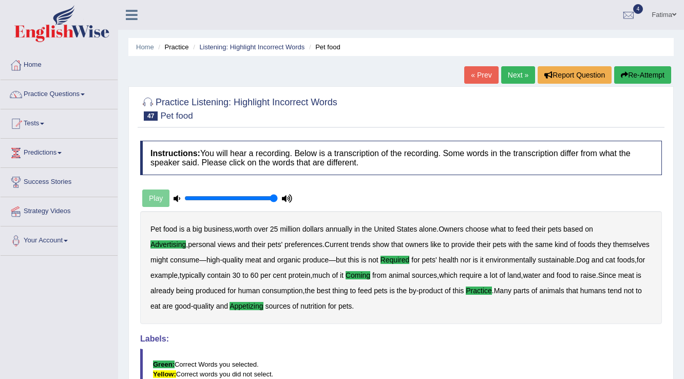
click at [527, 75] on link "Next »" at bounding box center [518, 74] width 34 height 17
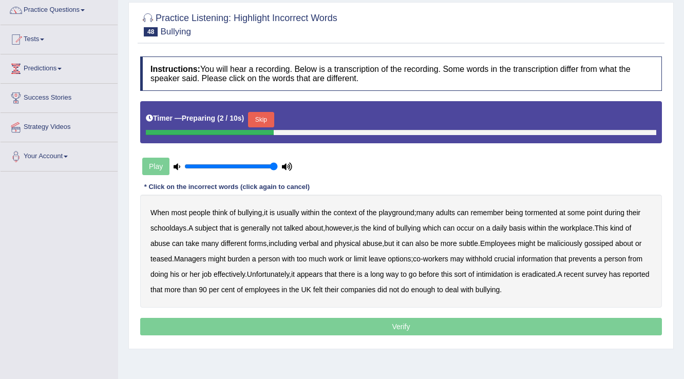
scroll to position [78, 0]
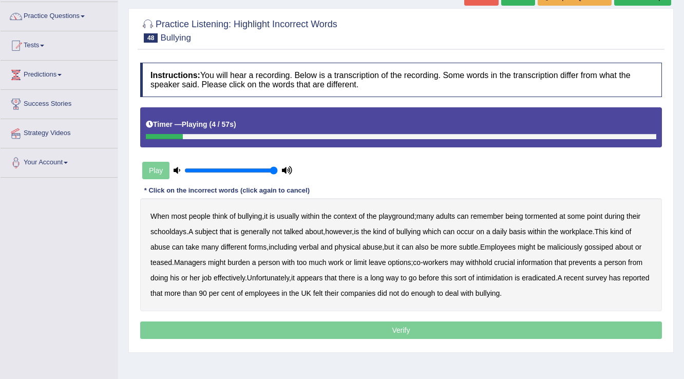
click at [284, 215] on b "usually" at bounding box center [288, 216] width 23 height 8
click at [546, 213] on b "tormented" at bounding box center [541, 216] width 32 height 8
click at [472, 232] on b "occur" at bounding box center [464, 231] width 17 height 8
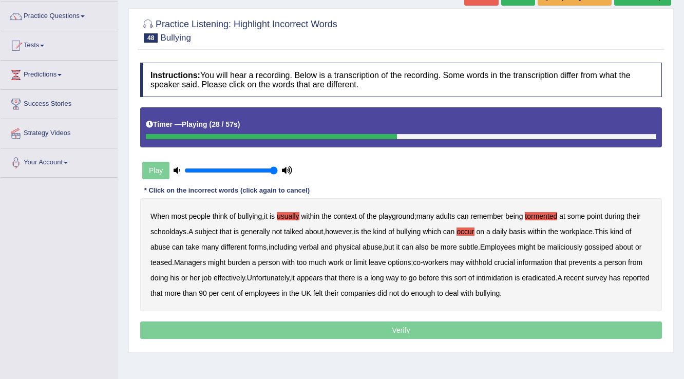
click at [470, 245] on b "subtle" at bounding box center [468, 247] width 19 height 8
click at [473, 243] on b "subtle" at bounding box center [468, 247] width 19 height 8
click at [583, 263] on b "prevents" at bounding box center [582, 262] width 28 height 8
click at [308, 279] on b "appears" at bounding box center [310, 278] width 26 height 8
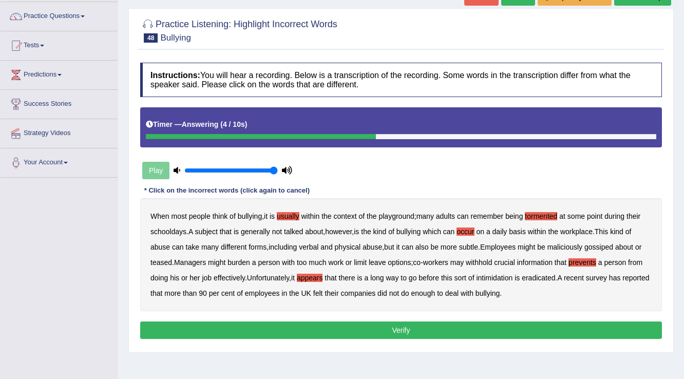
click at [414, 321] on button "Verify" at bounding box center [401, 329] width 522 height 17
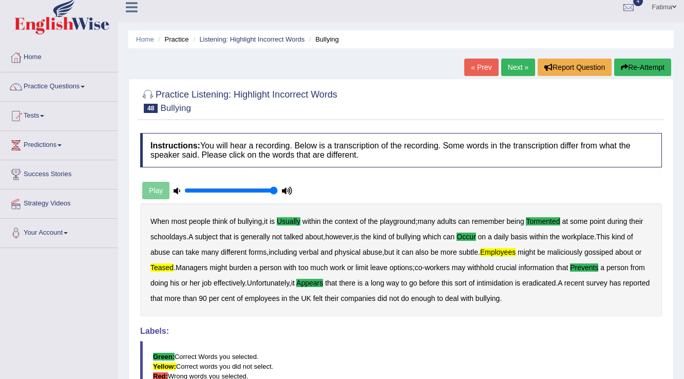
scroll to position [0, 0]
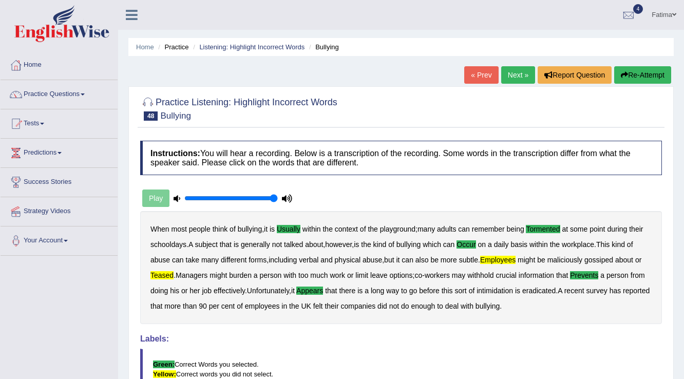
click at [519, 71] on link "Next »" at bounding box center [518, 74] width 34 height 17
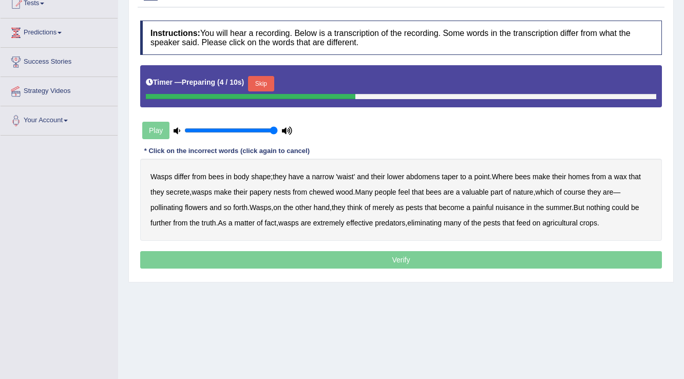
scroll to position [78, 0]
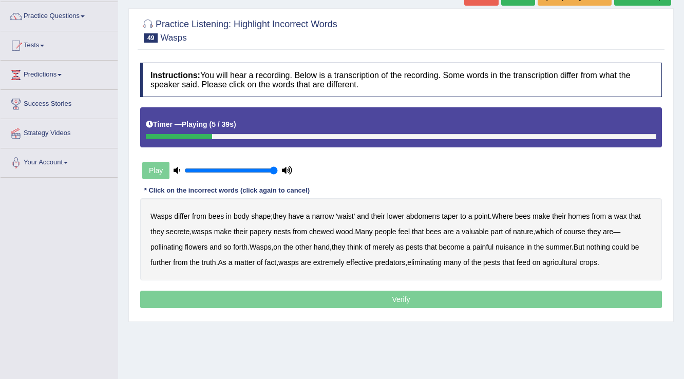
click at [323, 216] on b "narrow" at bounding box center [323, 216] width 22 height 8
click at [183, 233] on b "secrete" at bounding box center [178, 231] width 24 height 8
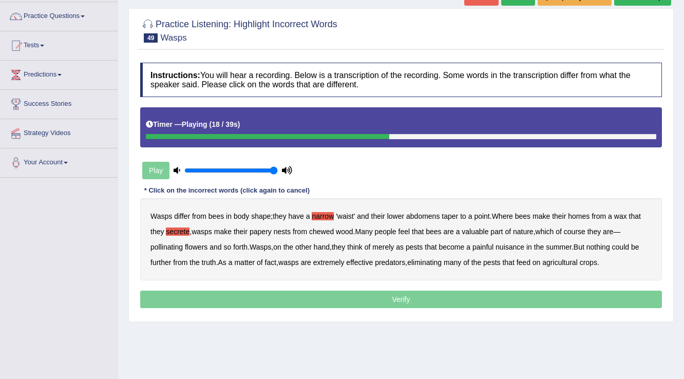
click at [474, 232] on b "valuable" at bounding box center [474, 231] width 27 height 8
click at [394, 248] on b "merely" at bounding box center [383, 247] width 22 height 8
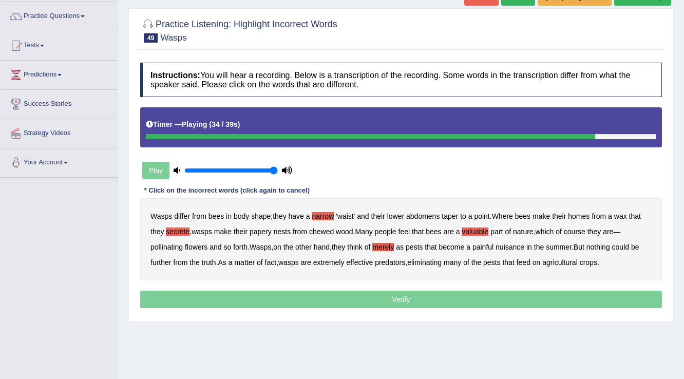
click at [333, 262] on b "extremely" at bounding box center [328, 262] width 31 height 8
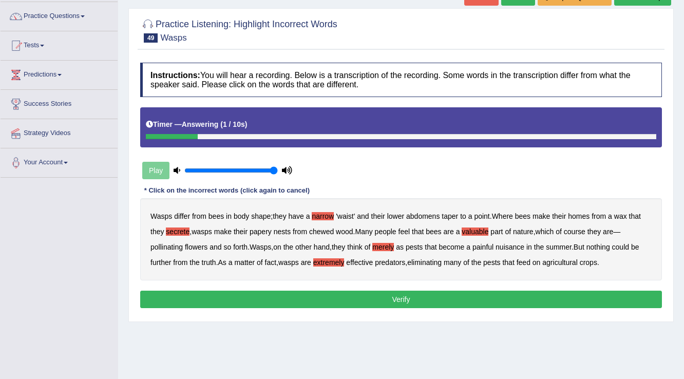
click at [391, 297] on button "Verify" at bounding box center [401, 299] width 522 height 17
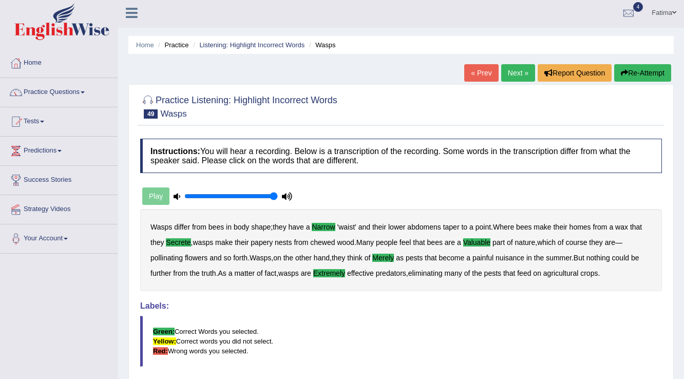
scroll to position [0, 0]
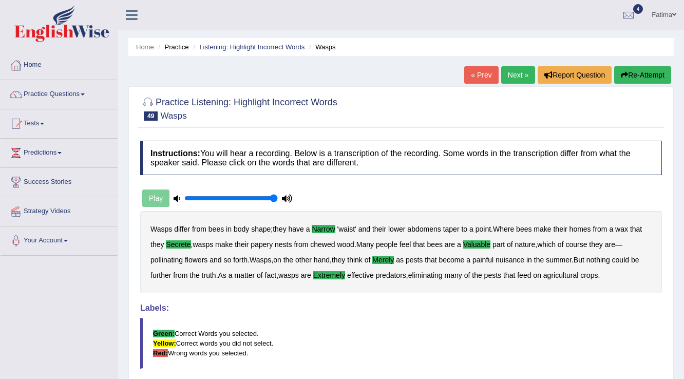
click at [503, 74] on link "Next »" at bounding box center [518, 74] width 34 height 17
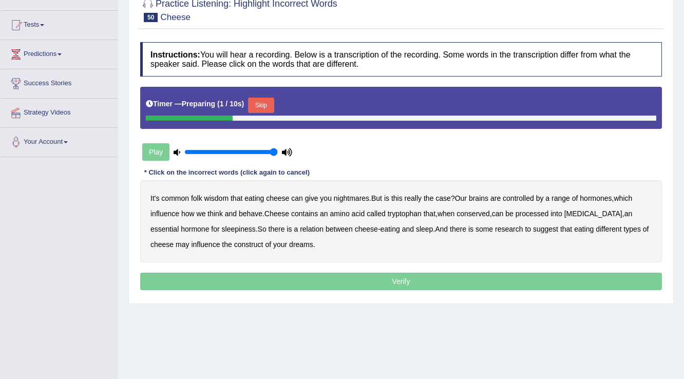
scroll to position [78, 0]
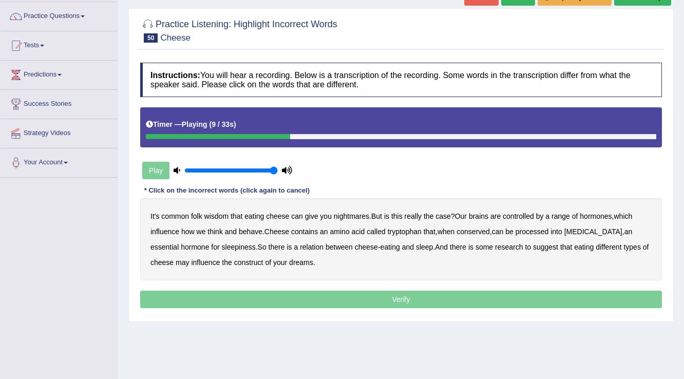
click at [527, 217] on b "controlled" at bounding box center [518, 216] width 31 height 8
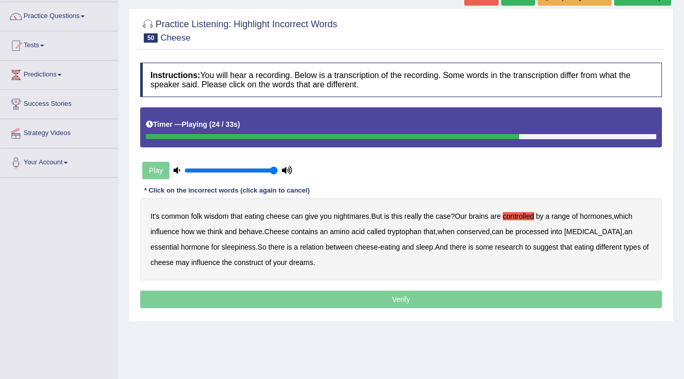
click at [300, 246] on b "relation" at bounding box center [312, 247] width 24 height 8
click at [533, 244] on b "suggest" at bounding box center [545, 247] width 25 height 8
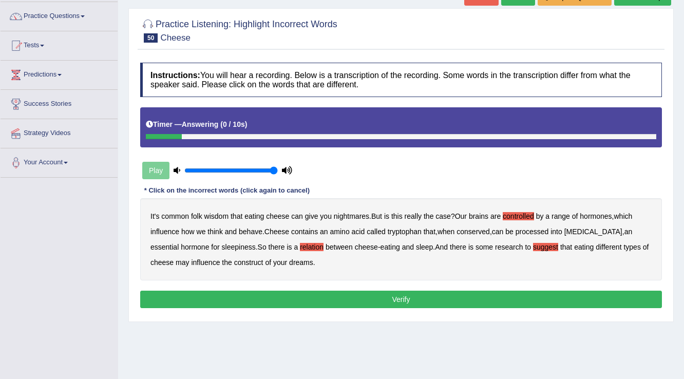
click at [234, 261] on b "construct" at bounding box center [248, 262] width 29 height 8
click at [360, 302] on button "Verify" at bounding box center [401, 299] width 522 height 17
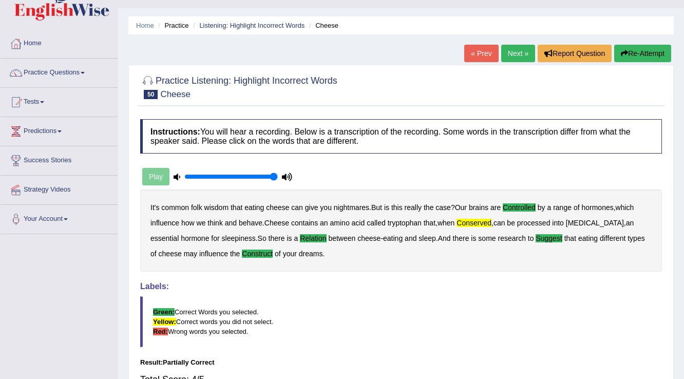
scroll to position [0, 0]
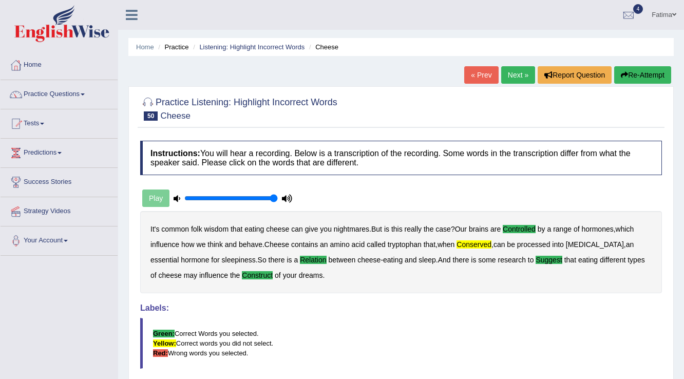
click at [509, 70] on link "Next »" at bounding box center [518, 74] width 34 height 17
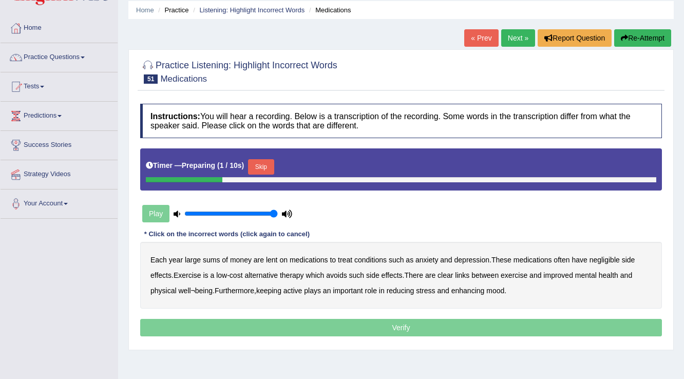
scroll to position [37, 0]
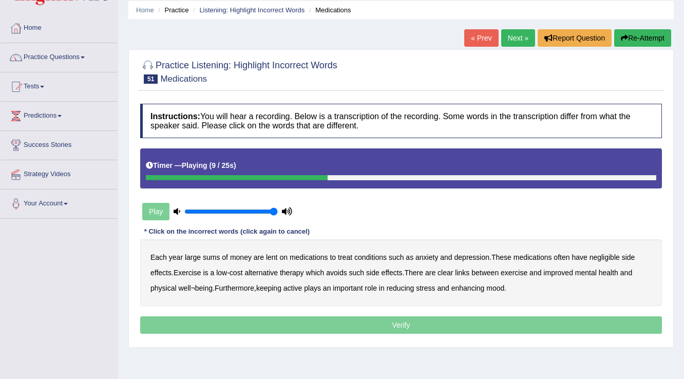
click at [602, 253] on b "negligible" at bounding box center [604, 257] width 30 height 8
click at [288, 268] on b "therapy" at bounding box center [292, 272] width 24 height 8
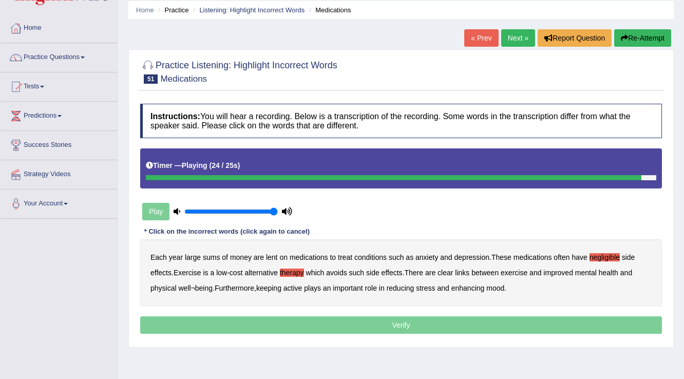
click at [400, 288] on b "reducing" at bounding box center [401, 288] width 28 height 8
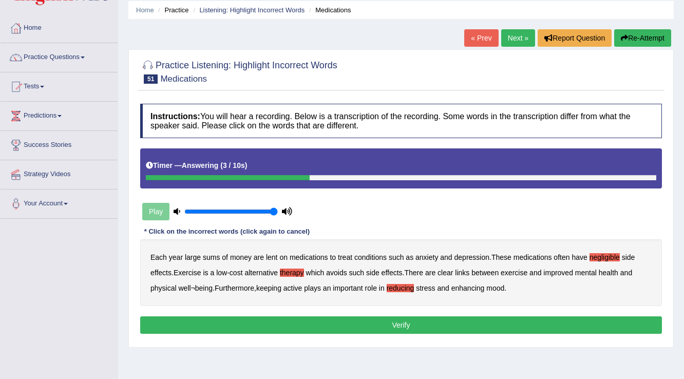
click at [285, 320] on button "Verify" at bounding box center [401, 324] width 522 height 17
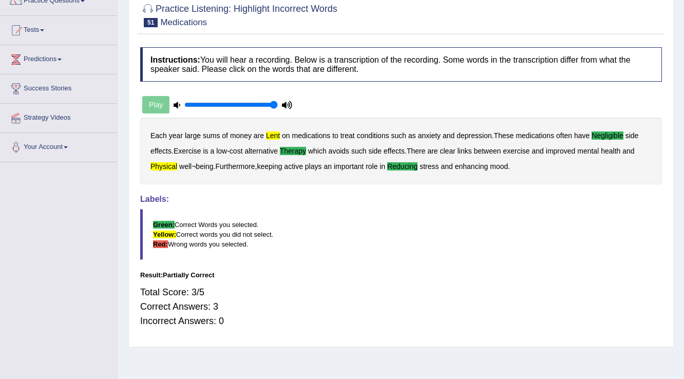
scroll to position [0, 0]
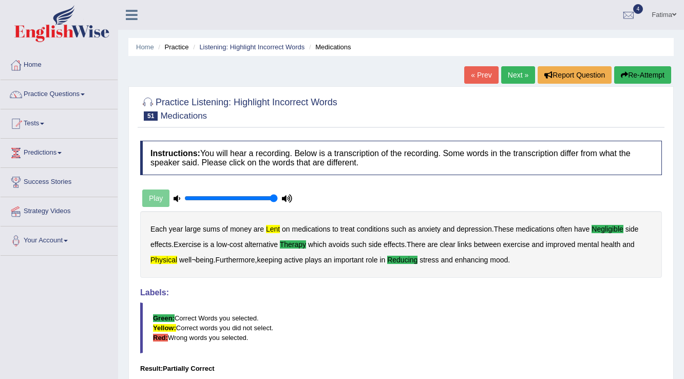
click at [515, 72] on link "Next »" at bounding box center [518, 74] width 34 height 17
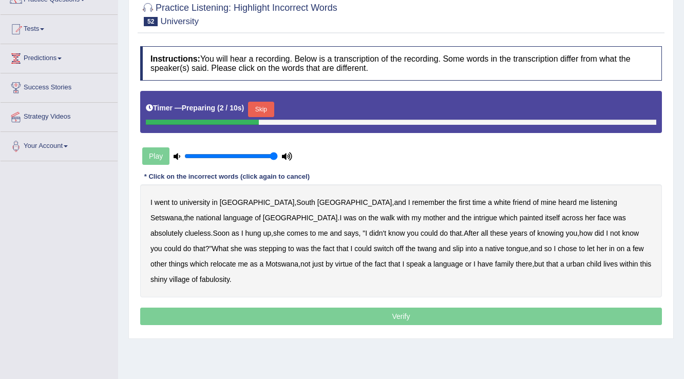
scroll to position [78, 0]
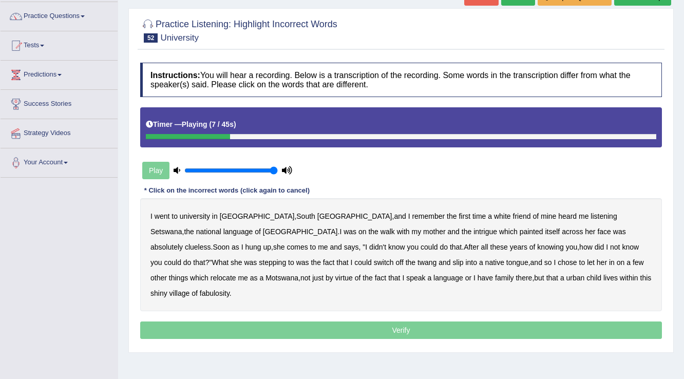
click at [590, 215] on b "listening" at bounding box center [603, 216] width 26 height 8
click at [473, 232] on b "intrigue" at bounding box center [485, 231] width 24 height 8
click at [211, 243] on b "clueless" at bounding box center [198, 247] width 26 height 8
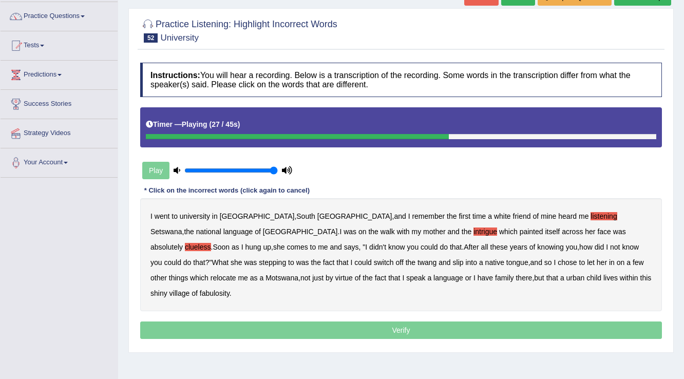
click at [490, 247] on b "these" at bounding box center [498, 247] width 17 height 8
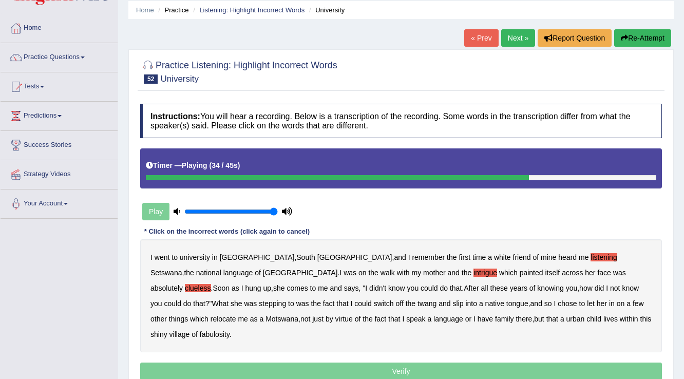
click at [647, 33] on button "Re-Attempt" at bounding box center [642, 37] width 57 height 17
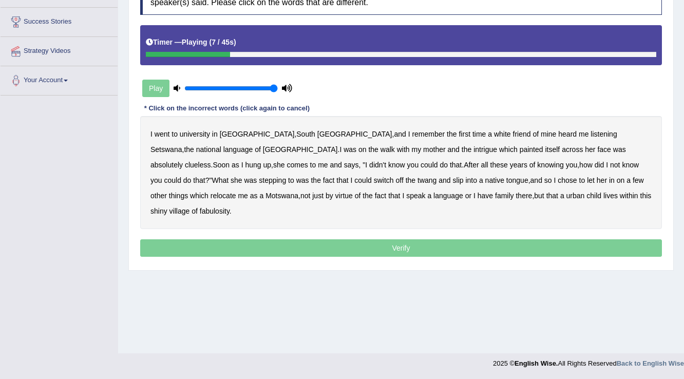
click at [590, 132] on b "listening" at bounding box center [603, 134] width 26 height 8
click at [380, 150] on b "walk" at bounding box center [387, 149] width 14 height 8
drag, startPoint x: 523, startPoint y: 147, endPoint x: 507, endPoint y: 158, distance: 19.1
click at [211, 161] on b "clueless" at bounding box center [198, 165] width 26 height 8
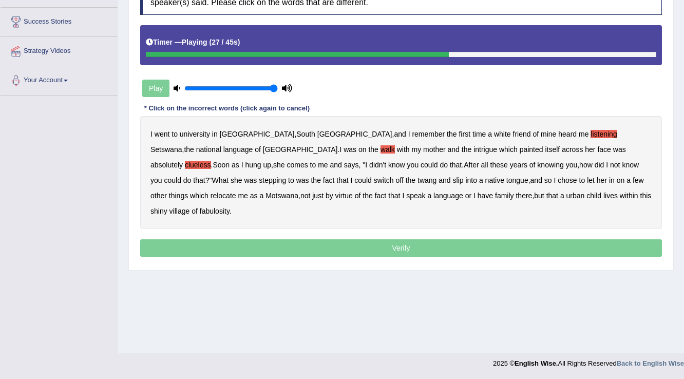
click at [550, 158] on div "I went to university in Johannesburg , South Africa , and I remember the first …" at bounding box center [401, 172] width 522 height 113
click at [228, 176] on b "What" at bounding box center [219, 180] width 17 height 8
click at [286, 176] on b "stepping" at bounding box center [272, 180] width 27 height 8
click at [566, 192] on b "urban" at bounding box center [575, 195] width 18 height 8
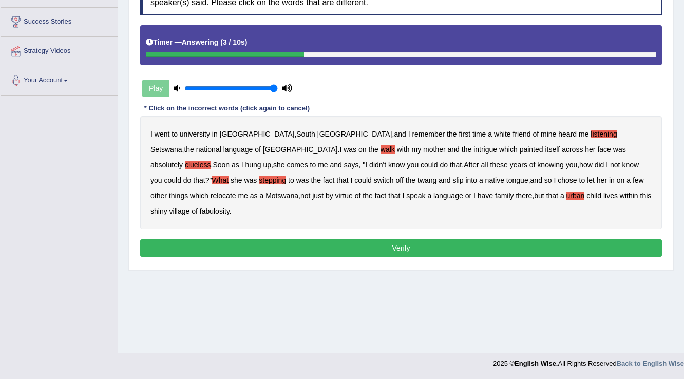
click at [190, 207] on b "village" at bounding box center [179, 211] width 21 height 8
click at [371, 239] on button "Verify" at bounding box center [401, 247] width 522 height 17
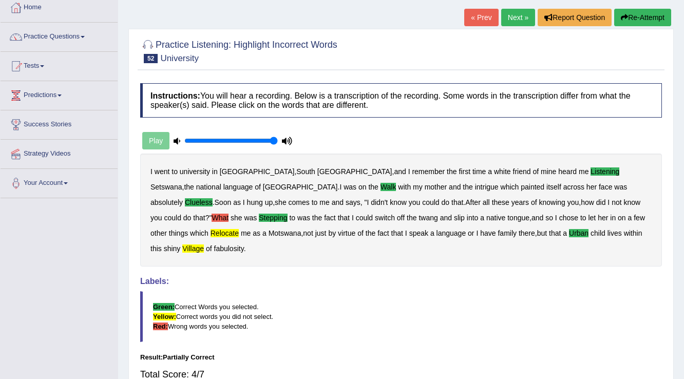
scroll to position [37, 0]
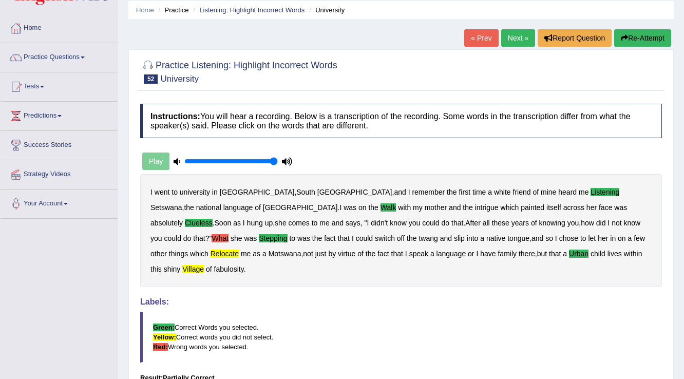
click at [647, 38] on button "Re-Attempt" at bounding box center [642, 37] width 57 height 17
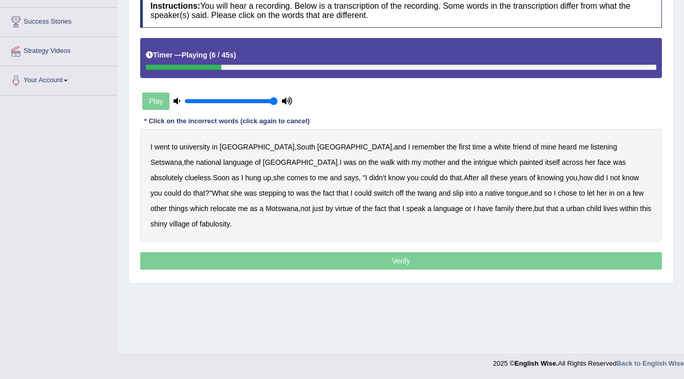
click at [590, 146] on b "listening" at bounding box center [603, 147] width 26 height 8
click at [380, 158] on b "walk" at bounding box center [387, 162] width 14 height 8
click at [473, 163] on b "intrigue" at bounding box center [485, 162] width 24 height 8
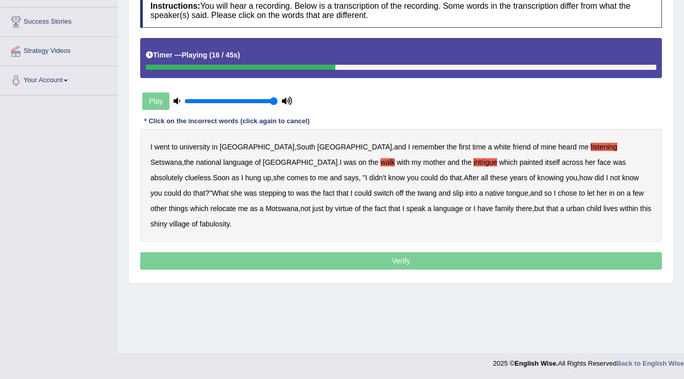
click at [211, 174] on b "clueless" at bounding box center [198, 178] width 26 height 8
click at [228, 189] on b "What" at bounding box center [219, 193] width 17 height 8
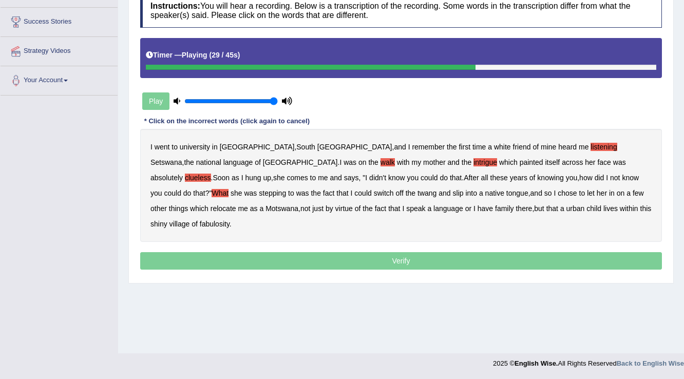
click at [286, 189] on b "stepping" at bounding box center [272, 193] width 27 height 8
click at [566, 208] on b "urban" at bounding box center [575, 208] width 18 height 8
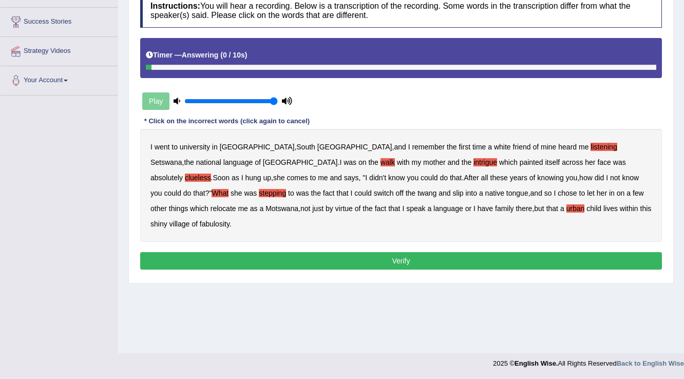
click at [190, 220] on b "village" at bounding box center [179, 224] width 21 height 8
click at [404, 252] on button "Verify" at bounding box center [401, 260] width 522 height 17
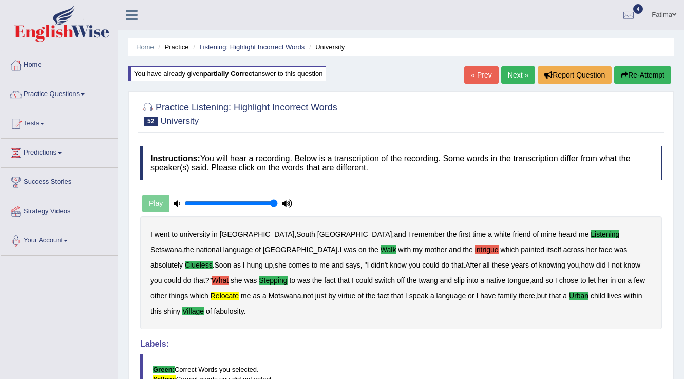
click at [524, 78] on link "Next »" at bounding box center [518, 74] width 34 height 17
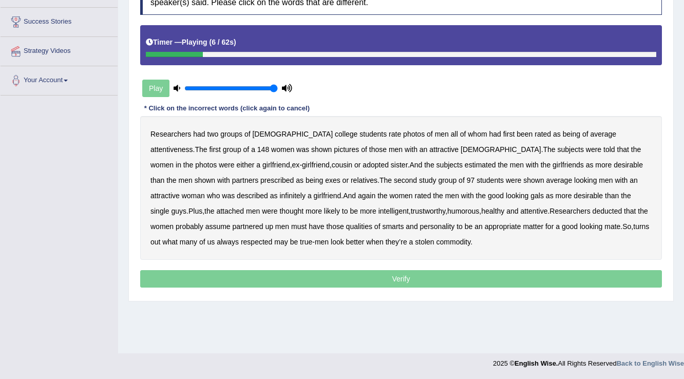
click at [534, 134] on b "rated" at bounding box center [542, 134] width 16 height 8
click at [465, 164] on b "estimated" at bounding box center [480, 165] width 31 height 8
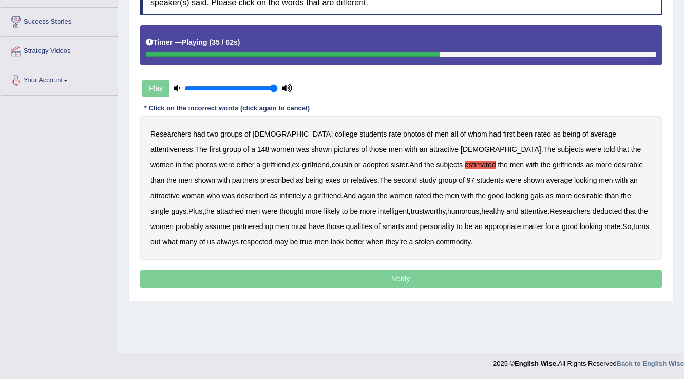
drag, startPoint x: 171, startPoint y: 191, endPoint x: 206, endPoint y: 191, distance: 35.4
click at [279, 191] on b "infinitely" at bounding box center [292, 195] width 26 height 8
click at [481, 207] on b "healthy" at bounding box center [492, 211] width 23 height 8
click at [523, 222] on b "matter" at bounding box center [533, 226] width 21 height 8
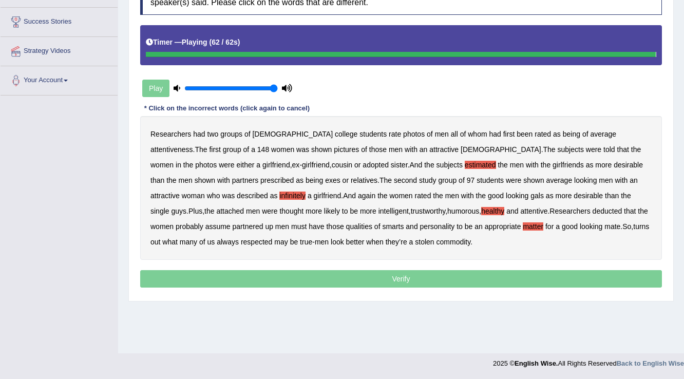
click at [239, 238] on b "always" at bounding box center [228, 242] width 22 height 8
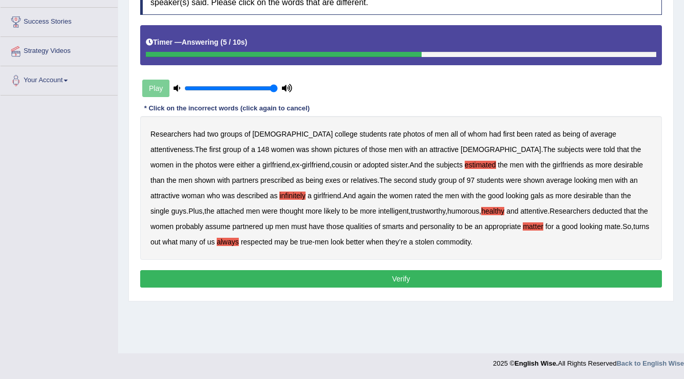
click at [415, 239] on b "stolen" at bounding box center [424, 242] width 19 height 8
click at [381, 277] on button "Verify" at bounding box center [401, 278] width 522 height 17
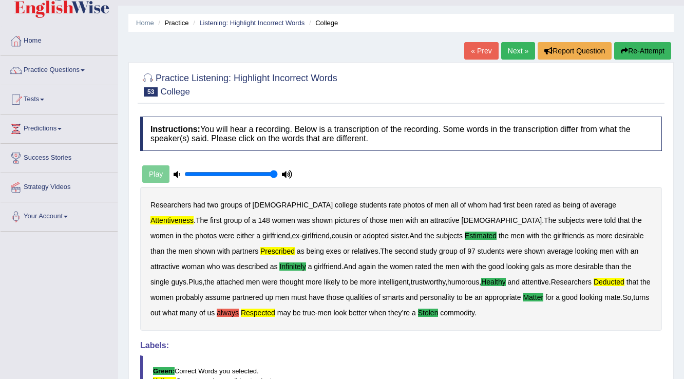
scroll to position [6, 0]
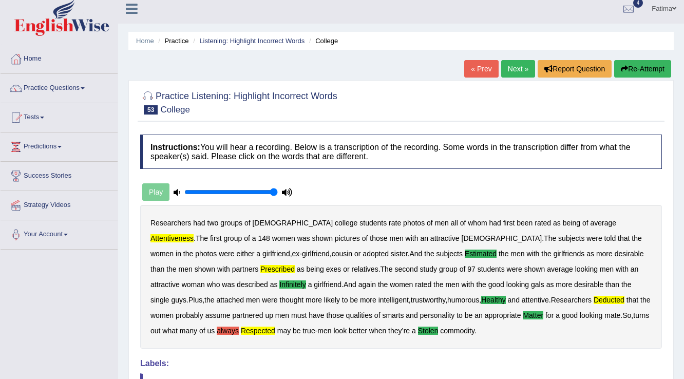
click at [513, 74] on link "Next »" at bounding box center [518, 68] width 34 height 17
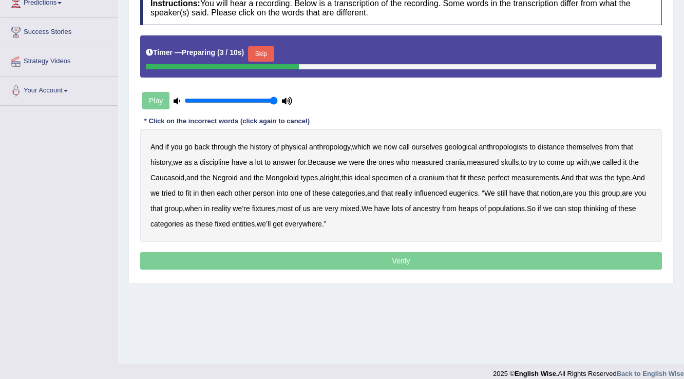
scroll to position [160, 0]
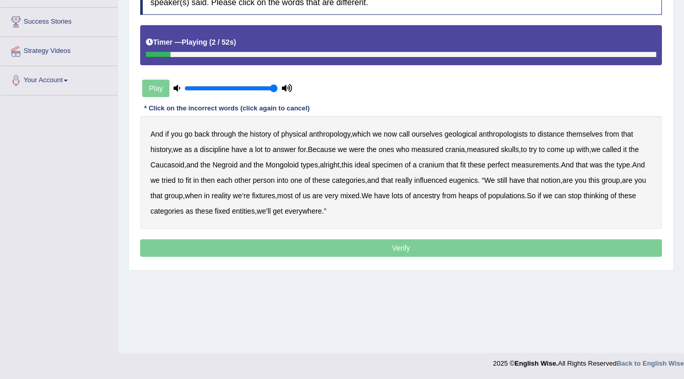
click at [218, 136] on b "through" at bounding box center [223, 134] width 24 height 8
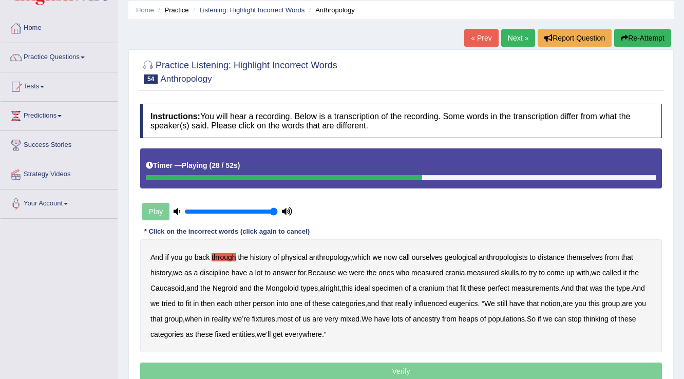
scroll to position [37, 0]
click at [650, 41] on button "Re-Attempt" at bounding box center [642, 37] width 57 height 17
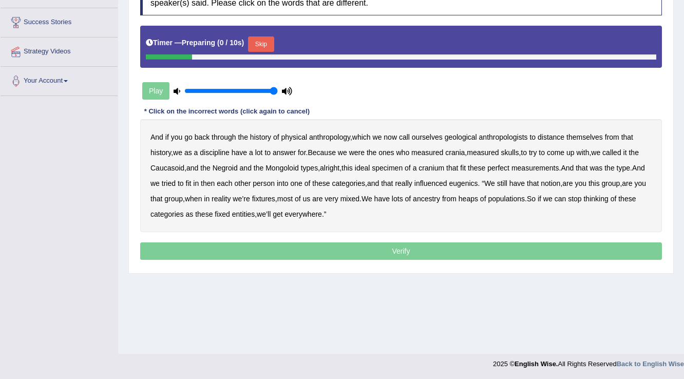
scroll to position [160, 0]
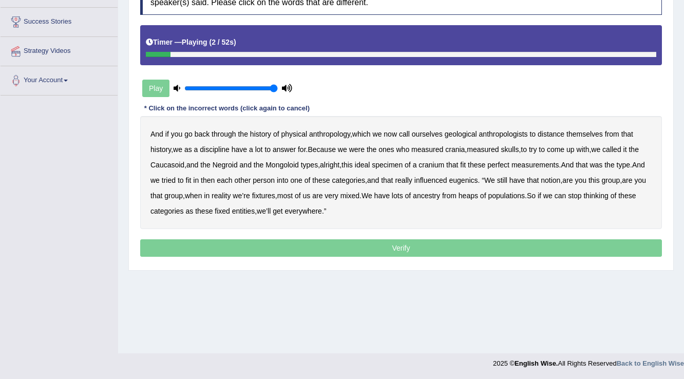
click at [227, 136] on b "through" at bounding box center [223, 134] width 24 height 8
click at [321, 134] on b "anthropology" at bounding box center [329, 134] width 41 height 8
click at [331, 140] on div "And if you go back through the history of physical anthropology , which we now …" at bounding box center [401, 172] width 522 height 113
click at [333, 136] on b "anthropology" at bounding box center [329, 134] width 41 height 8
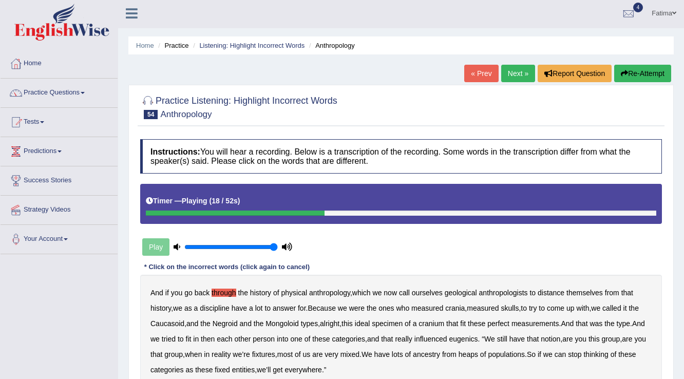
scroll to position [0, 0]
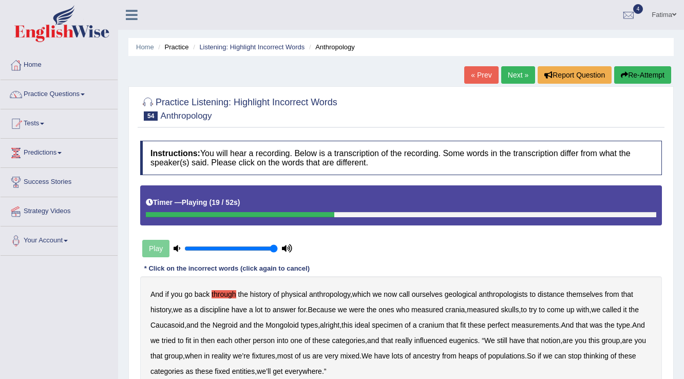
click at [649, 76] on button "Re-Attempt" at bounding box center [642, 74] width 57 height 17
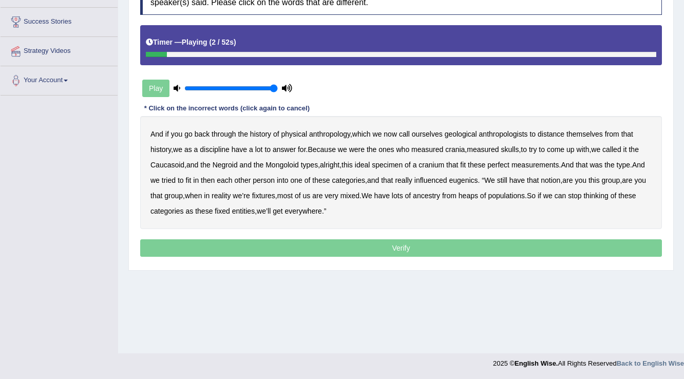
click at [232, 135] on b "through" at bounding box center [223, 134] width 24 height 8
click at [515, 136] on b "anthropologists" at bounding box center [503, 134] width 49 height 8
click at [491, 136] on b "anthropologists" at bounding box center [503, 134] width 49 height 8
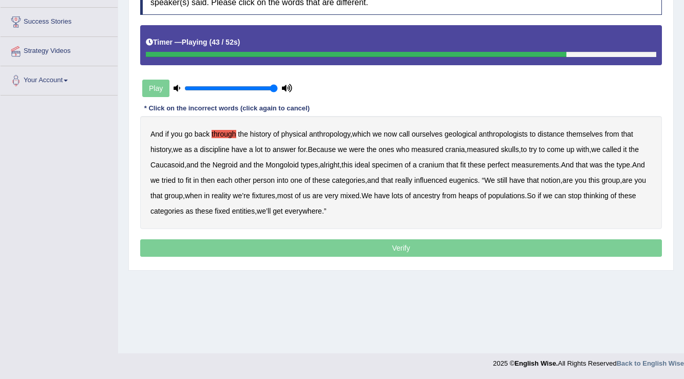
click at [275, 197] on b "fixtures" at bounding box center [263, 195] width 23 height 8
click at [440, 197] on b "ancestry" at bounding box center [426, 195] width 27 height 8
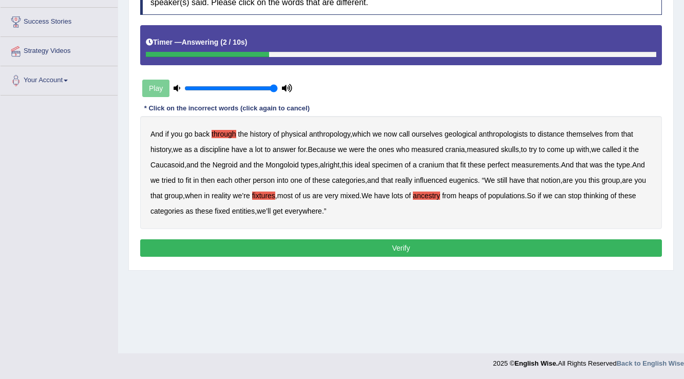
click at [329, 214] on div "And if you go back through the history of physical anthropology , which we now …" at bounding box center [401, 172] width 522 height 113
click at [322, 208] on b "everywhere" at bounding box center [303, 211] width 37 height 8
click at [345, 254] on button "Verify" at bounding box center [401, 247] width 522 height 17
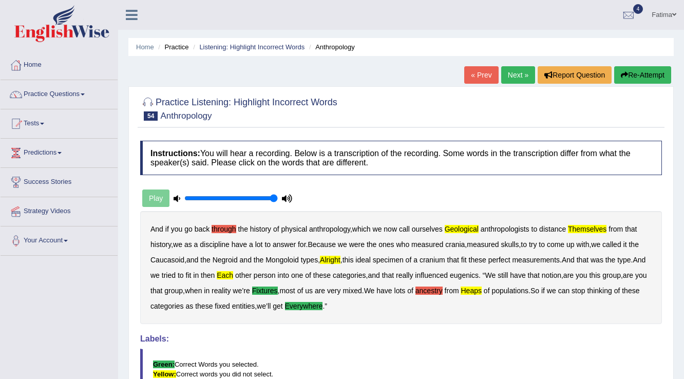
click at [649, 70] on button "Re-Attempt" at bounding box center [642, 74] width 57 height 17
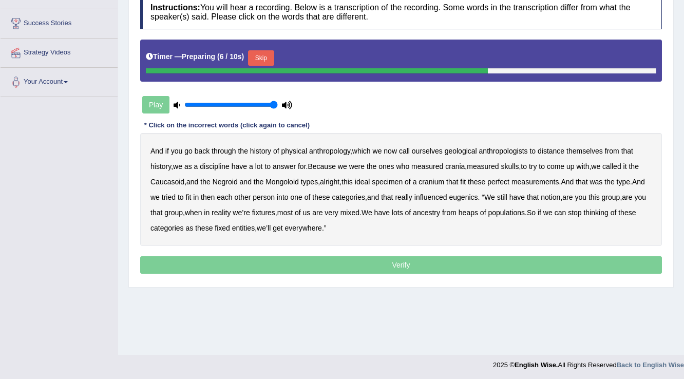
scroll to position [160, 0]
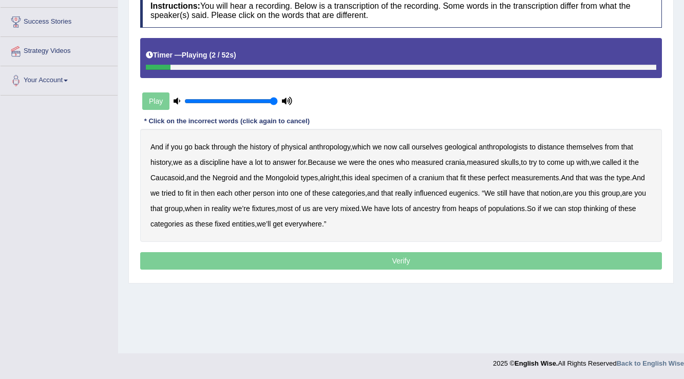
click at [222, 149] on b "through" at bounding box center [223, 147] width 24 height 8
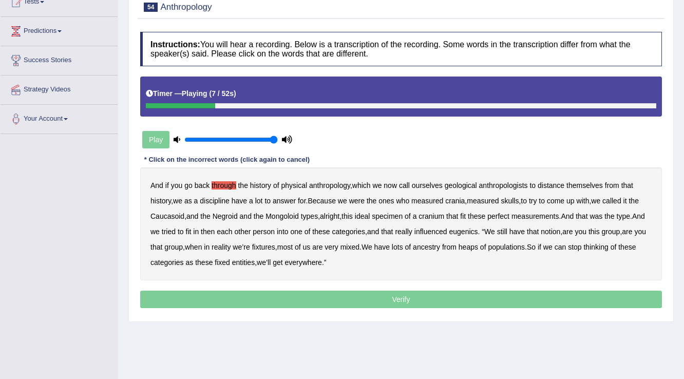
scroll to position [37, 0]
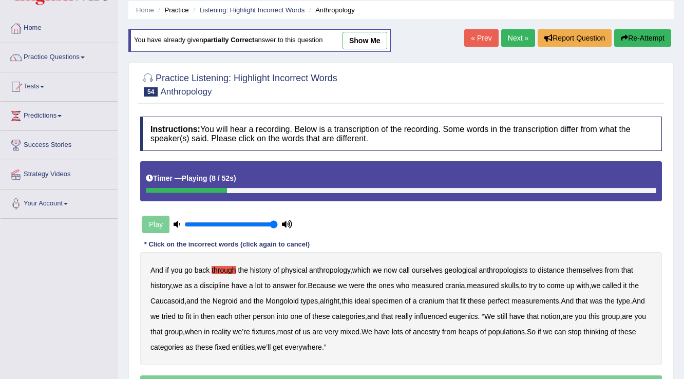
click at [649, 41] on button "Re-Attempt" at bounding box center [642, 37] width 57 height 17
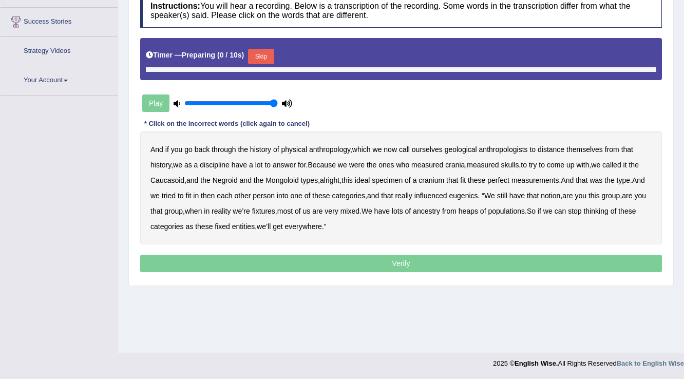
scroll to position [160, 0]
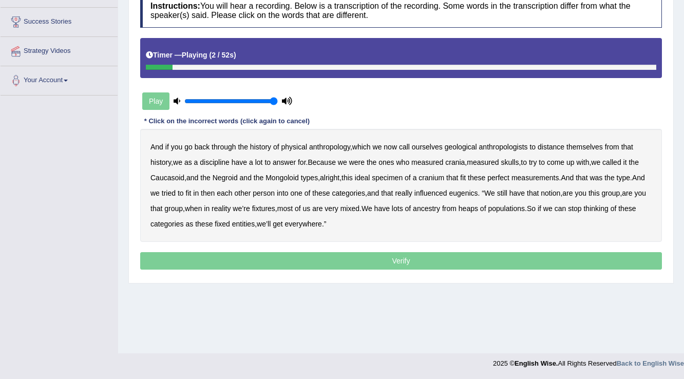
click at [227, 147] on b "through" at bounding box center [223, 147] width 24 height 8
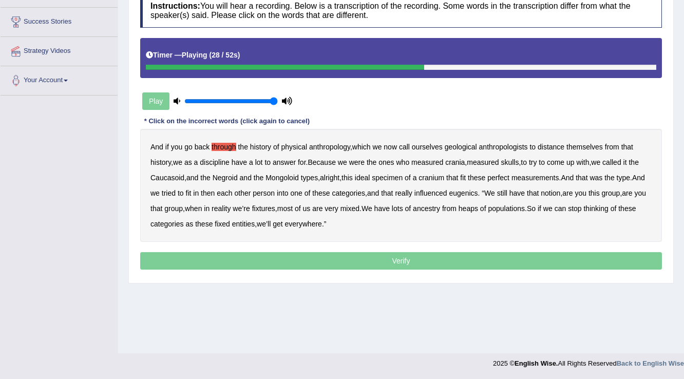
click at [379, 185] on div "And if you go back through the history of physical anthropology , which we now …" at bounding box center [401, 185] width 522 height 113
click at [275, 204] on b "fixtures" at bounding box center [263, 208] width 23 height 8
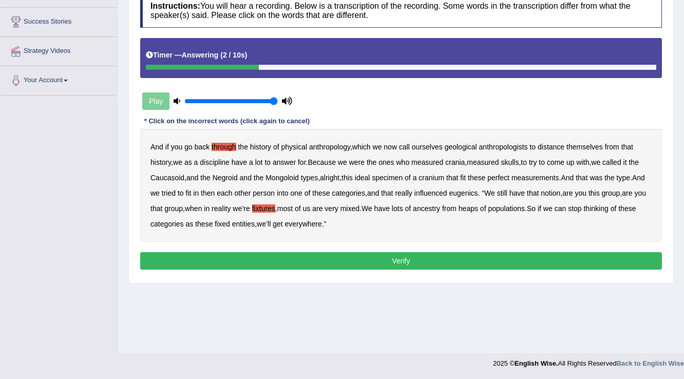
click at [322, 221] on b "everywhere" at bounding box center [303, 224] width 37 height 8
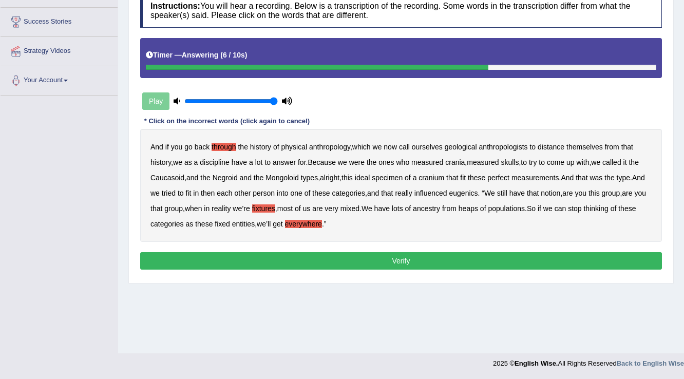
click at [253, 261] on button "Verify" at bounding box center [401, 260] width 522 height 17
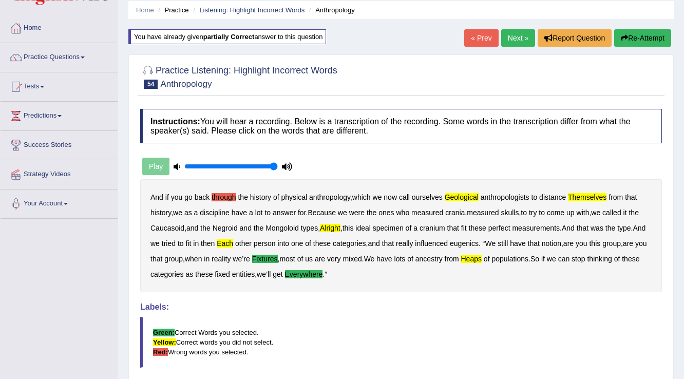
scroll to position [0, 0]
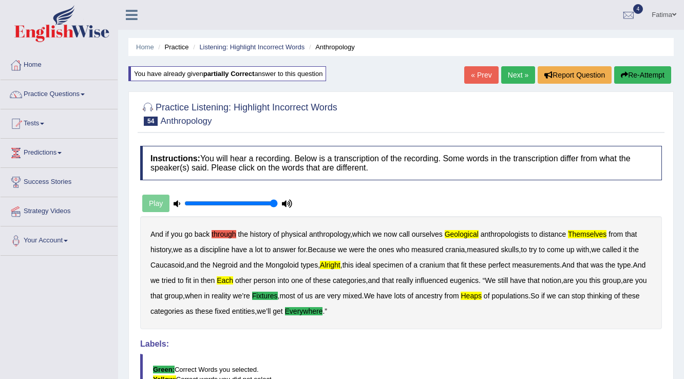
click at [636, 83] on button "Re-Attempt" at bounding box center [642, 74] width 57 height 17
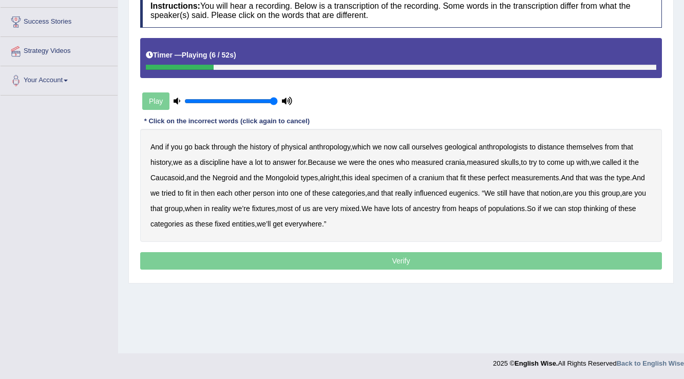
click at [472, 144] on b "geological" at bounding box center [461, 147] width 32 height 8
click at [468, 145] on b "geological" at bounding box center [461, 147] width 32 height 8
click at [585, 145] on b "themselves" at bounding box center [584, 147] width 36 height 8
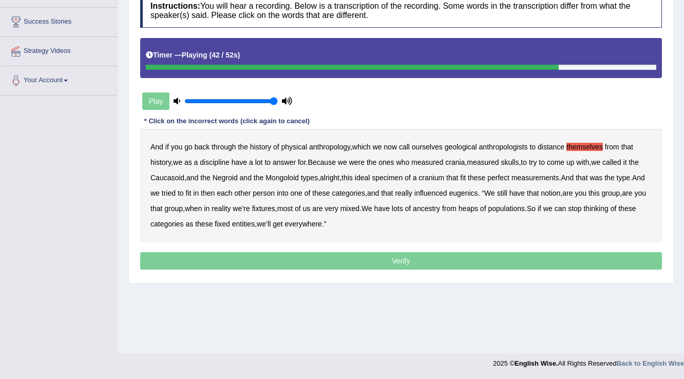
click at [275, 209] on b "fixtures" at bounding box center [263, 208] width 23 height 8
click at [457, 211] on div "And if you go back through the history of physical anthropology , which we now …" at bounding box center [401, 185] width 522 height 113
click at [440, 207] on b "ancestry" at bounding box center [426, 208] width 27 height 8
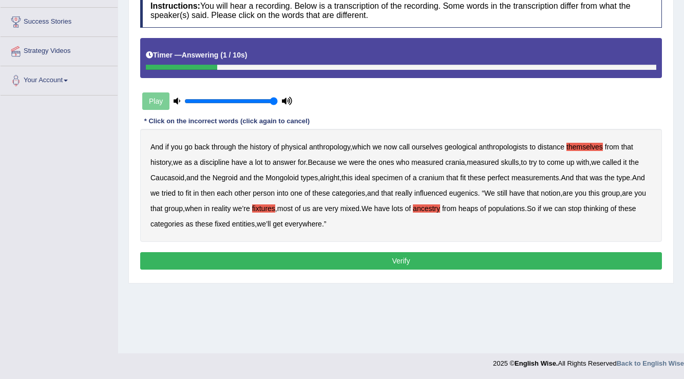
click at [322, 224] on b "everywhere" at bounding box center [303, 224] width 37 height 8
click at [395, 263] on button "Verify" at bounding box center [401, 260] width 522 height 17
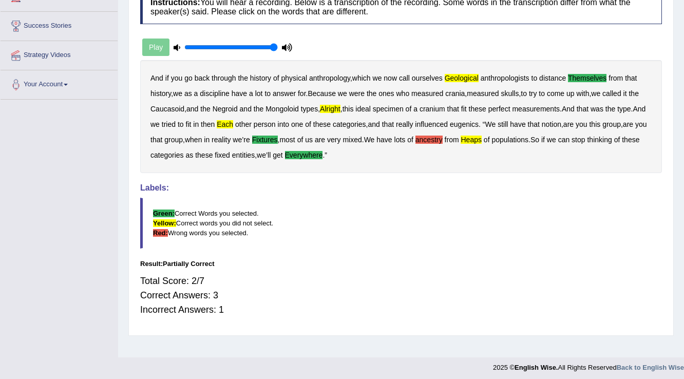
scroll to position [160, 0]
